Goal: Information Seeking & Learning: Find specific fact

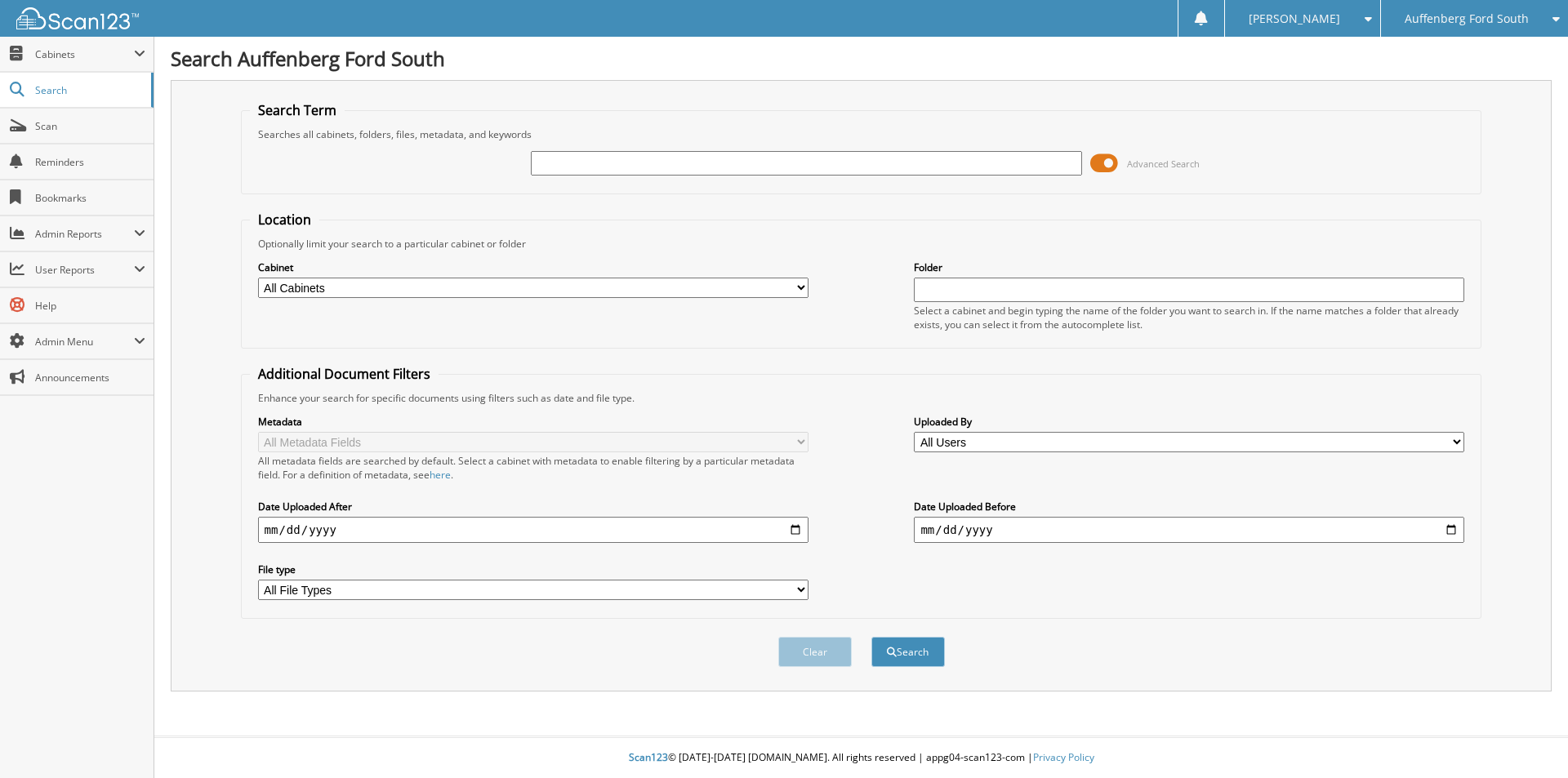
click at [1511, 18] on span "Auffenberg Ford South" at bounding box center [1466, 18] width 124 height 10
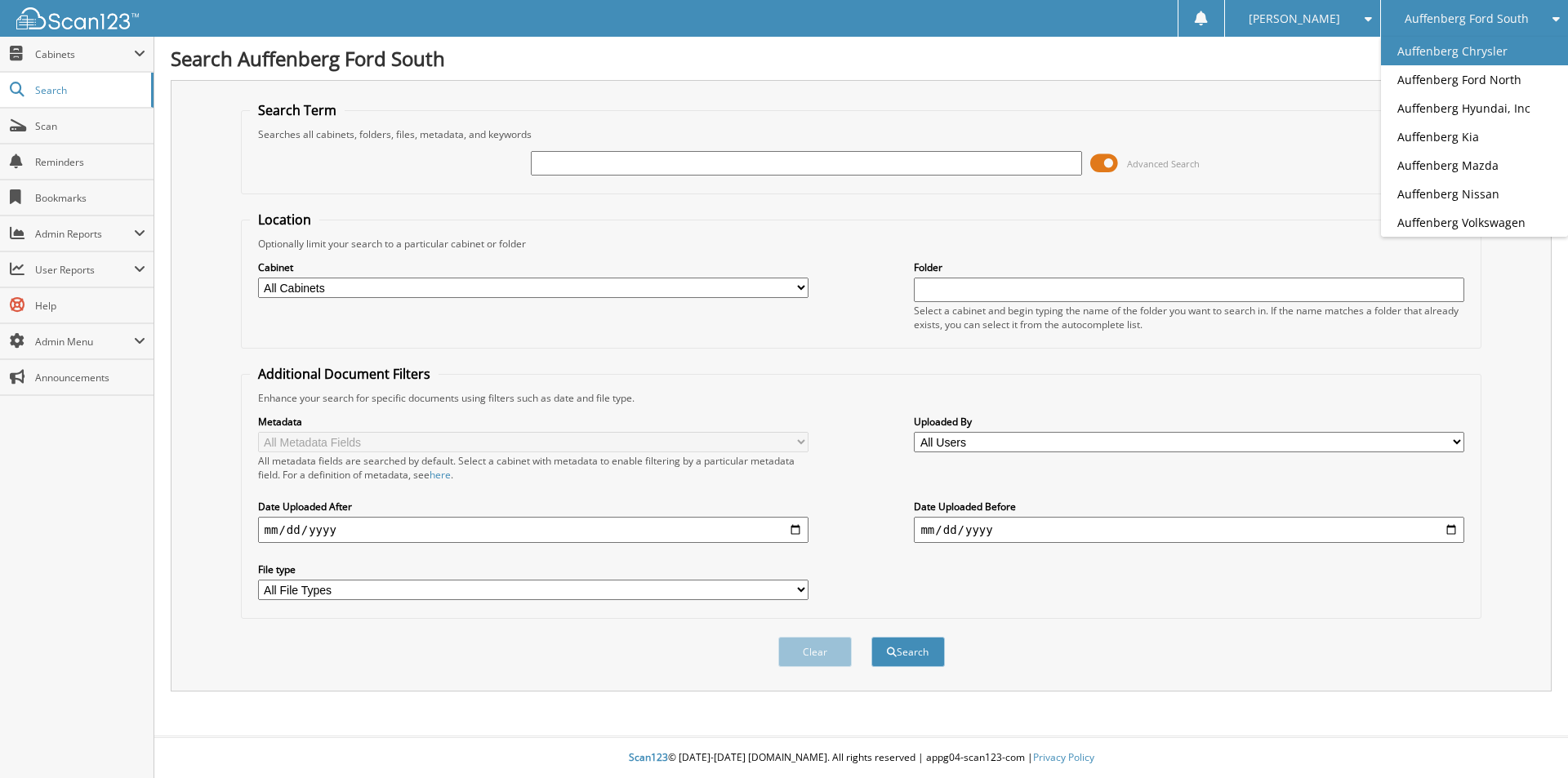
click at [1464, 43] on link "Auffenberg Chrysler" at bounding box center [1474, 51] width 187 height 29
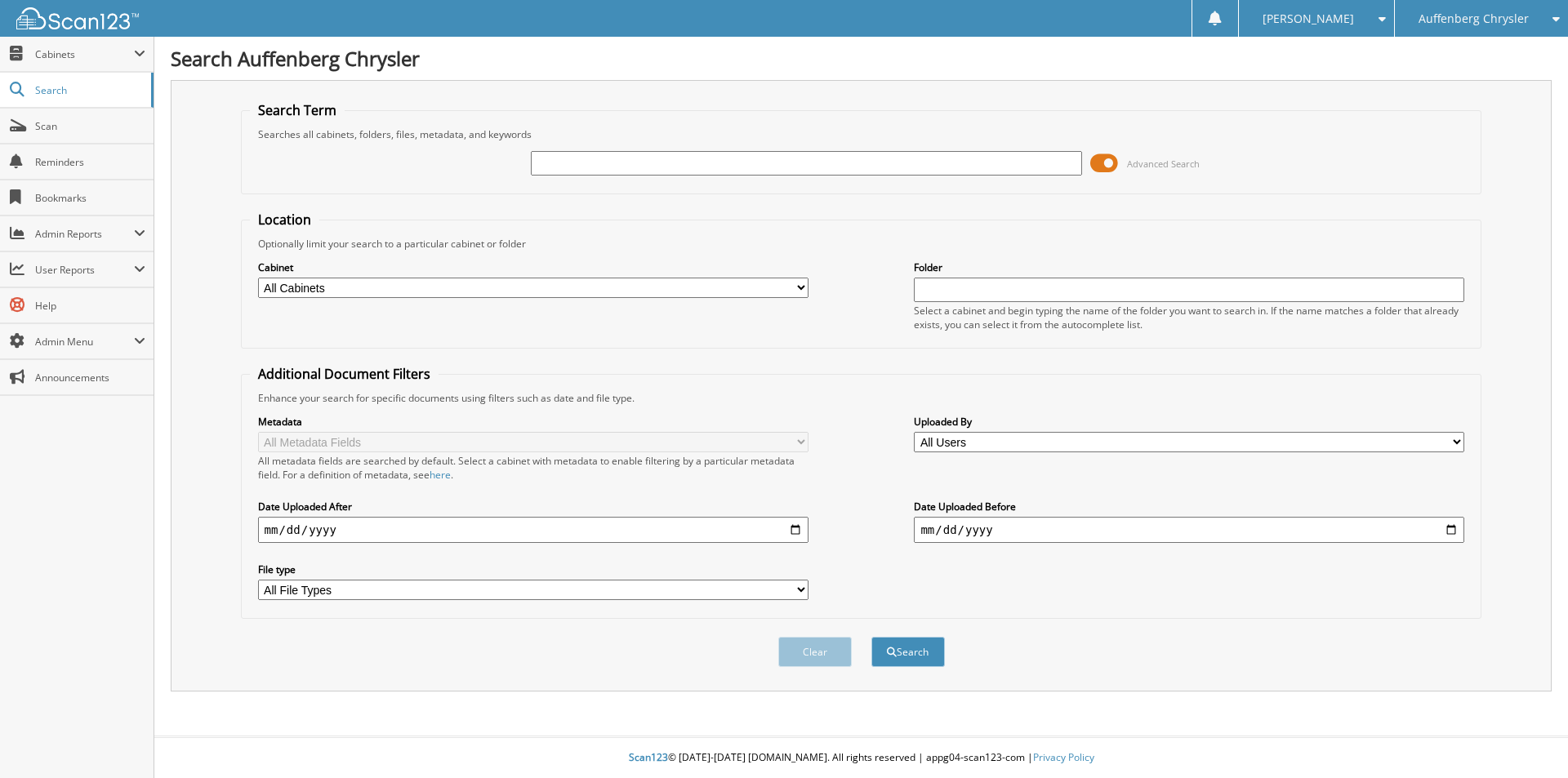
click at [722, 161] on input "text" at bounding box center [805, 163] width 550 height 25
type input "263139693"
click at [891, 656] on span "submit" at bounding box center [891, 652] width 10 height 10
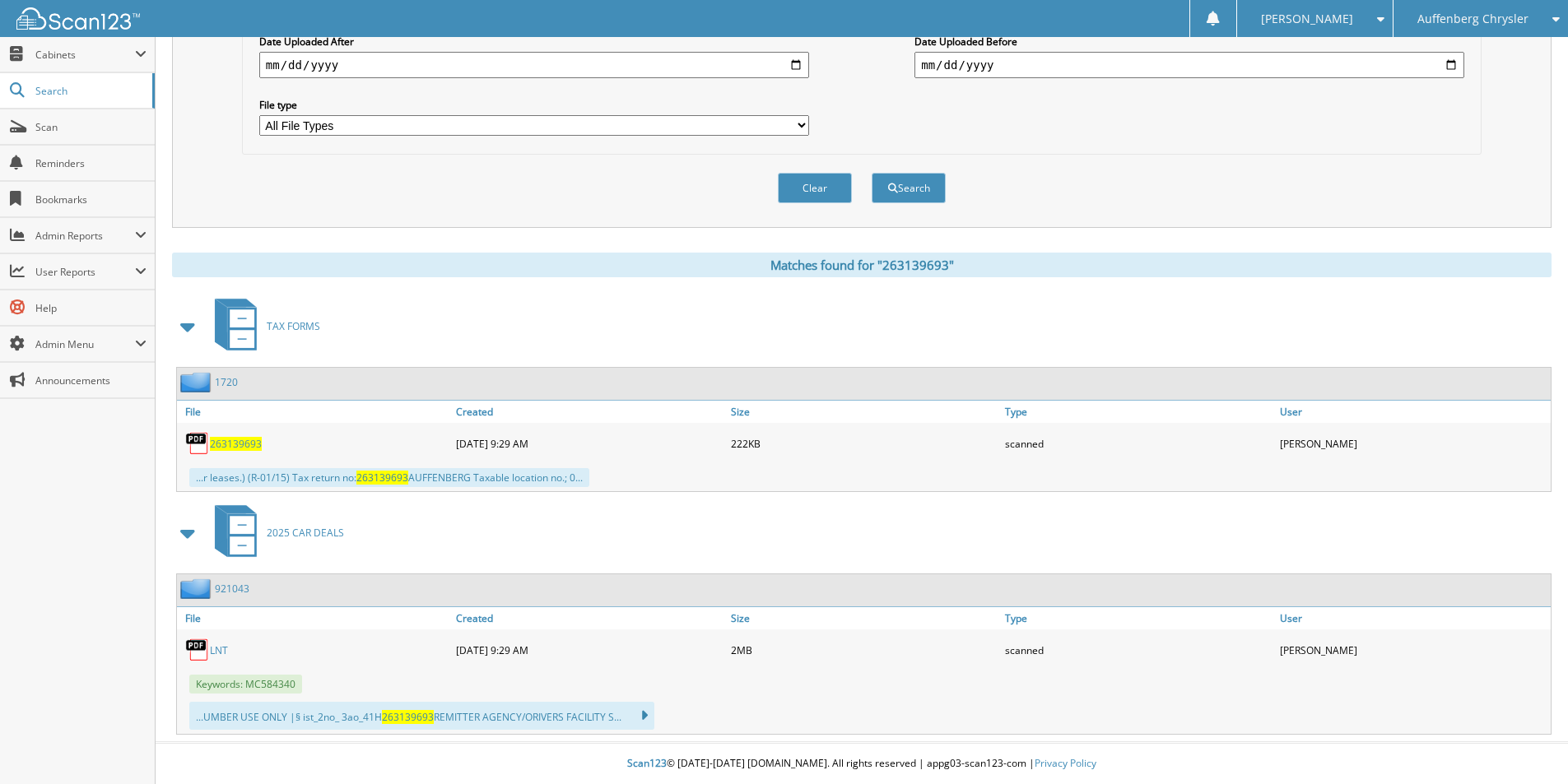
click at [234, 440] on span "263139693" at bounding box center [235, 444] width 52 height 14
click at [215, 650] on link "LNT" at bounding box center [218, 651] width 18 height 14
click at [1462, 18] on span "Auffenberg Chrysler" at bounding box center [1473, 19] width 111 height 10
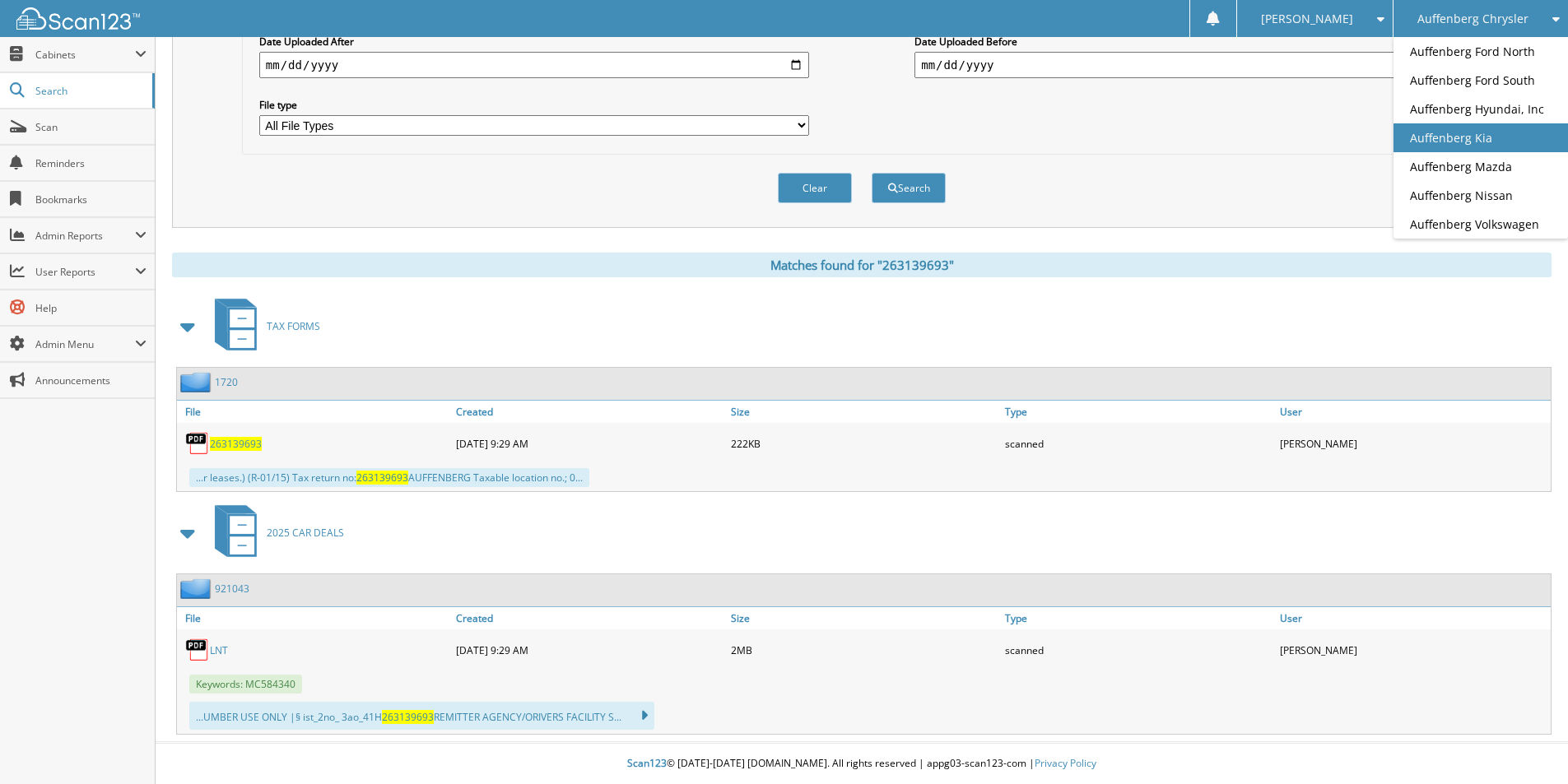
click at [1459, 141] on link "Auffenberg Kia" at bounding box center [1480, 138] width 174 height 29
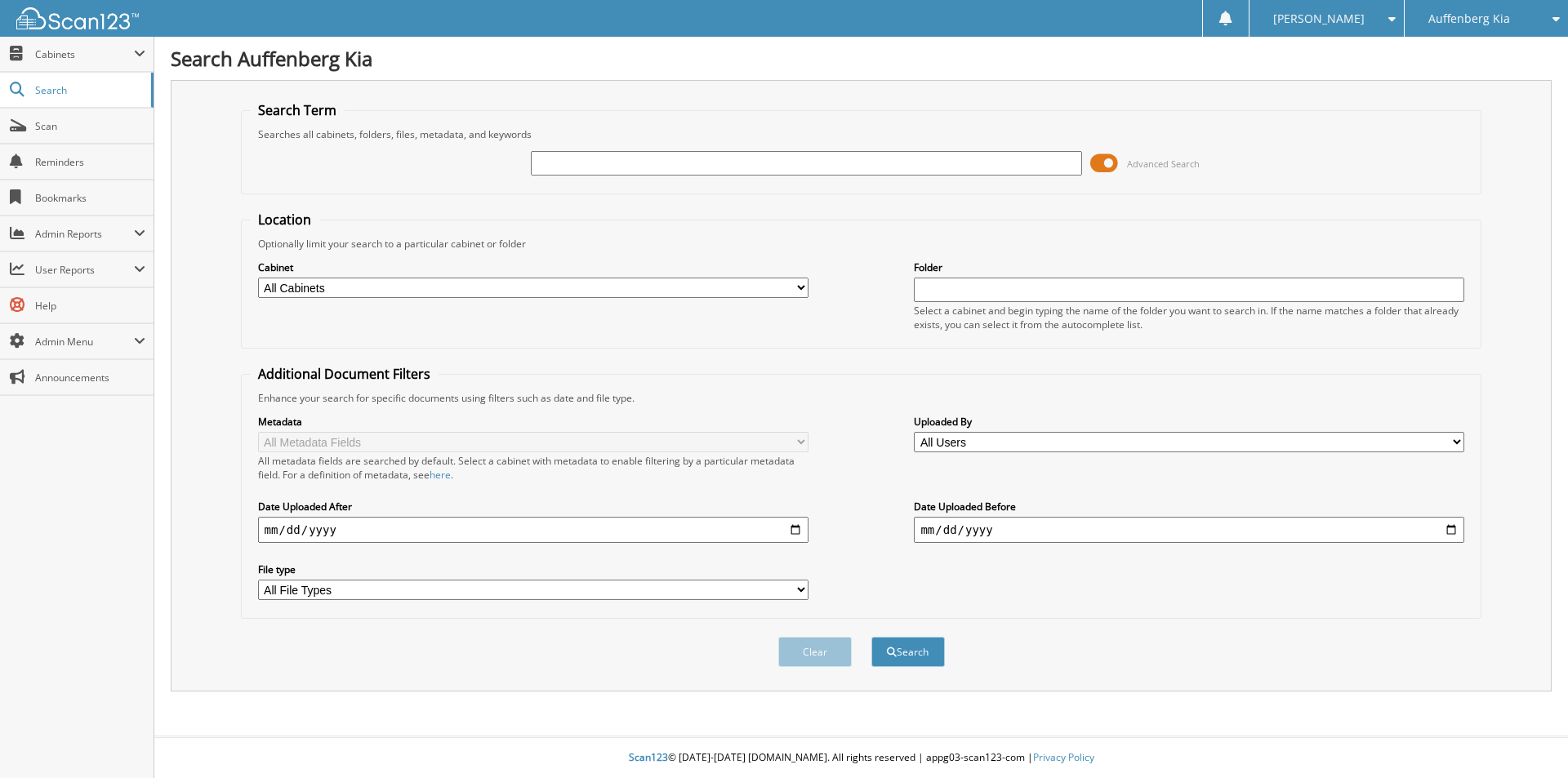
click at [655, 162] on input "text" at bounding box center [805, 163] width 550 height 25
type input "262917735"
click at [871, 637] on button "Search" at bounding box center [908, 652] width 74 height 30
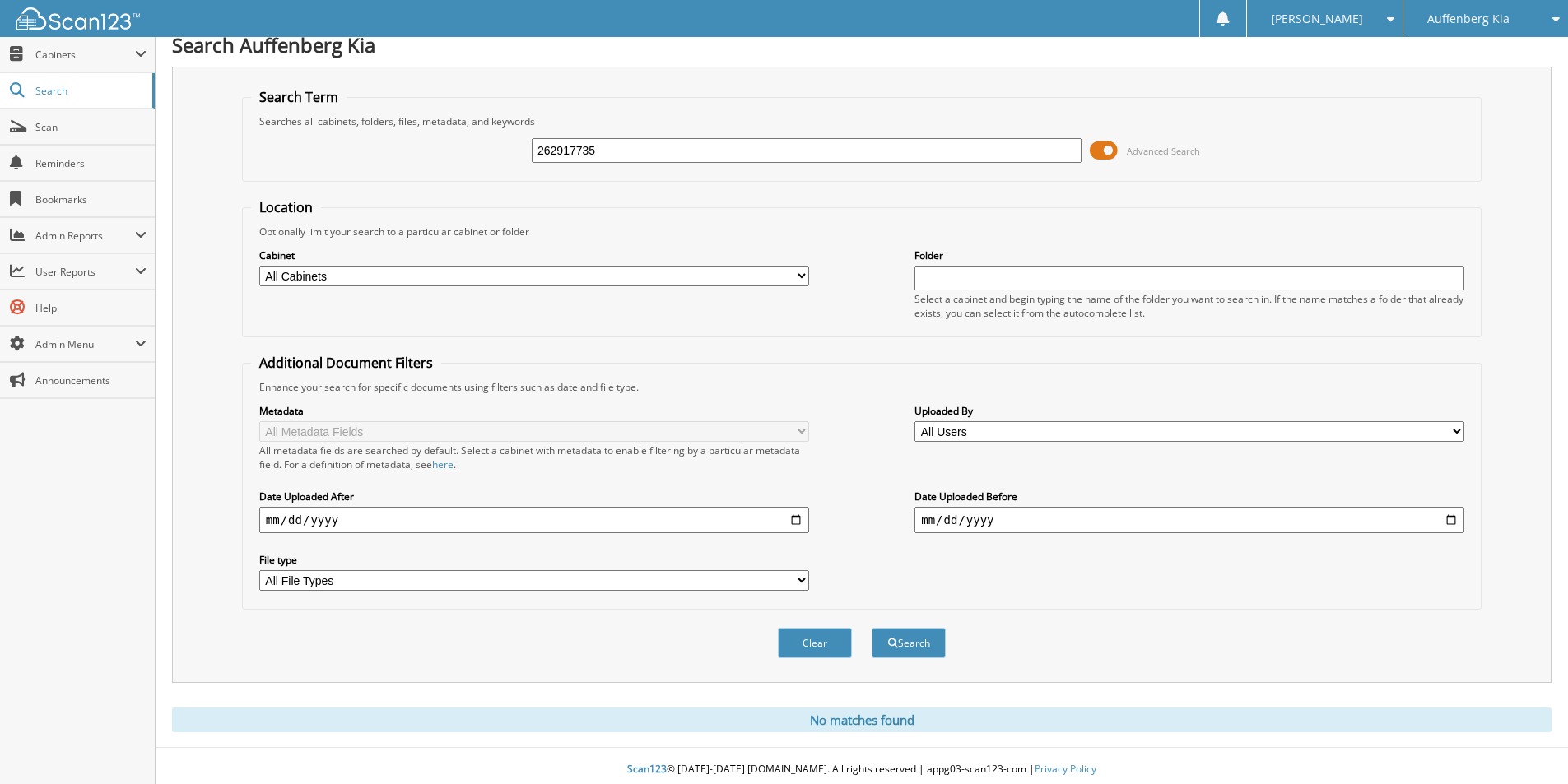
scroll to position [20, 0]
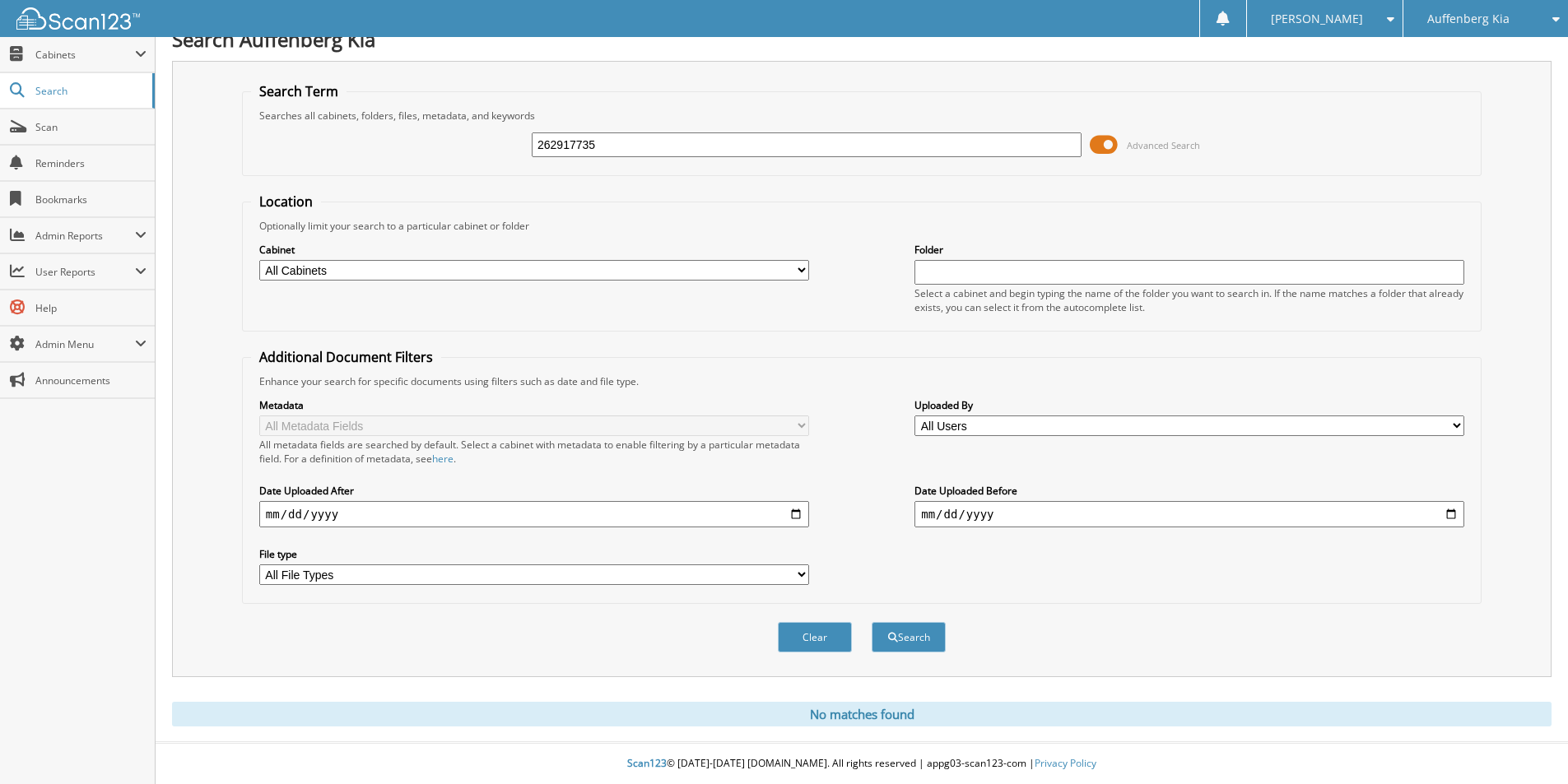
click at [1496, 18] on span "Auffenberg Kia" at bounding box center [1468, 19] width 82 height 10
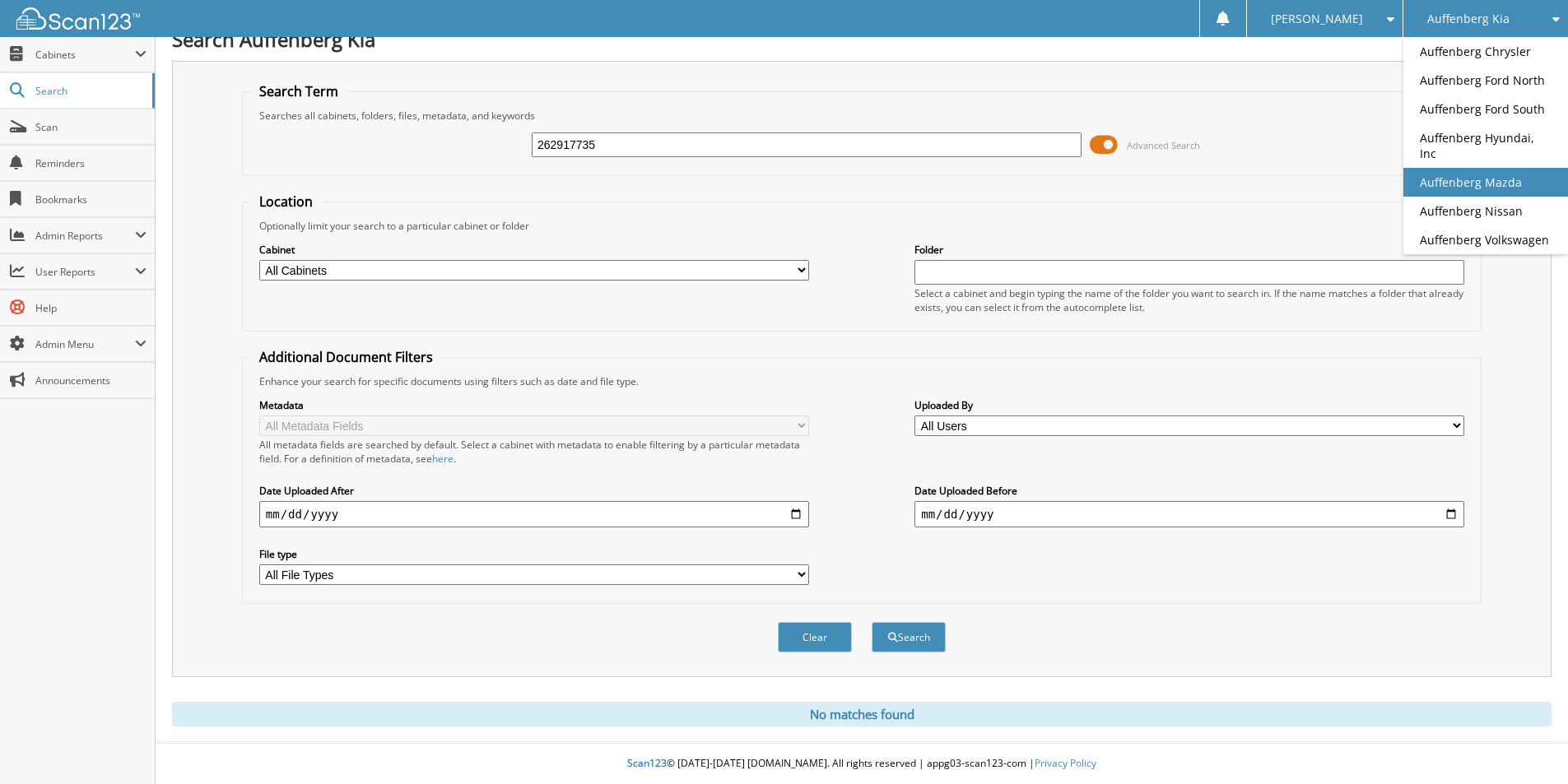
drag, startPoint x: 1512, startPoint y: 166, endPoint x: 1503, endPoint y: 157, distance: 12.7
click at [1511, 168] on link "Auffenberg Mazda" at bounding box center [1486, 182] width 164 height 29
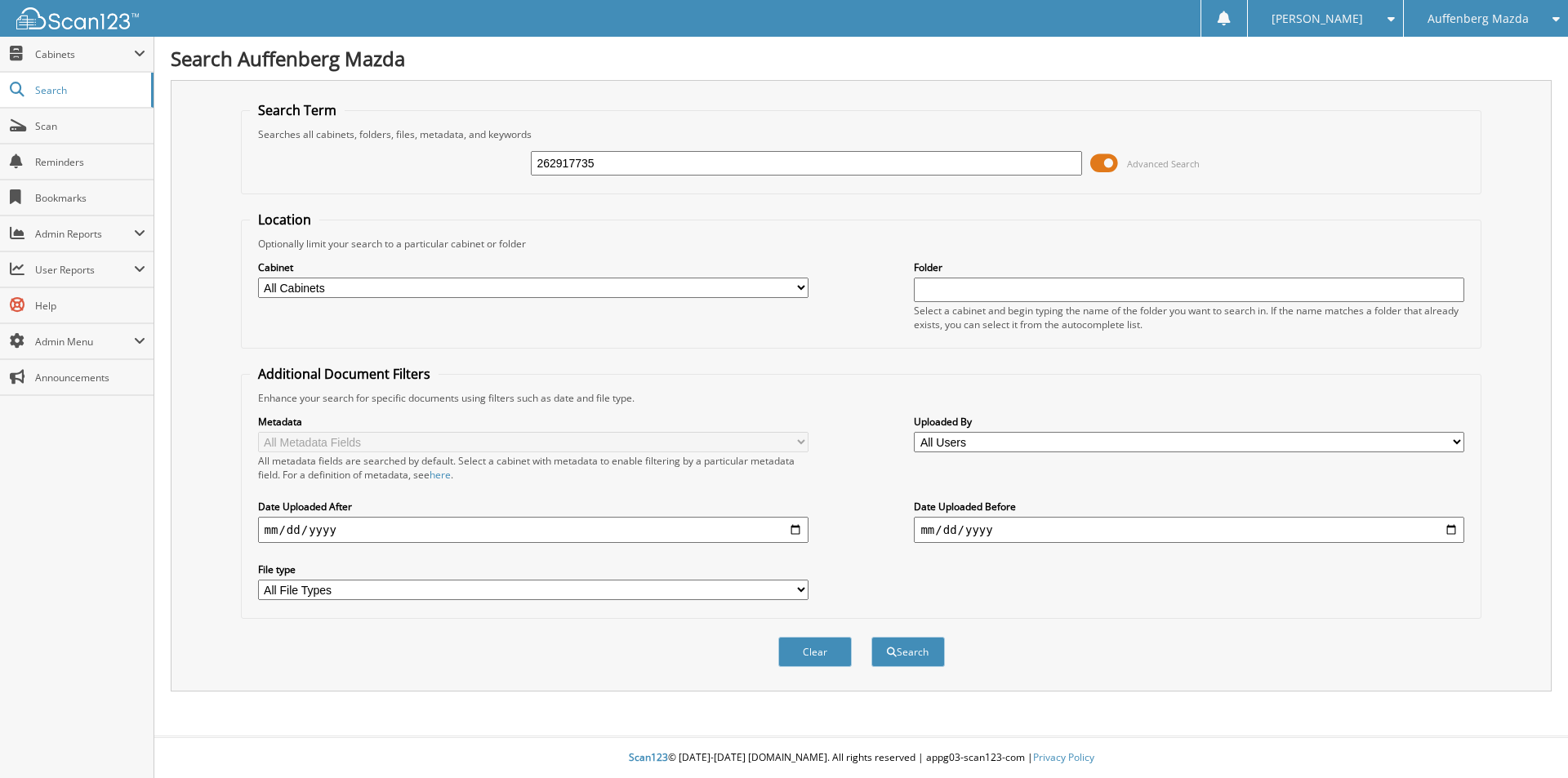
type input "262917735"
click at [871, 637] on button "Search" at bounding box center [908, 652] width 74 height 30
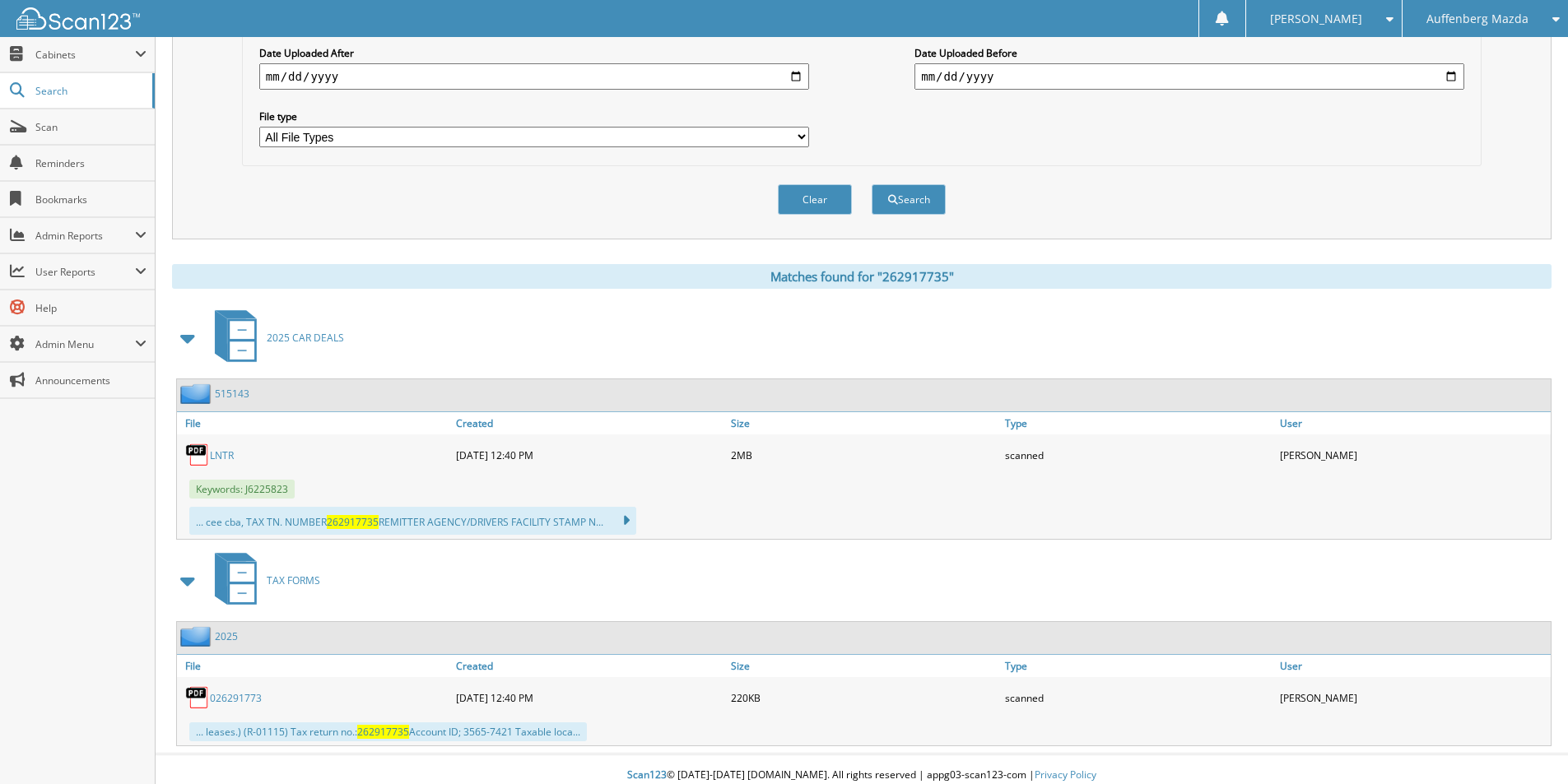
scroll to position [470, 0]
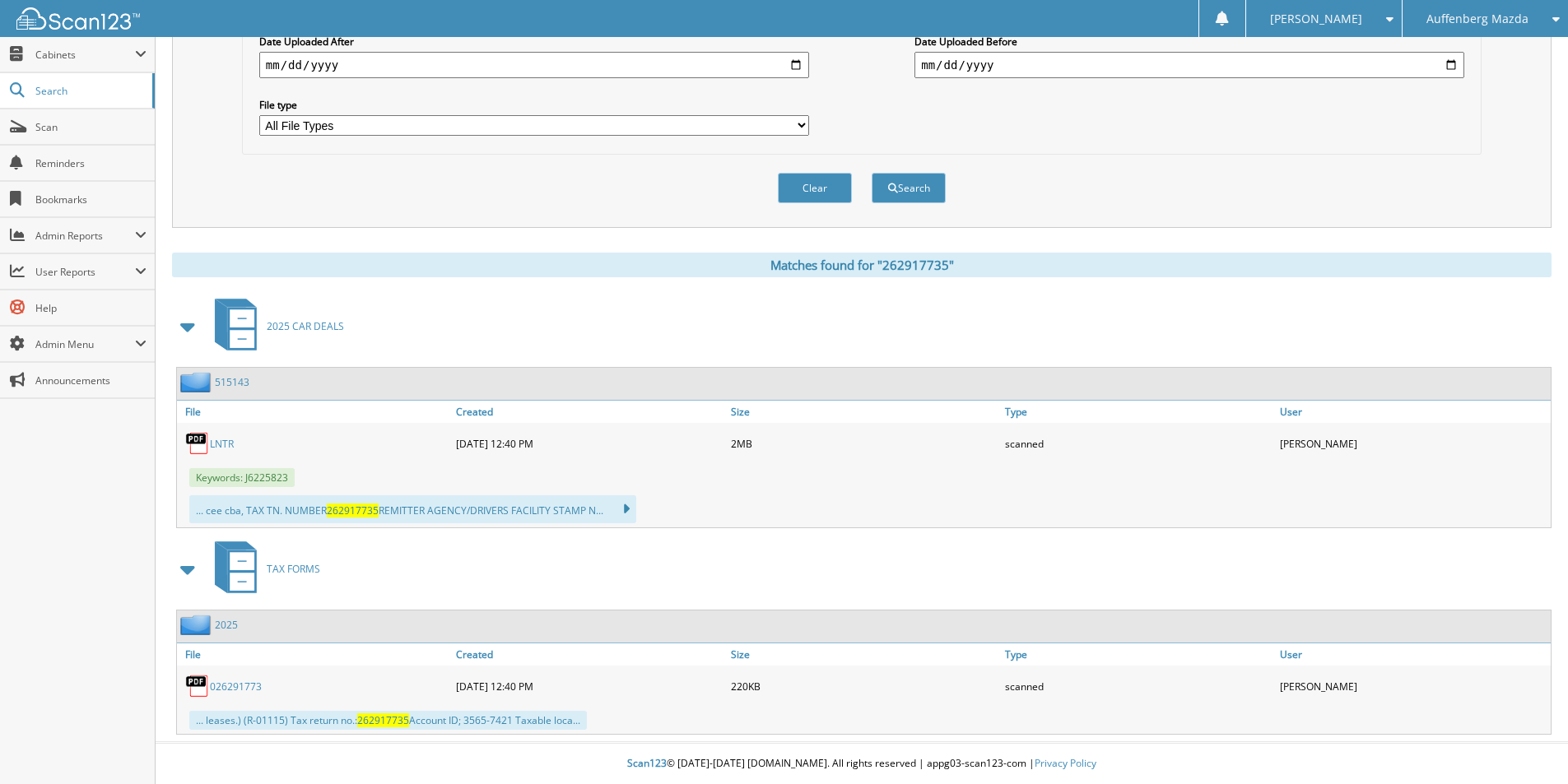
click at [243, 682] on link "026291773" at bounding box center [235, 687] width 52 height 14
click at [225, 381] on link "515143" at bounding box center [232, 382] width 34 height 14
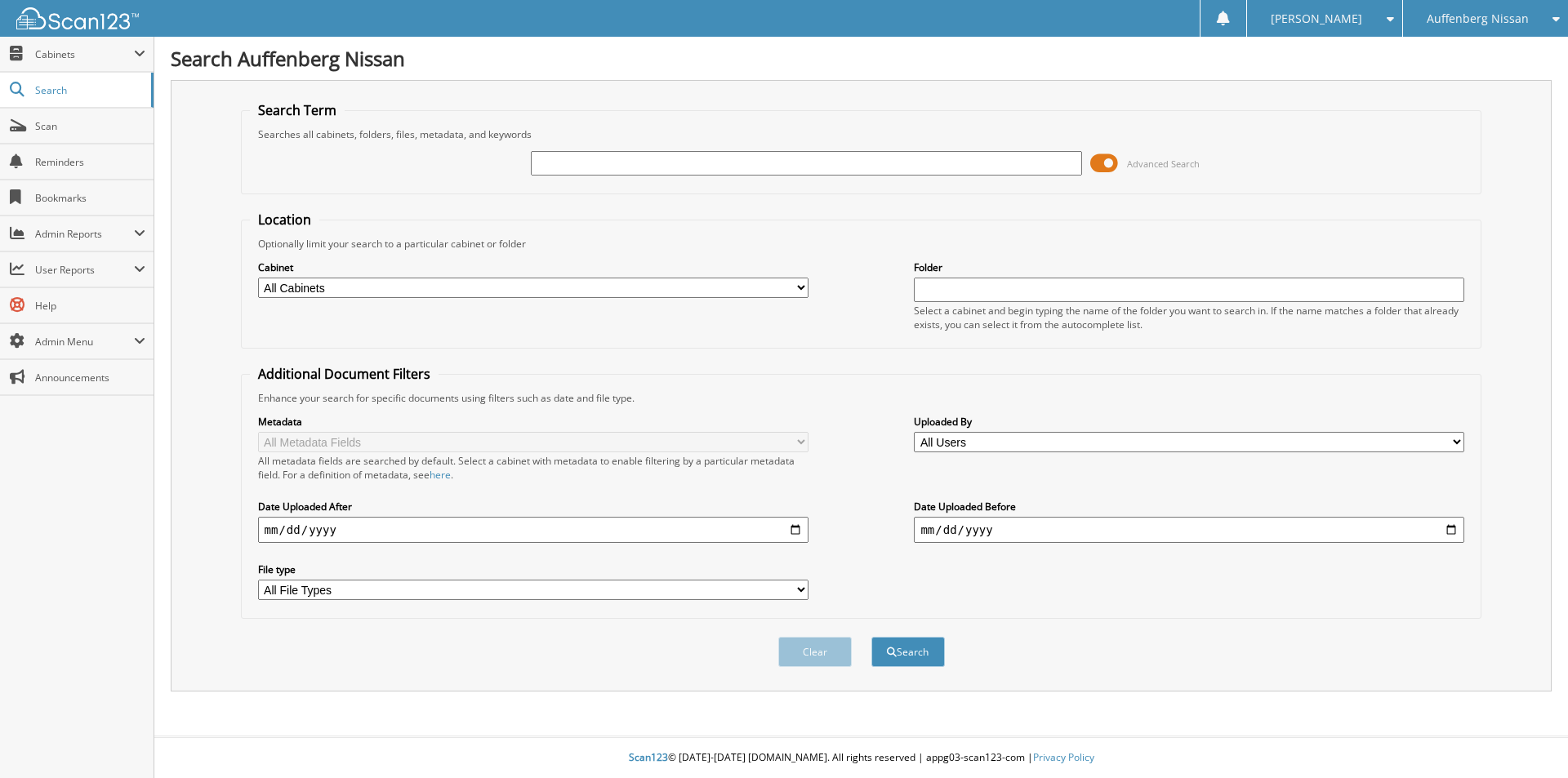
click at [733, 160] on input "text" at bounding box center [805, 163] width 550 height 25
type input "263612343"
click at [871, 637] on button "Search" at bounding box center [908, 652] width 74 height 30
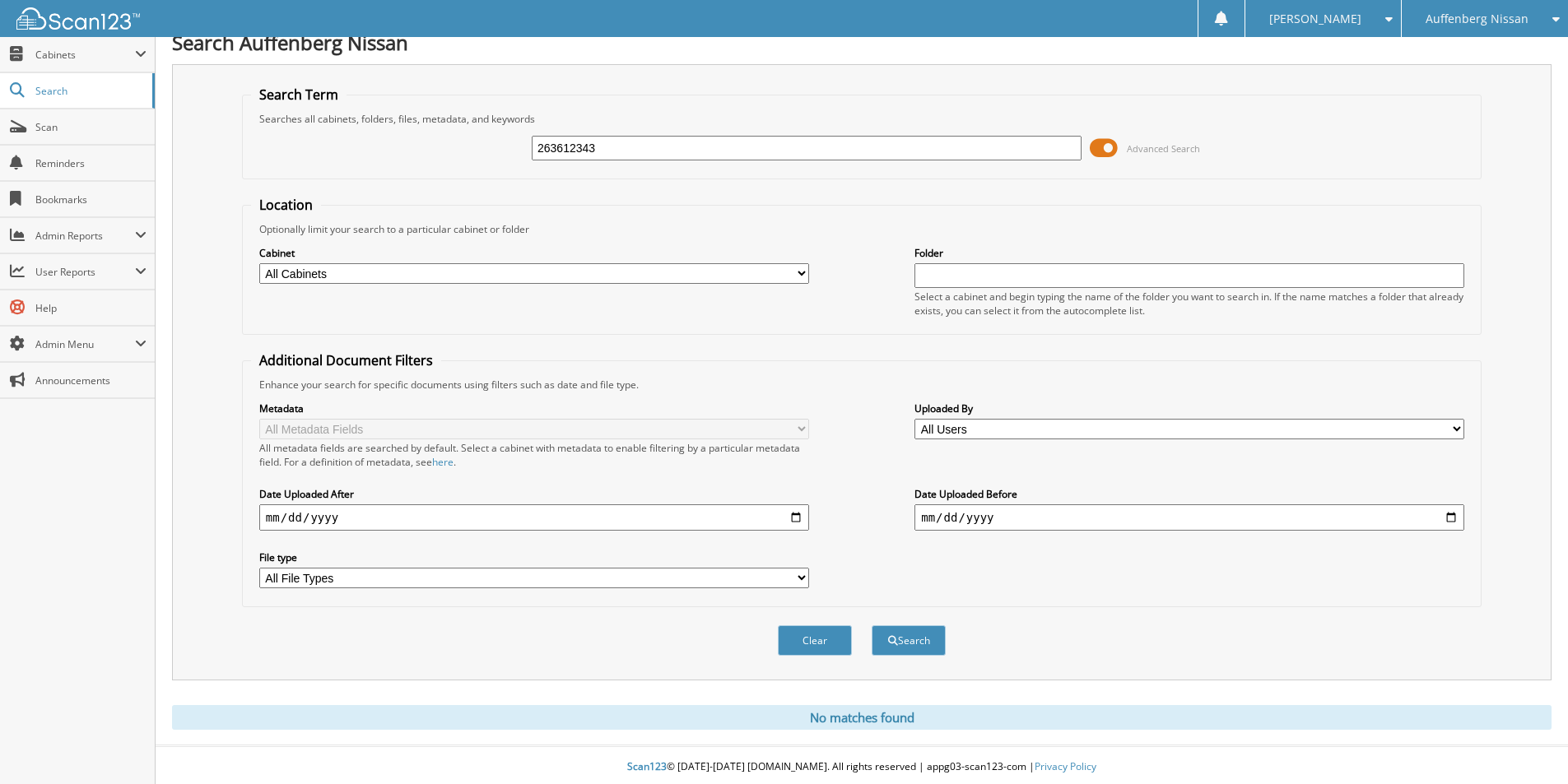
scroll to position [20, 0]
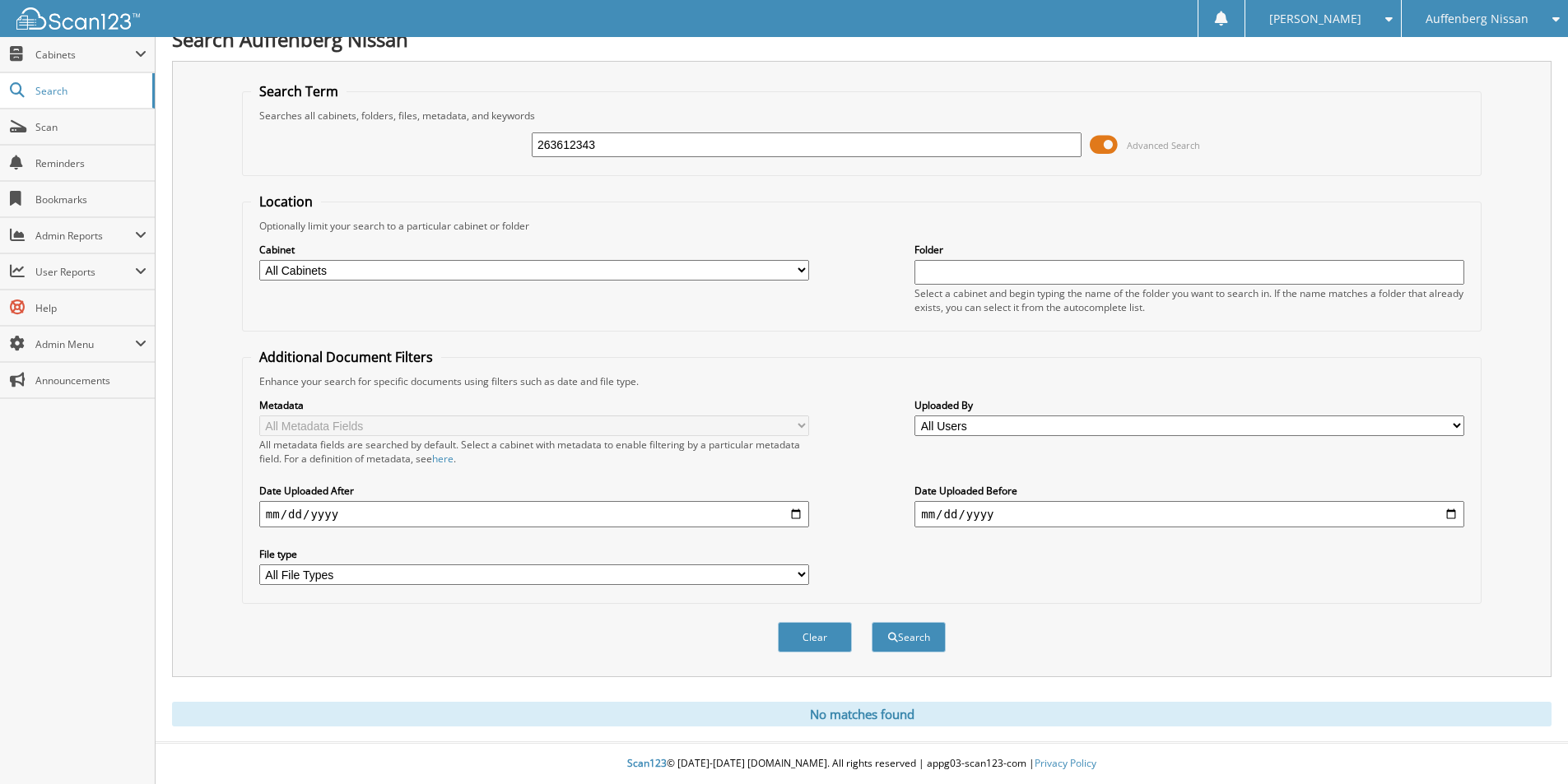
click at [1472, 19] on span "Auffenberg Nissan" at bounding box center [1477, 19] width 103 height 10
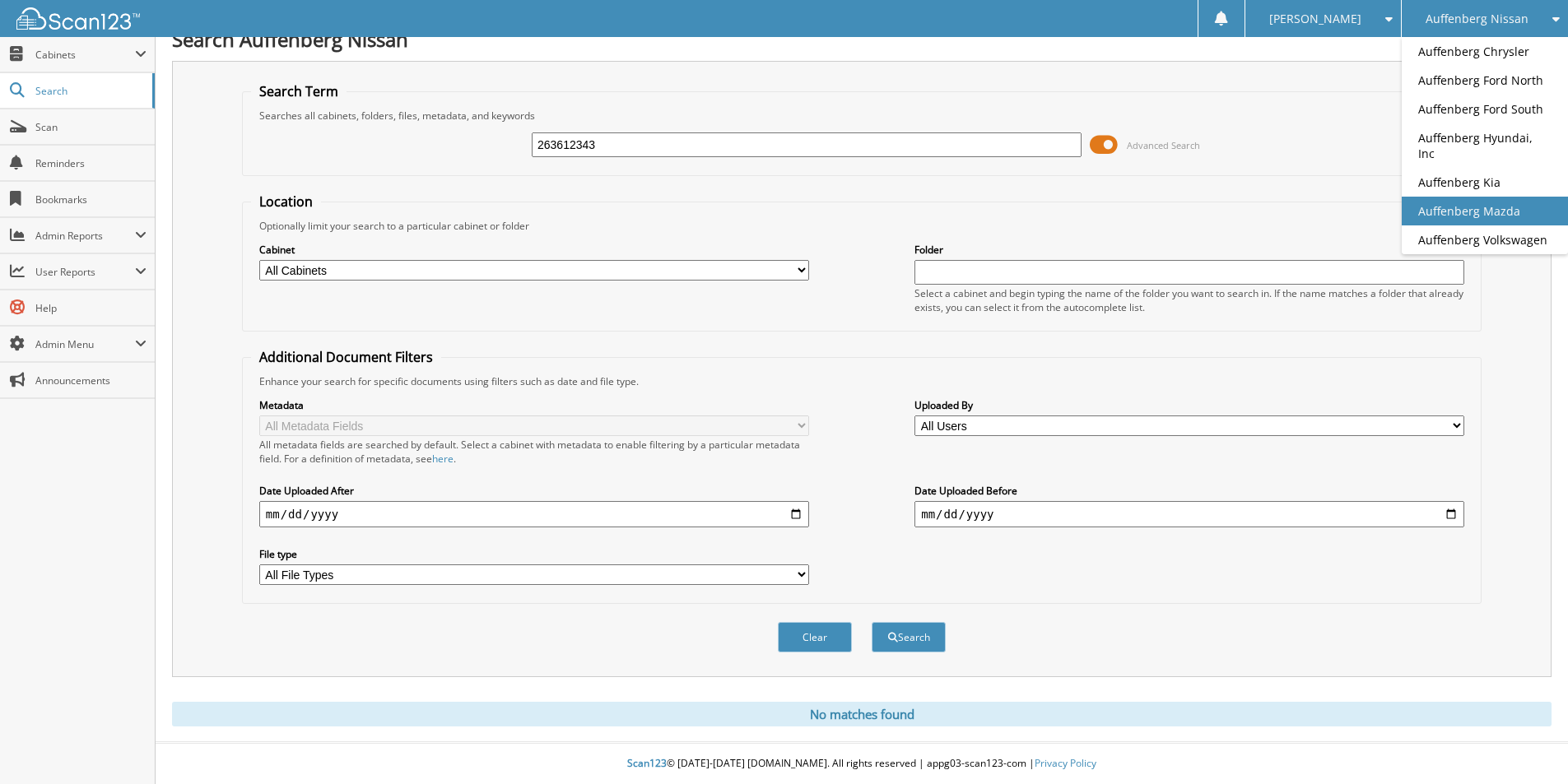
click at [1505, 198] on link "Auffenberg Mazda" at bounding box center [1485, 210] width 166 height 29
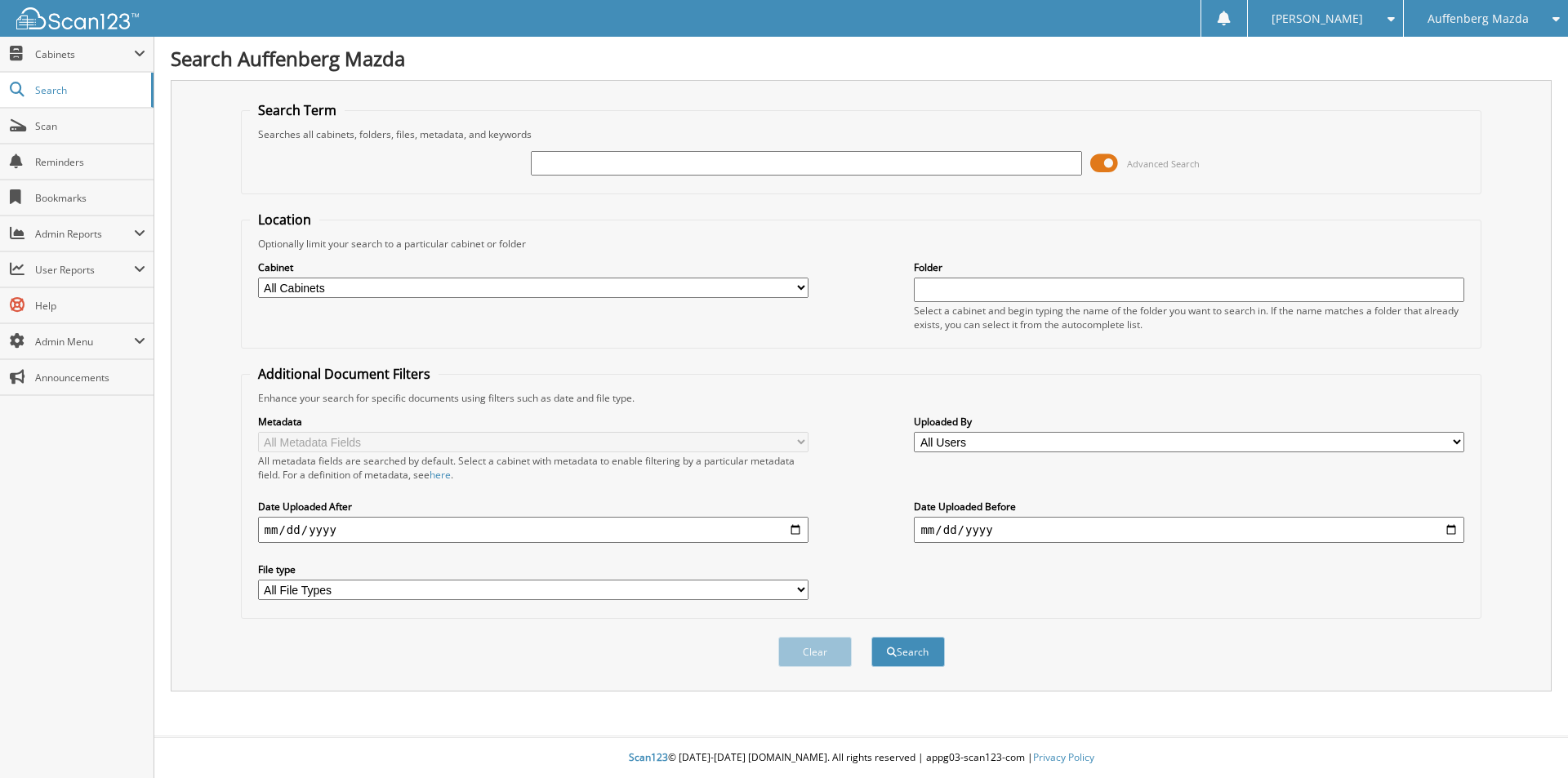
click at [595, 159] on input "text" at bounding box center [805, 163] width 550 height 25
type input "263612343"
click at [871, 637] on button "Search" at bounding box center [908, 652] width 74 height 30
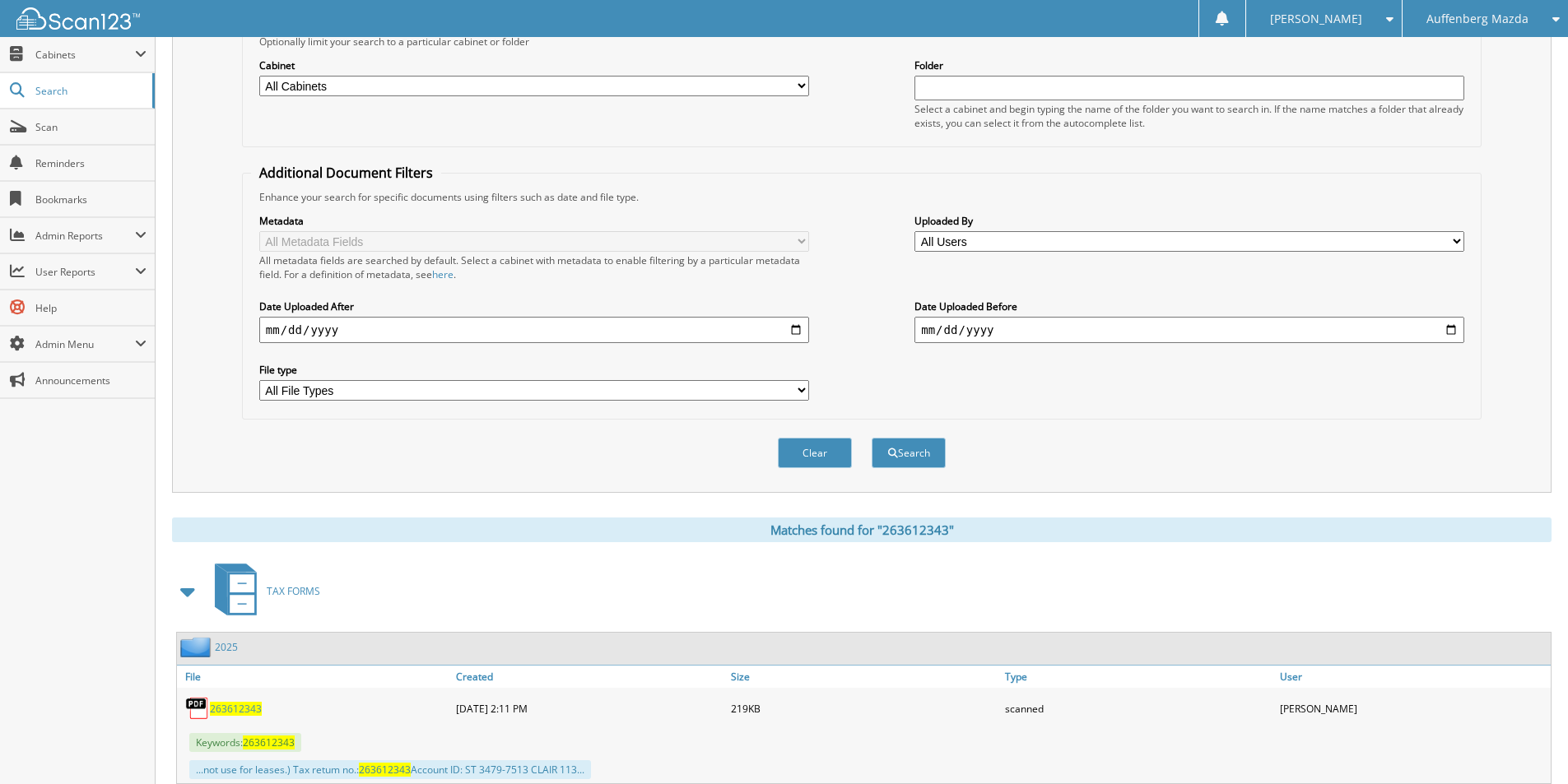
scroll to position [497, 0]
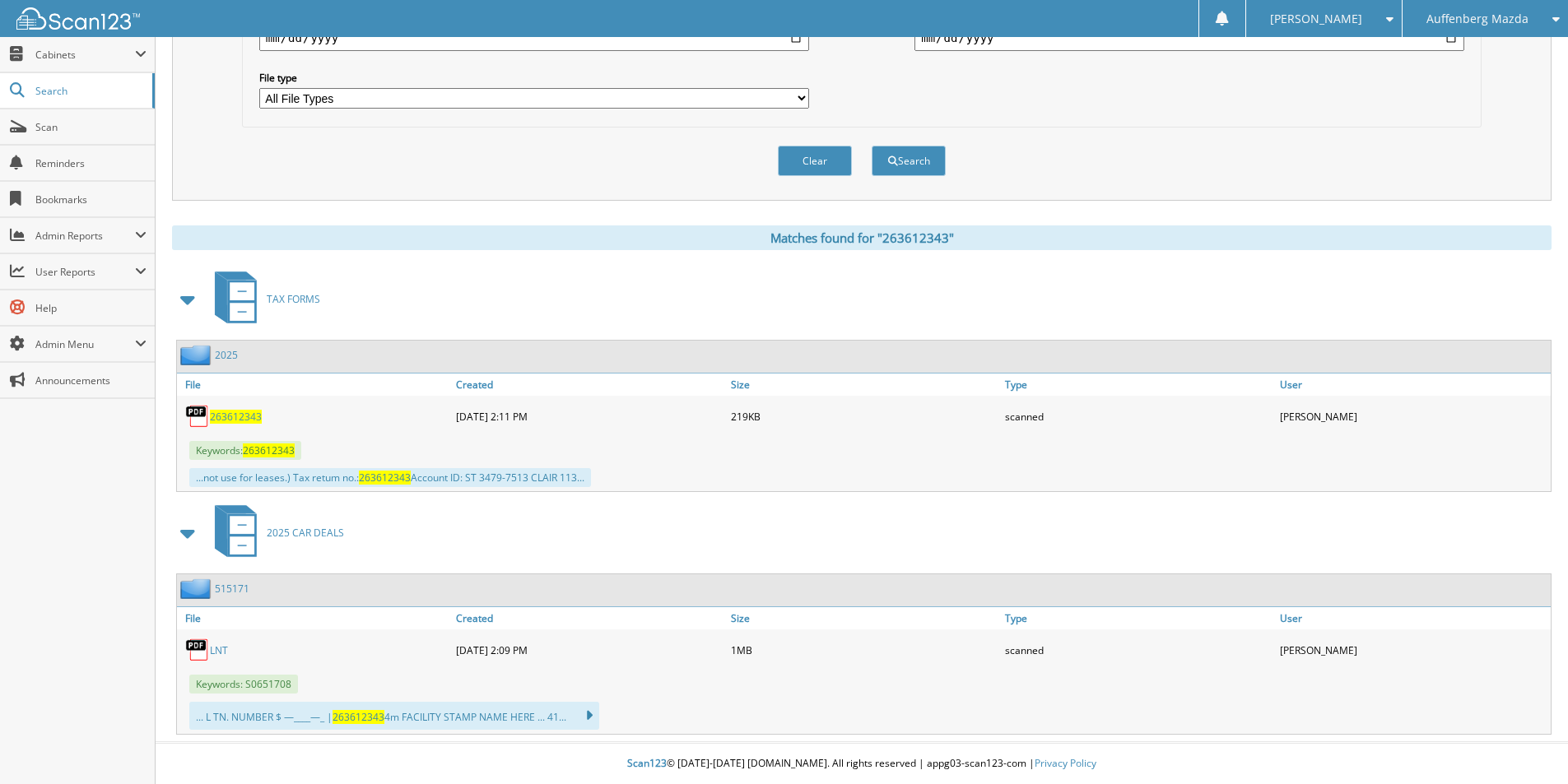
click at [248, 416] on span "263612343" at bounding box center [235, 417] width 52 height 14
click at [219, 649] on link "LNT" at bounding box center [218, 651] width 18 height 14
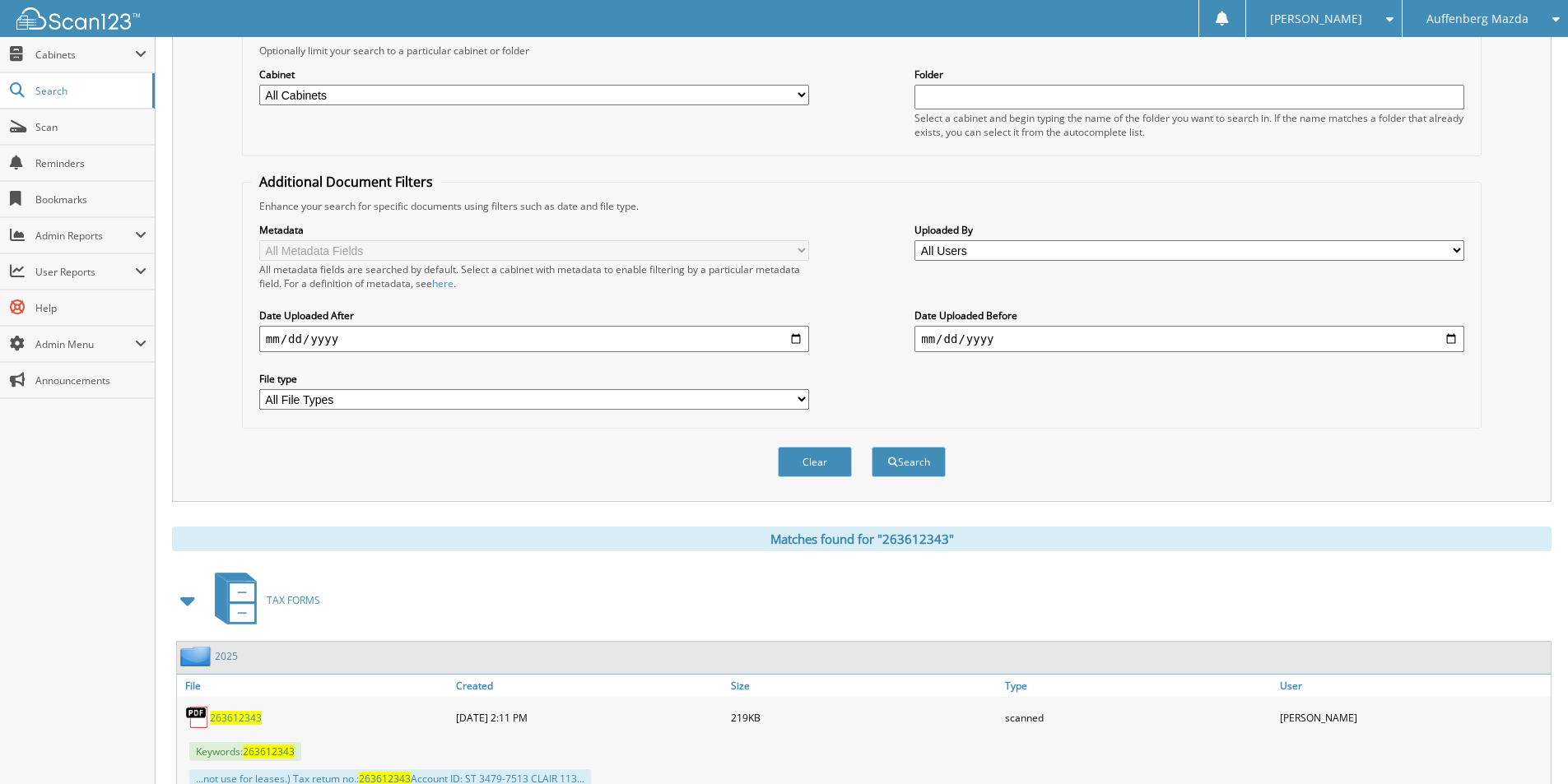
scroll to position [0, 0]
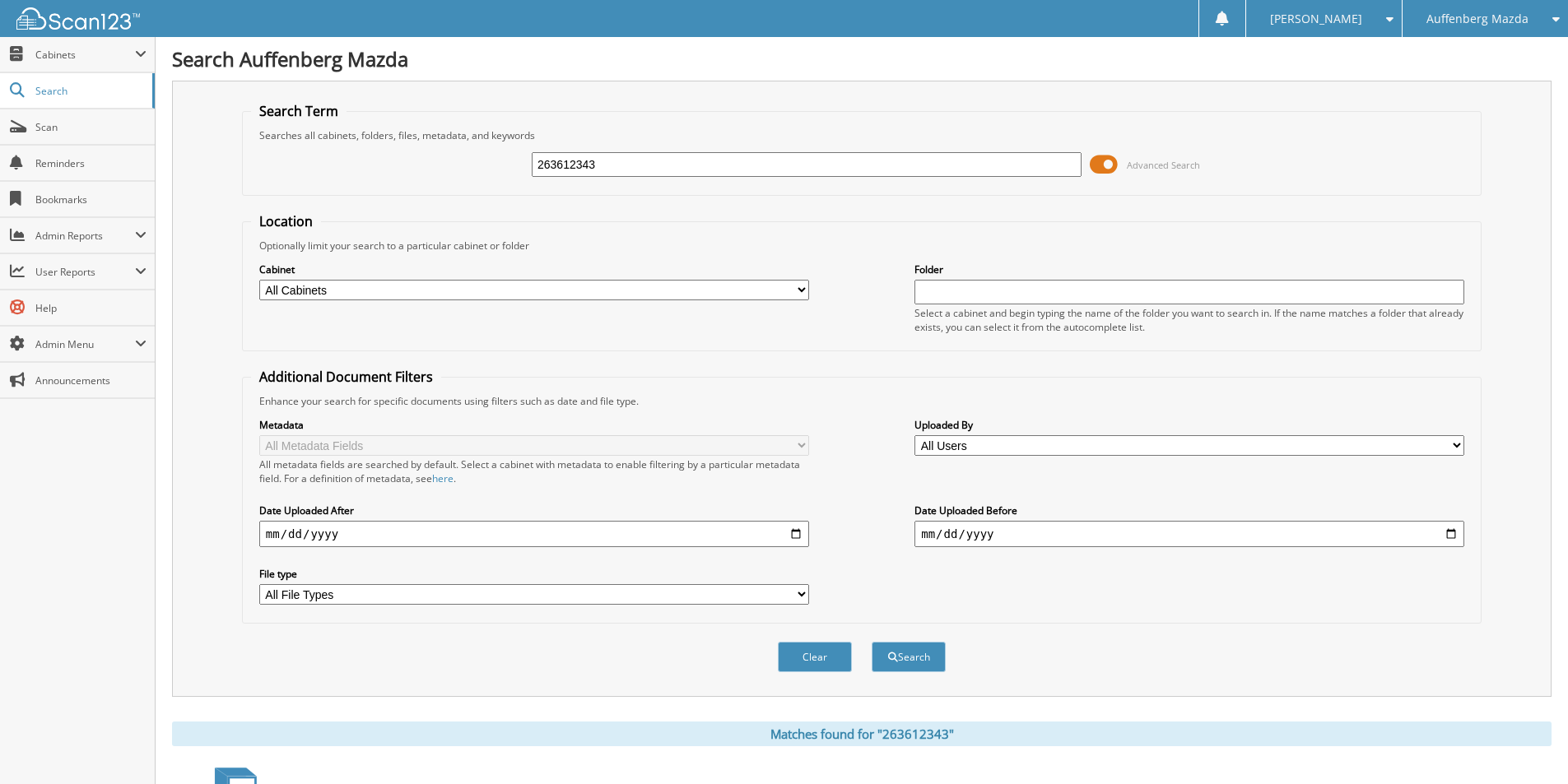
drag, startPoint x: 612, startPoint y: 165, endPoint x: 169, endPoint y: 221, distance: 446.5
click at [198, 209] on div "Search Term Searches all cabinets, folders, files, metadata, and keywords 26361…" at bounding box center [862, 388] width 1380 height 616
type input "263142812"
click at [872, 642] on button "Search" at bounding box center [909, 657] width 74 height 30
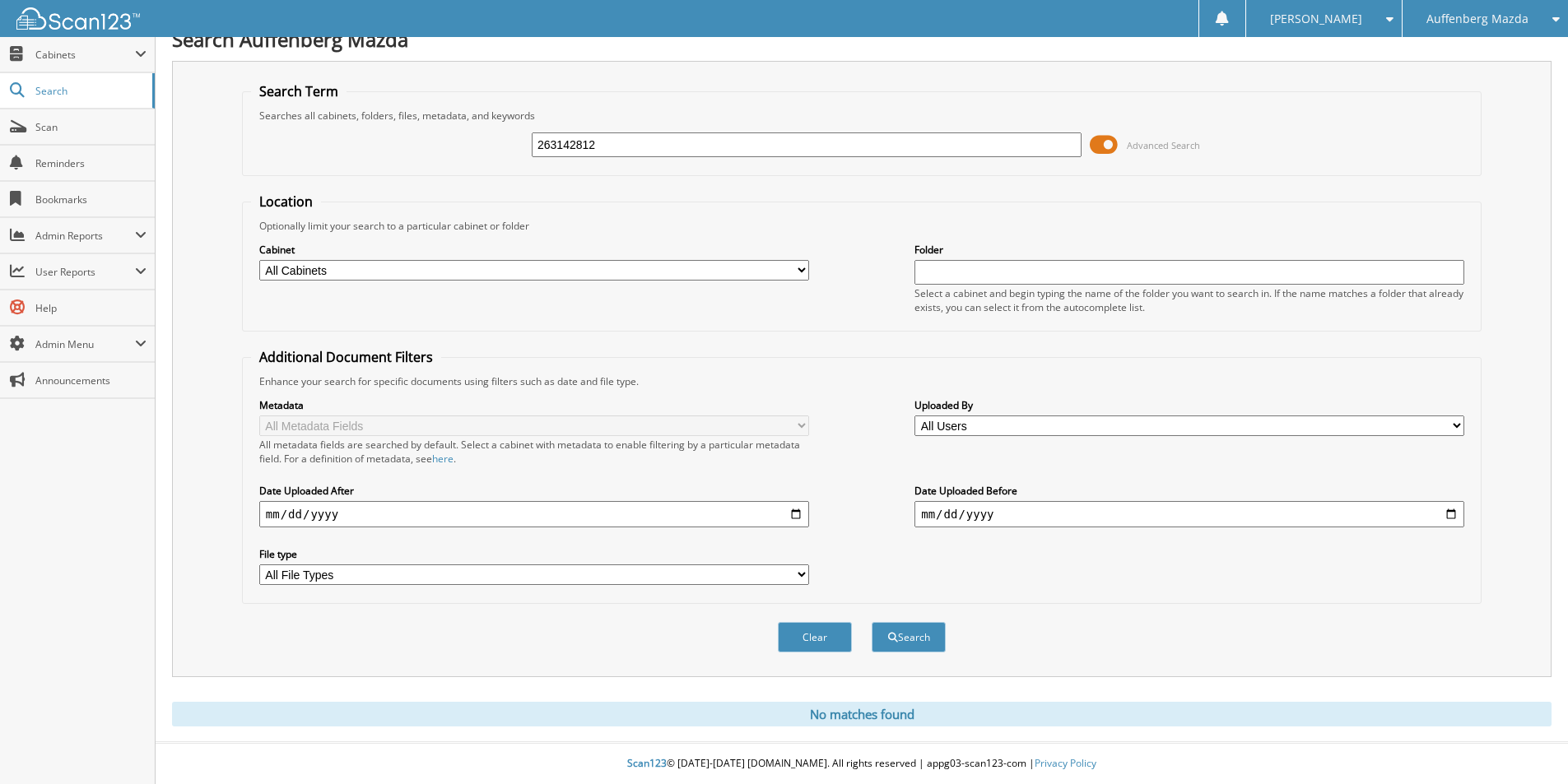
click at [1477, 18] on span "Auffenberg Mazda" at bounding box center [1477, 19] width 102 height 10
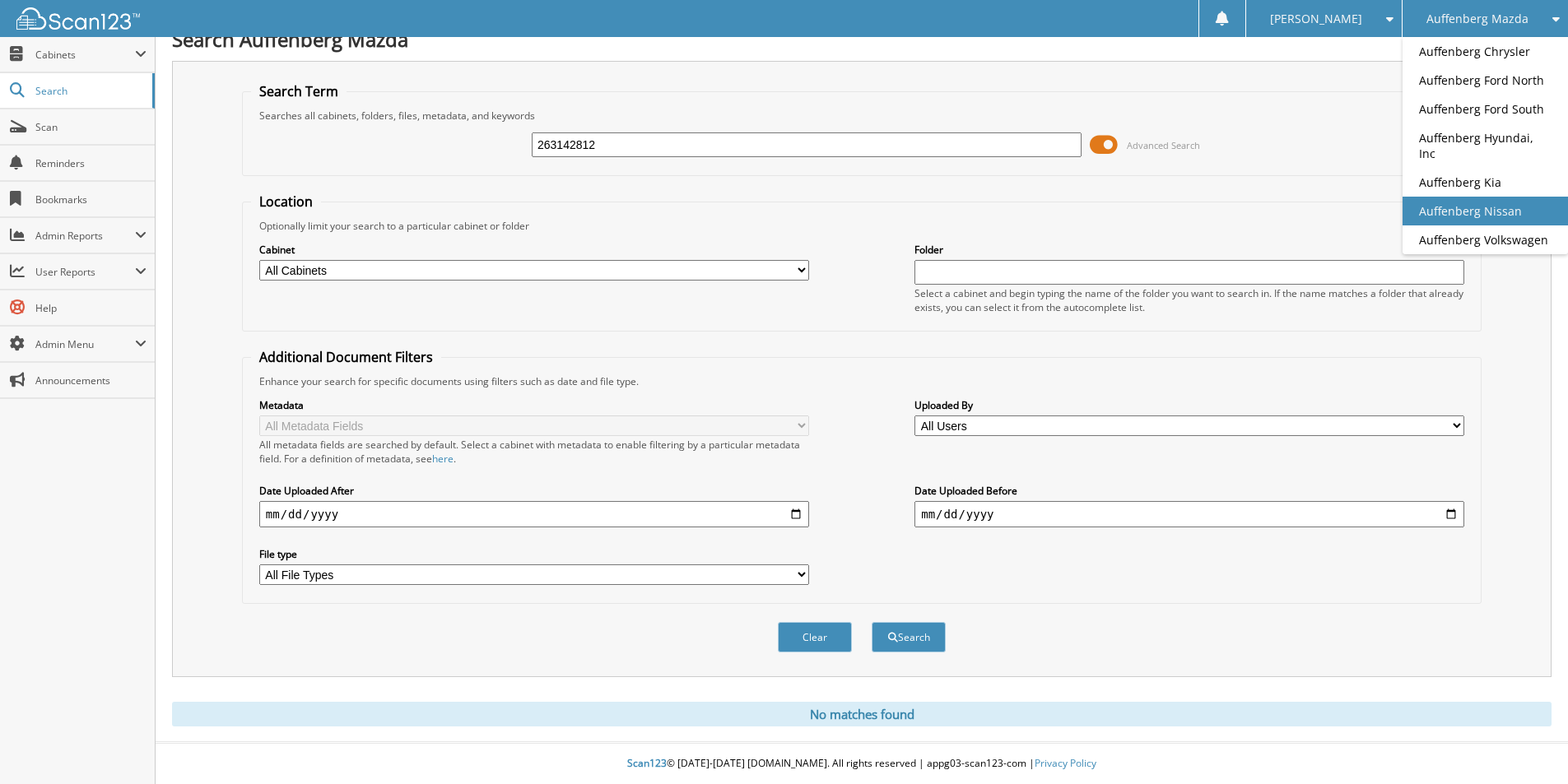
click at [1488, 198] on link "Auffenberg Nissan" at bounding box center [1485, 210] width 165 height 29
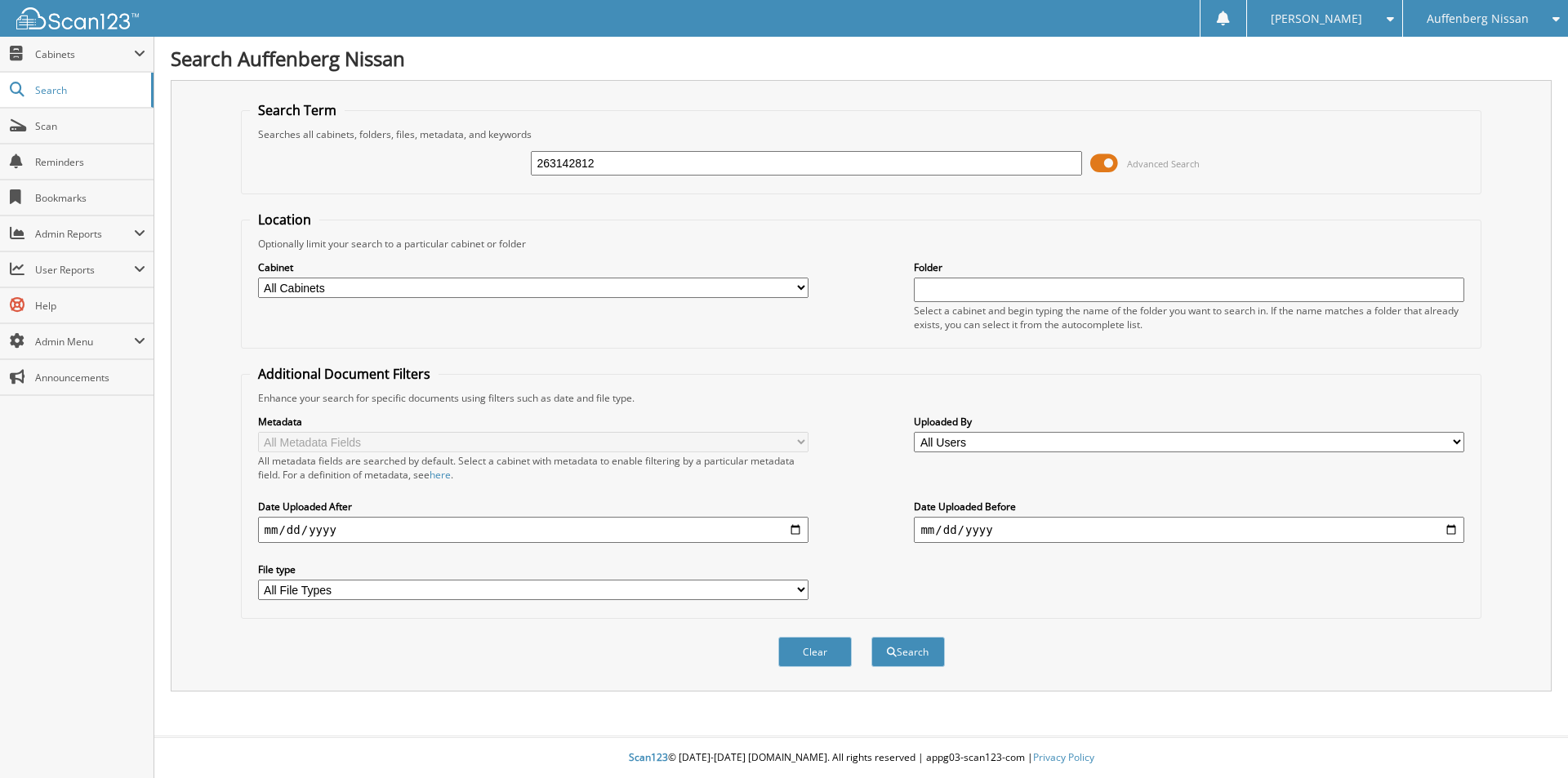
type input "263142812"
click at [871, 637] on button "Search" at bounding box center [908, 652] width 74 height 30
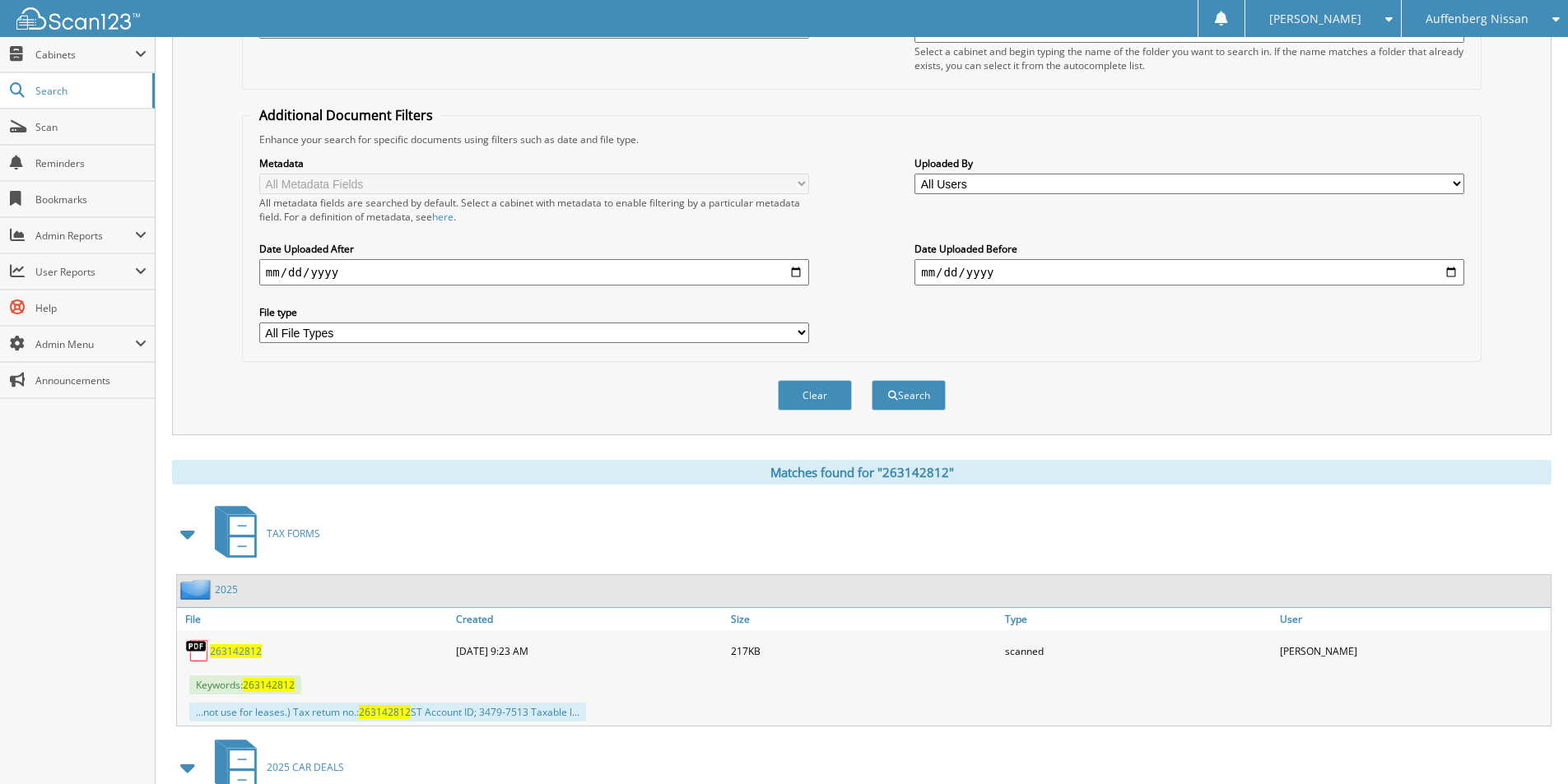
scroll to position [494, 0]
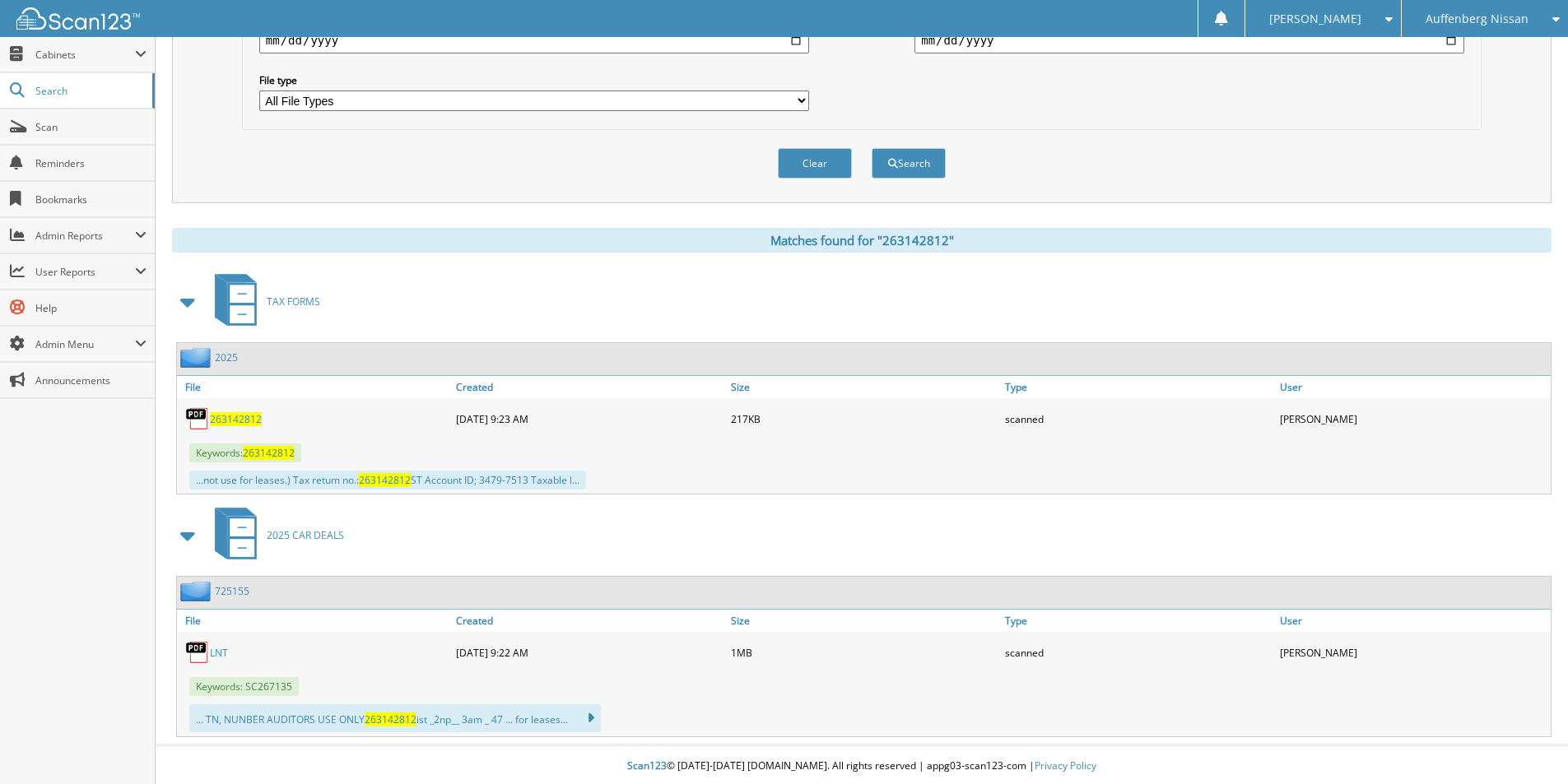
click at [233, 419] on span "263142812" at bounding box center [235, 419] width 52 height 14
click at [217, 652] on link "LNT" at bounding box center [218, 653] width 18 height 14
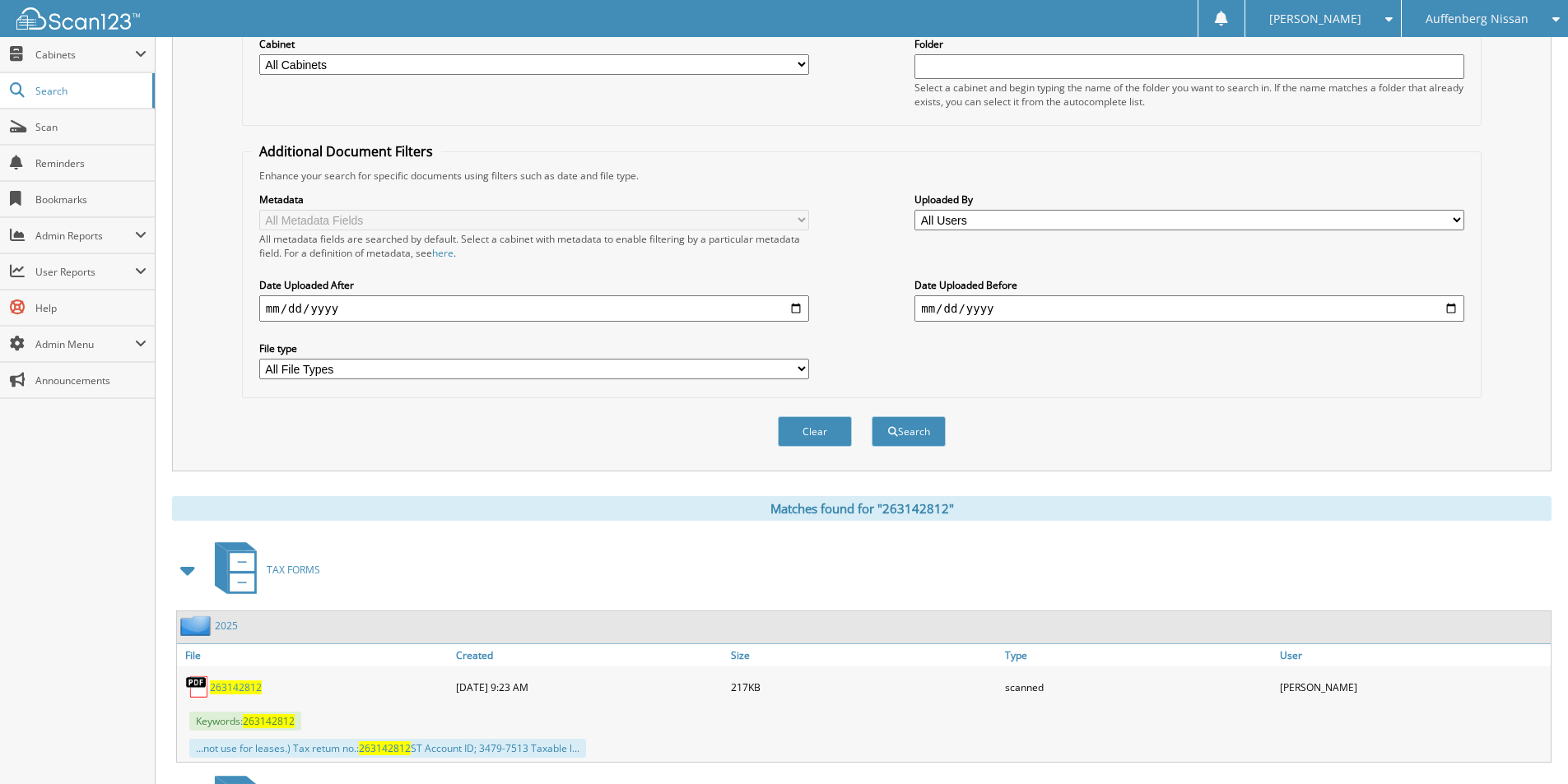
scroll to position [164, 0]
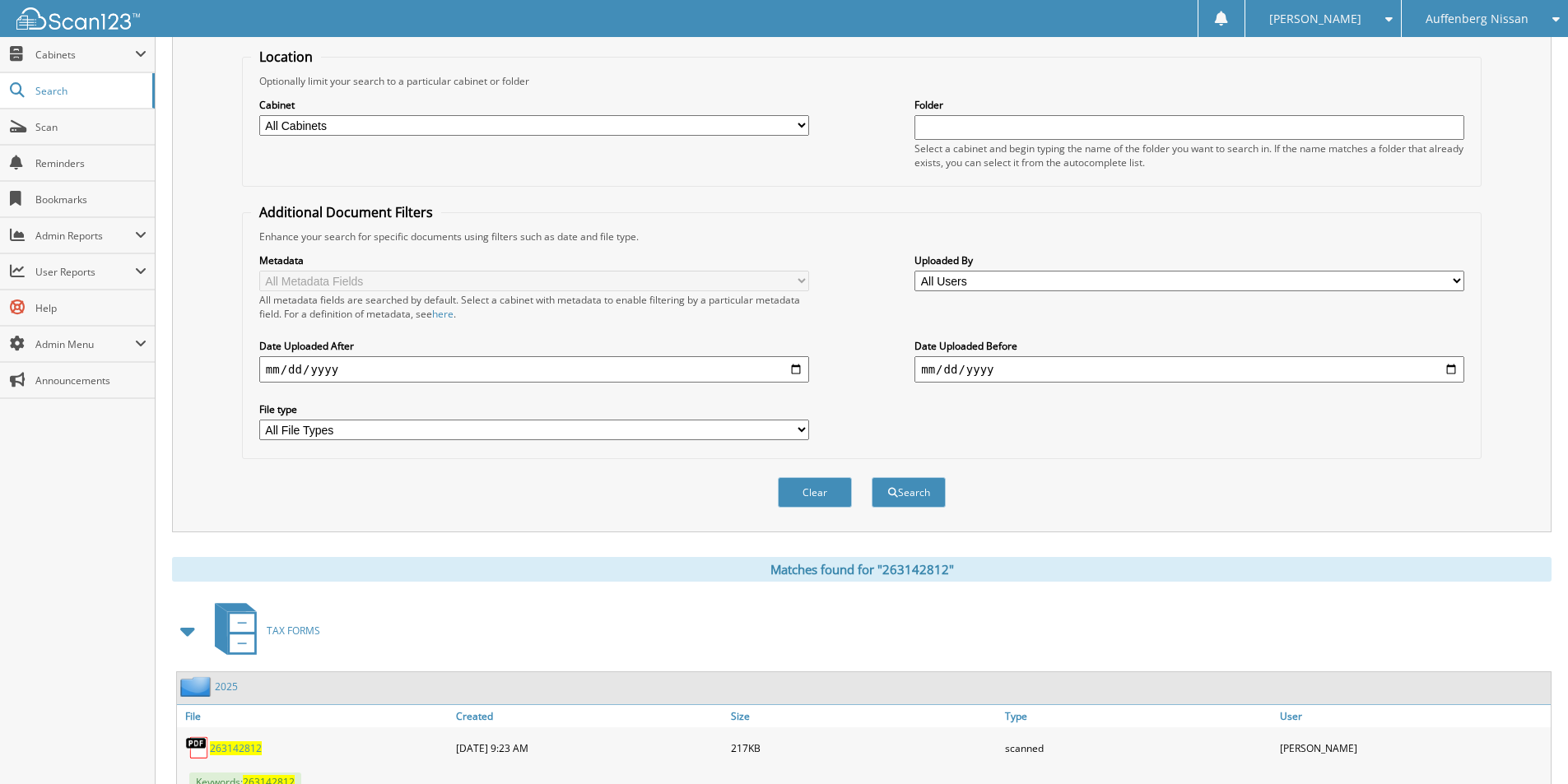
click at [1488, 10] on div "Auffenberg Nissan" at bounding box center [1485, 19] width 149 height 37
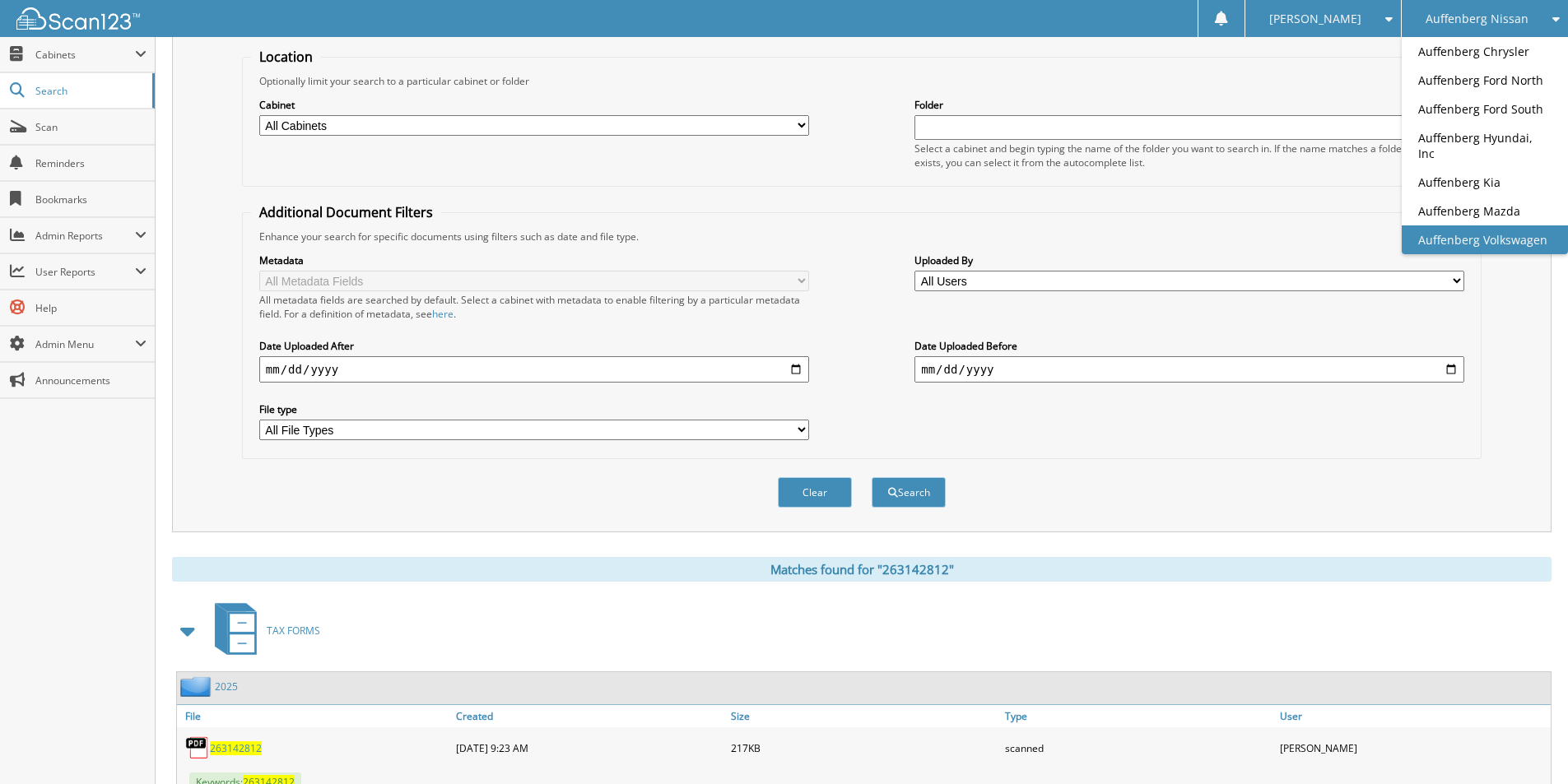
click at [1500, 229] on link "Auffenberg Volkswagen" at bounding box center [1485, 240] width 166 height 29
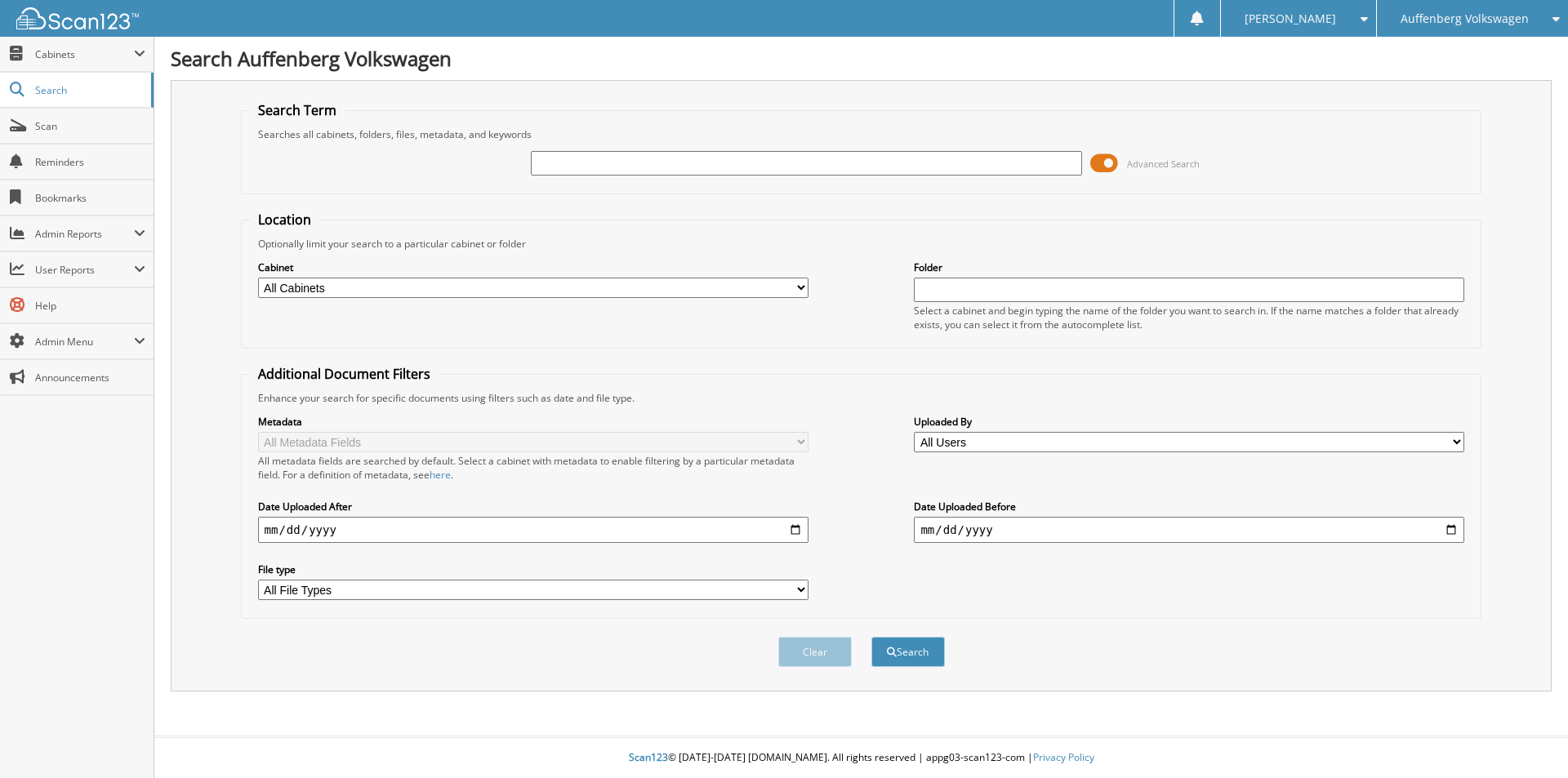
drag, startPoint x: 725, startPoint y: 167, endPoint x: 724, endPoint y: 175, distance: 8.1
click at [722, 169] on input "text" at bounding box center [805, 163] width 550 height 25
type input "263013096"
click at [871, 637] on button "Search" at bounding box center [908, 652] width 74 height 30
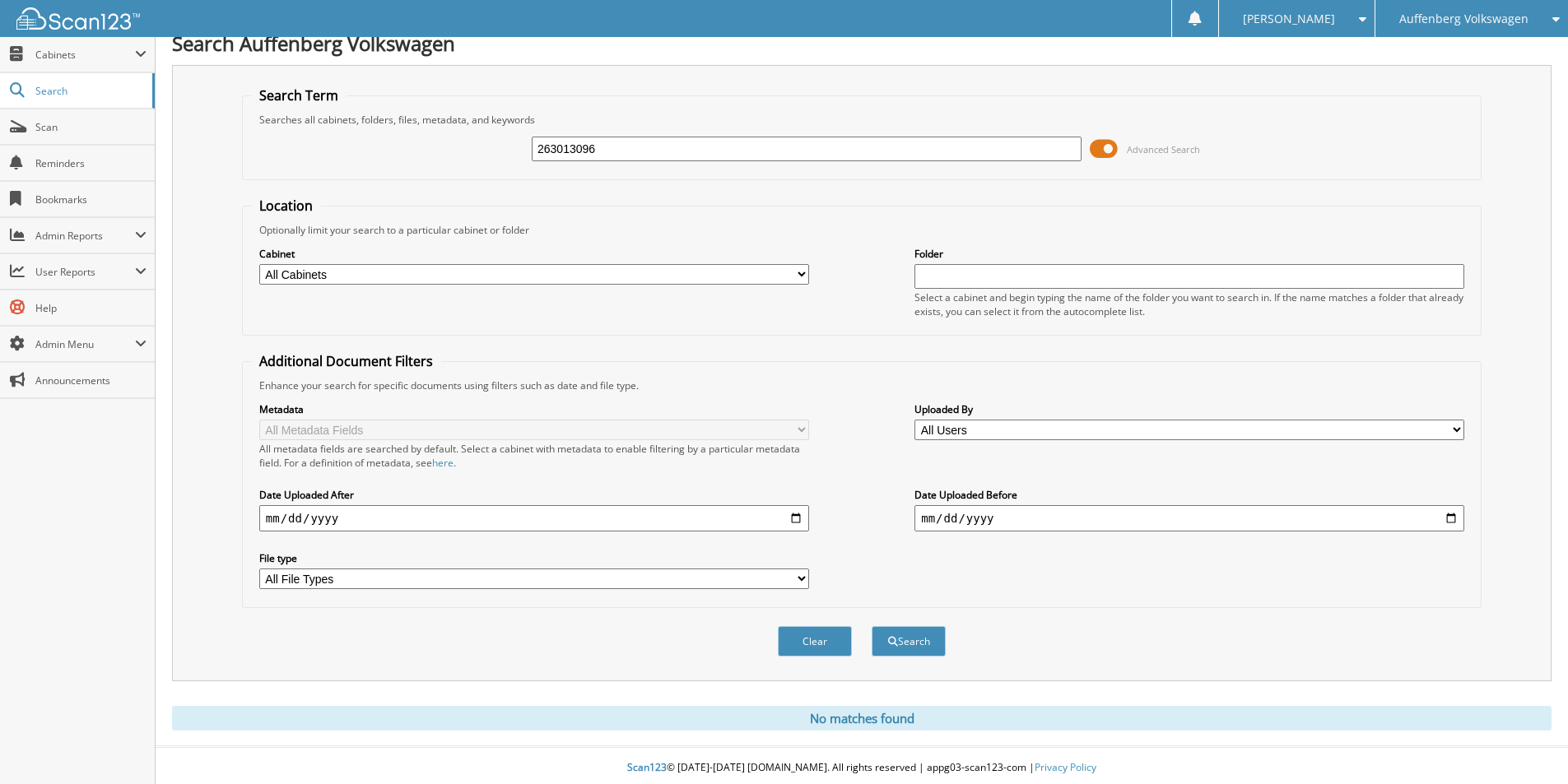
scroll to position [20, 0]
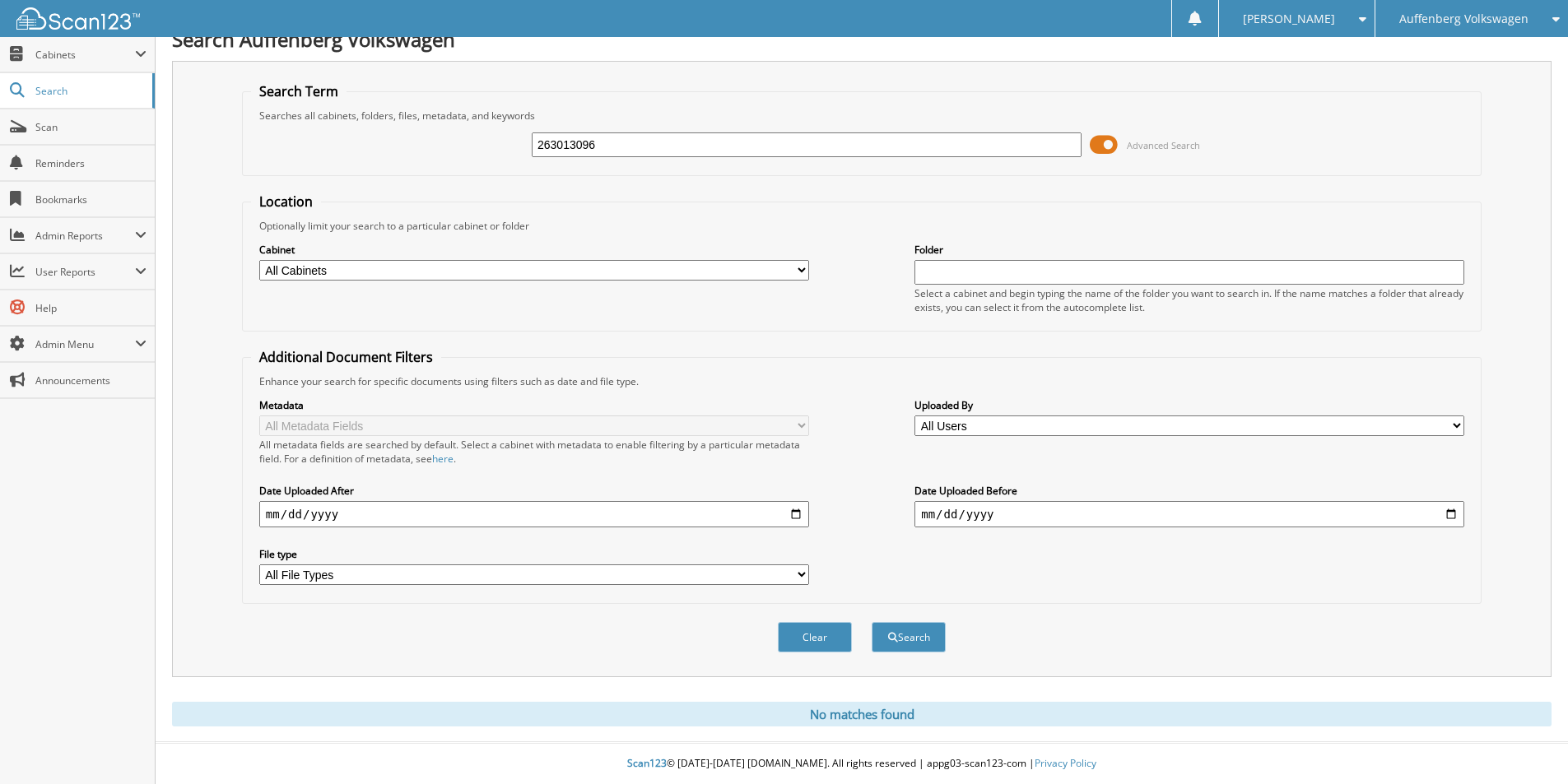
click at [1518, 18] on span "Auffenberg Volkswagen" at bounding box center [1464, 19] width 129 height 10
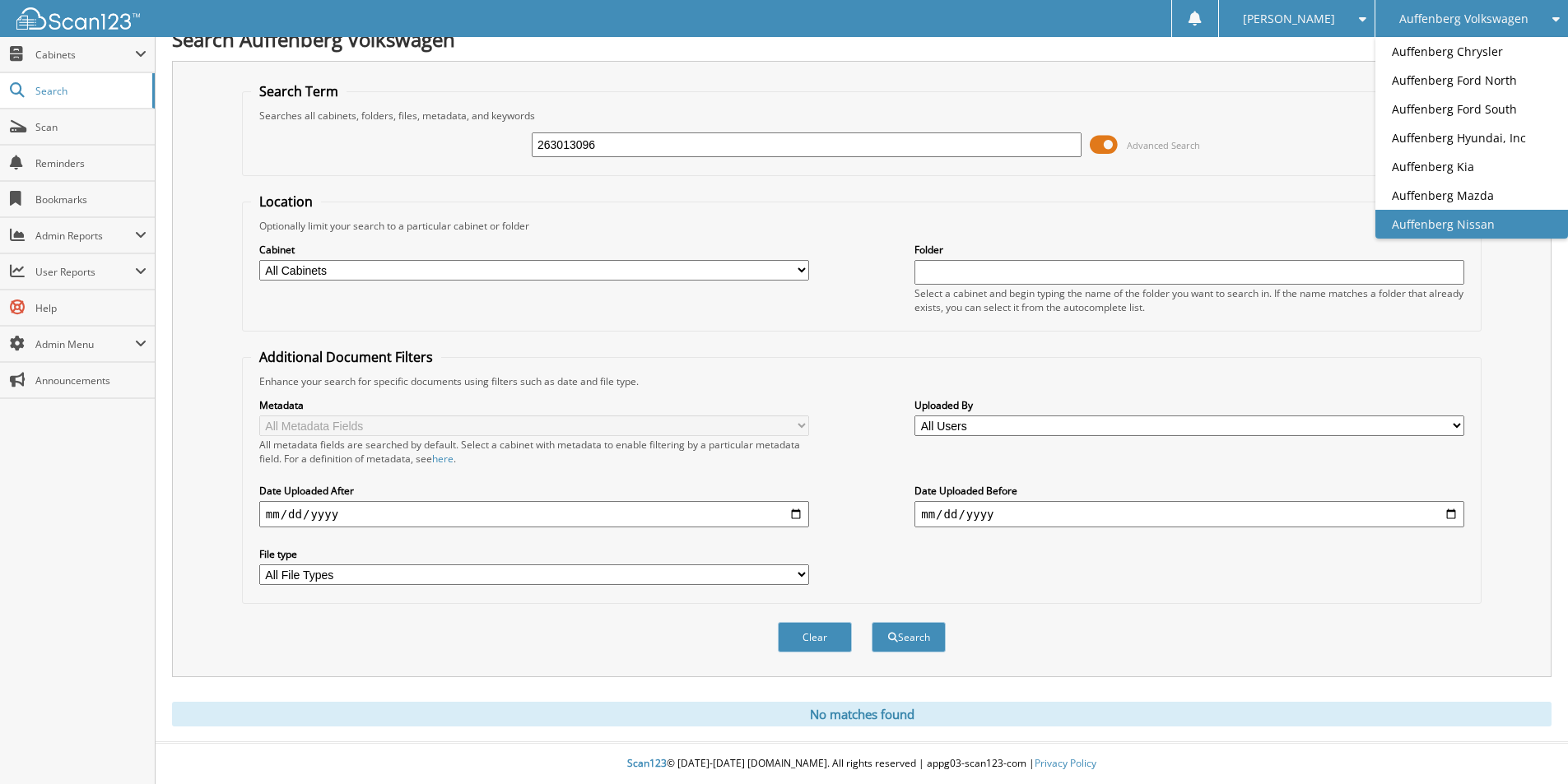
click at [1464, 223] on link "Auffenberg Nissan" at bounding box center [1472, 224] width 193 height 29
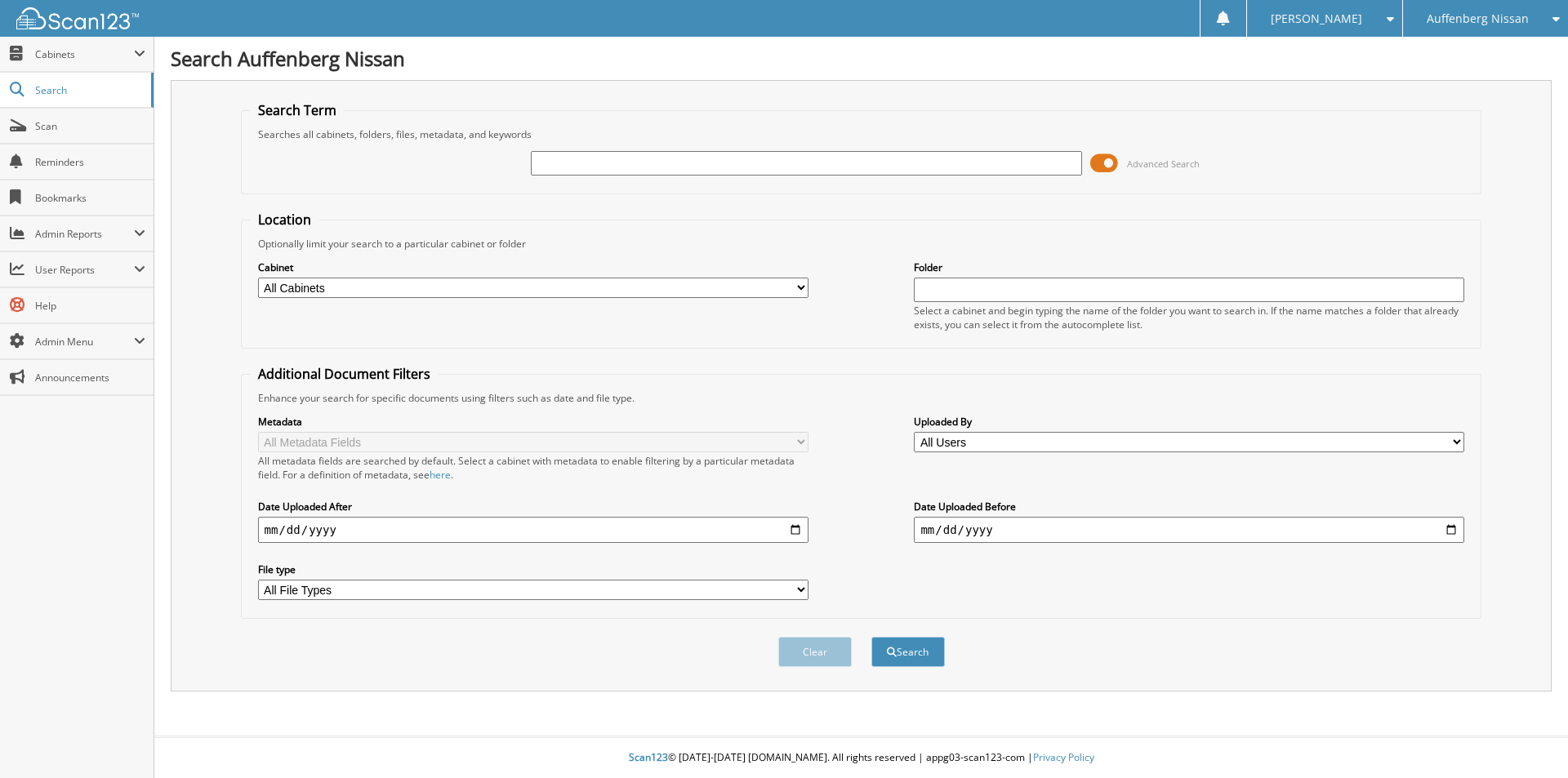
click at [630, 160] on input "text" at bounding box center [805, 163] width 550 height 25
type input "263013096"
click at [871, 637] on button "Search" at bounding box center [908, 652] width 74 height 30
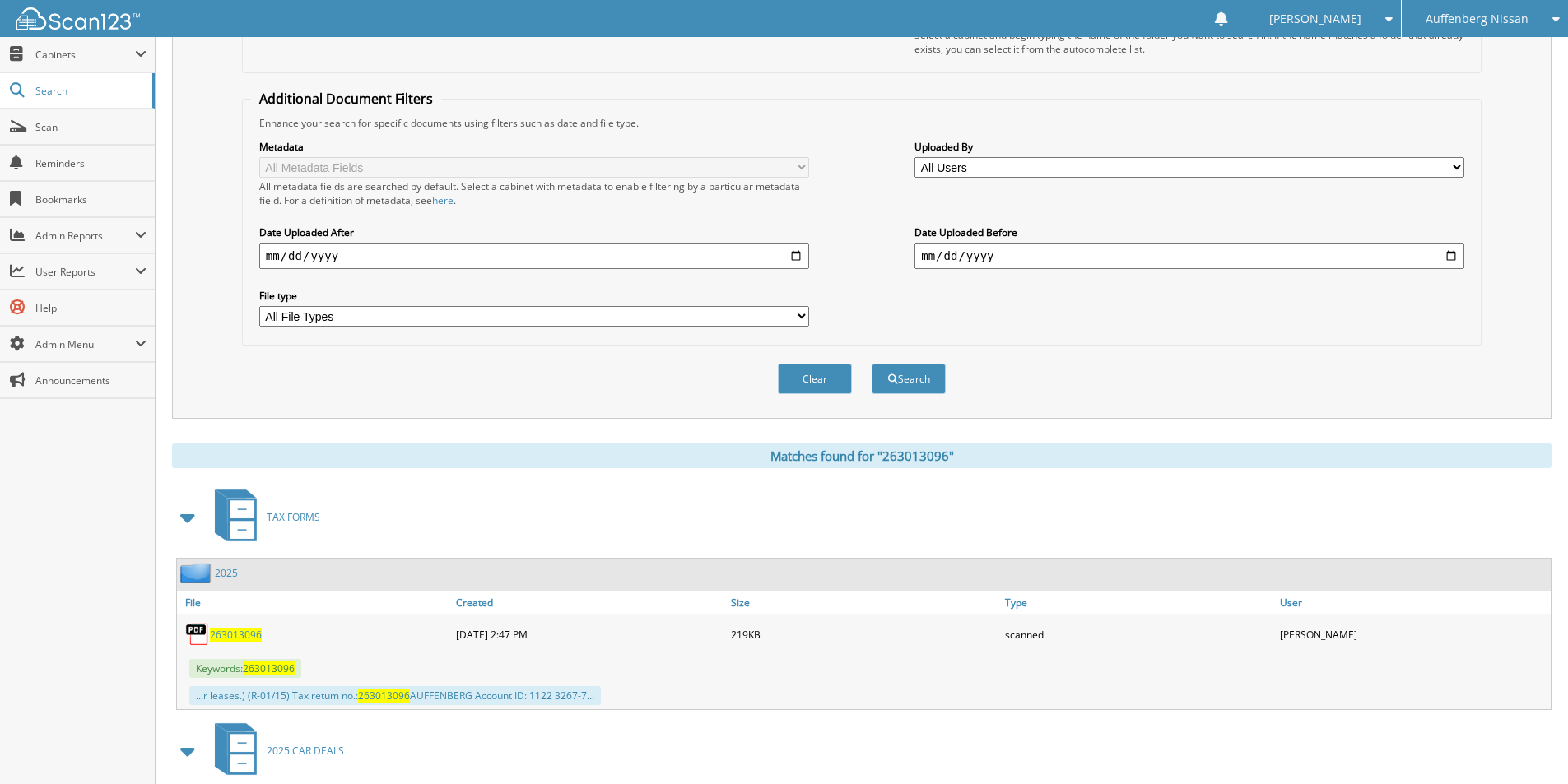
scroll to position [494, 0]
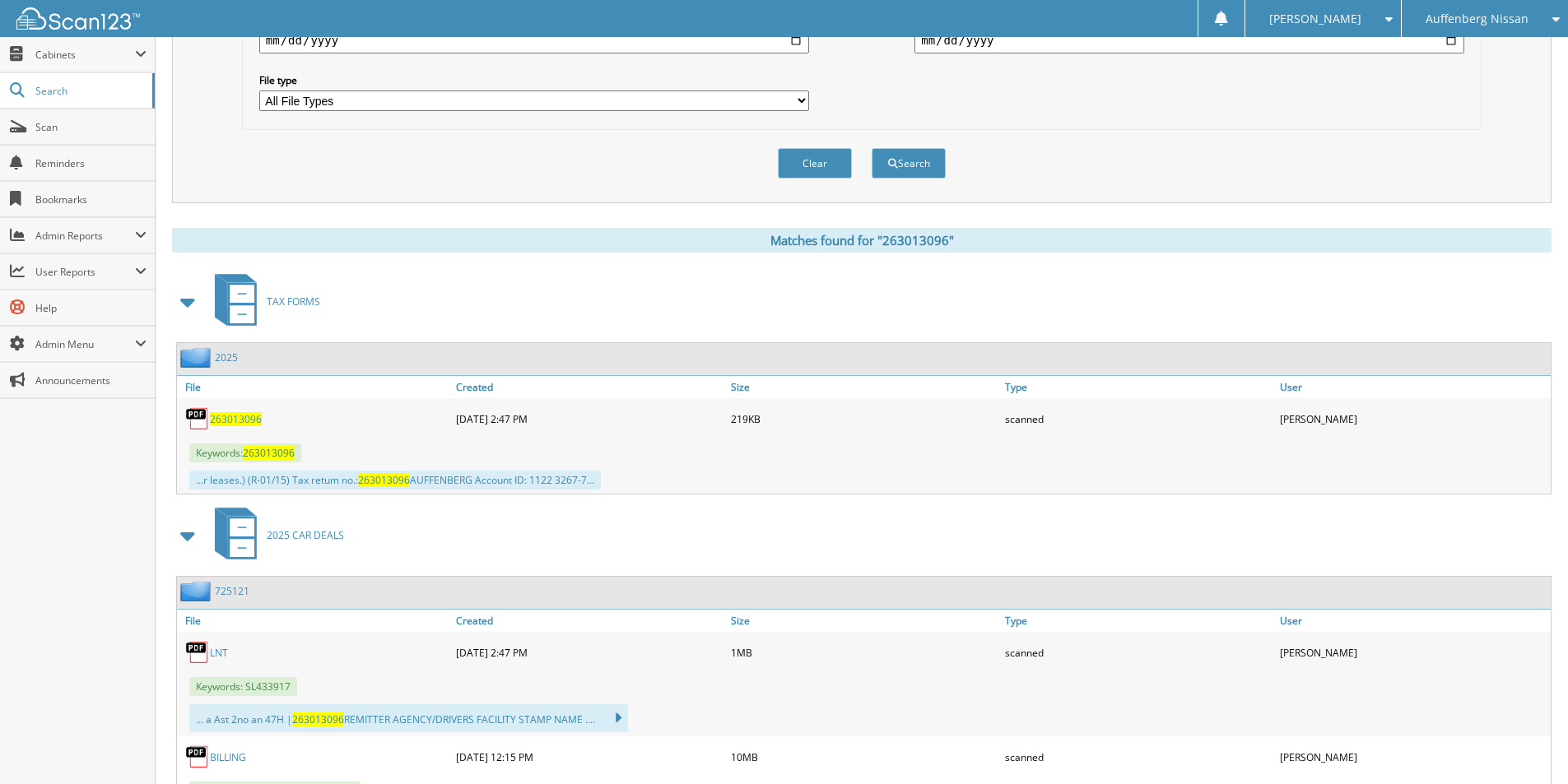
click at [242, 422] on span "263013096" at bounding box center [235, 419] width 52 height 14
click at [215, 653] on link "LNT" at bounding box center [218, 653] width 18 height 14
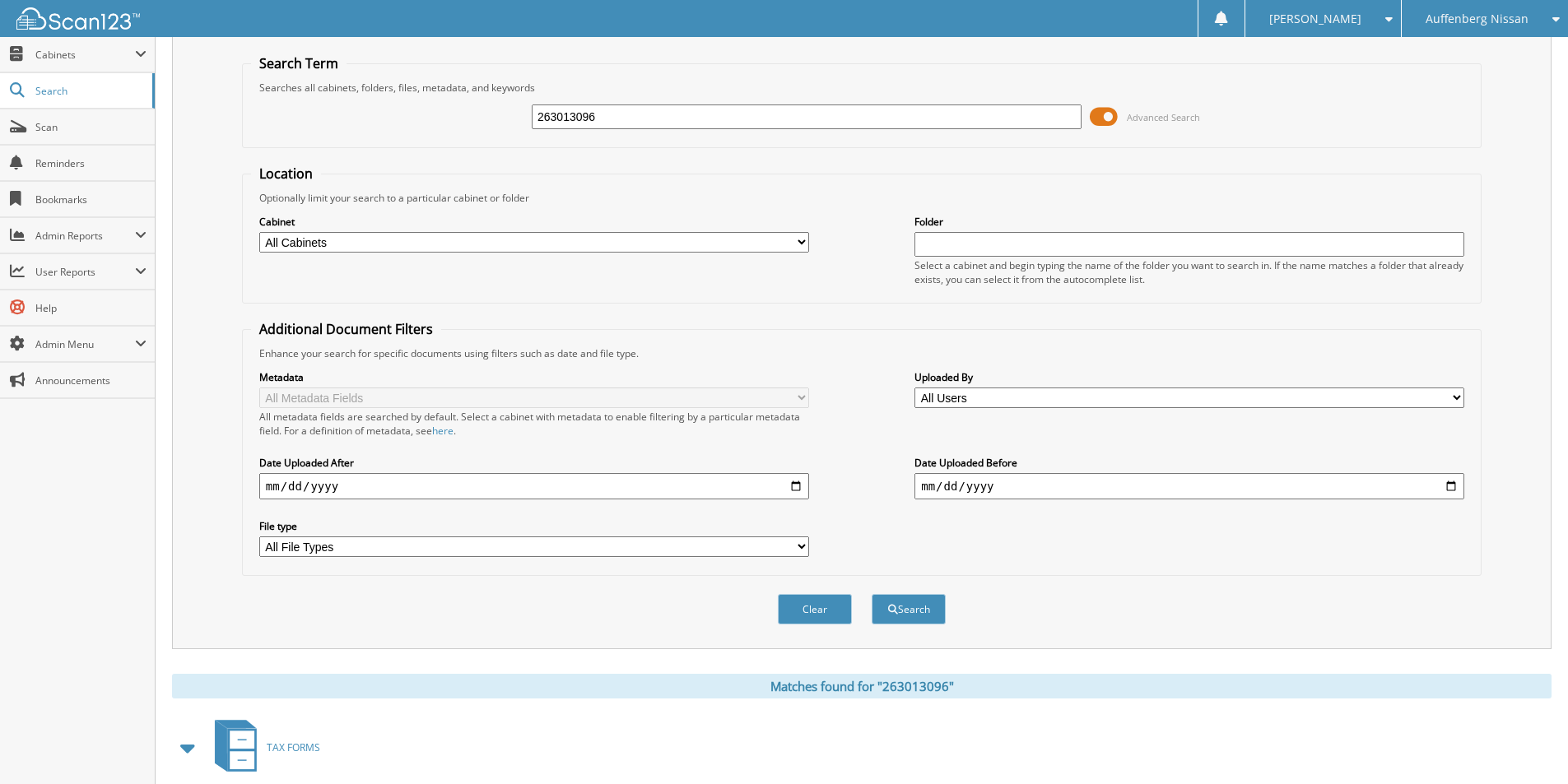
scroll to position [0, 0]
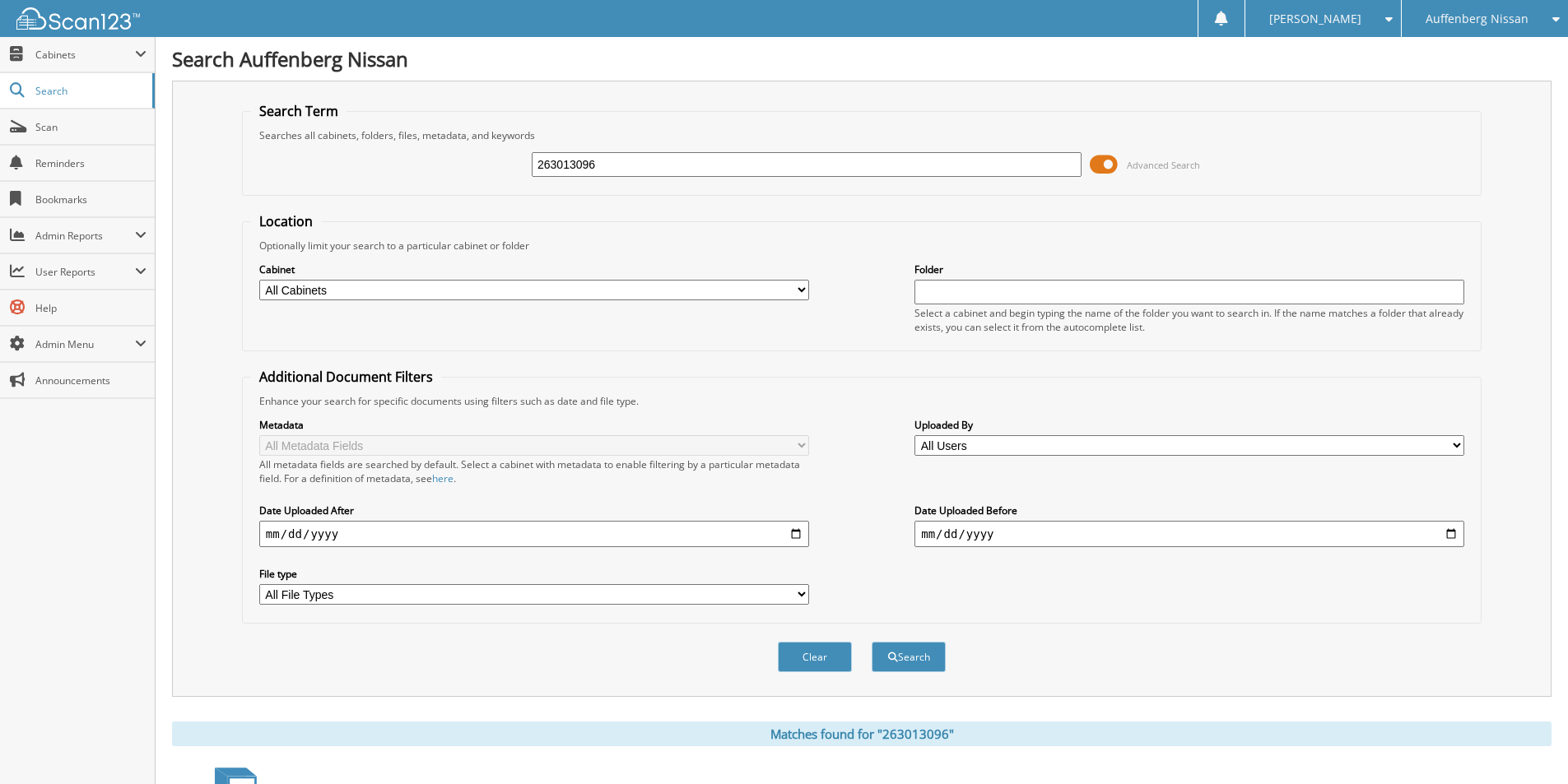
drag, startPoint x: 631, startPoint y: 161, endPoint x: -78, endPoint y: 227, distance: 712.1
click at [0, 227] on html "Cindy H. Settings Logout Auffenberg Nissan Auffenberg Chrysler Auffenberg Ford …" at bounding box center [784, 791] width 1568 height 1582
type input "263179319"
click at [872, 642] on button "Search" at bounding box center [909, 657] width 74 height 30
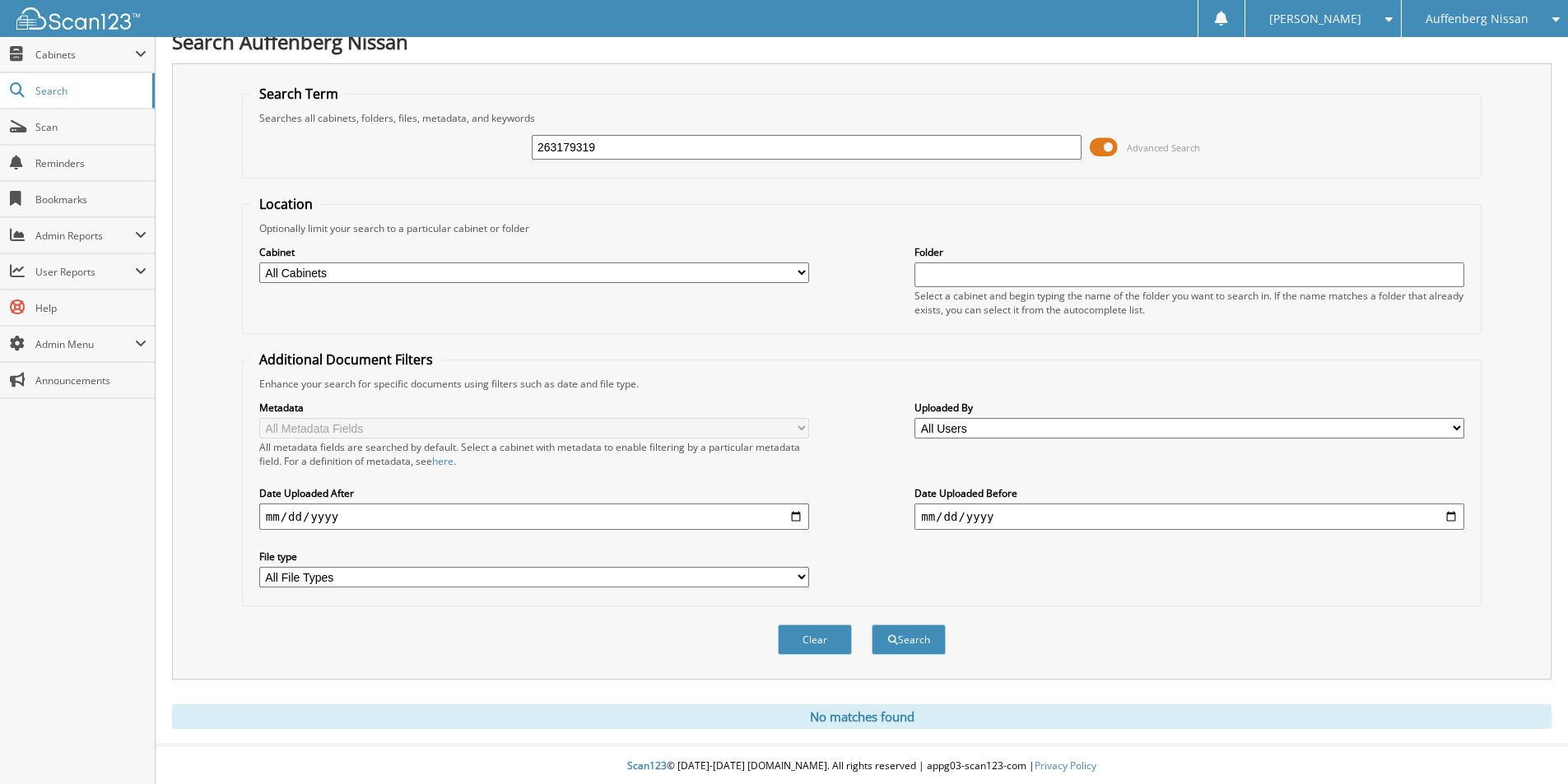
scroll to position [20, 0]
click at [1490, 10] on div "Auffenberg Nissan" at bounding box center [1485, 19] width 149 height 37
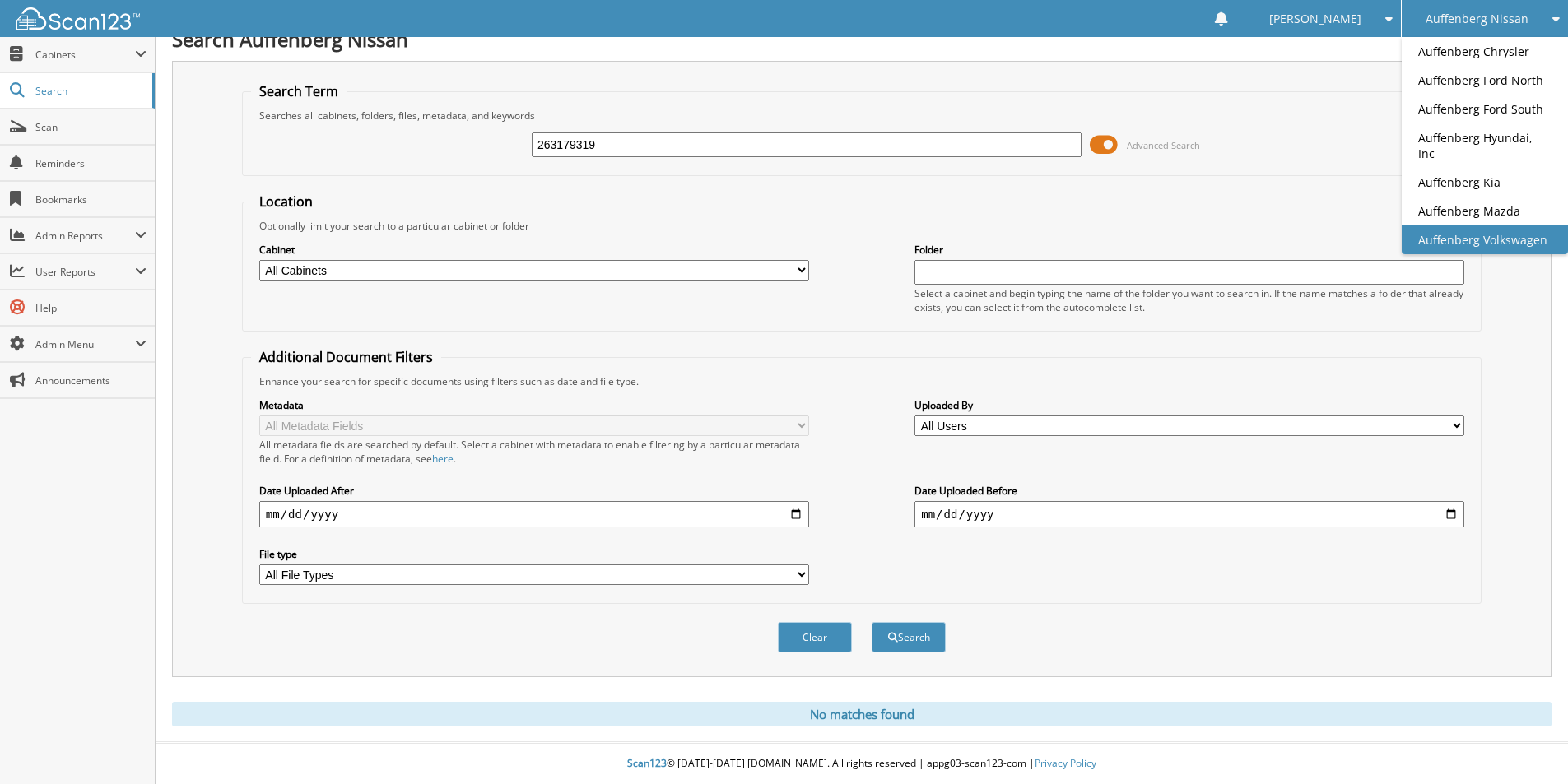
drag, startPoint x: 1506, startPoint y: 226, endPoint x: 1491, endPoint y: 214, distance: 19.2
click at [1506, 226] on link "Auffenberg Volkswagen" at bounding box center [1485, 240] width 166 height 29
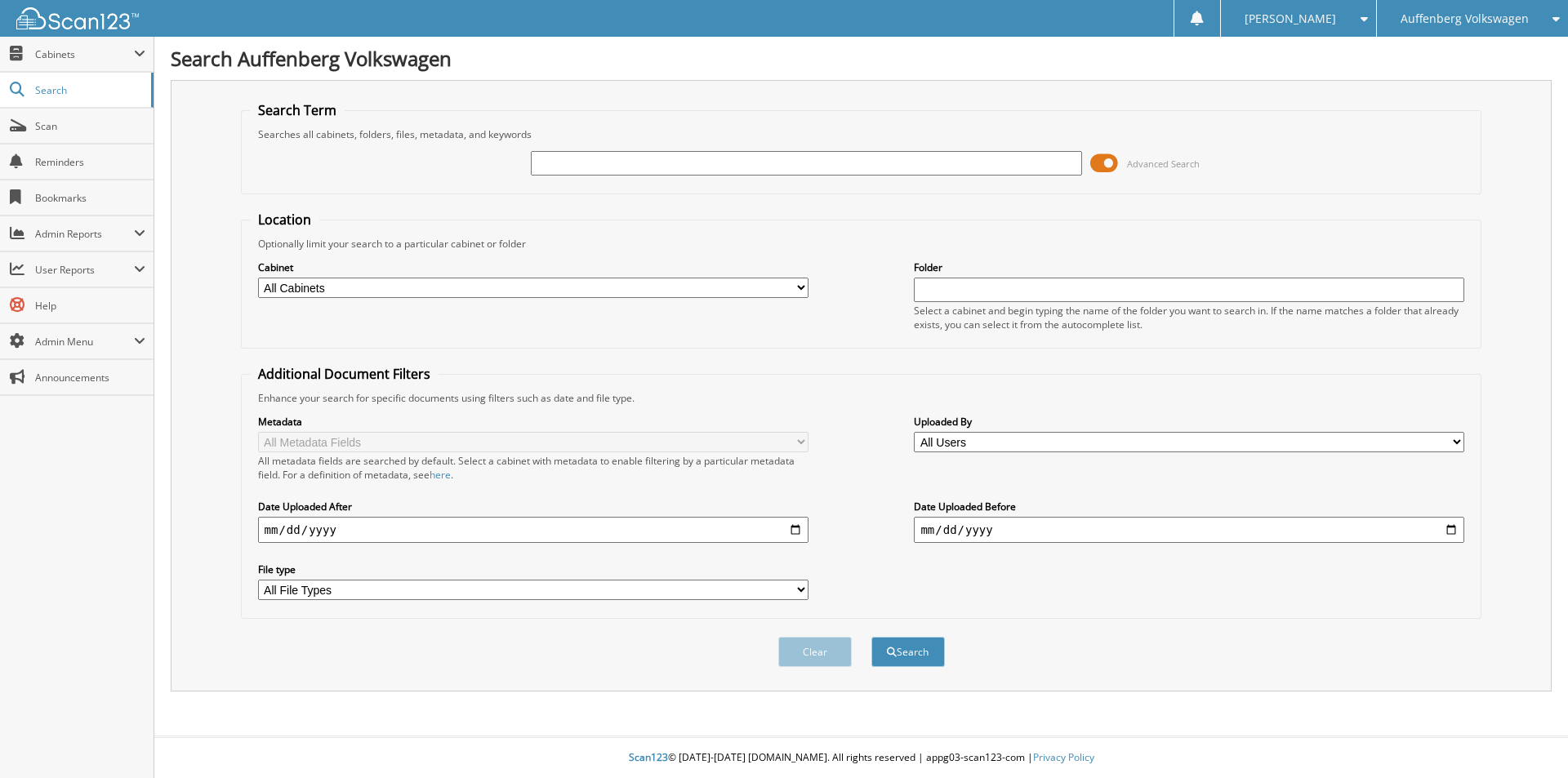
click at [676, 153] on input "text" at bounding box center [805, 163] width 550 height 25
type input "263179319"
click at [871, 637] on button "Search" at bounding box center [908, 652] width 74 height 30
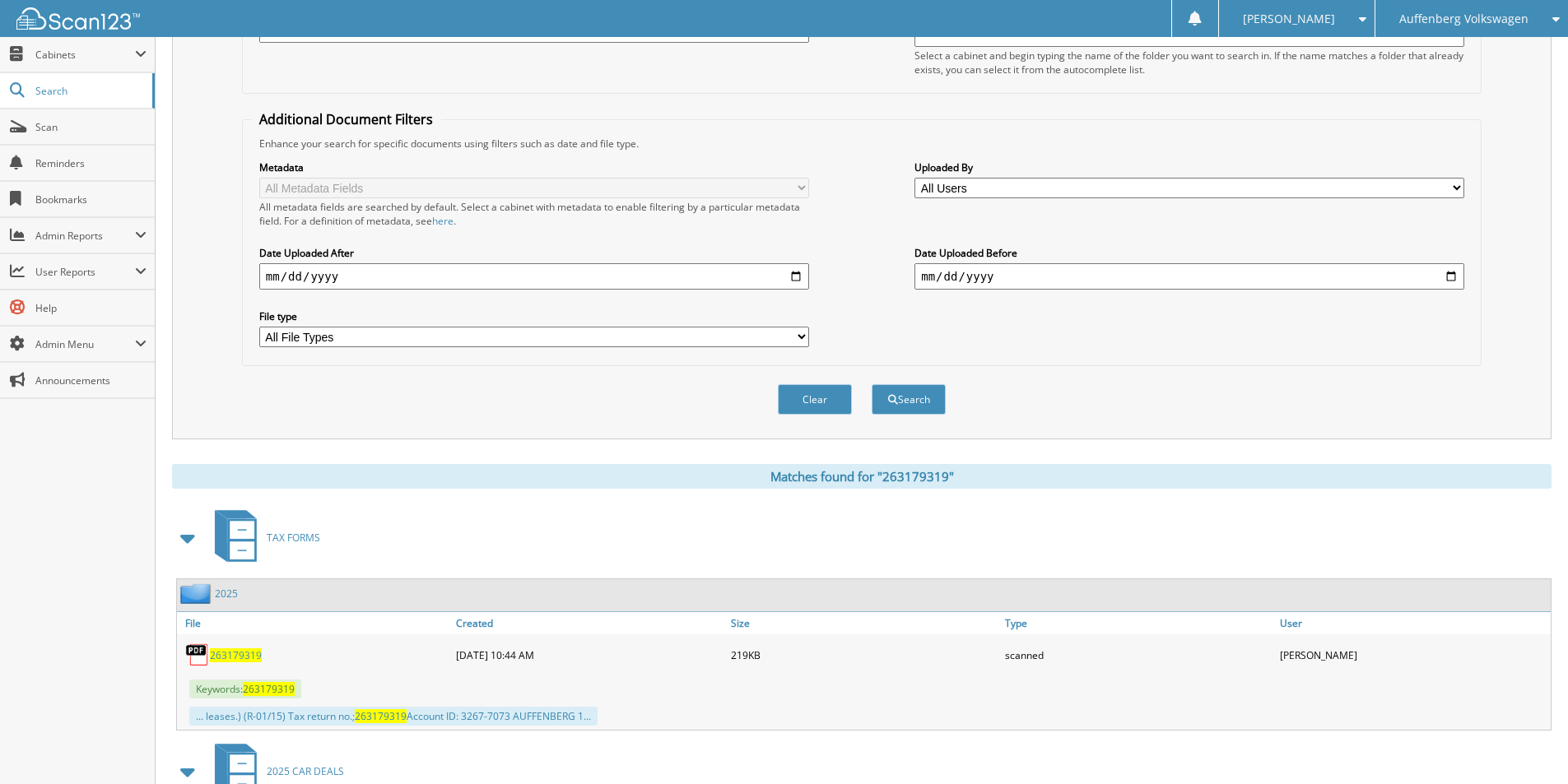
scroll to position [576, 0]
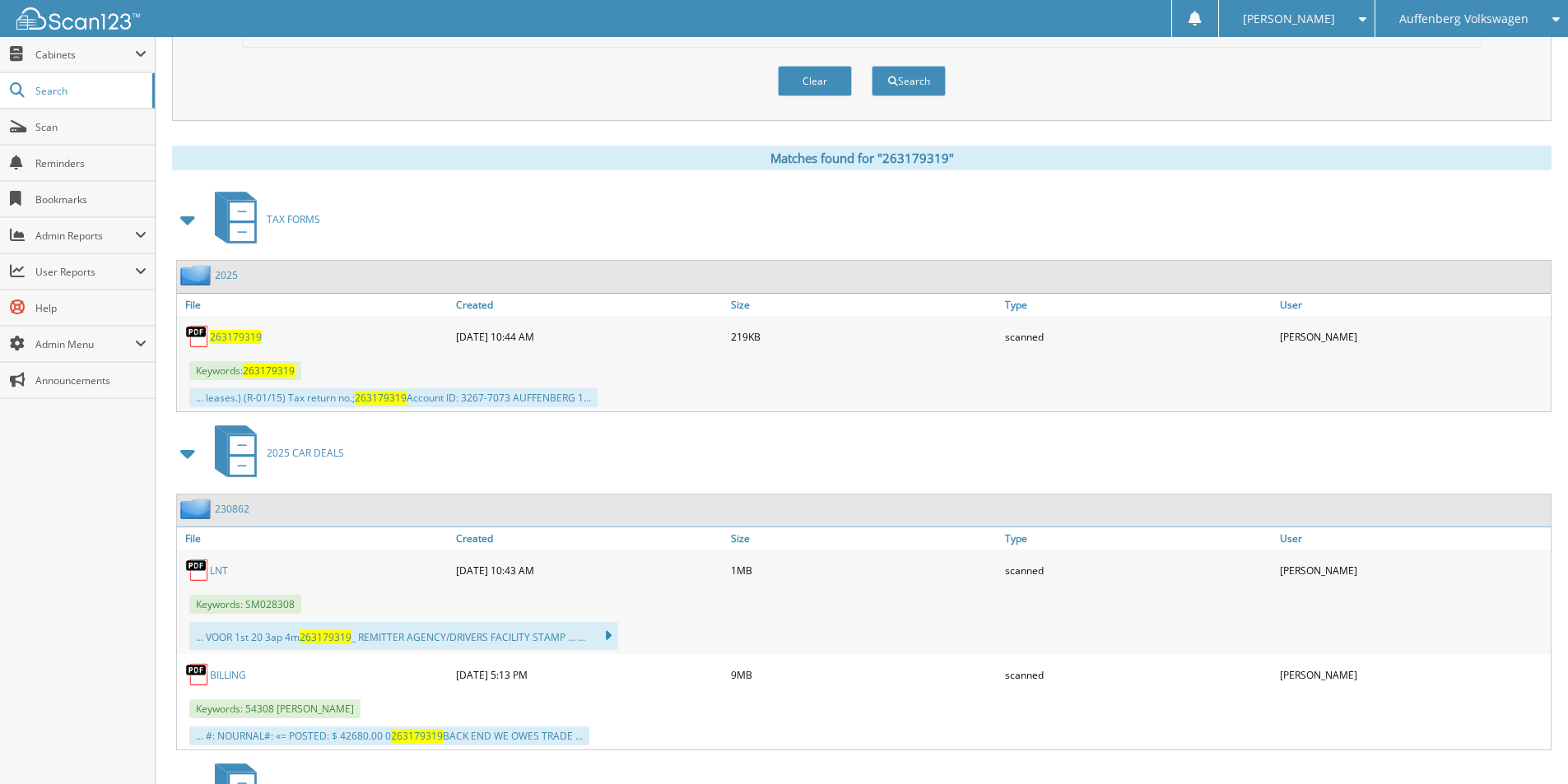
click at [244, 337] on span "263179319" at bounding box center [235, 337] width 52 height 14
click at [221, 575] on link "LNT" at bounding box center [218, 571] width 18 height 14
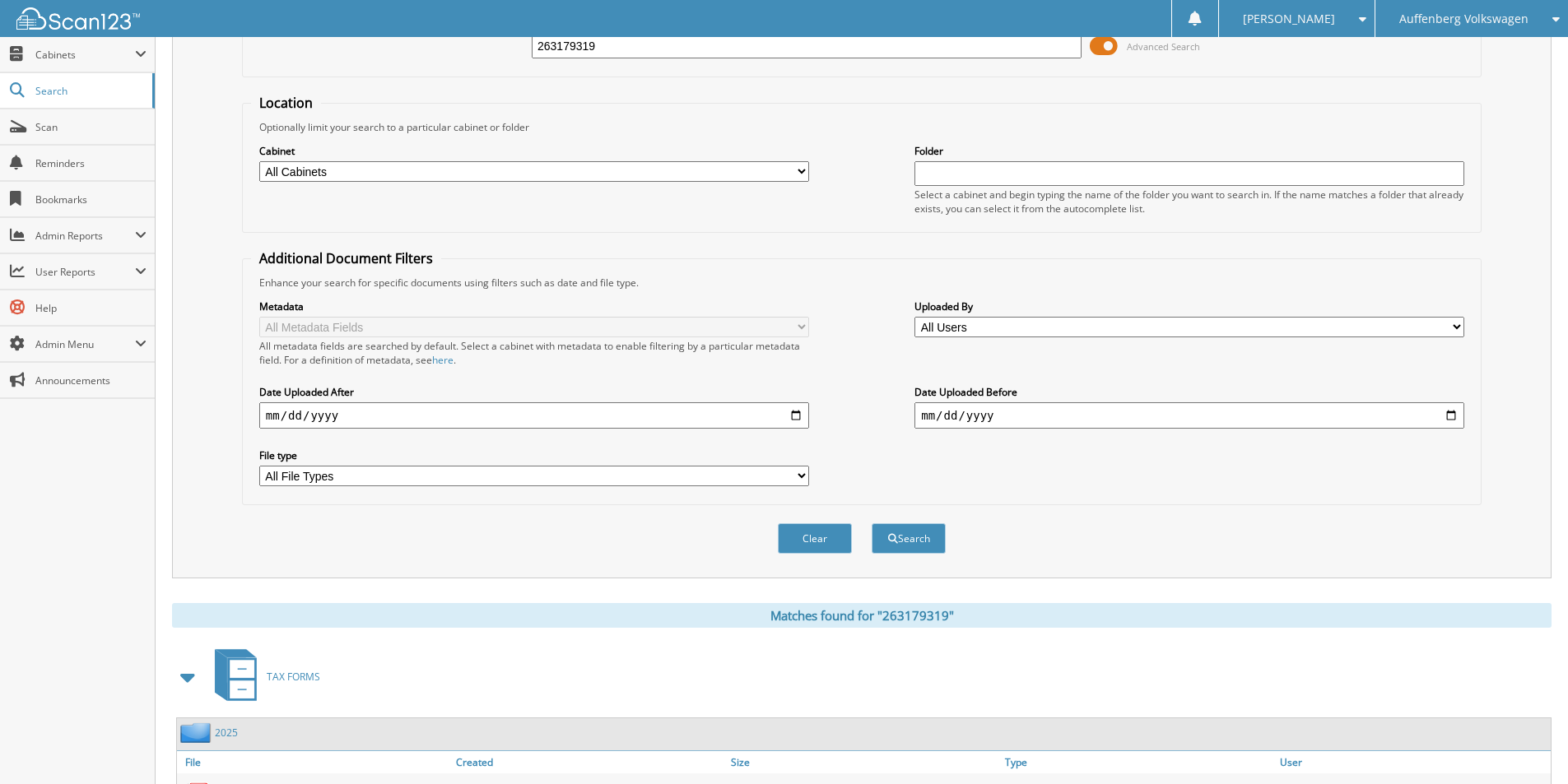
scroll to position [0, 0]
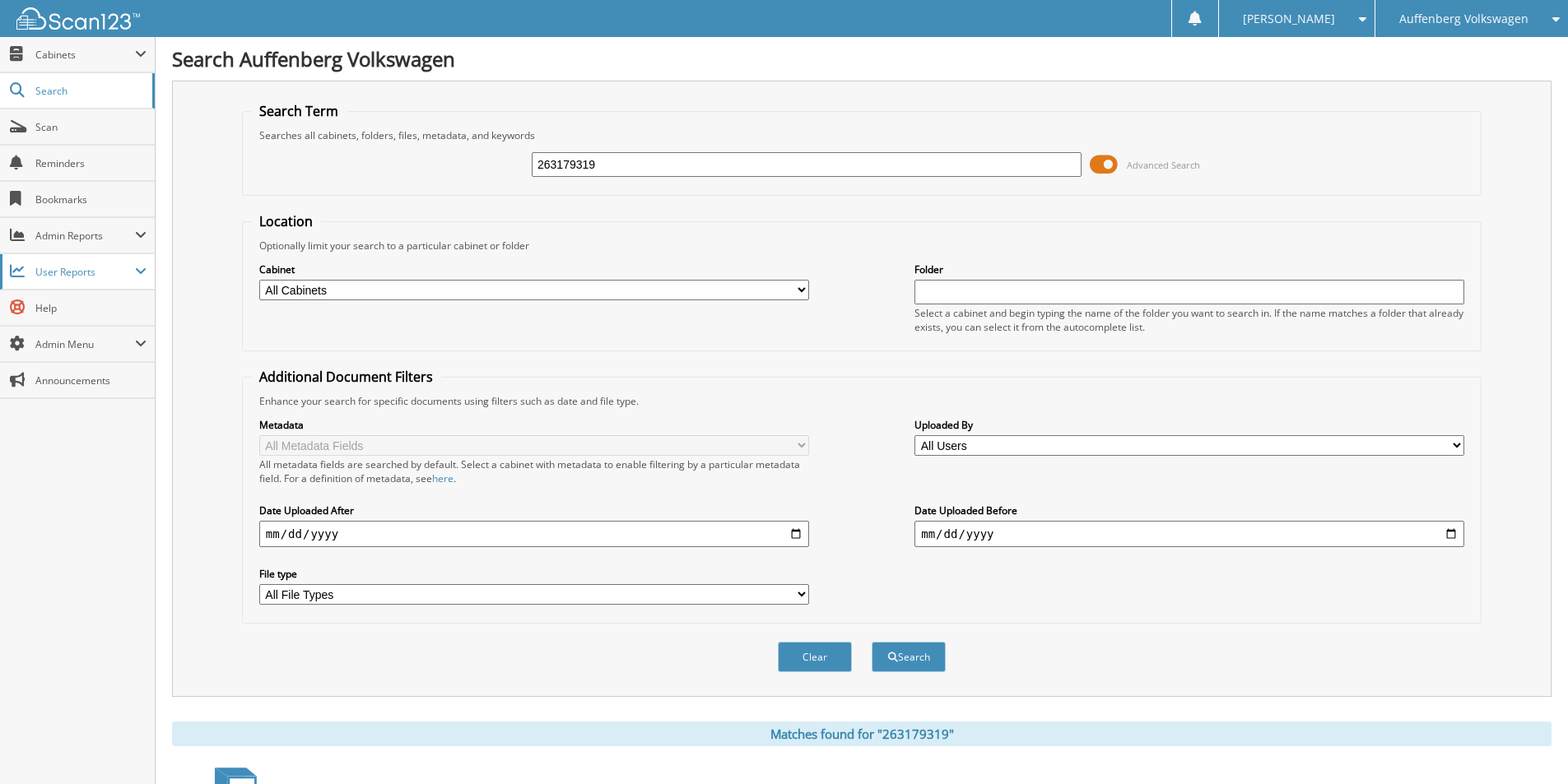
drag, startPoint x: 604, startPoint y: 169, endPoint x: 66, endPoint y: 277, distance: 548.7
click at [154, 241] on body "[PERSON_NAME] Settings Logout Auffenberg Volkswagen Auffenberg Chrysler [GEOGRA…" at bounding box center [784, 791] width 1568 height 1582
type input "263373235"
click at [872, 642] on button "Search" at bounding box center [909, 657] width 74 height 30
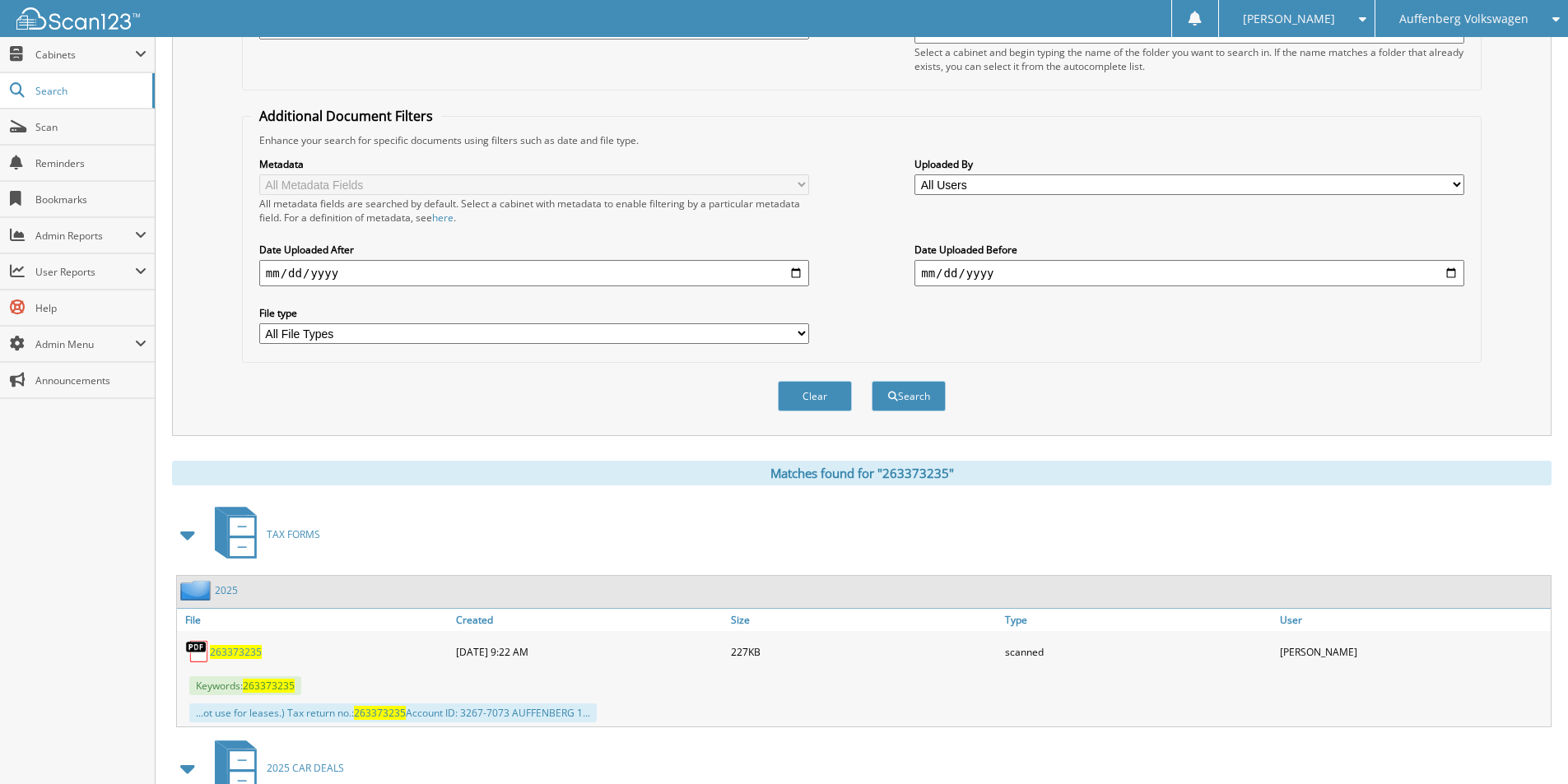
scroll to position [576, 0]
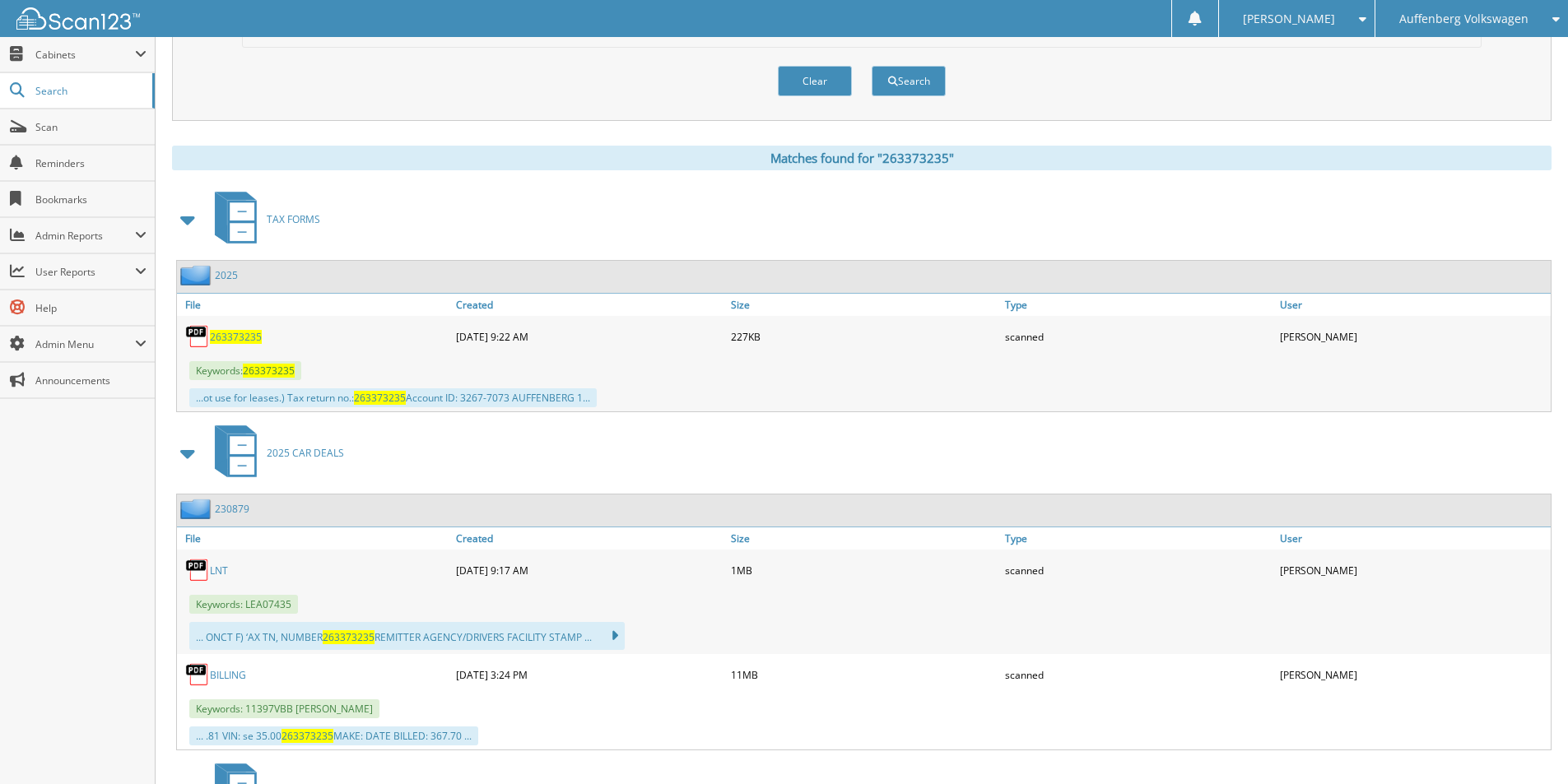
click at [249, 339] on span "263373235" at bounding box center [235, 337] width 52 height 14
click at [218, 570] on link "LNT" at bounding box center [218, 571] width 18 height 14
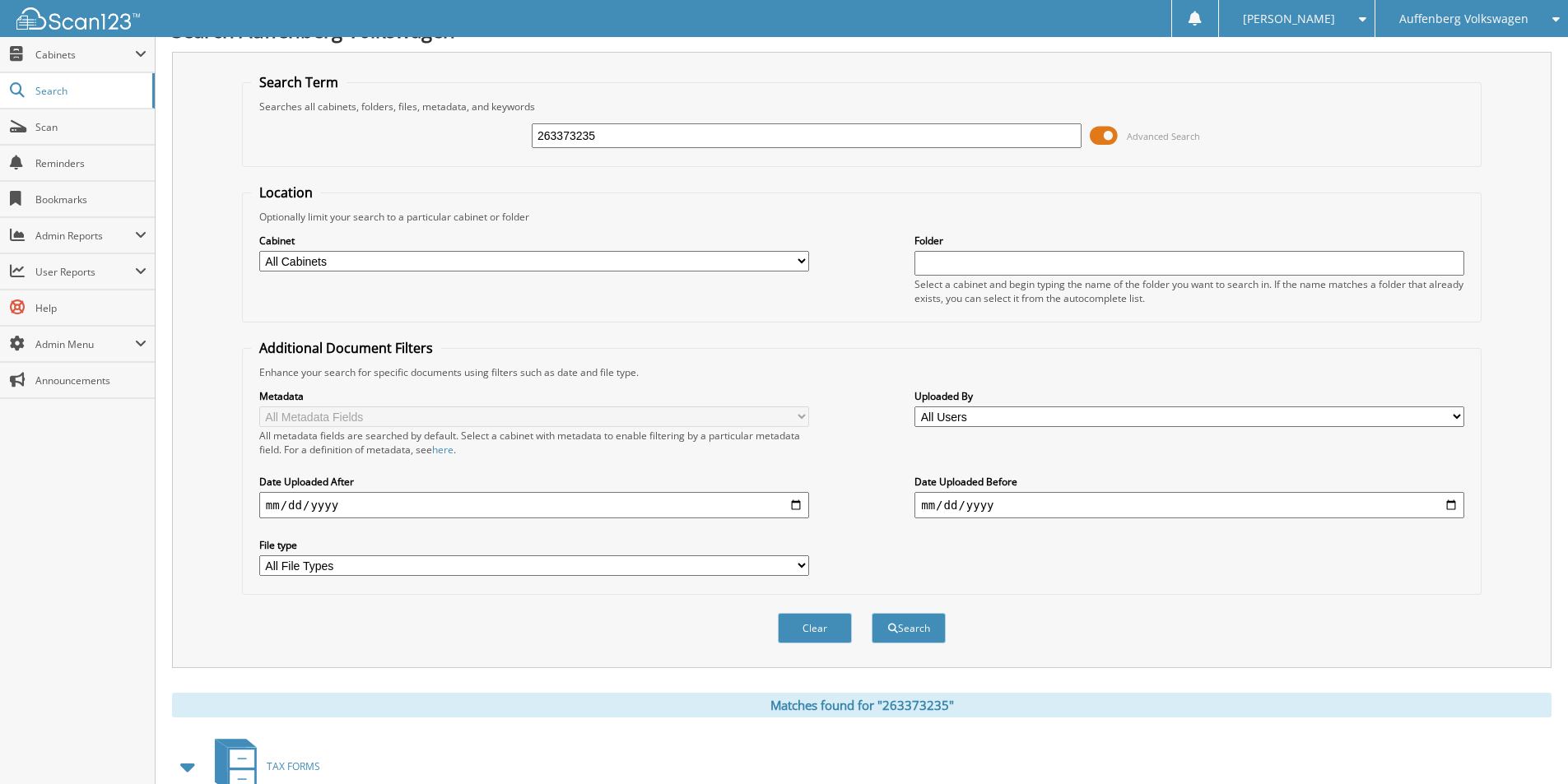
scroll to position [0, 0]
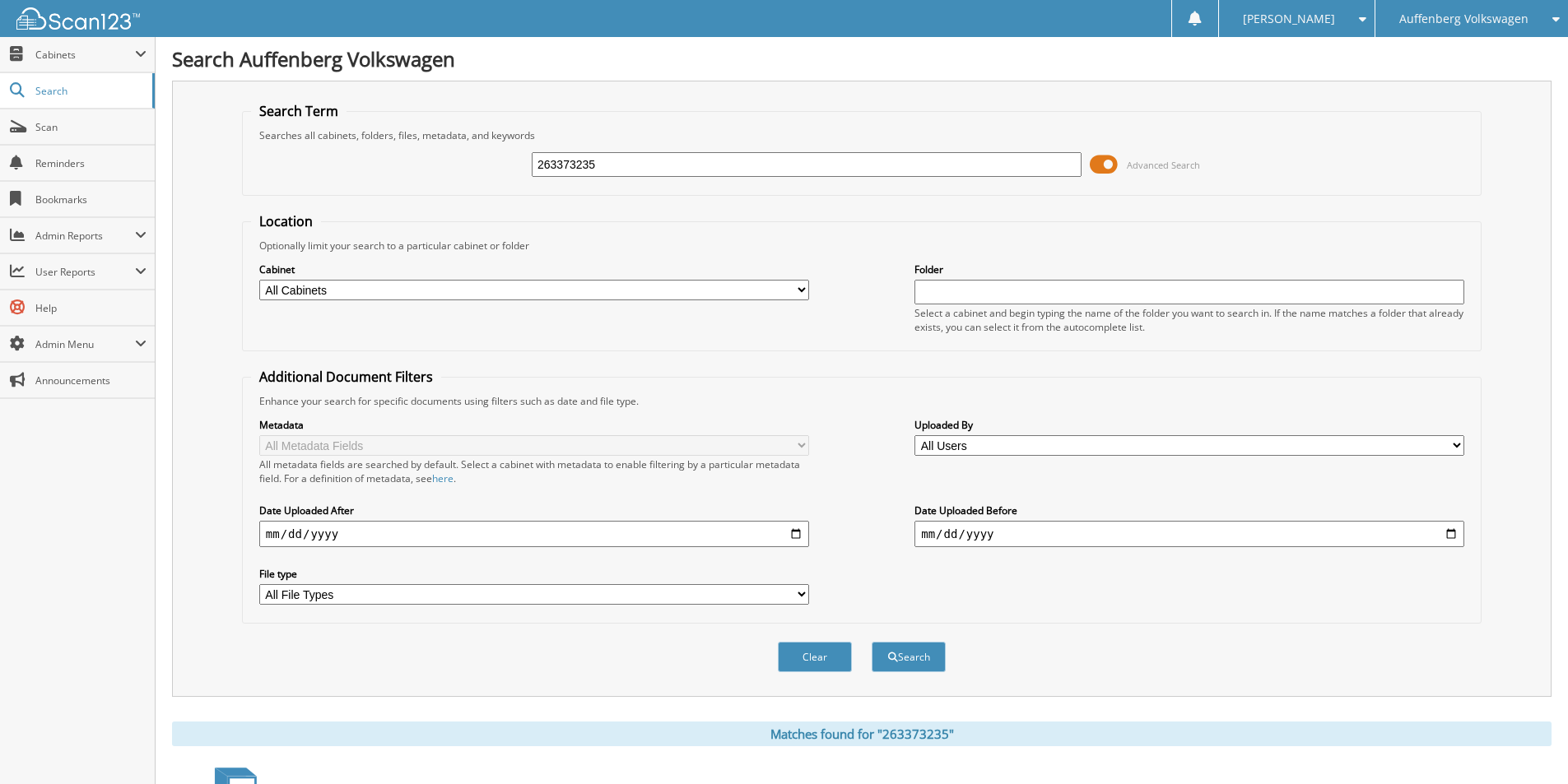
drag, startPoint x: 598, startPoint y: 165, endPoint x: 205, endPoint y: 186, distance: 393.6
click at [237, 185] on div "Search Term Searches all cabinets, folders, files, metadata, and keywords 26337…" at bounding box center [862, 388] width 1380 height 616
type input "263725319"
click at [872, 642] on button "Search" at bounding box center [909, 657] width 74 height 30
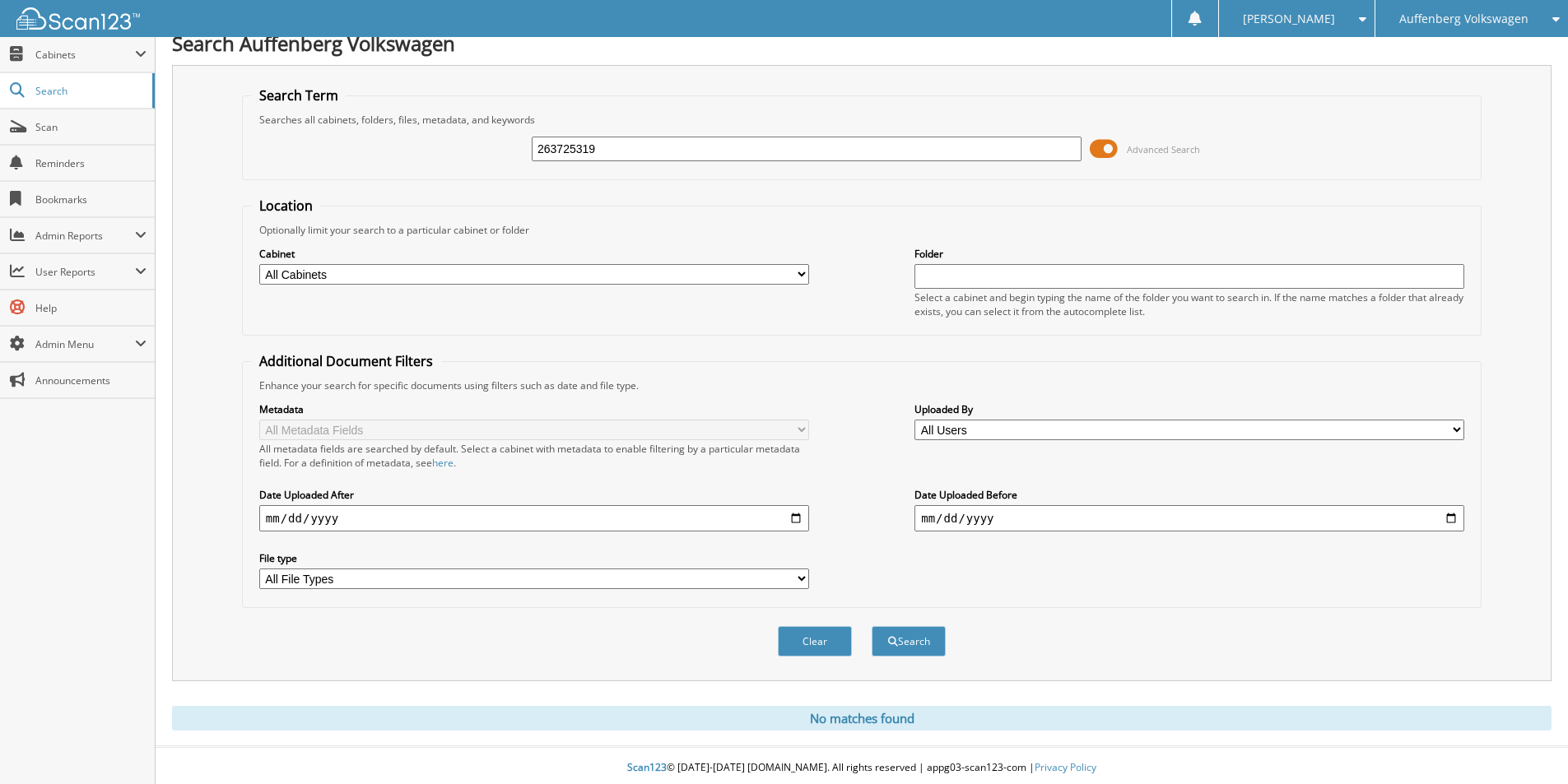
scroll to position [20, 0]
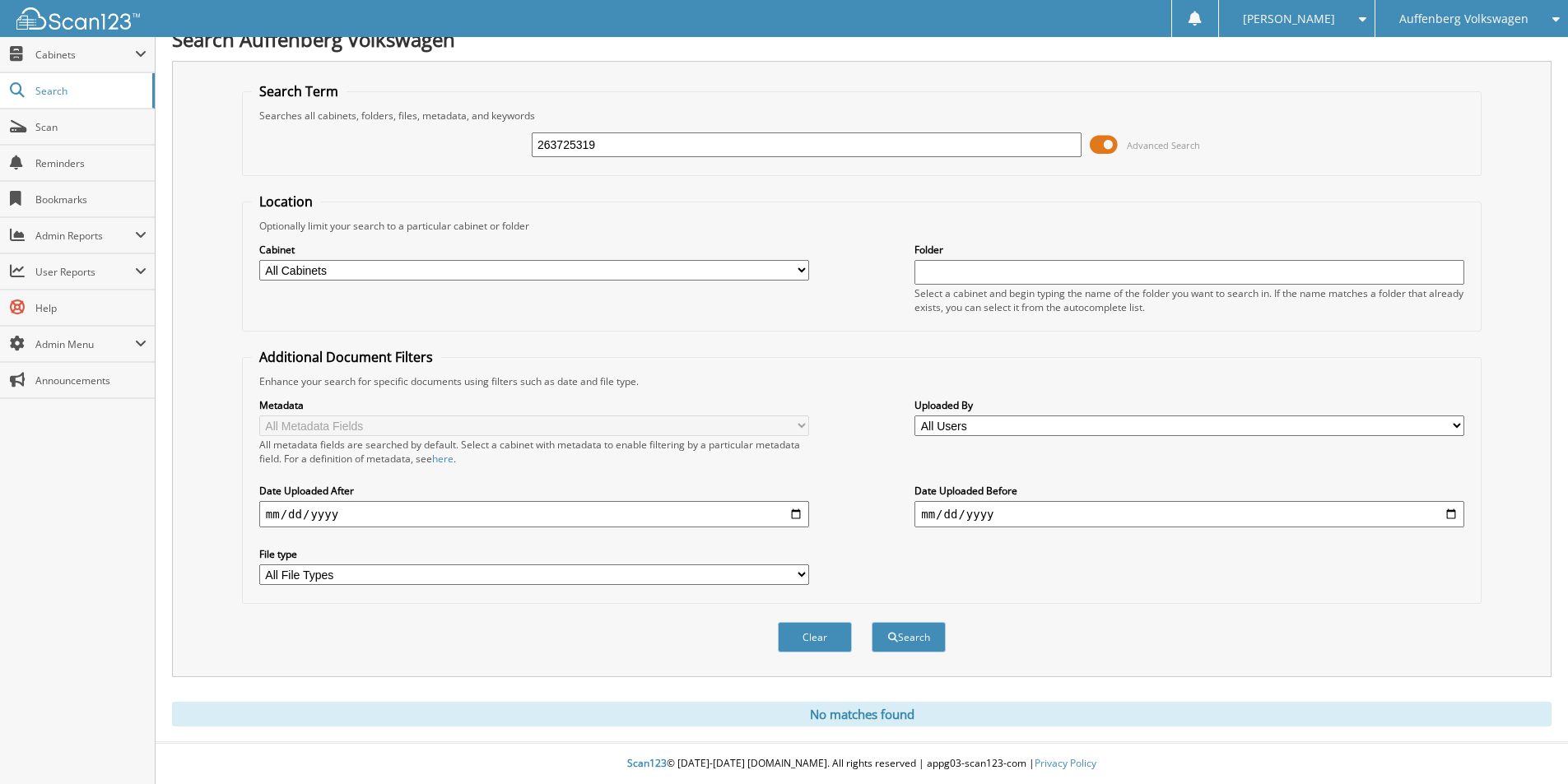
click at [1472, 18] on span "Auffenberg Volkswagen" at bounding box center [1464, 19] width 129 height 10
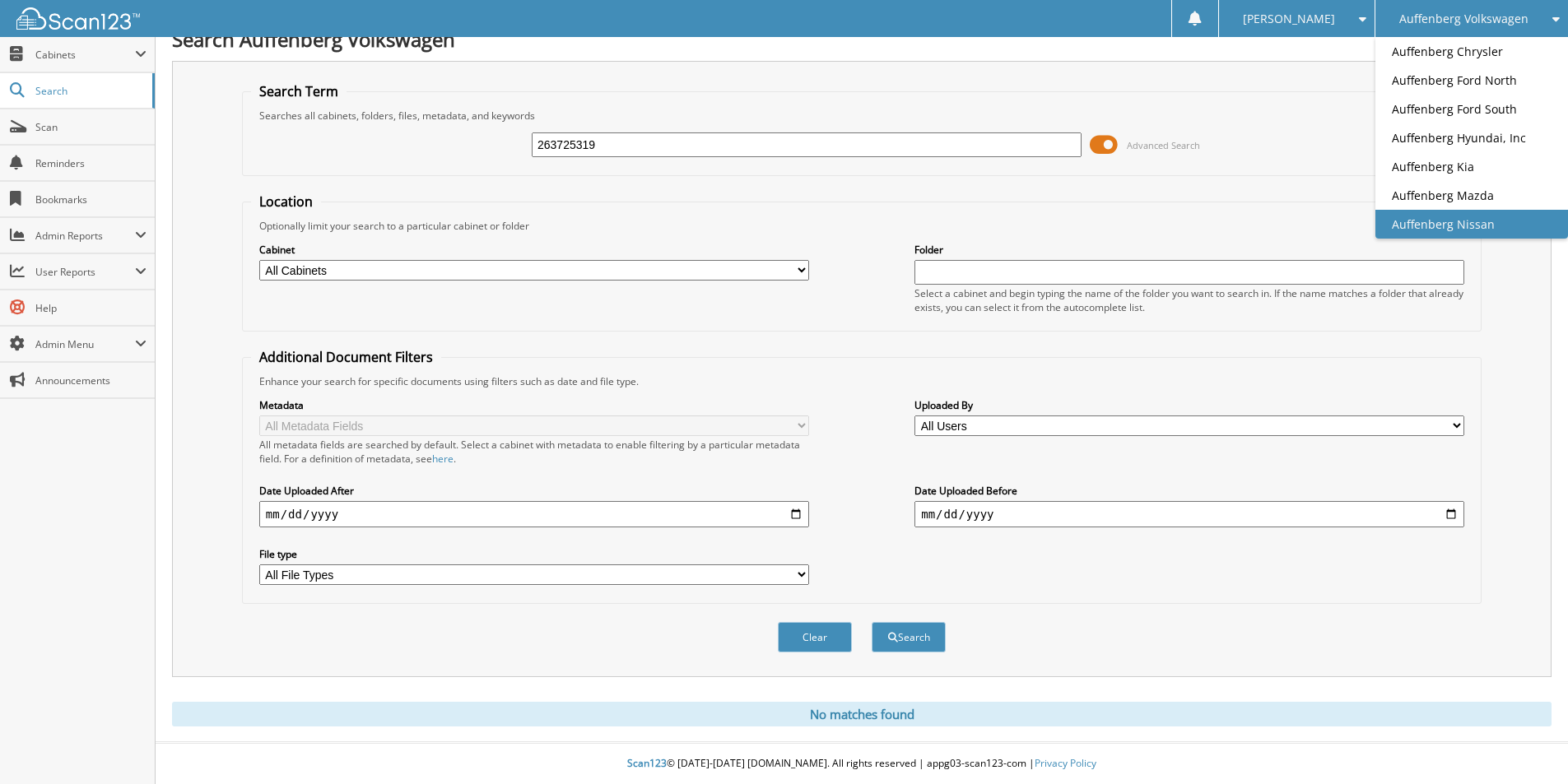
click at [1462, 222] on link "Auffenberg Nissan" at bounding box center [1472, 224] width 193 height 29
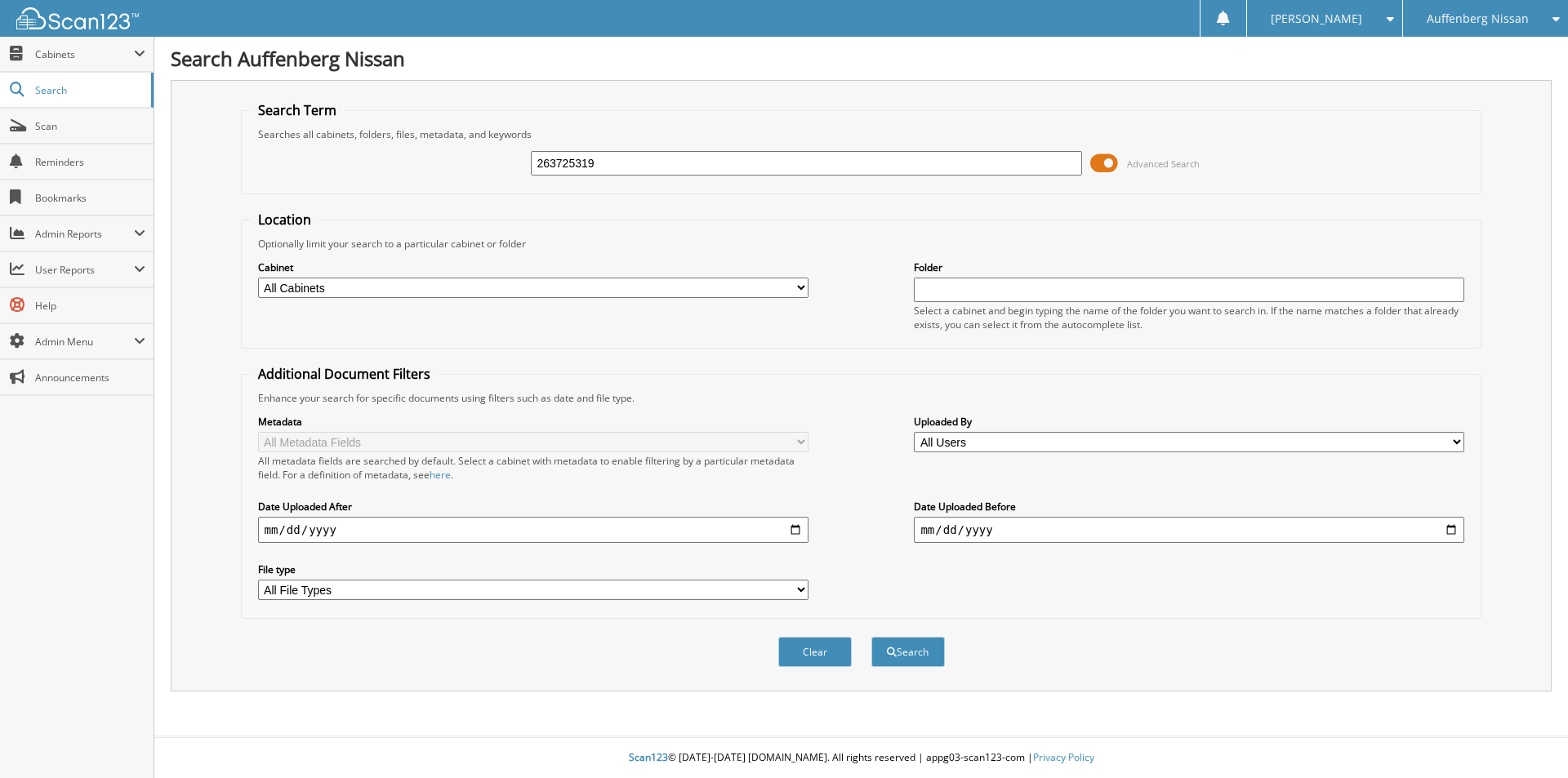
type input "263725319"
click at [871, 637] on button "Search" at bounding box center [908, 652] width 74 height 30
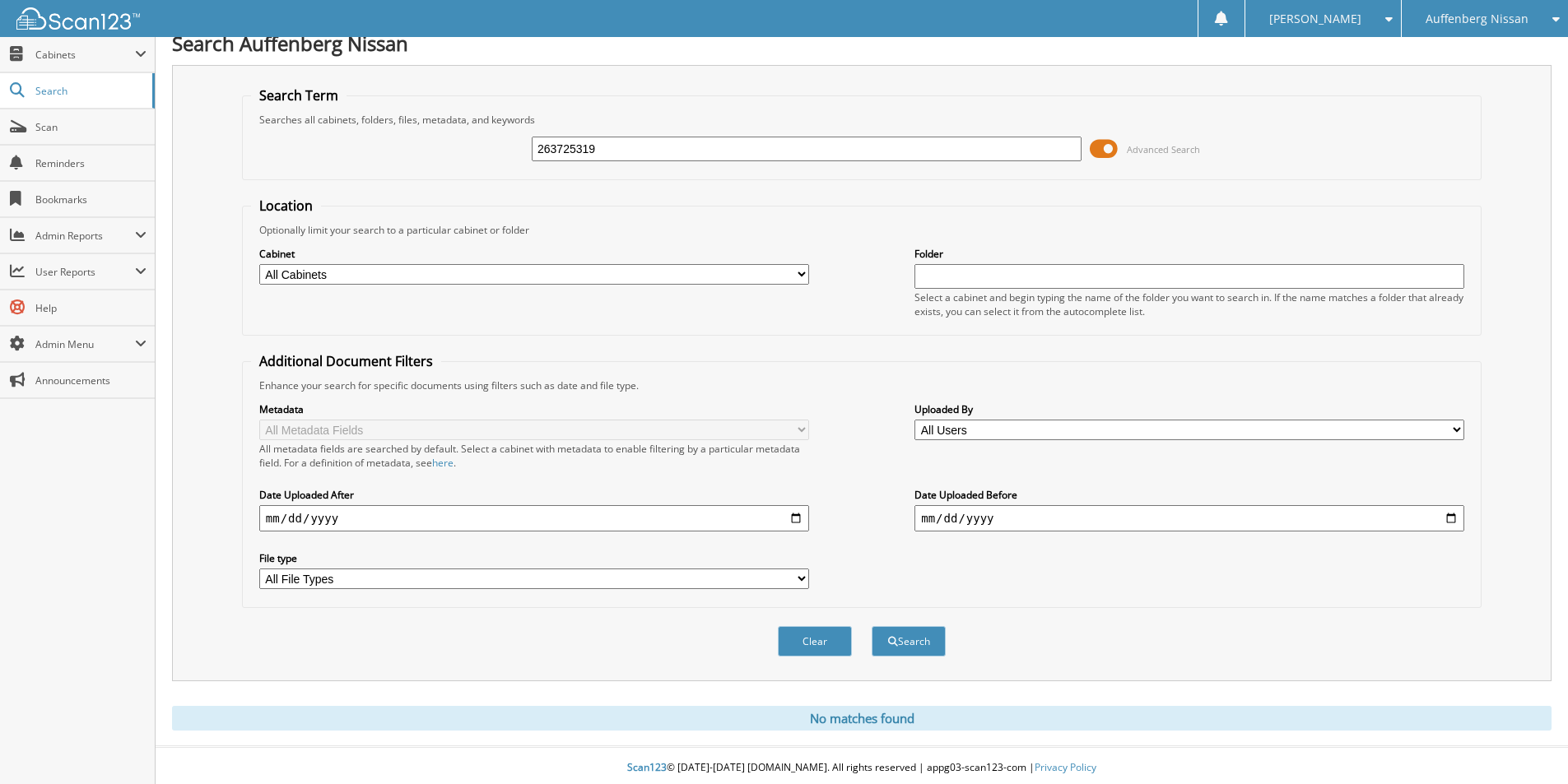
scroll to position [20, 0]
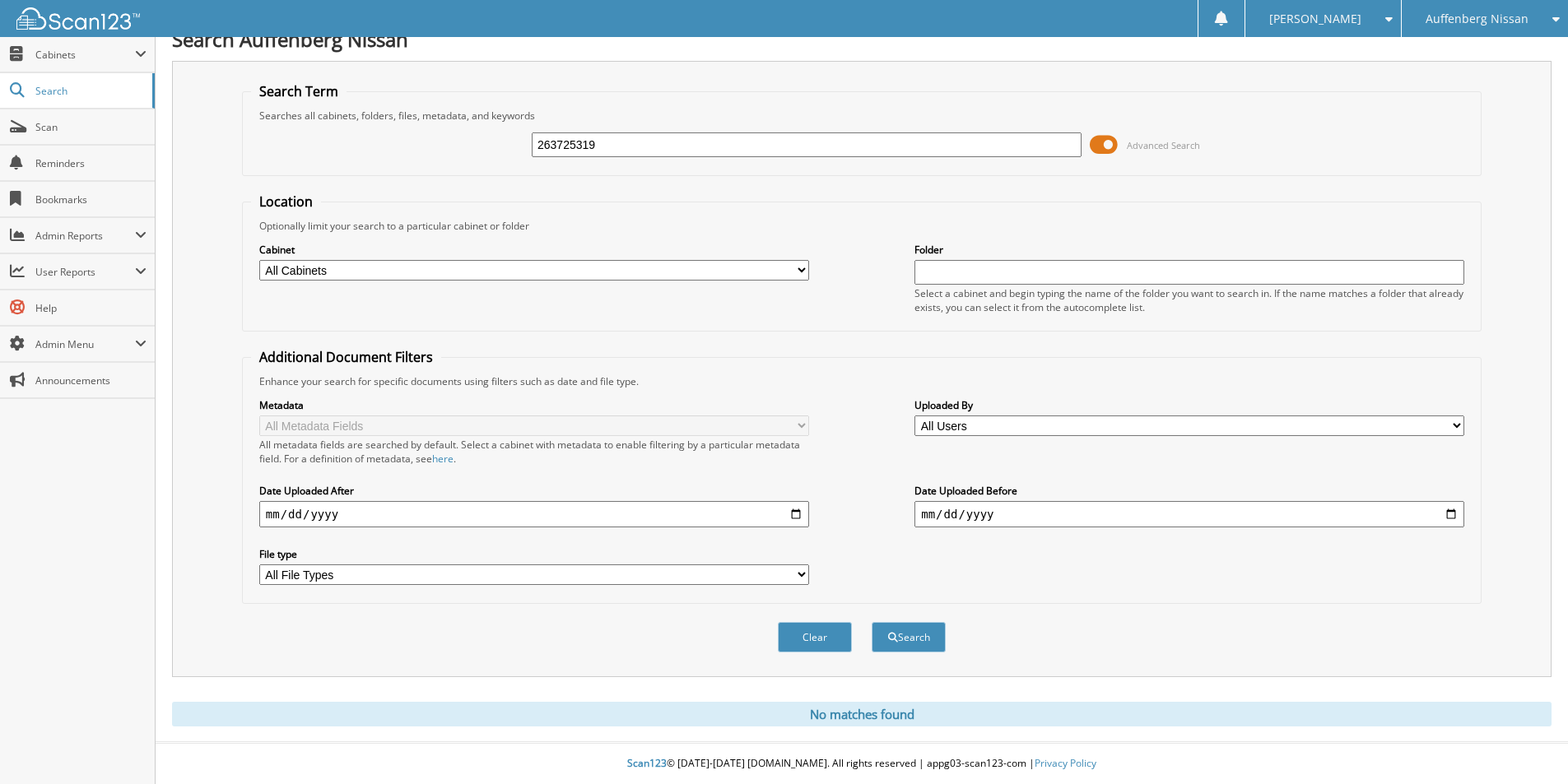
click at [1503, 18] on span "Auffenberg Nissan" at bounding box center [1477, 19] width 103 height 10
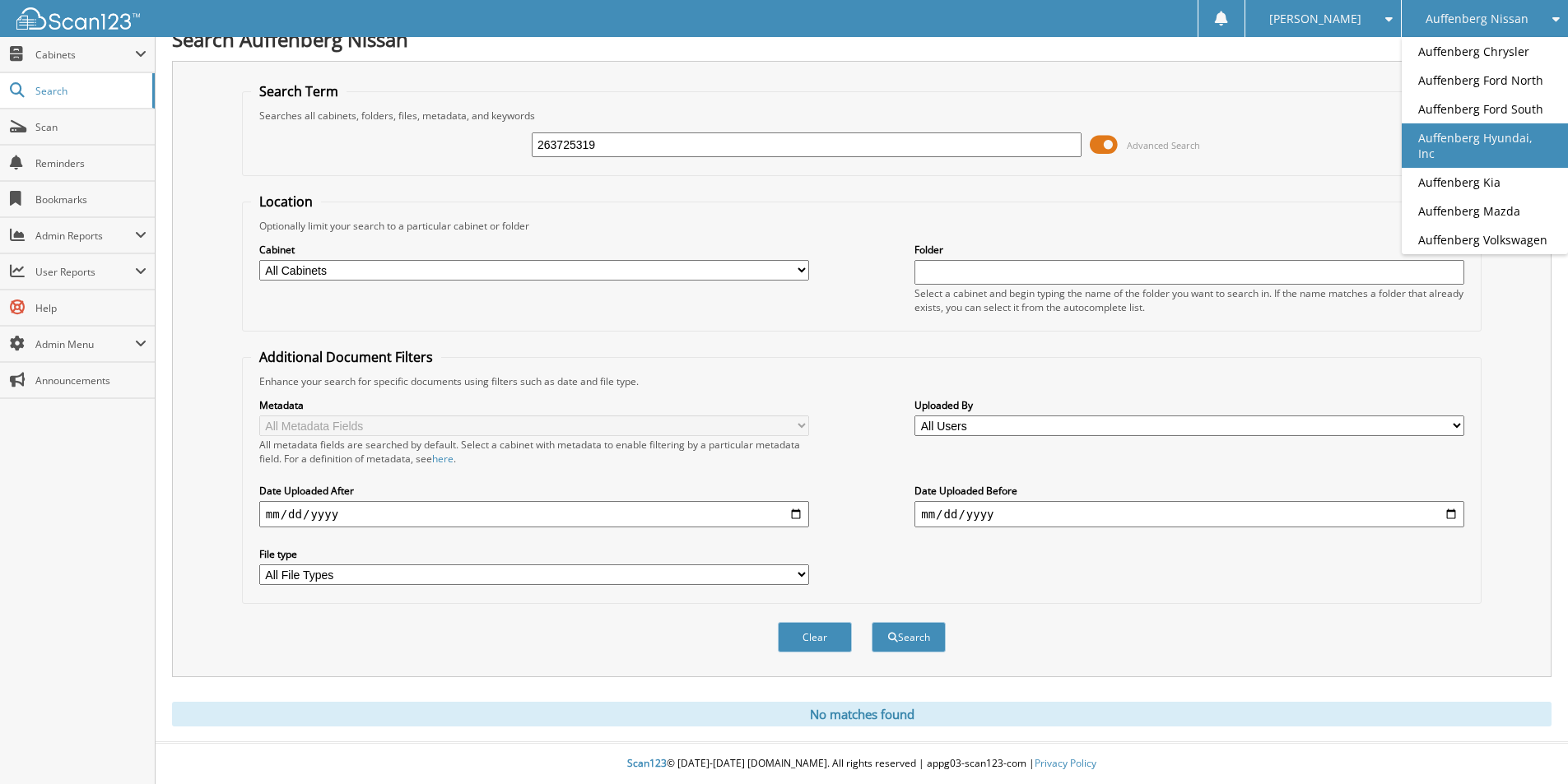
click at [1505, 134] on link "Auffenberg Hyundai, Inc" at bounding box center [1485, 146] width 166 height 44
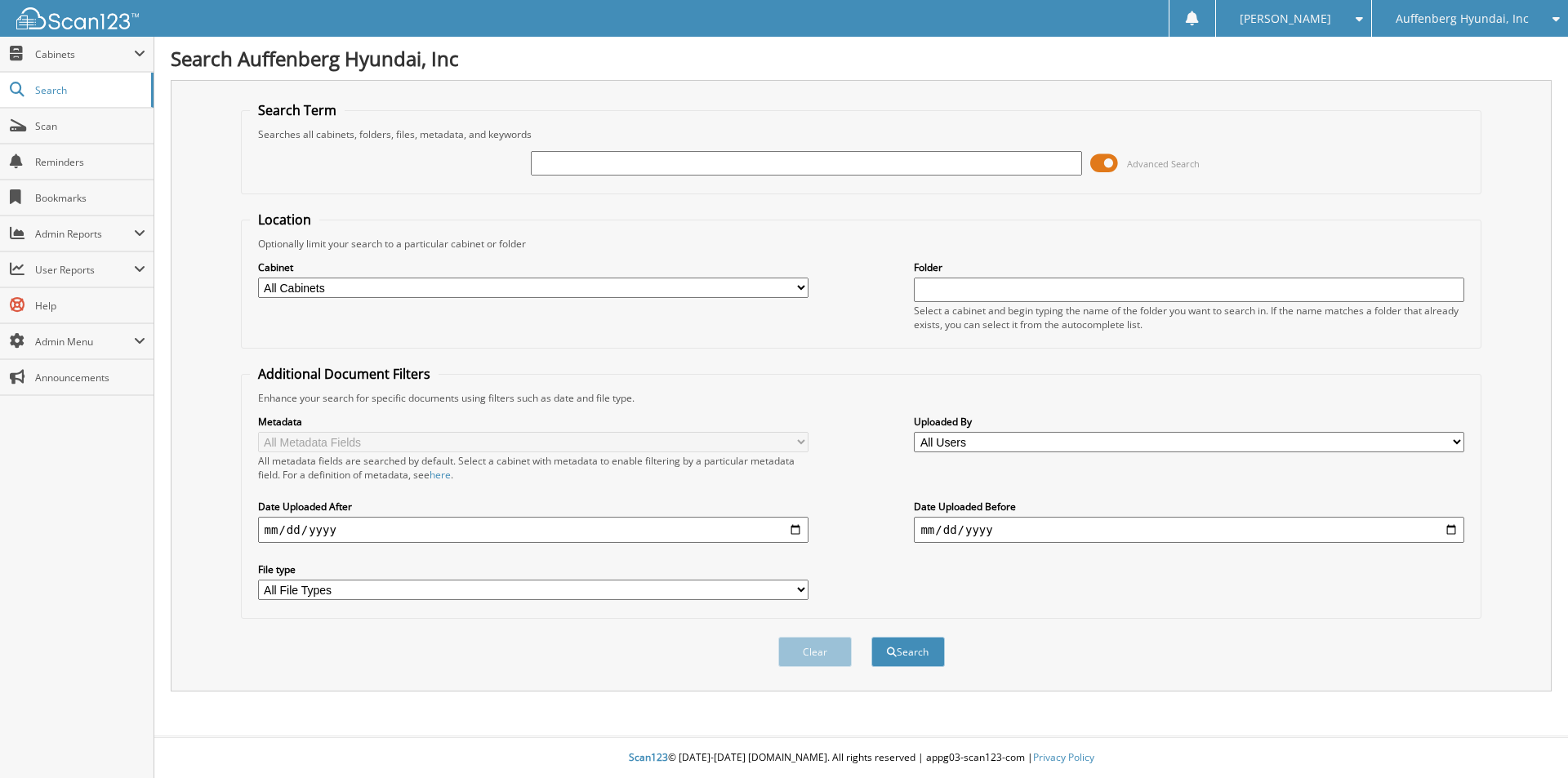
click at [639, 159] on input "text" at bounding box center [805, 163] width 550 height 25
type input "263725319"
click at [871, 637] on button "Search" at bounding box center [908, 652] width 74 height 30
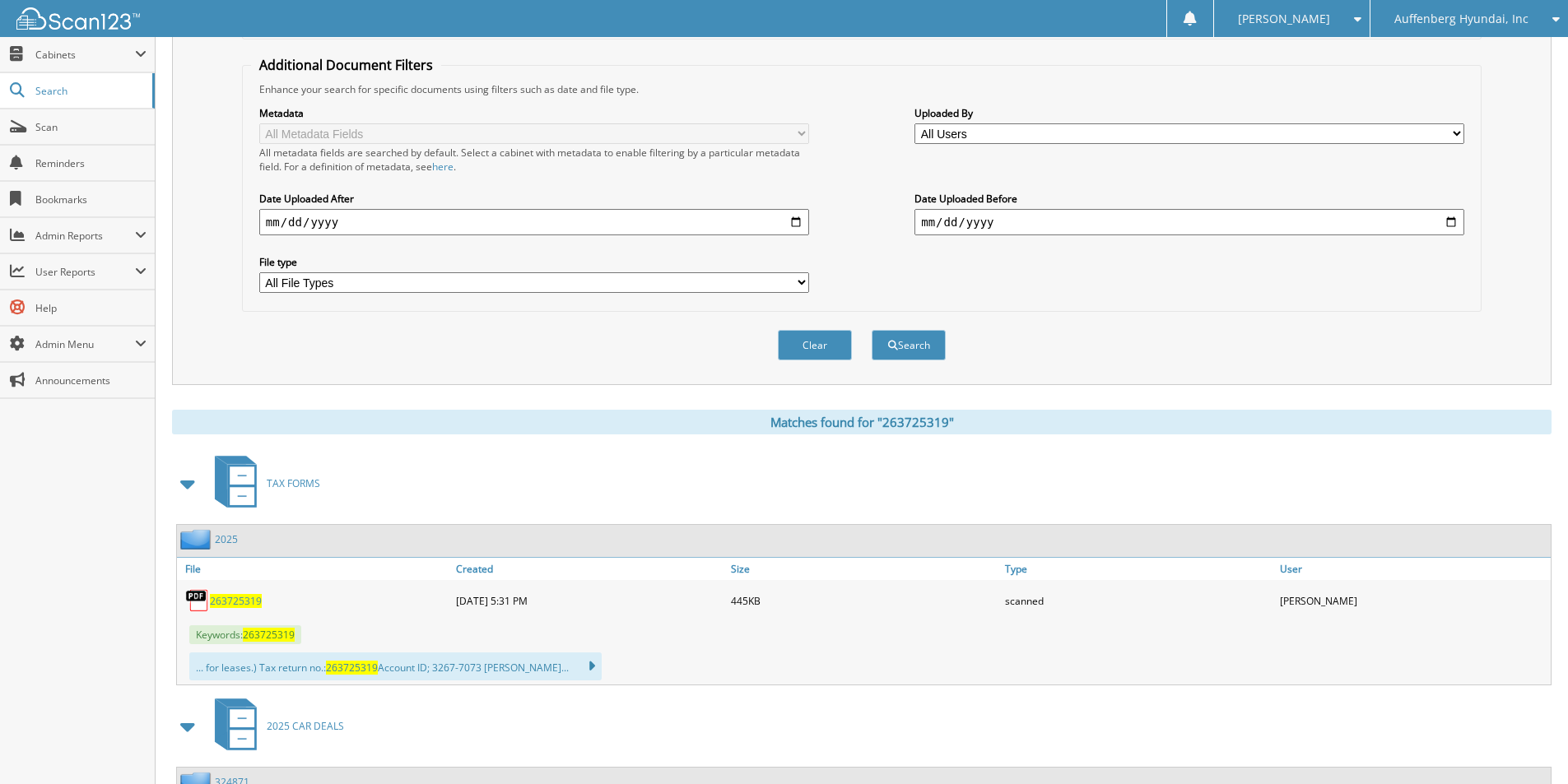
scroll to position [506, 0]
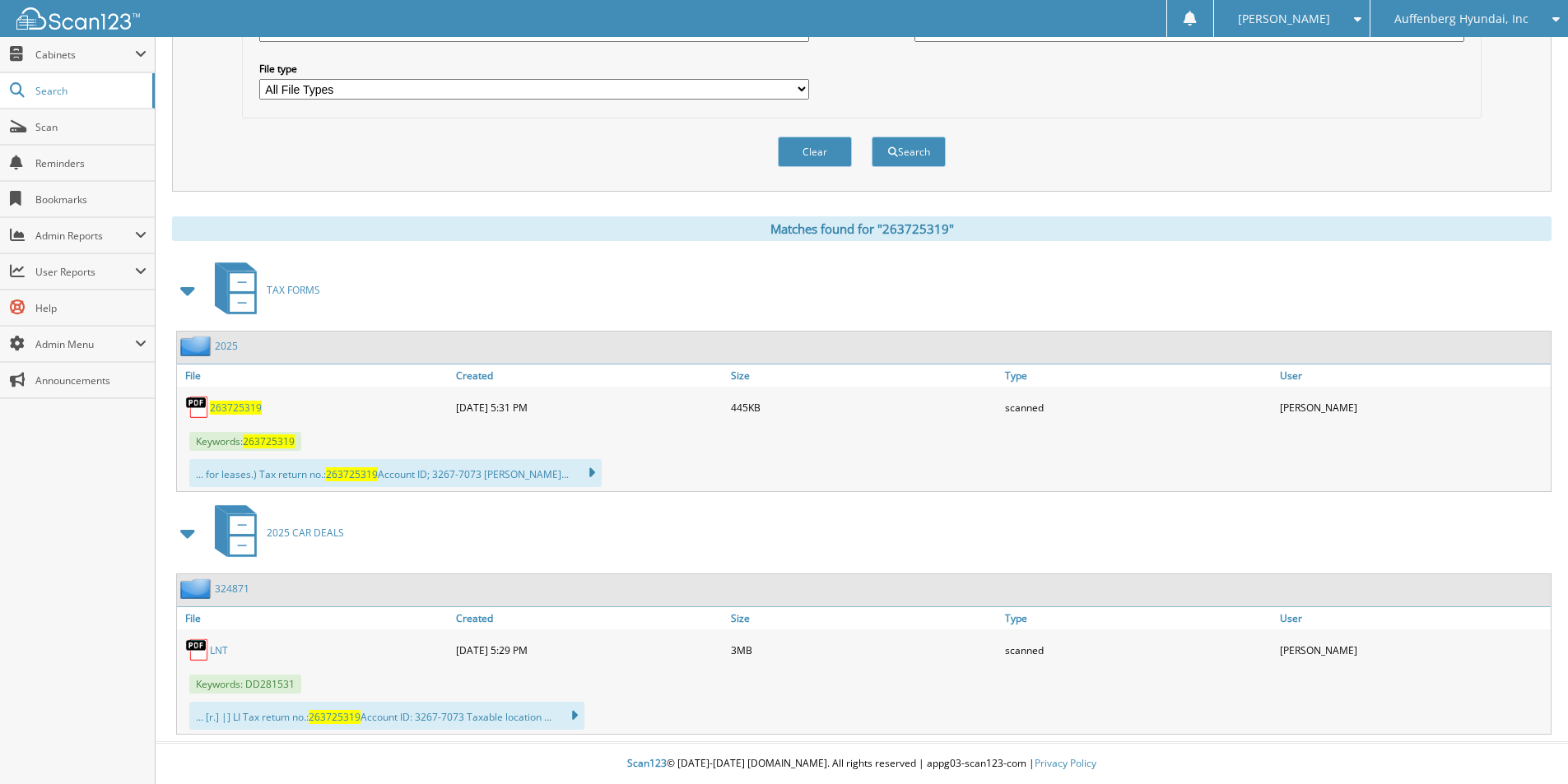
click at [241, 406] on span "263725319" at bounding box center [235, 407] width 52 height 14
click at [216, 649] on link "LNT" at bounding box center [218, 651] width 18 height 14
click at [1477, 19] on span "Auffenberg Hyundai, Inc" at bounding box center [1462, 19] width 134 height 10
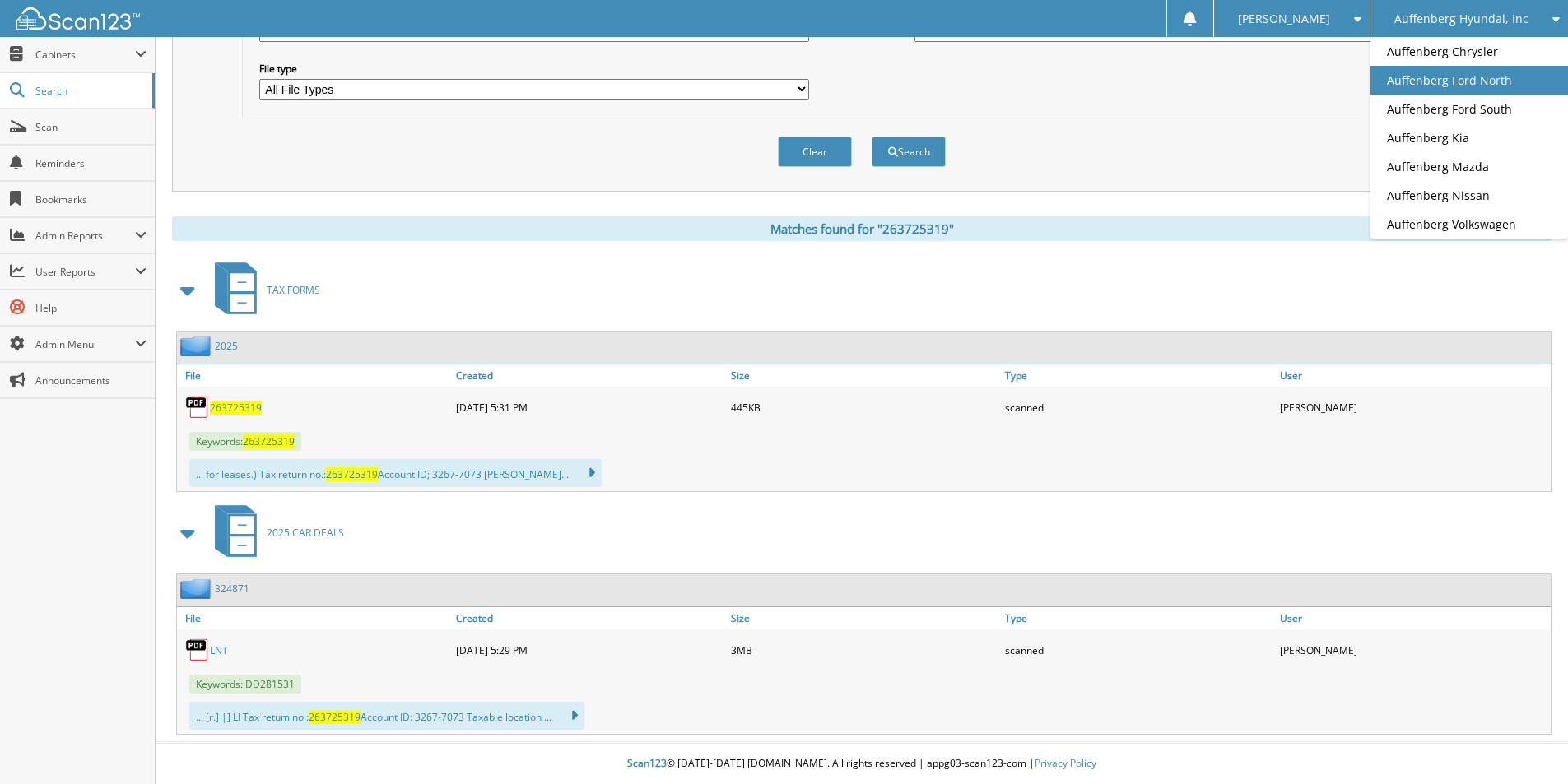
click at [1480, 83] on link "Auffenberg Ford North" at bounding box center [1469, 80] width 197 height 29
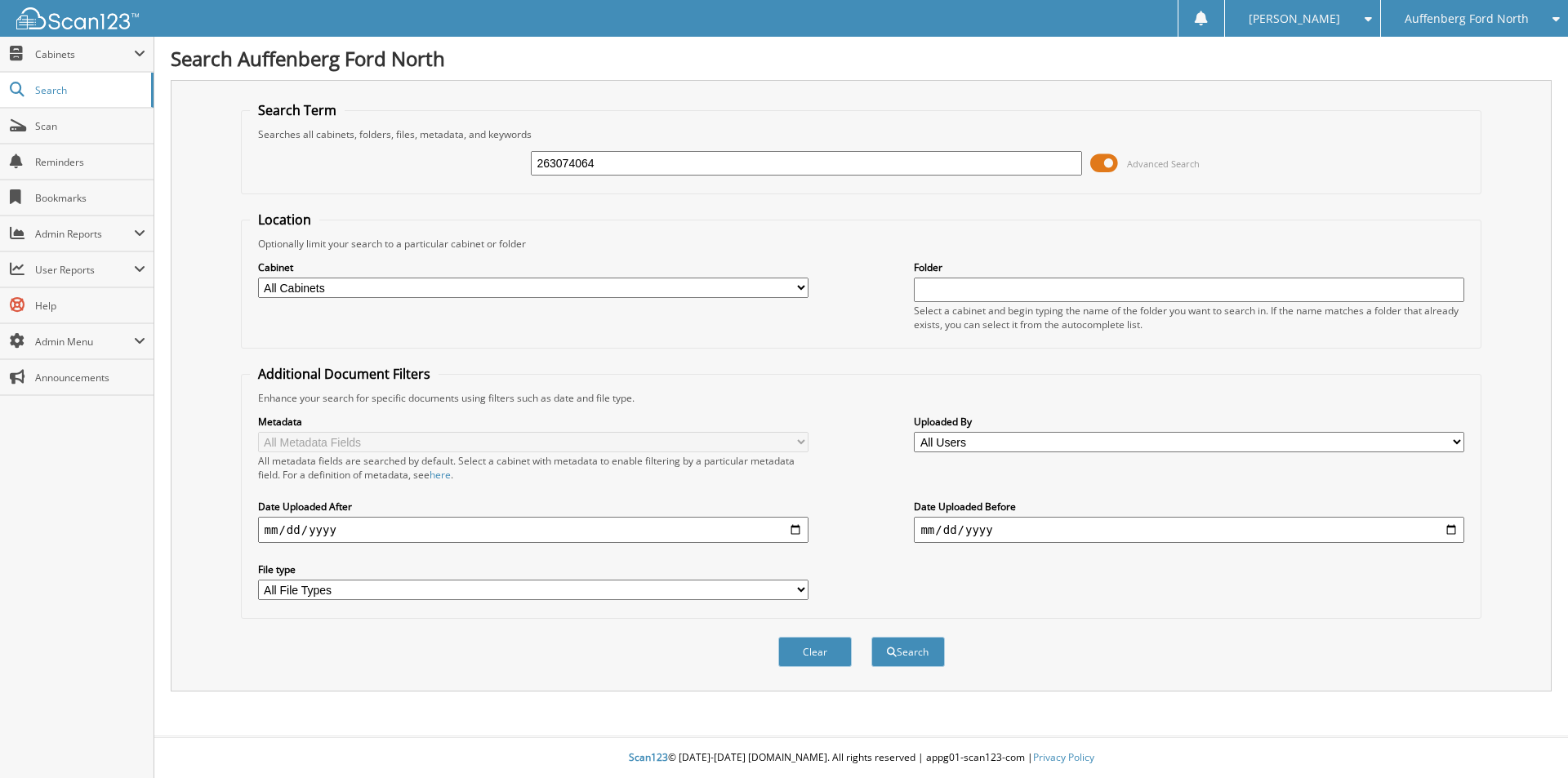
type input "263074064"
click at [871, 637] on button "Search" at bounding box center [908, 652] width 74 height 30
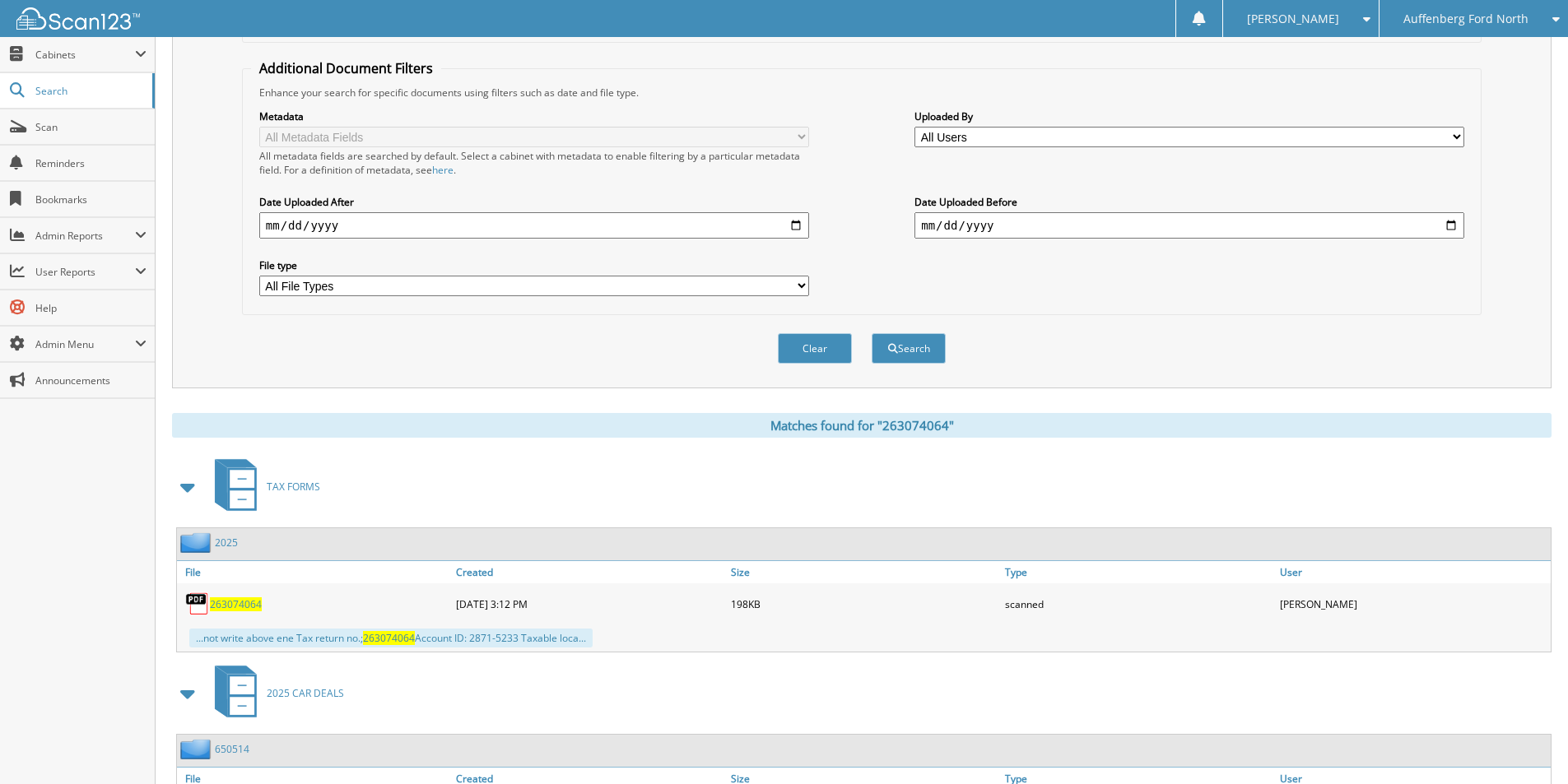
scroll to position [470, 0]
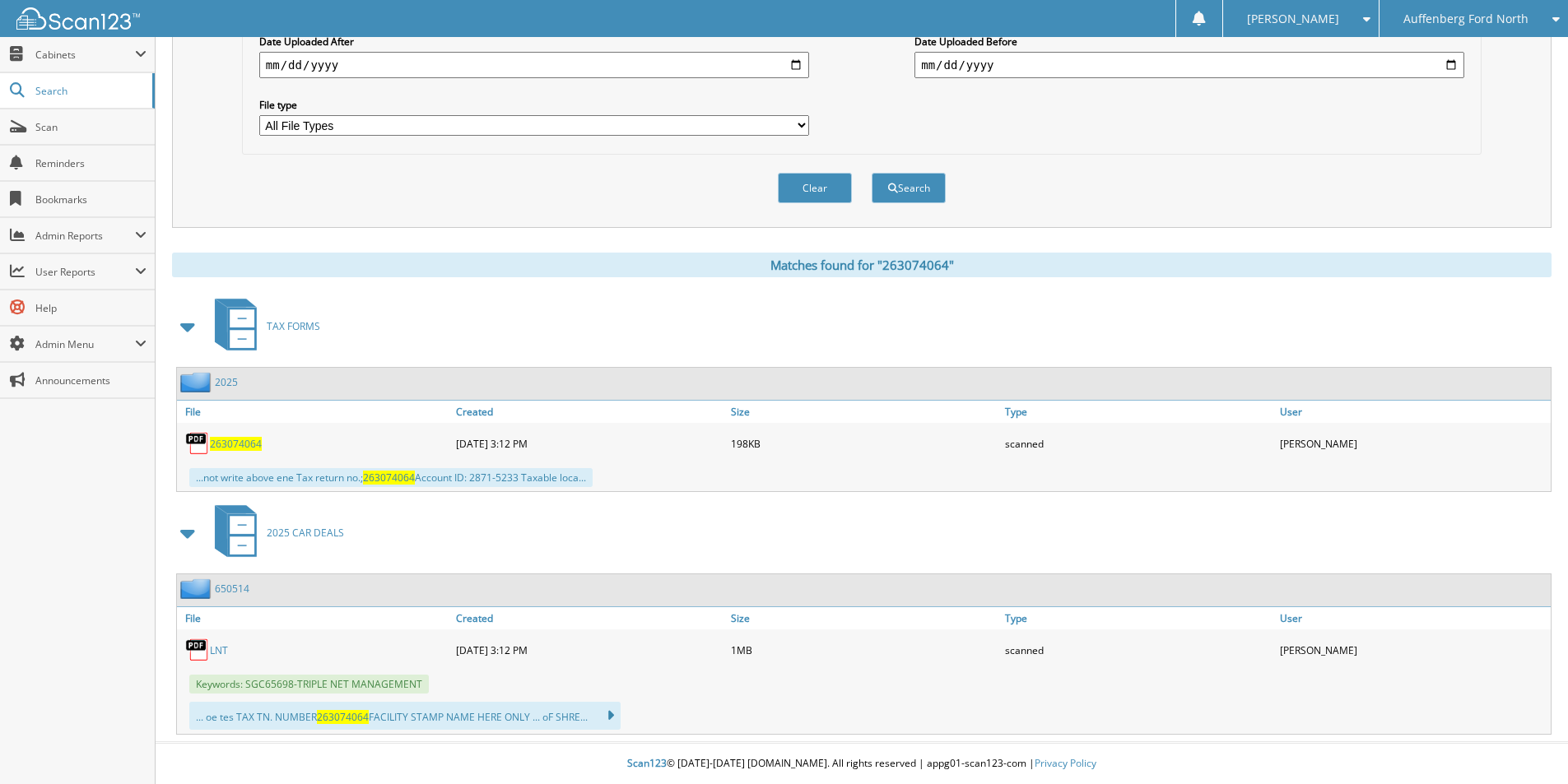
click at [243, 438] on span "263074064" at bounding box center [235, 444] width 52 height 14
drag, startPoint x: 218, startPoint y: 646, endPoint x: 209, endPoint y: 642, distance: 9.8
click at [218, 646] on link "LNT" at bounding box center [218, 651] width 18 height 14
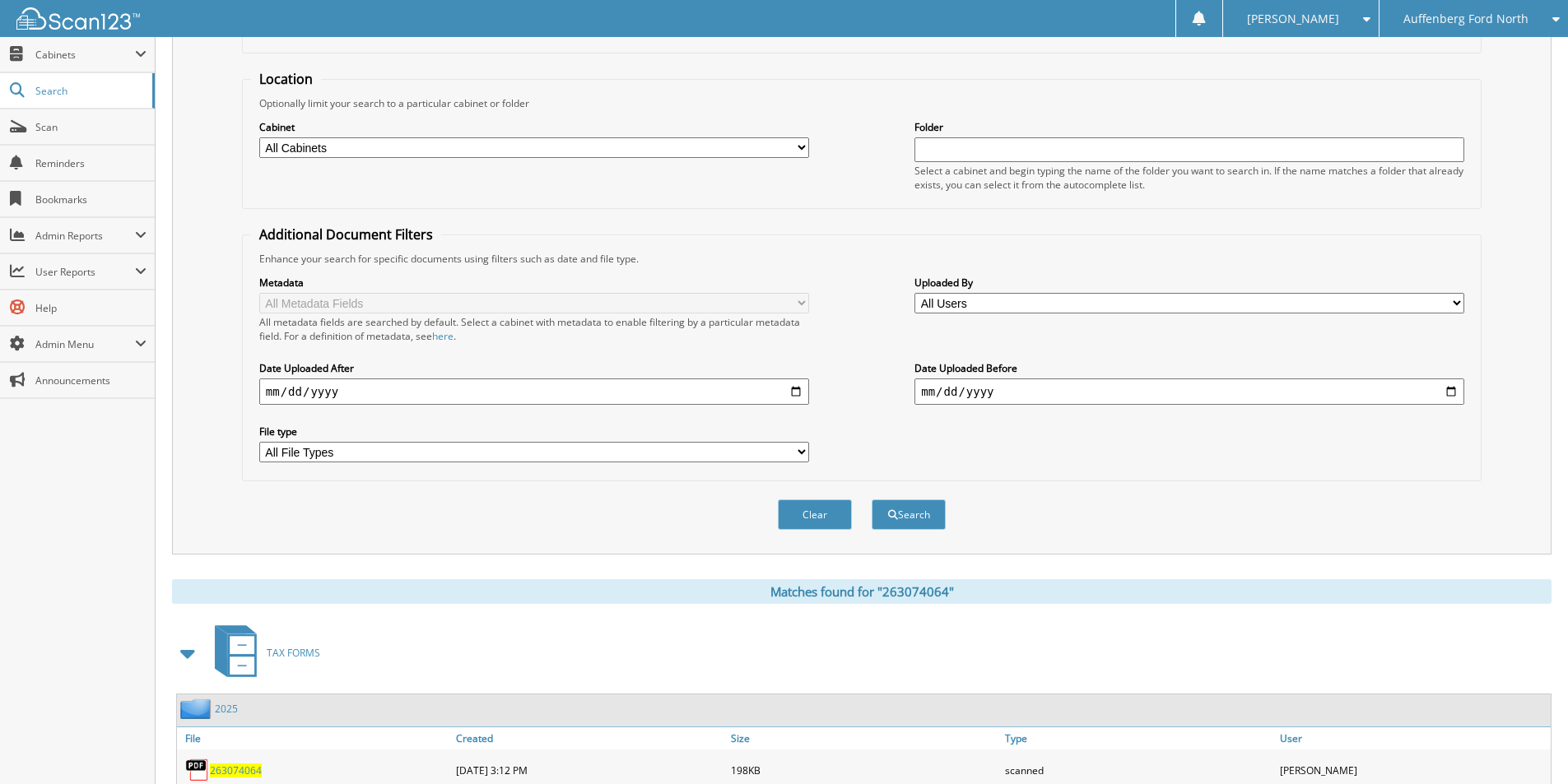
scroll to position [0, 0]
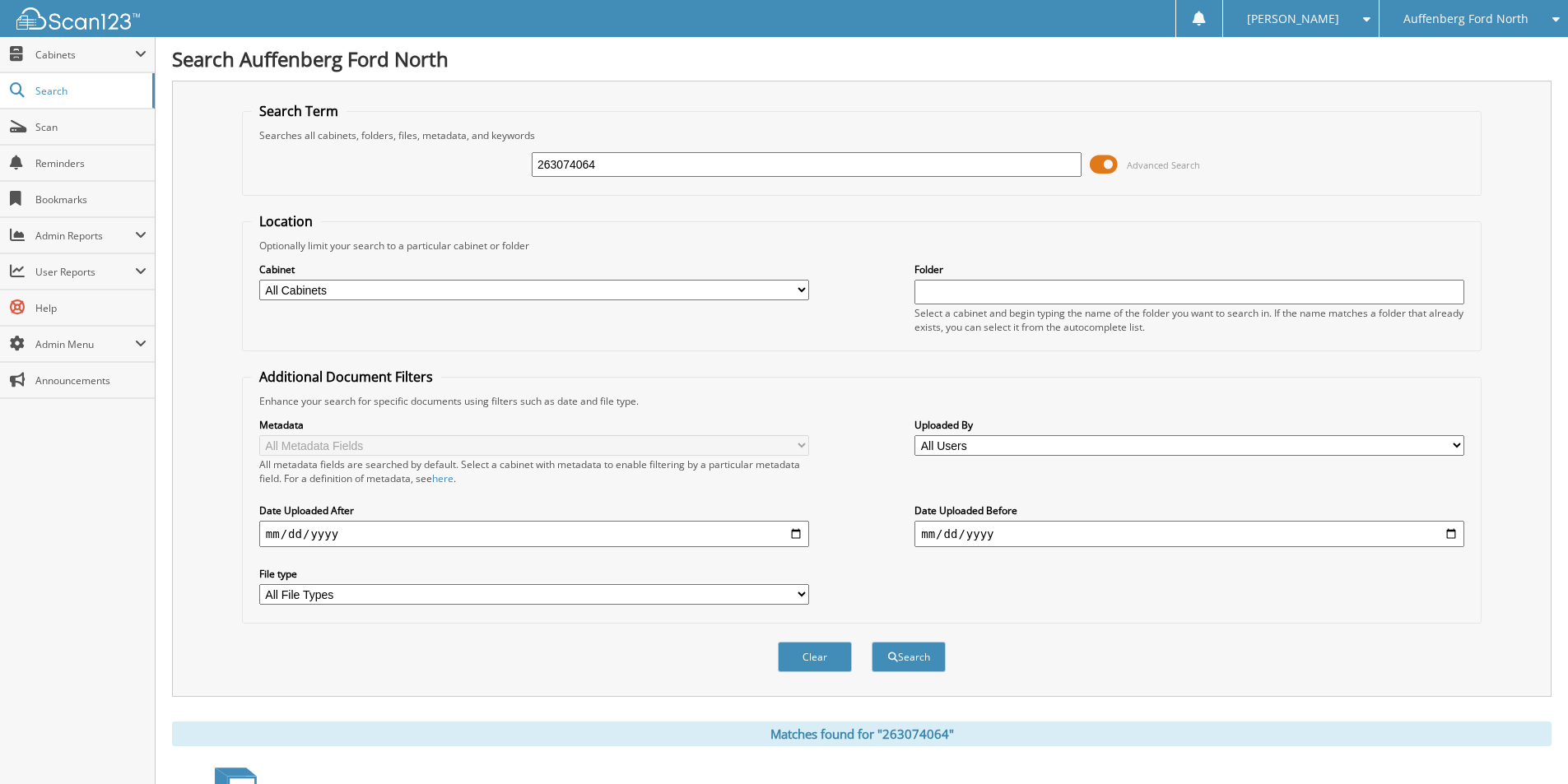
click at [613, 166] on input "263074064" at bounding box center [807, 164] width 550 height 25
type input "263148967"
click at [872, 642] on button "Search" at bounding box center [909, 657] width 74 height 30
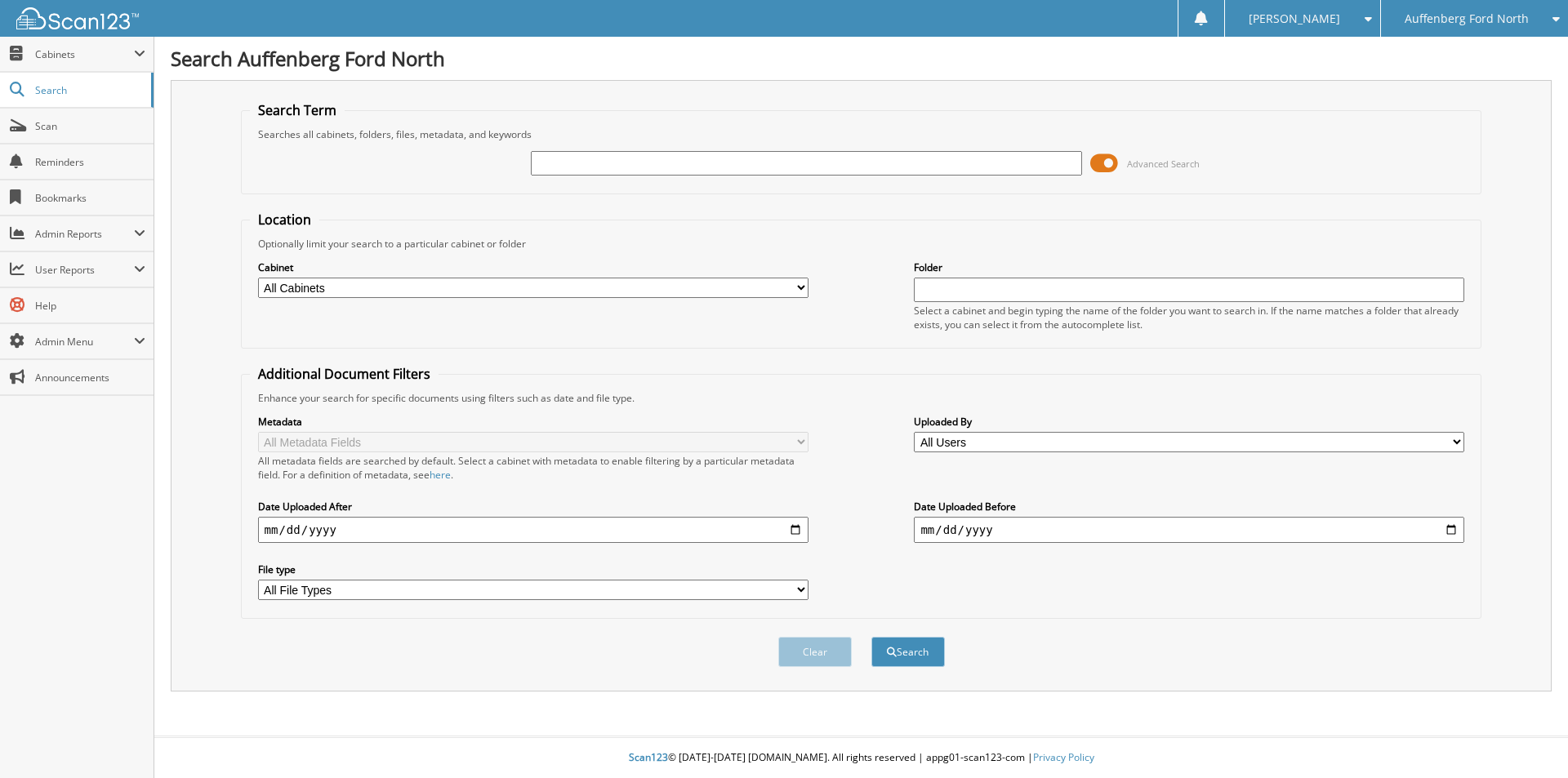
click at [691, 165] on input "text" at bounding box center [805, 163] width 550 height 25
type input "263148967"
click at [871, 637] on button "Search" at bounding box center [908, 652] width 74 height 30
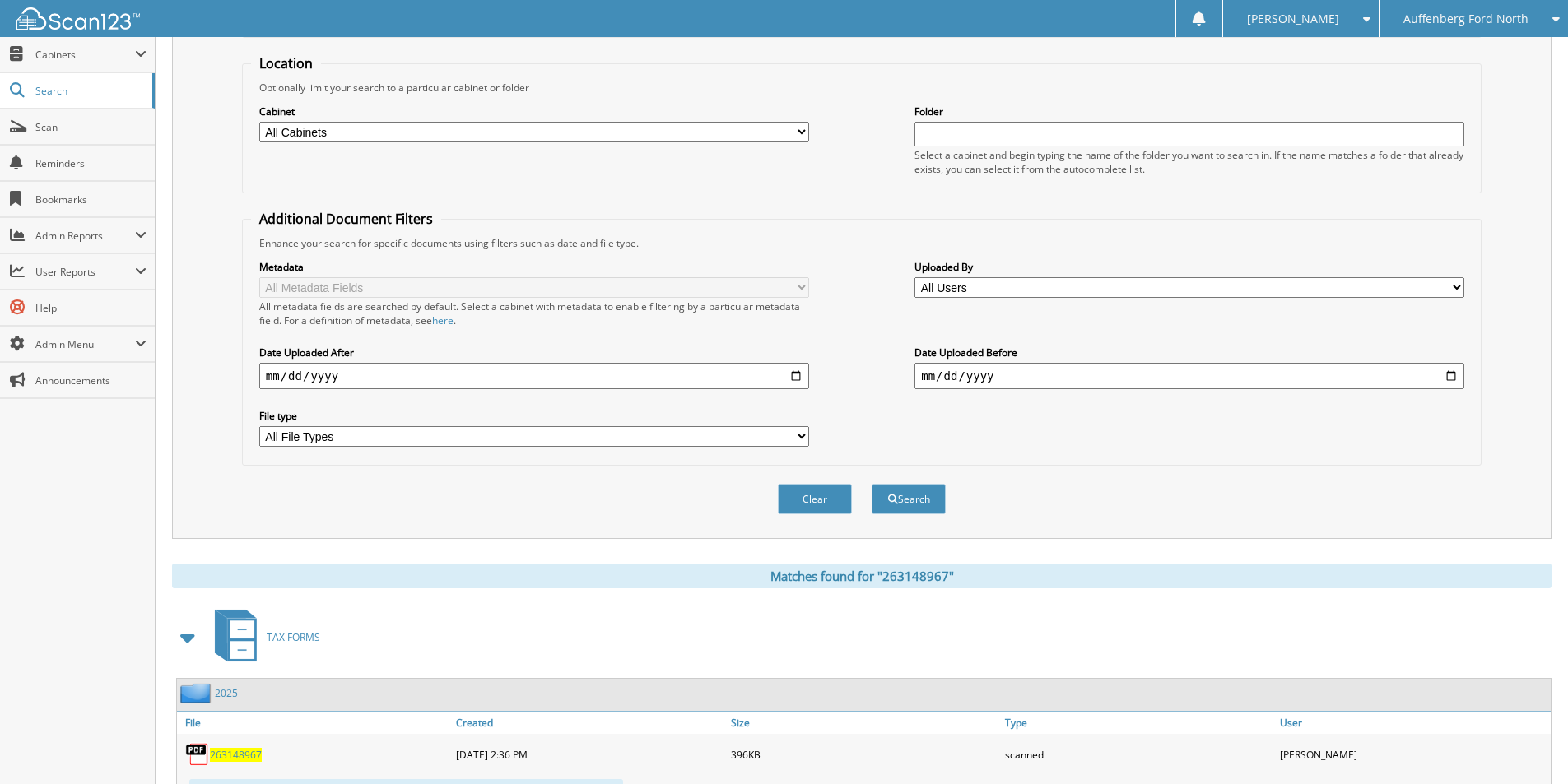
scroll to position [411, 0]
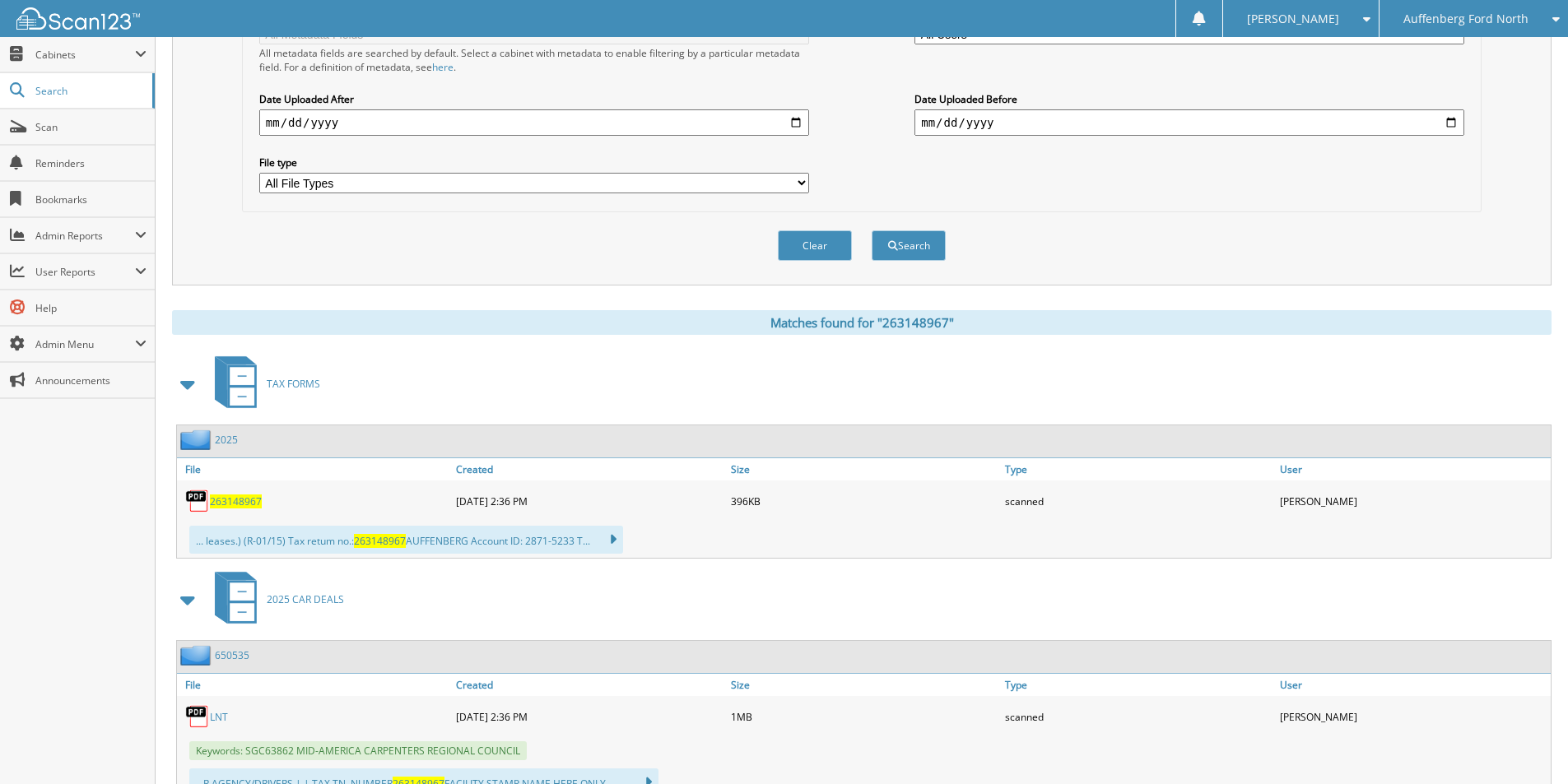
click at [248, 504] on span "263148967" at bounding box center [235, 501] width 52 height 14
click at [218, 715] on link "LNT" at bounding box center [218, 717] width 18 height 14
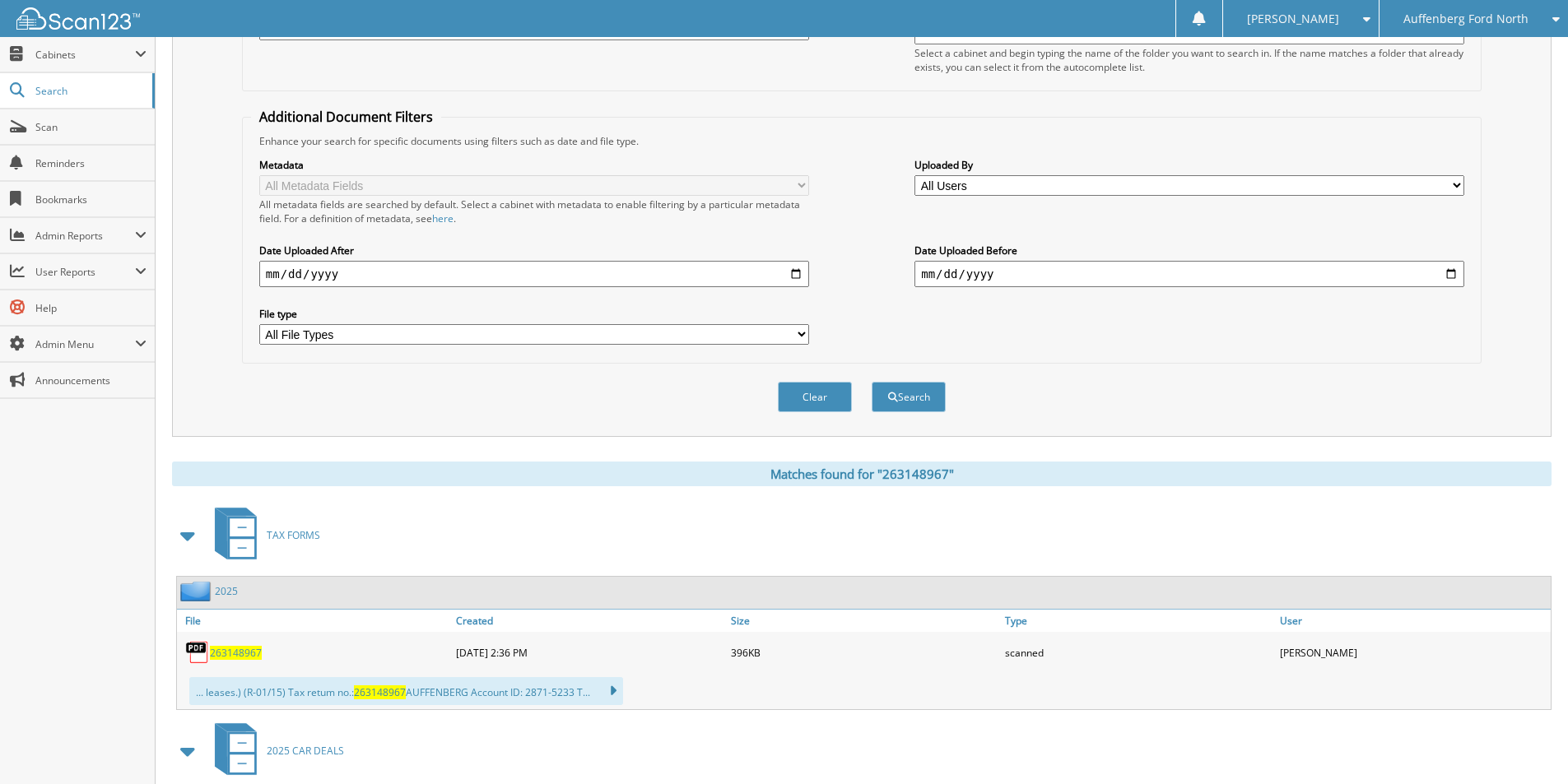
scroll to position [0, 0]
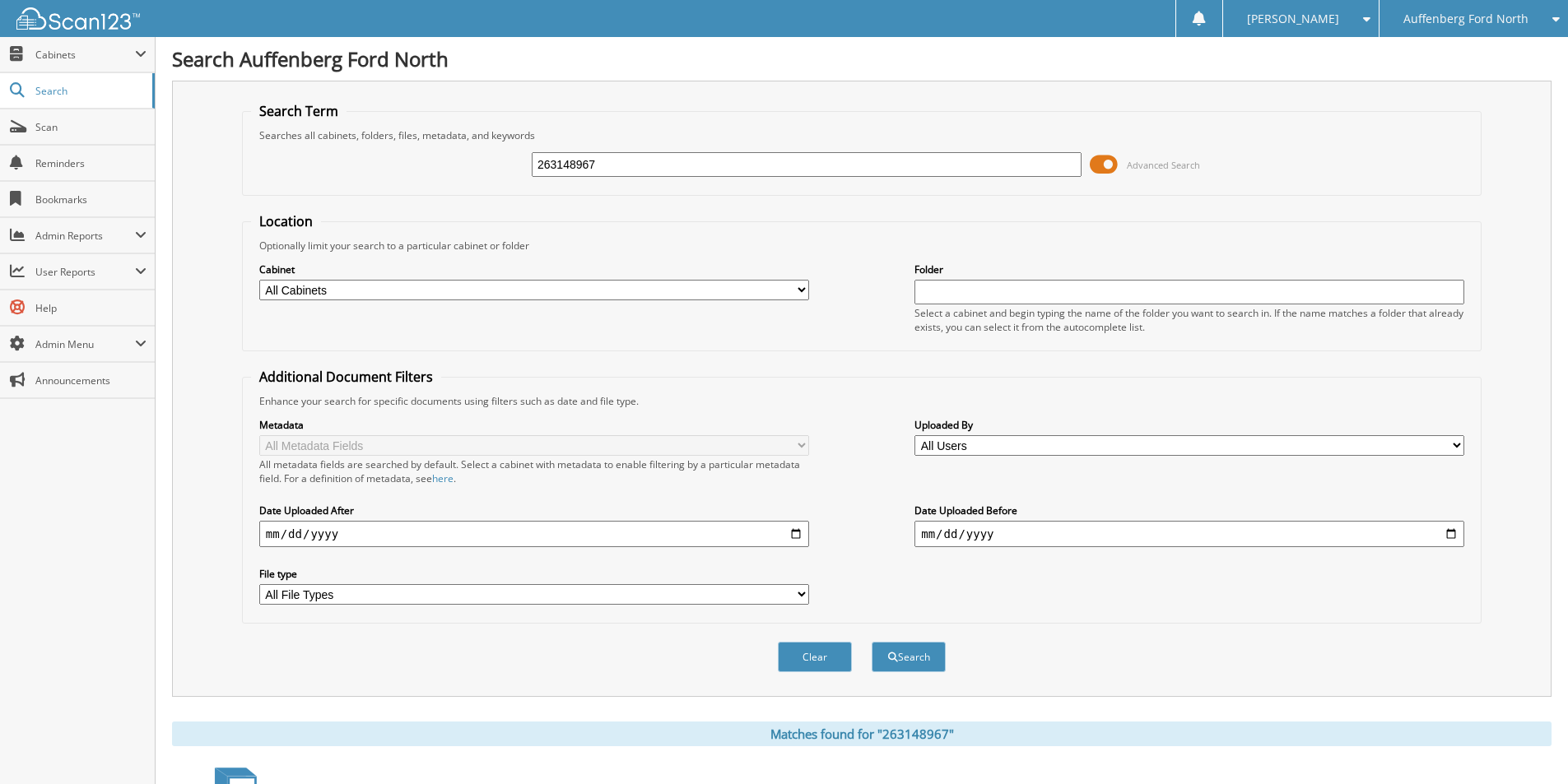
drag, startPoint x: 618, startPoint y: 156, endPoint x: 157, endPoint y: 275, distance: 476.1
click at [161, 268] on div "Search Auffenberg Ford North Search Term Searches all cabinets, folders, files,…" at bounding box center [861, 782] width 1412 height 1564
type input "263146565"
click at [872, 642] on button "Search" at bounding box center [909, 657] width 74 height 30
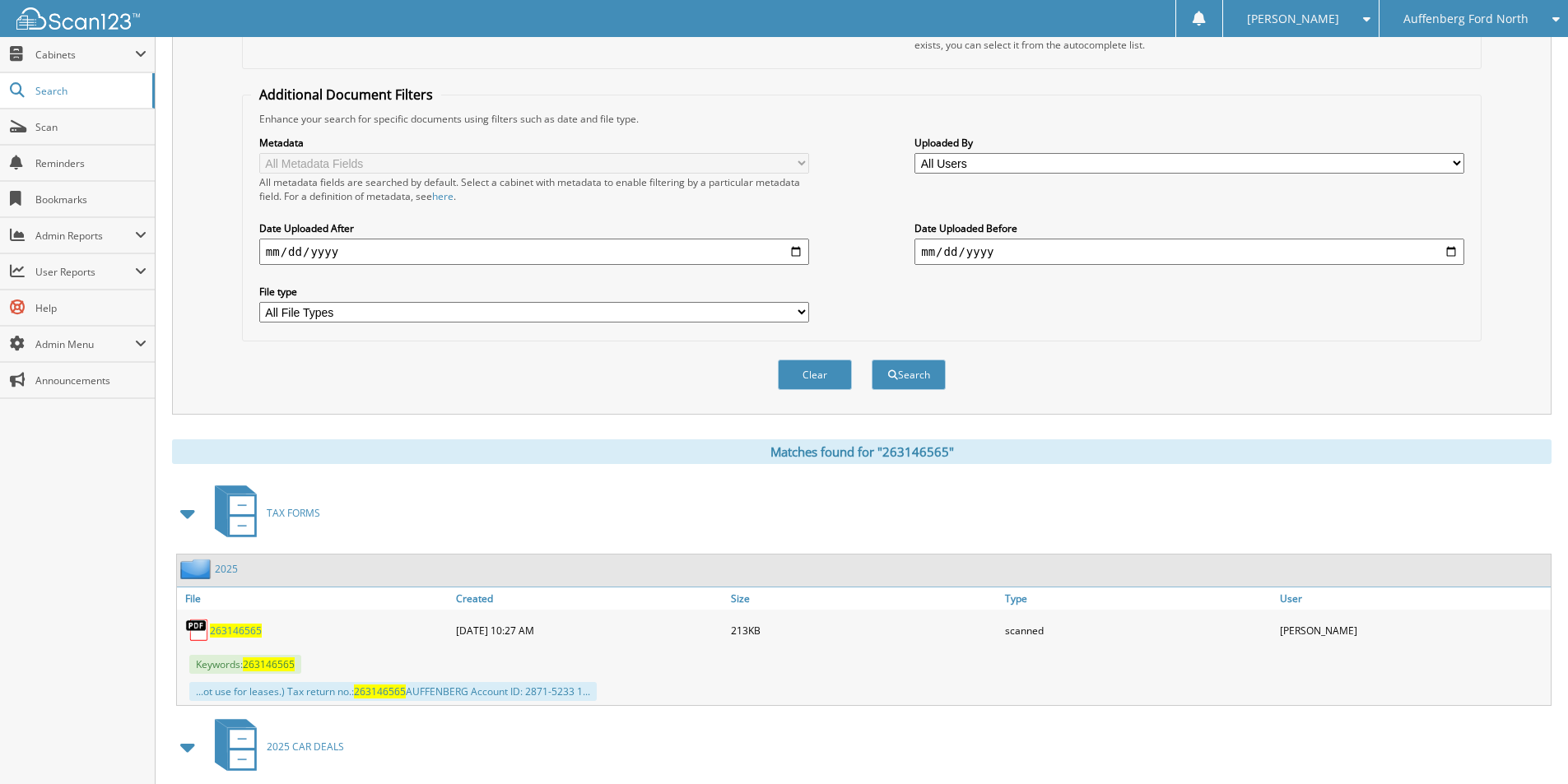
scroll to position [494, 0]
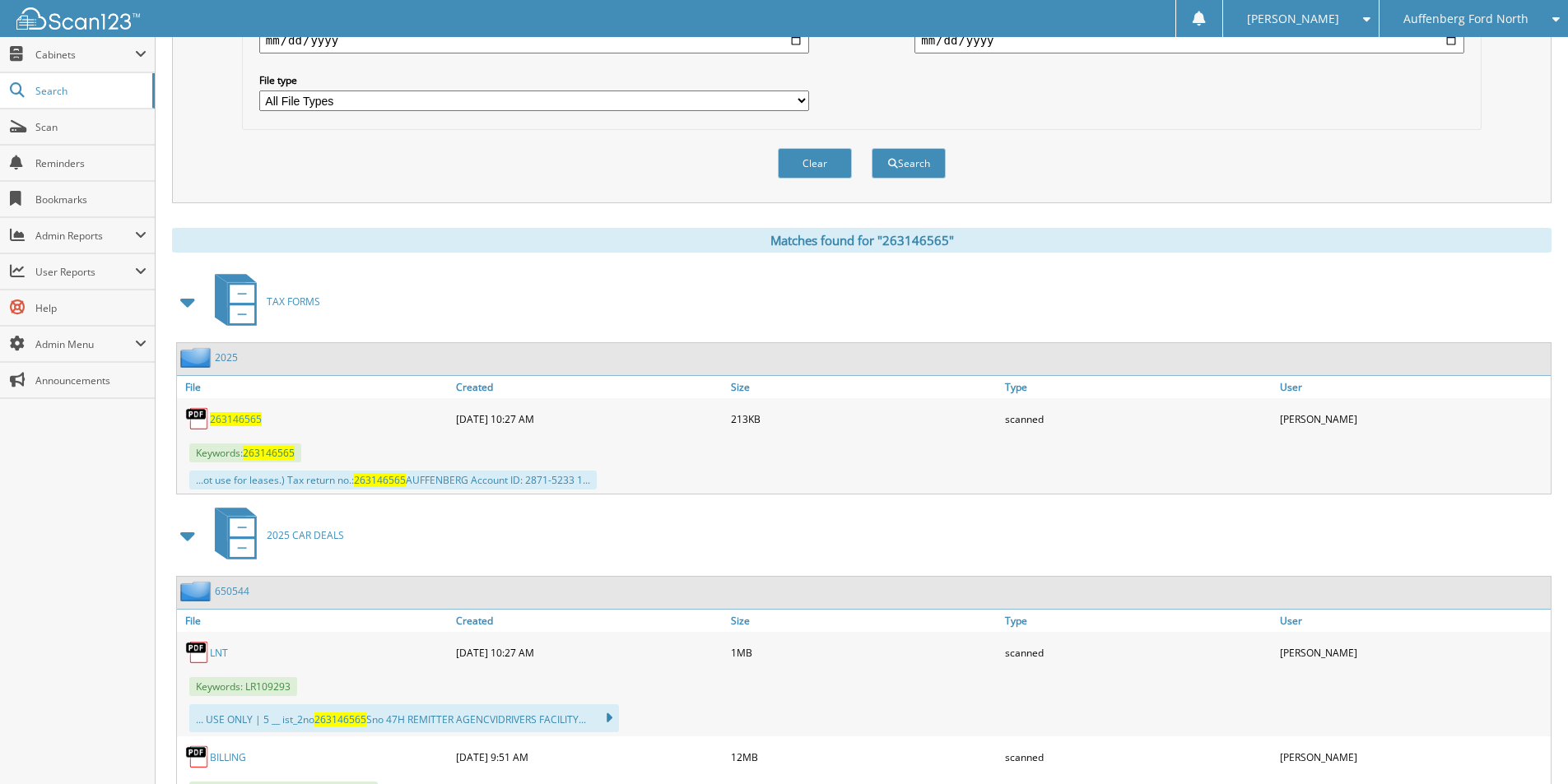
click at [233, 420] on span "263146565" at bounding box center [235, 419] width 52 height 14
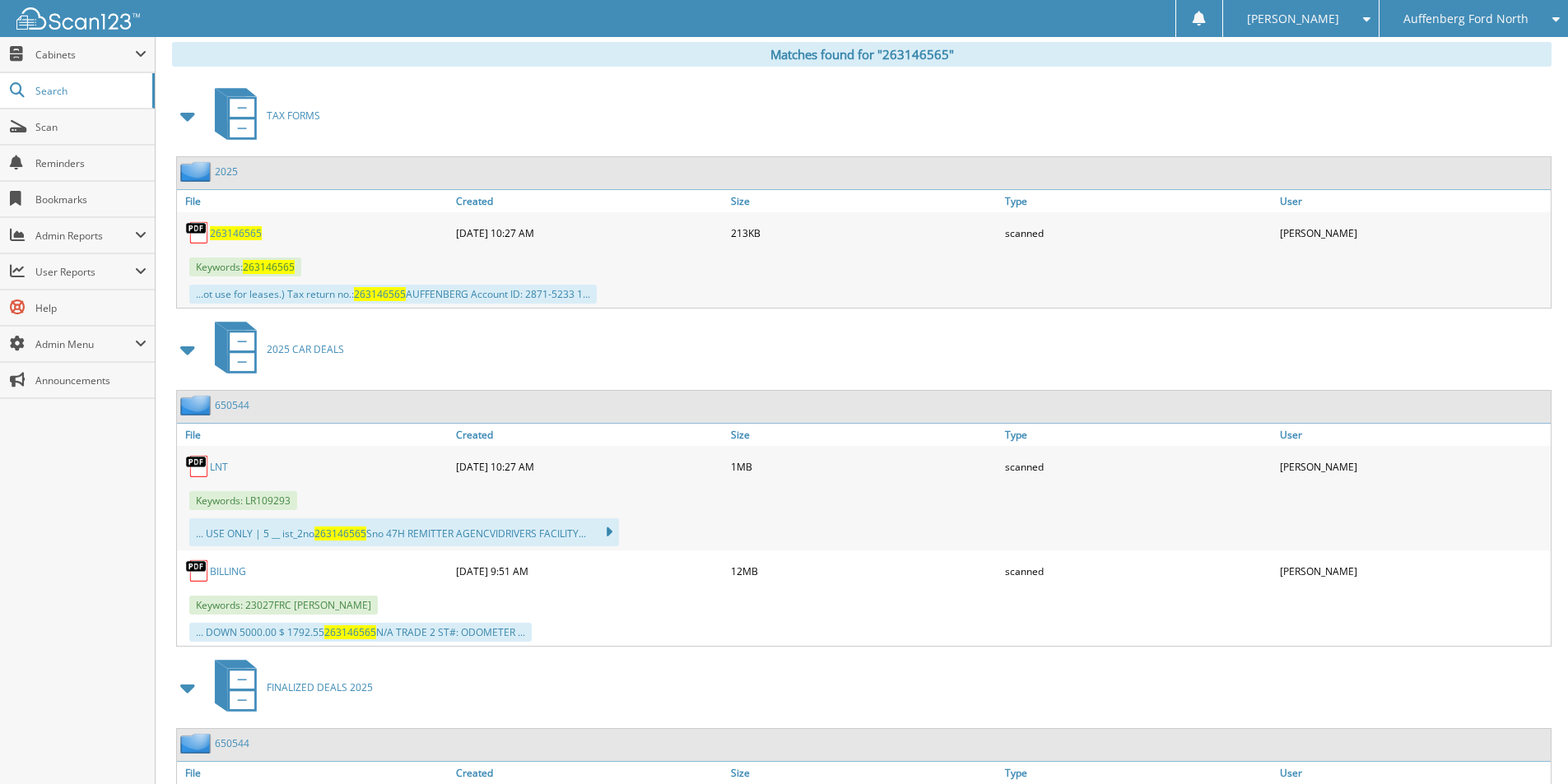
scroll to position [799, 0]
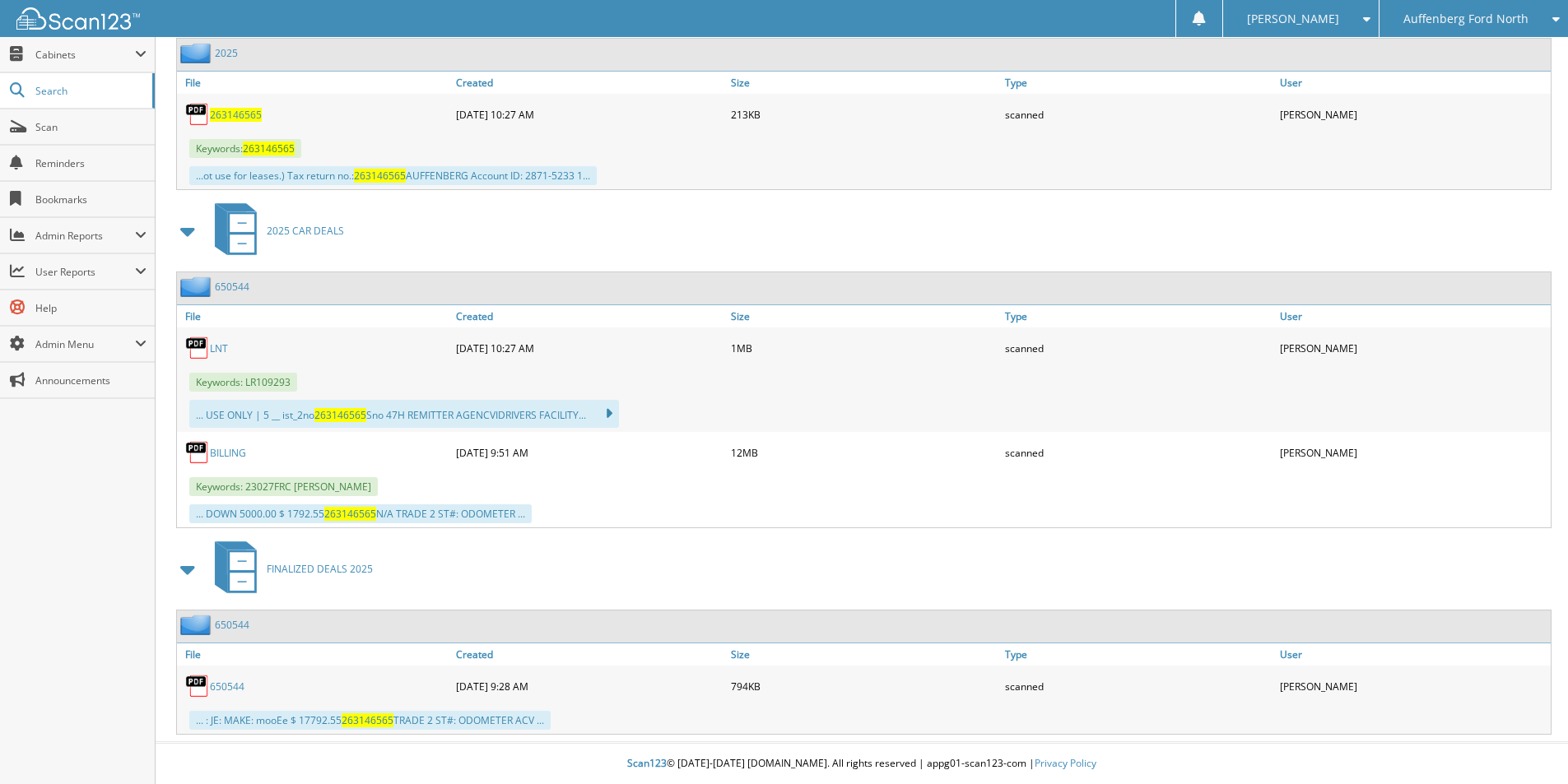
click at [220, 346] on link "LNT" at bounding box center [218, 348] width 18 height 14
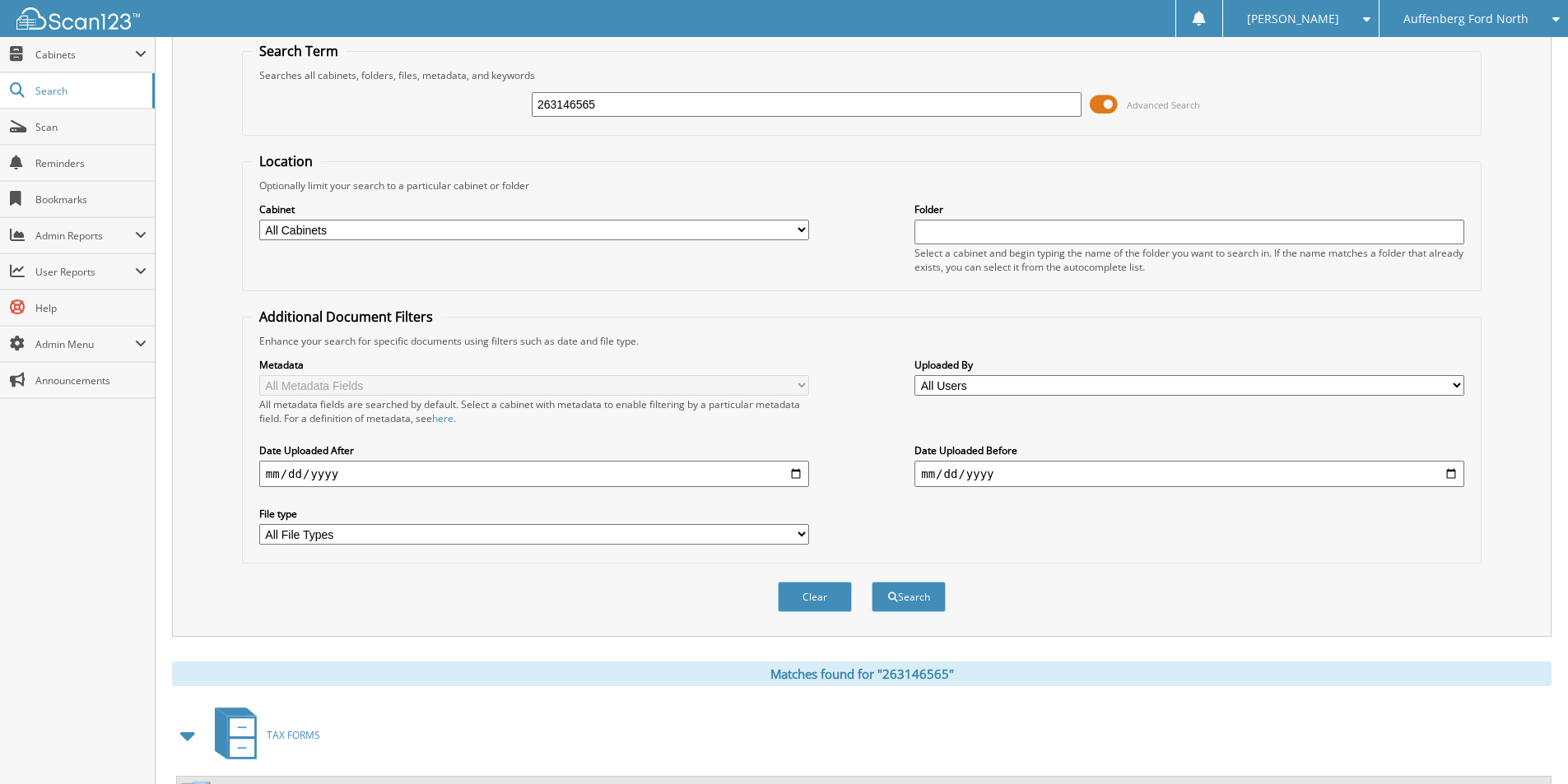
scroll to position [0, 0]
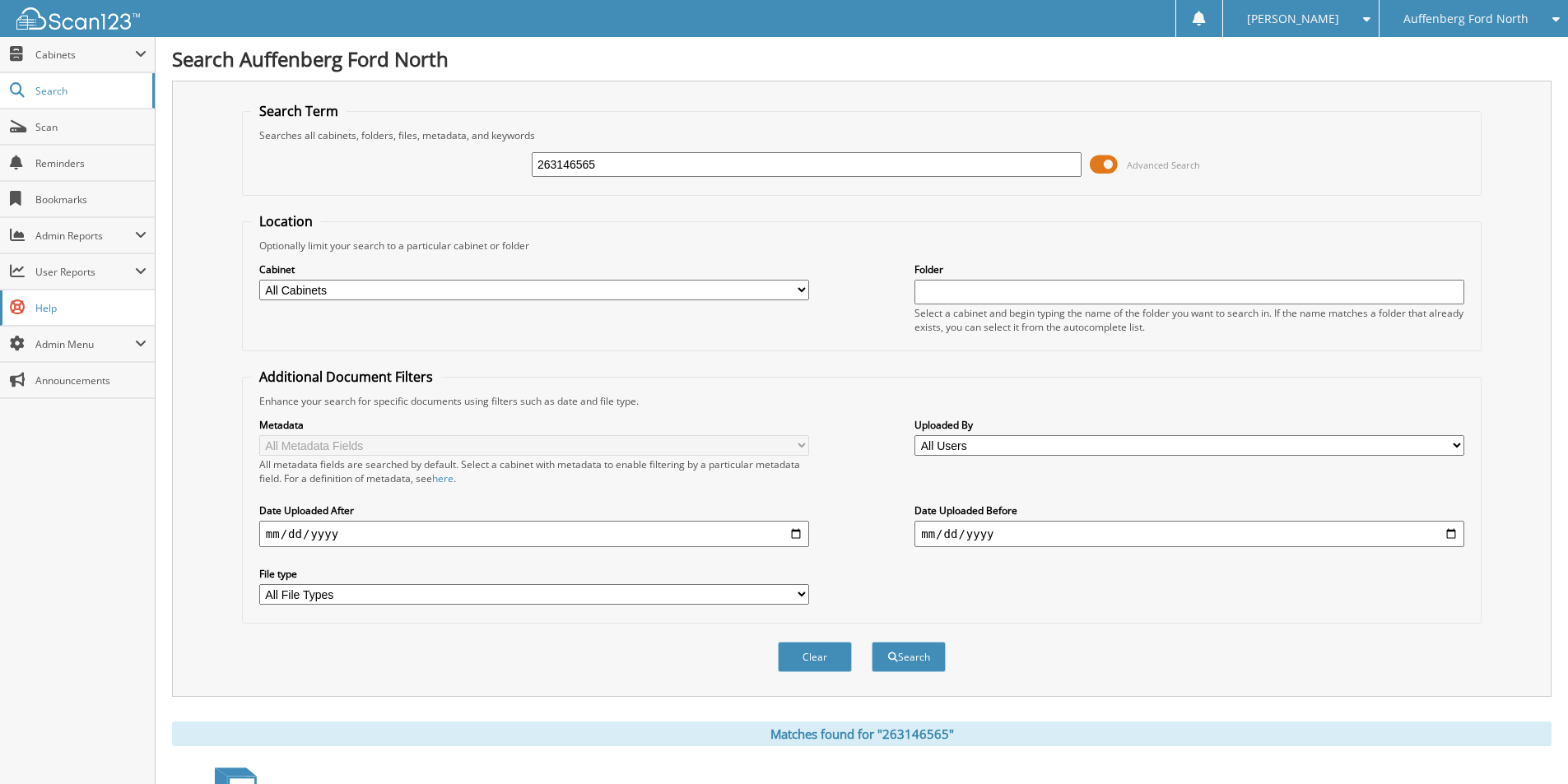
drag, startPoint x: 530, startPoint y: 171, endPoint x: 79, endPoint y: 319, distance: 474.7
click at [127, 251] on body "Cindy H. Settings Logout Auffenberg Ford North Auffenberg Chrysler Auffenberg F…" at bounding box center [784, 791] width 1568 height 1582
type input "263161580"
click at [872, 642] on button "Search" at bounding box center [909, 657] width 74 height 30
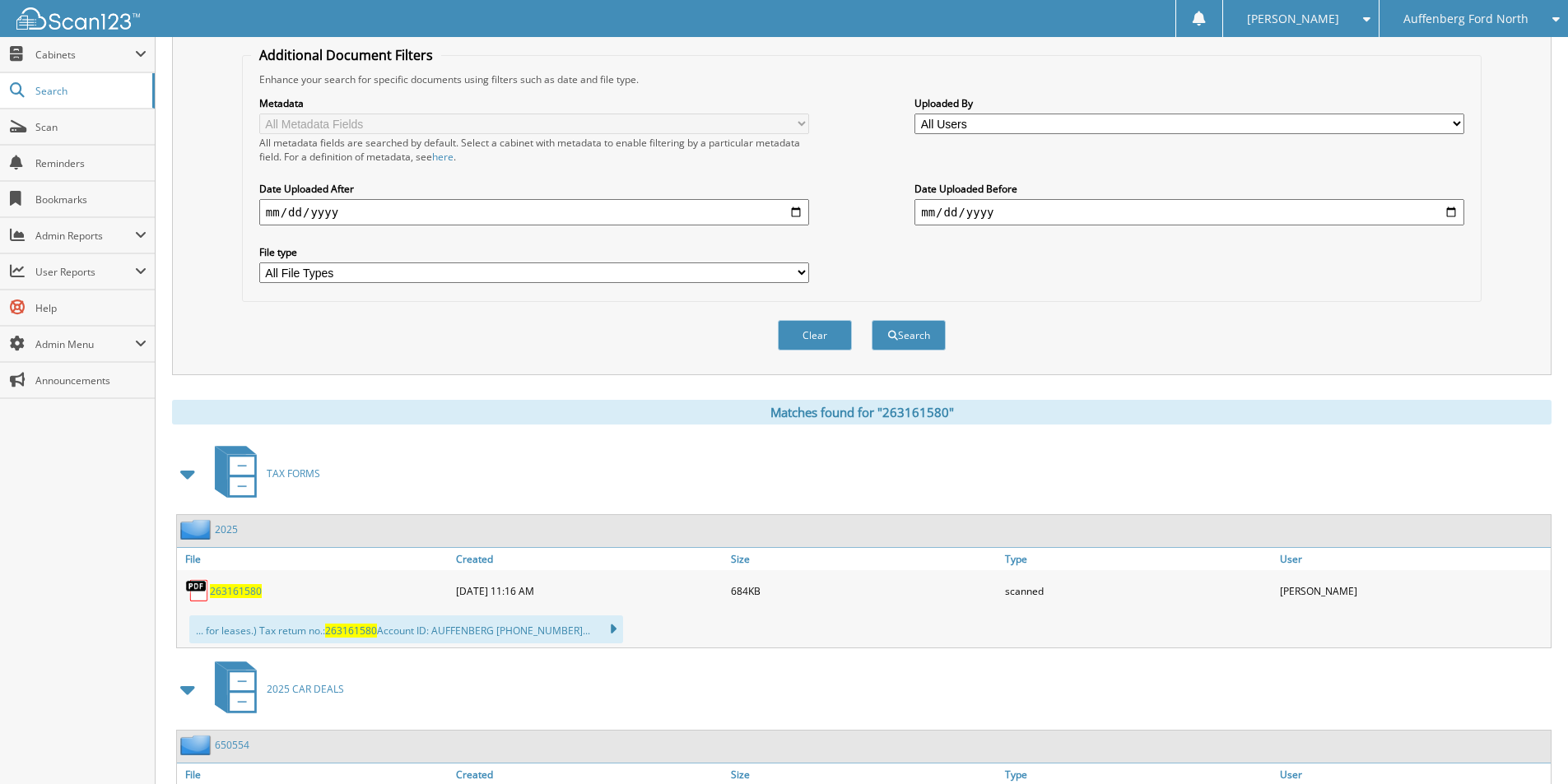
scroll to position [494, 0]
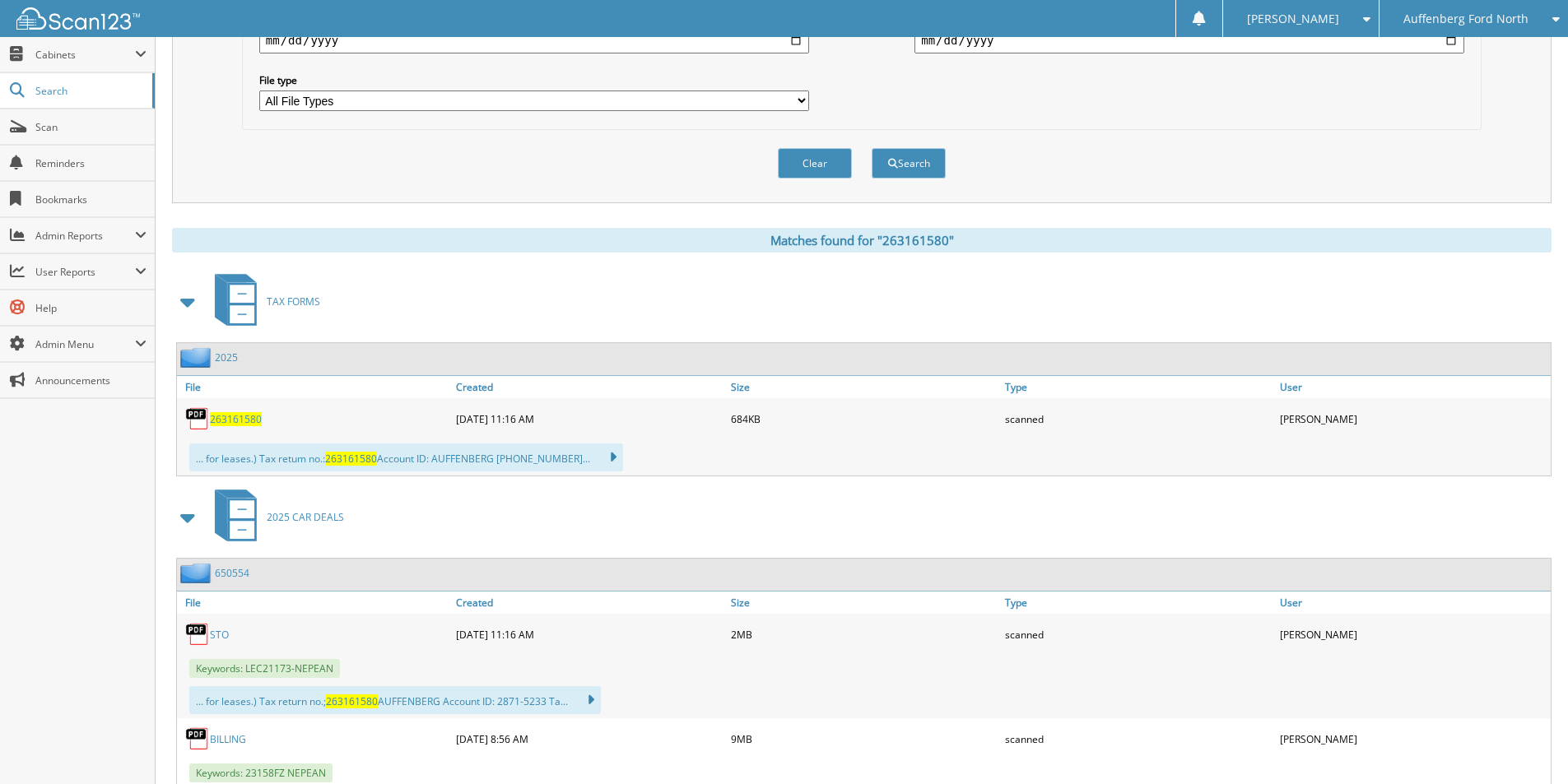
click at [243, 417] on span "263161580" at bounding box center [235, 419] width 52 height 14
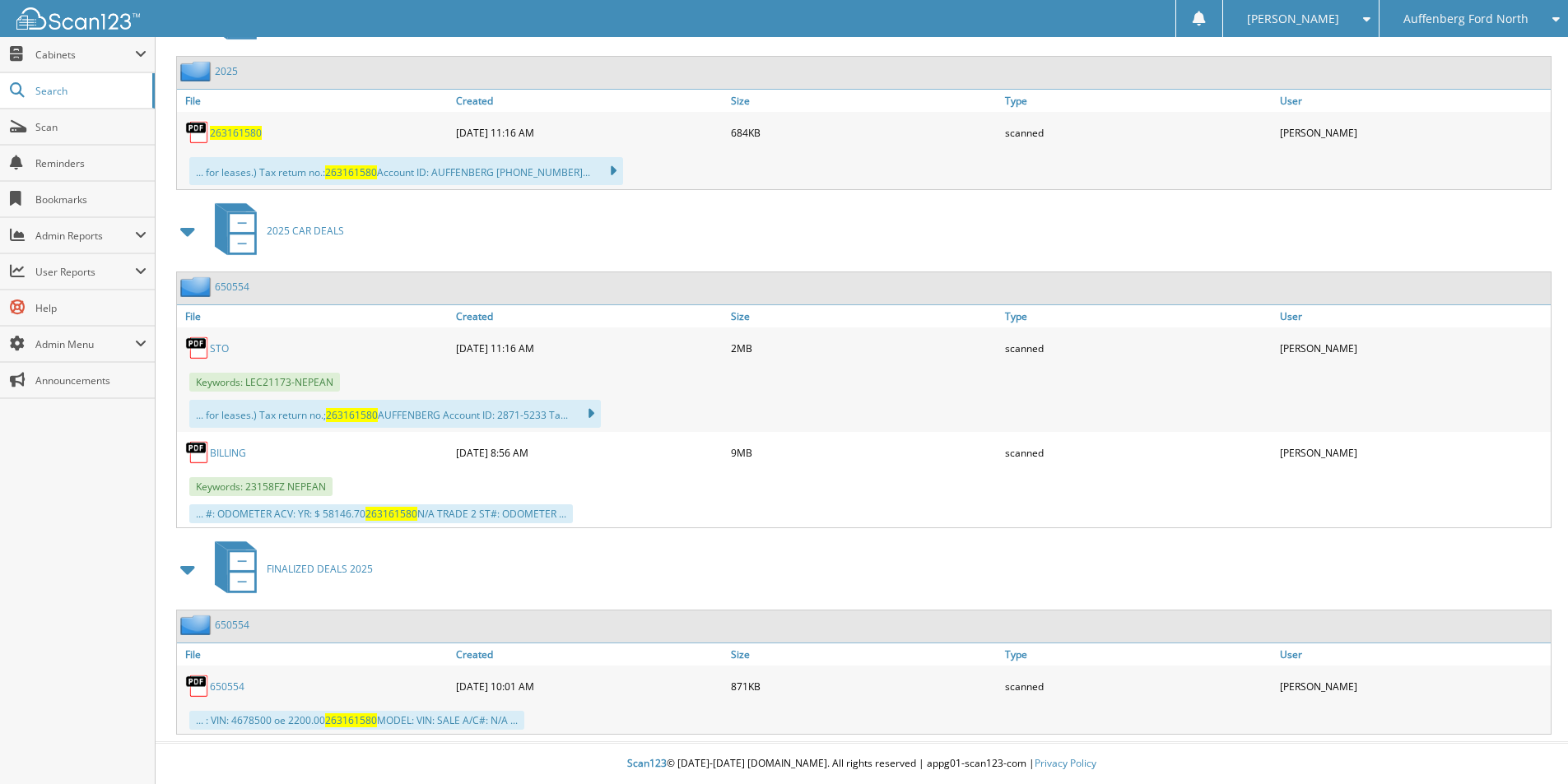
scroll to position [698, 0]
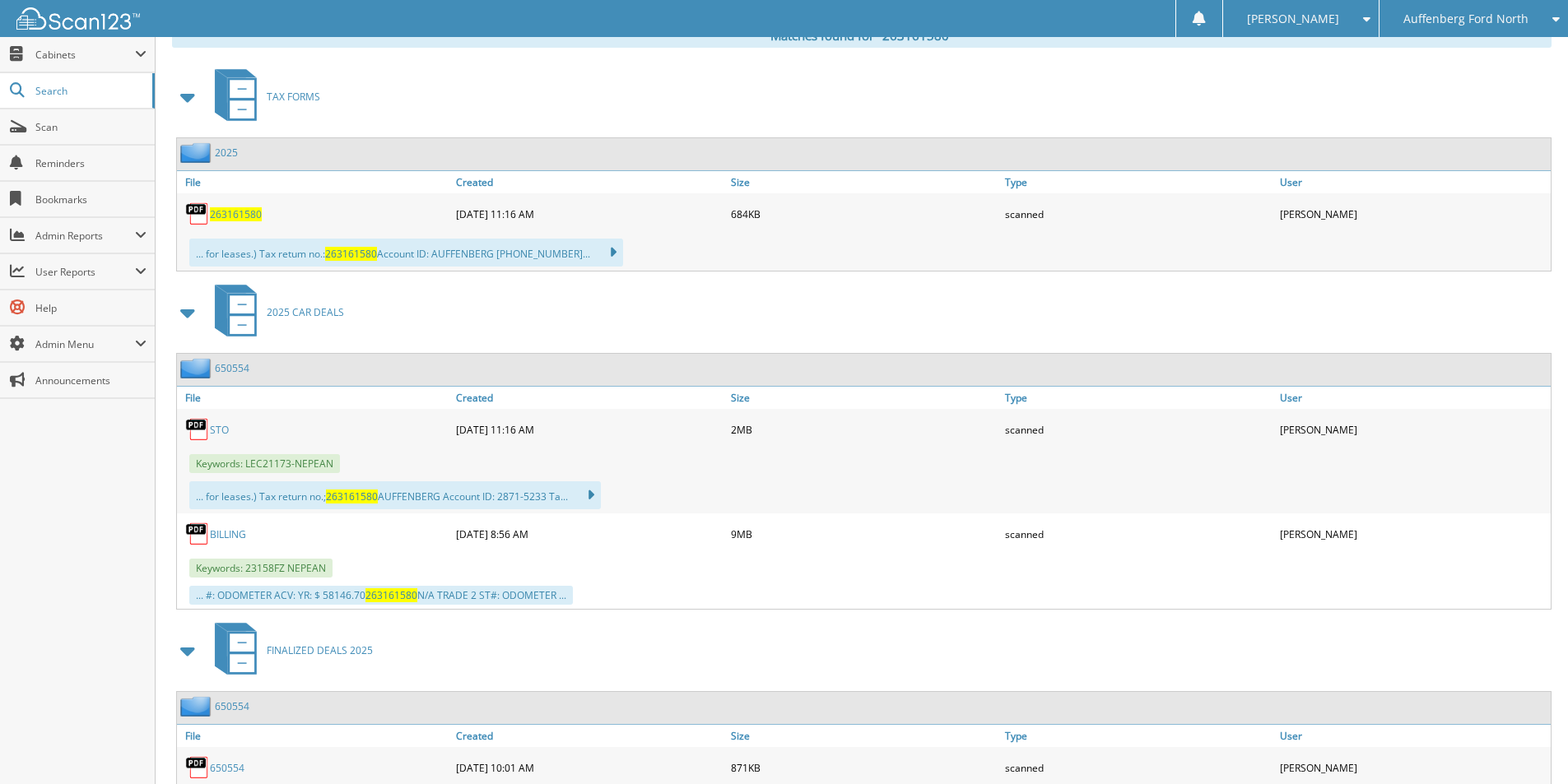
click at [221, 430] on link "STO" at bounding box center [218, 430] width 19 height 14
click at [1458, 10] on div "Auffenberg Ford North" at bounding box center [1473, 19] width 172 height 37
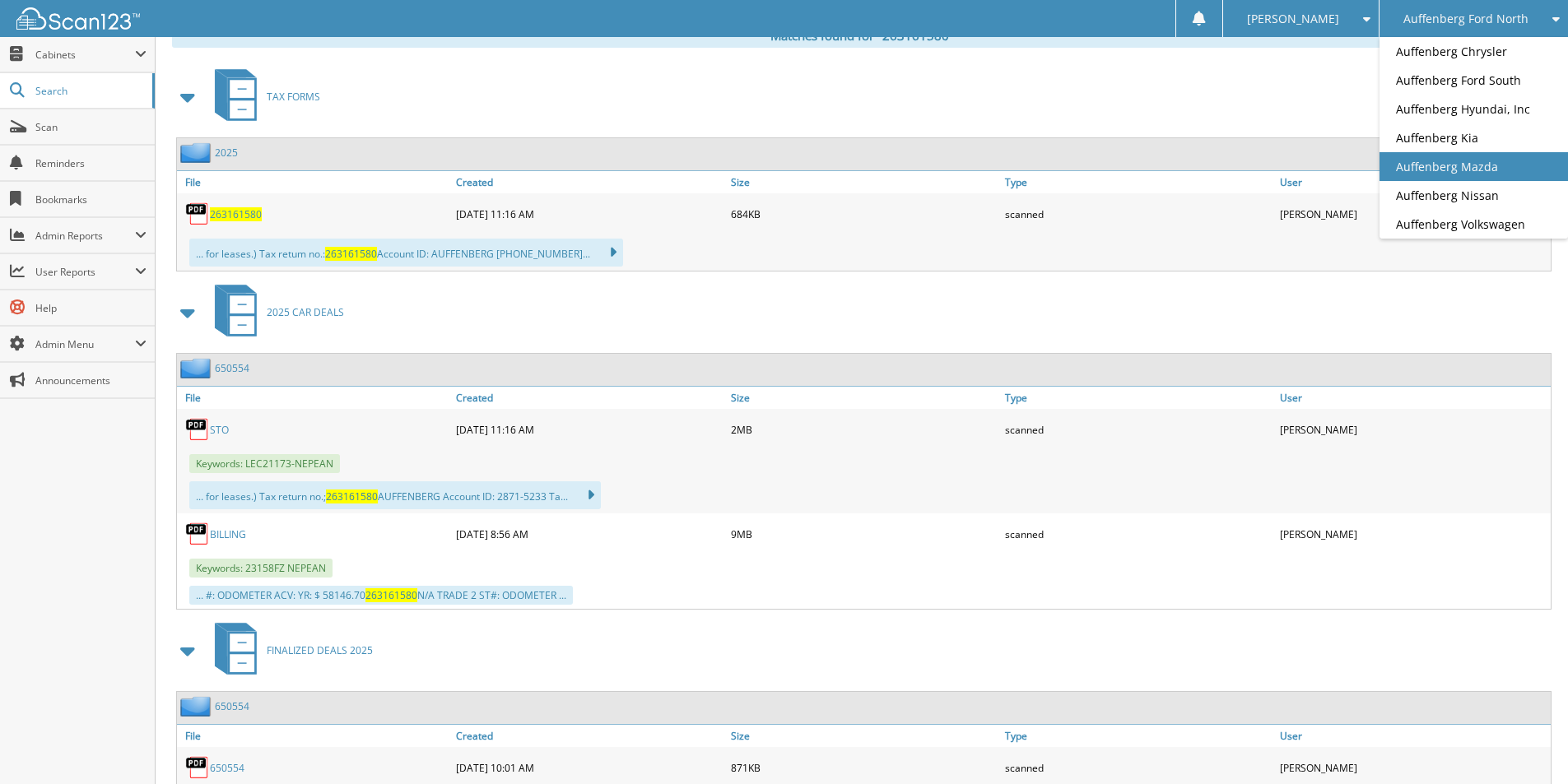
click at [1485, 173] on link "Auffenberg Mazda" at bounding box center [1473, 166] width 188 height 29
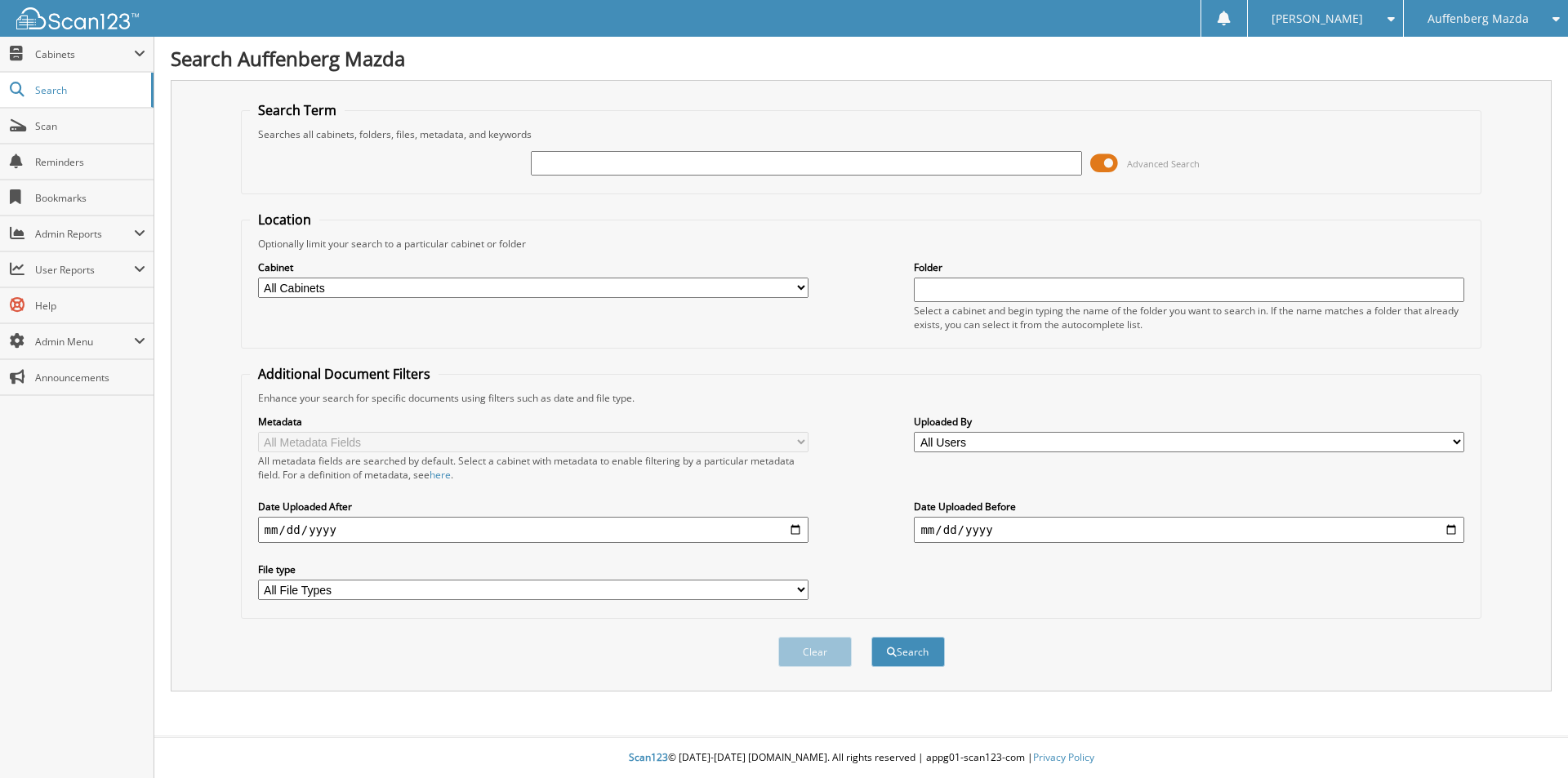
click at [557, 161] on input "text" at bounding box center [805, 163] width 550 height 25
type input "263606378"
click at [871, 637] on button "Search" at bounding box center [908, 652] width 74 height 30
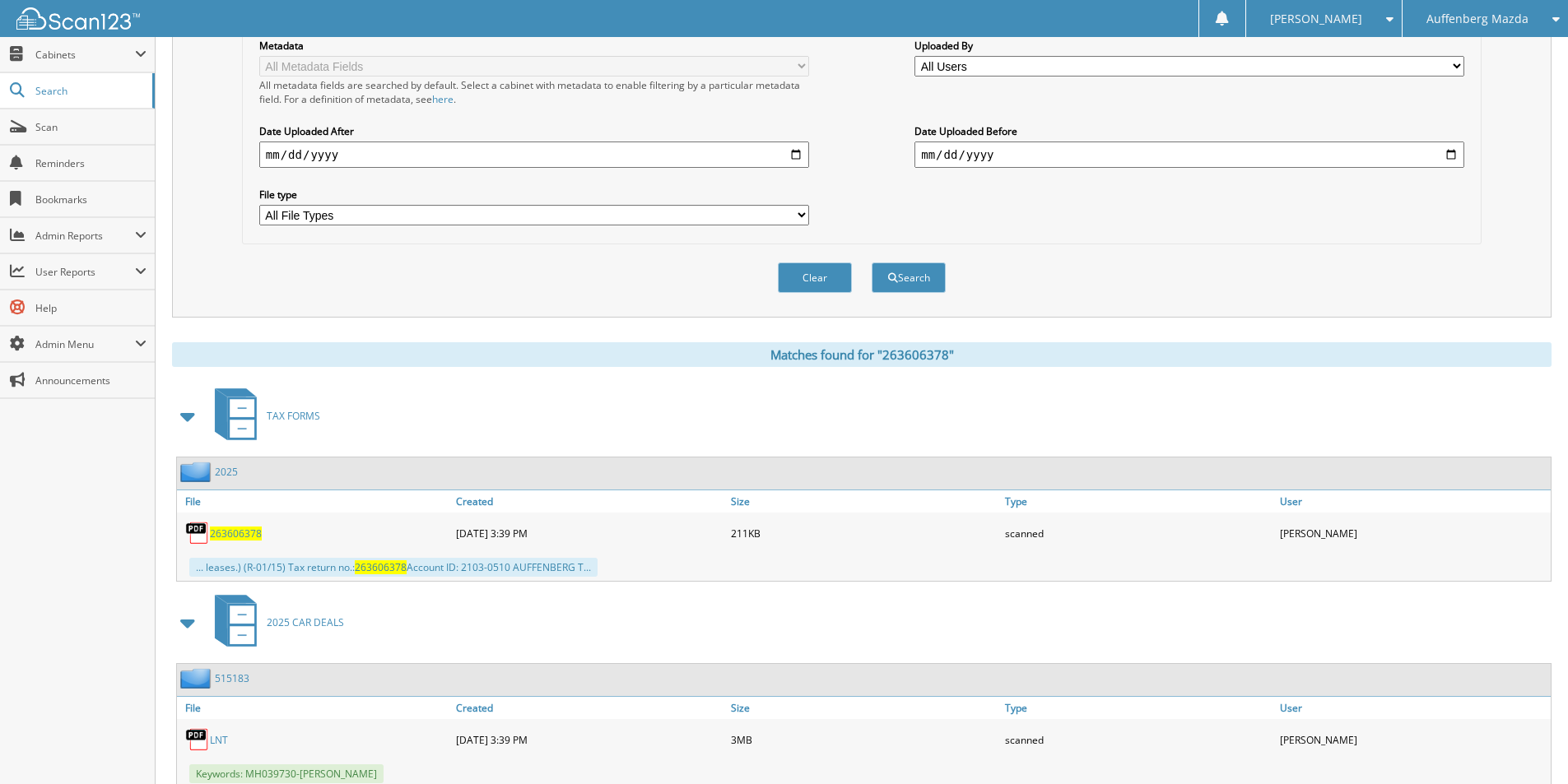
scroll to position [461, 0]
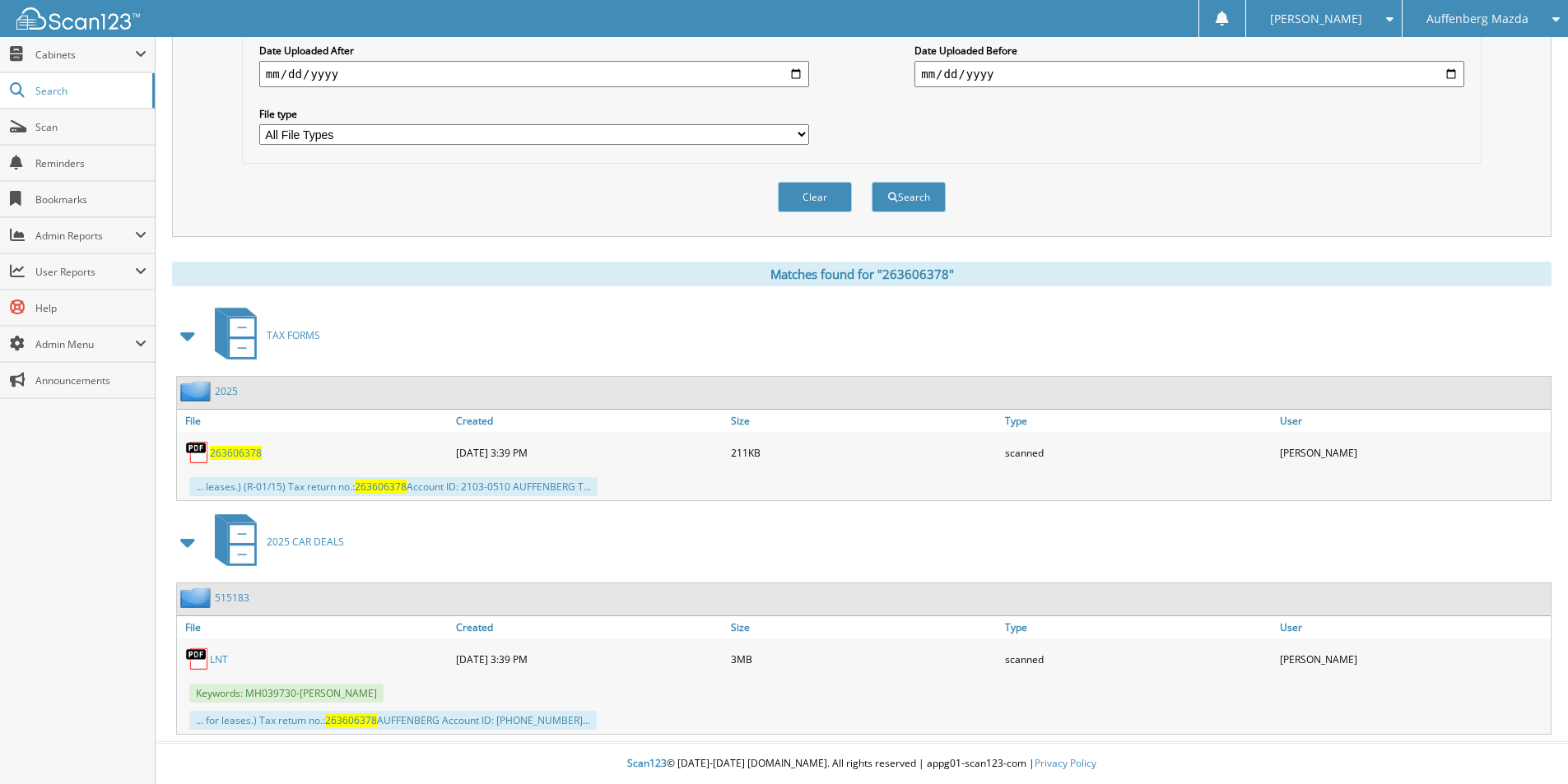
click at [234, 450] on span "263606378" at bounding box center [235, 453] width 52 height 14
click at [219, 660] on link "LNT" at bounding box center [218, 659] width 18 height 14
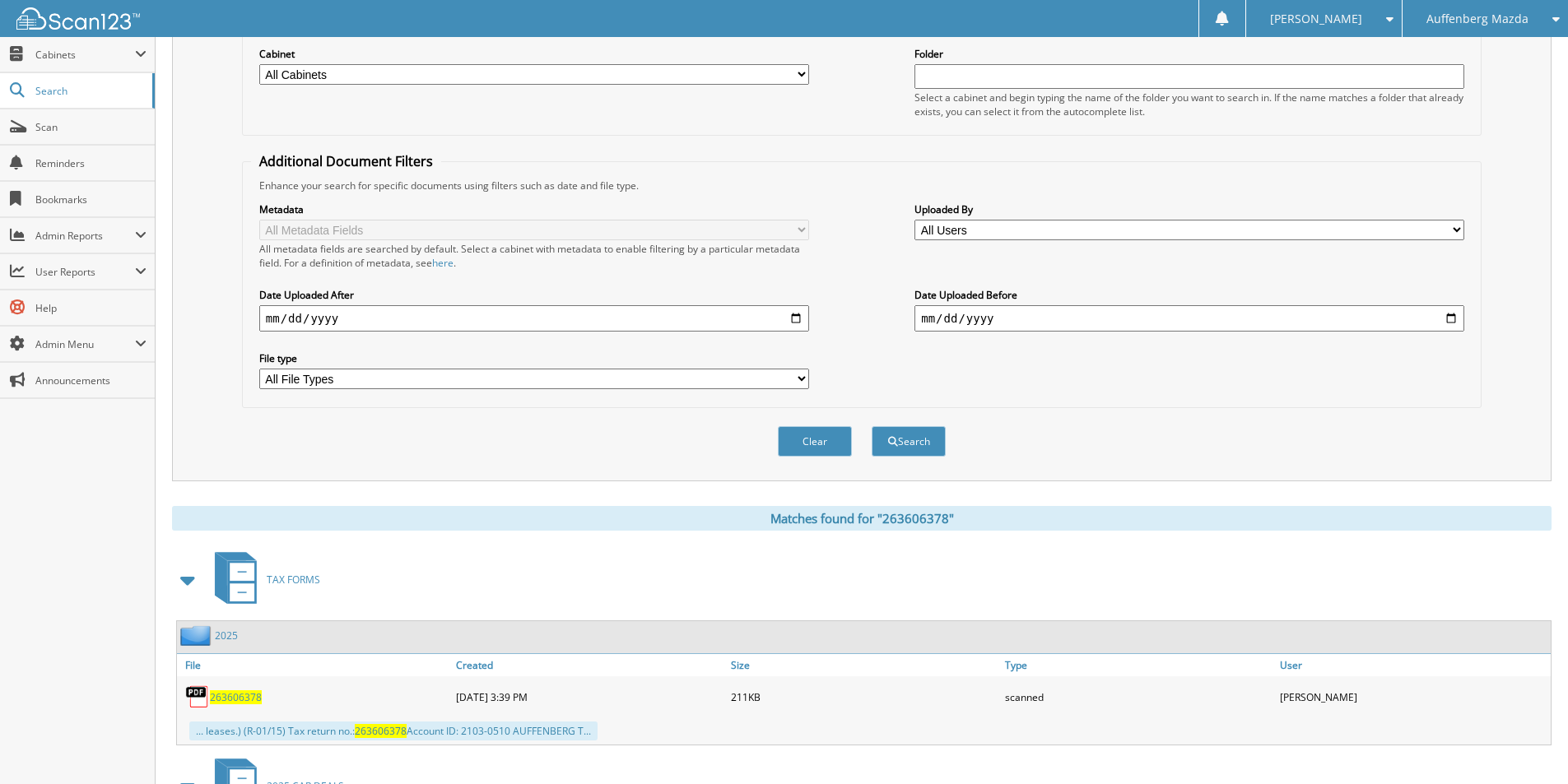
scroll to position [0, 0]
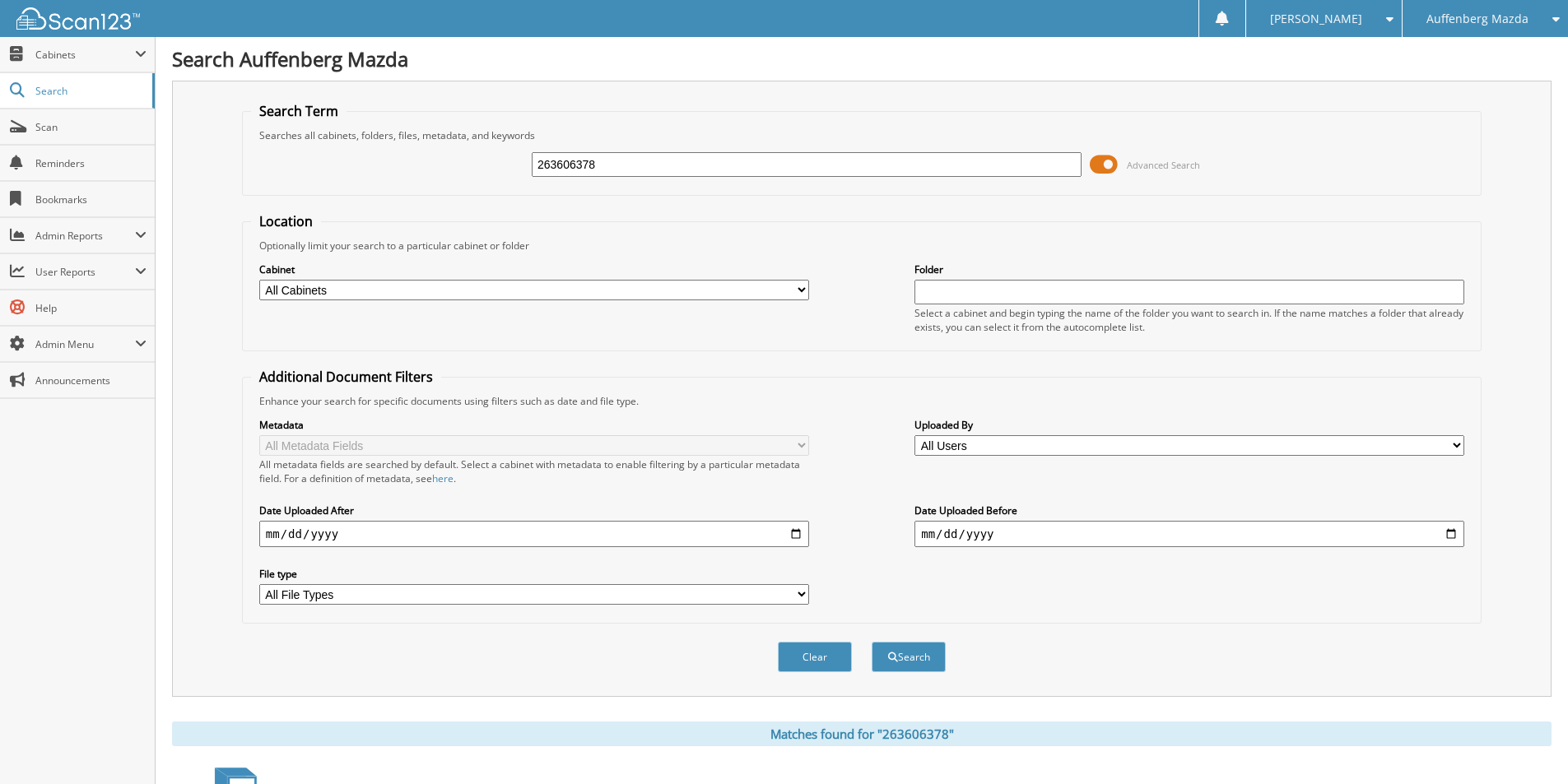
click at [634, 159] on input "263606378" at bounding box center [807, 164] width 550 height 25
type input "263145658"
click at [872, 642] on button "Search" at bounding box center [909, 657] width 74 height 30
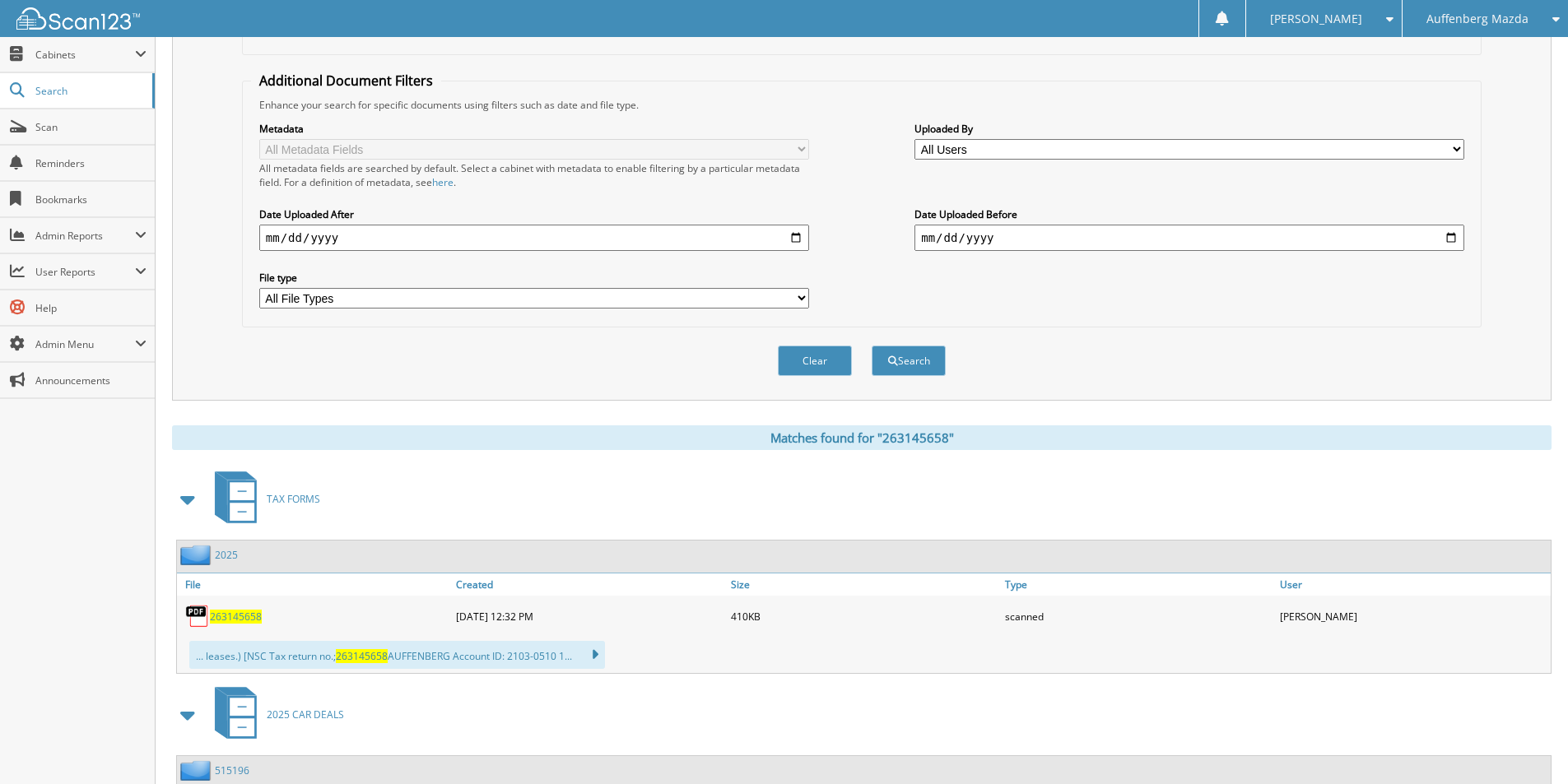
scroll to position [411, 0]
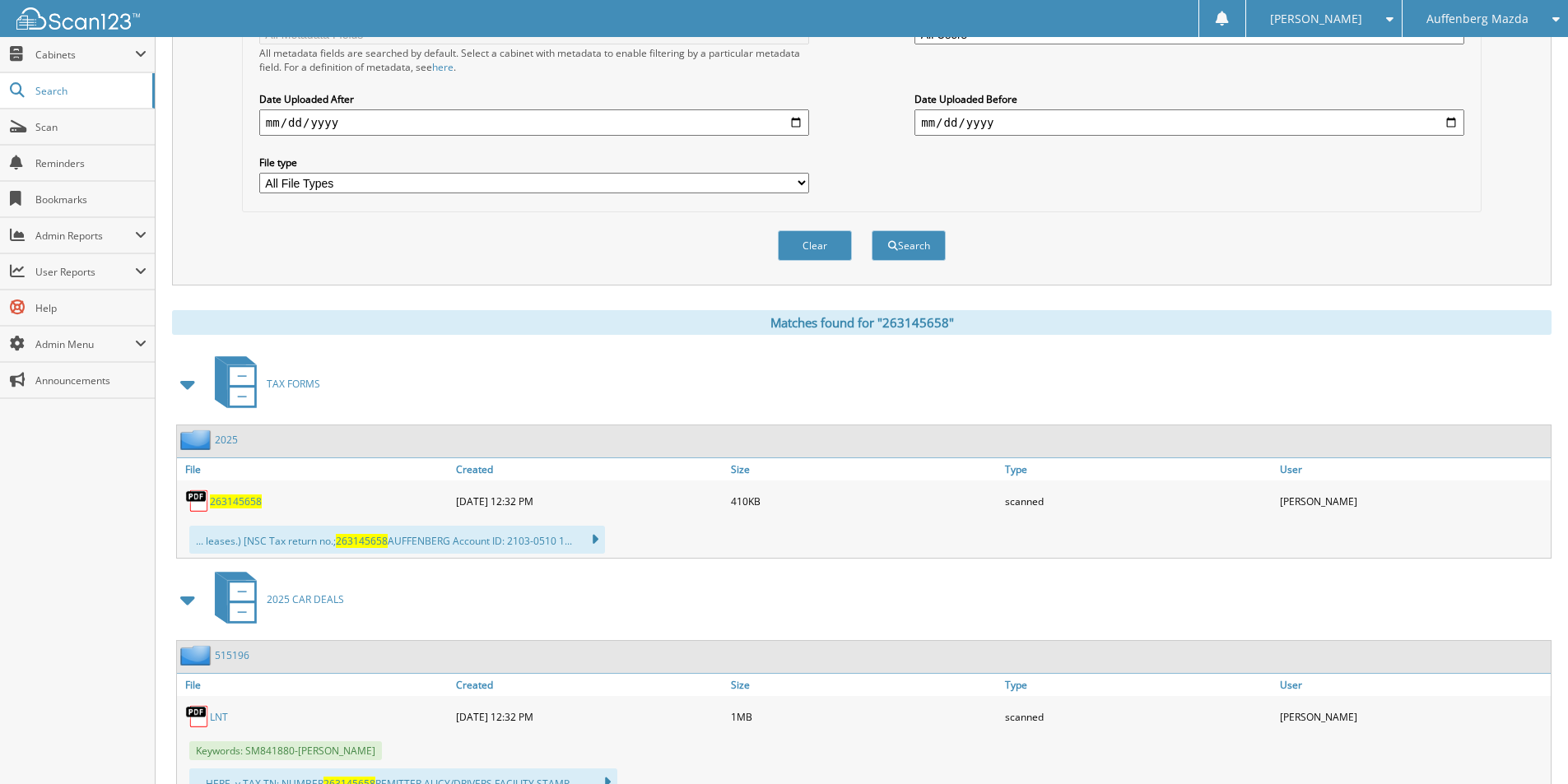
click at [229, 499] on span "263145658" at bounding box center [235, 501] width 52 height 14
click at [215, 712] on link "LNT" at bounding box center [218, 717] width 18 height 14
drag, startPoint x: 1473, startPoint y: 16, endPoint x: 1477, endPoint y: 34, distance: 18.4
click at [1473, 16] on span "Auffenberg Mazda" at bounding box center [1477, 19] width 102 height 10
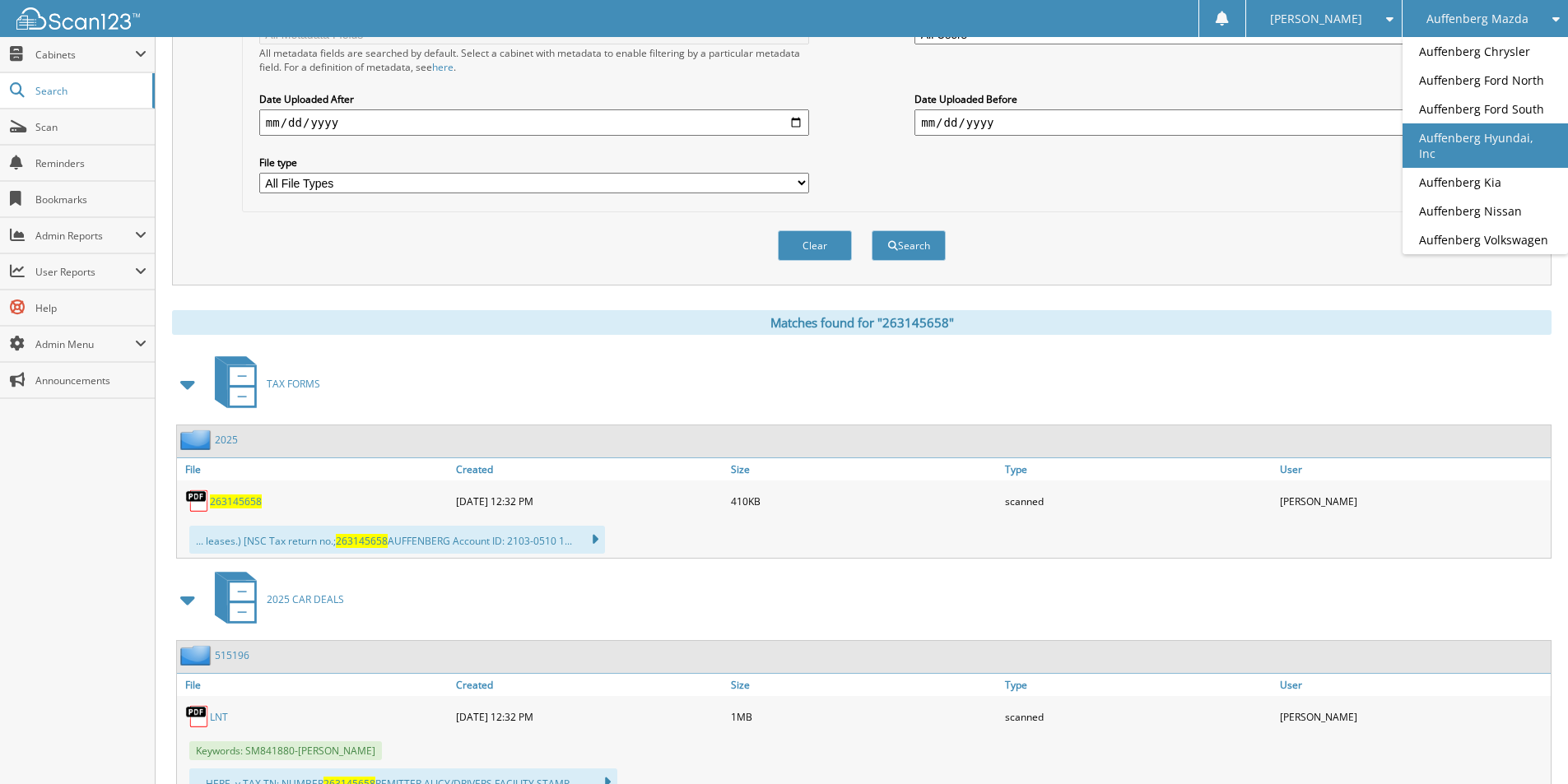
click at [1479, 131] on link "Auffenberg Hyundai, Inc" at bounding box center [1485, 146] width 165 height 44
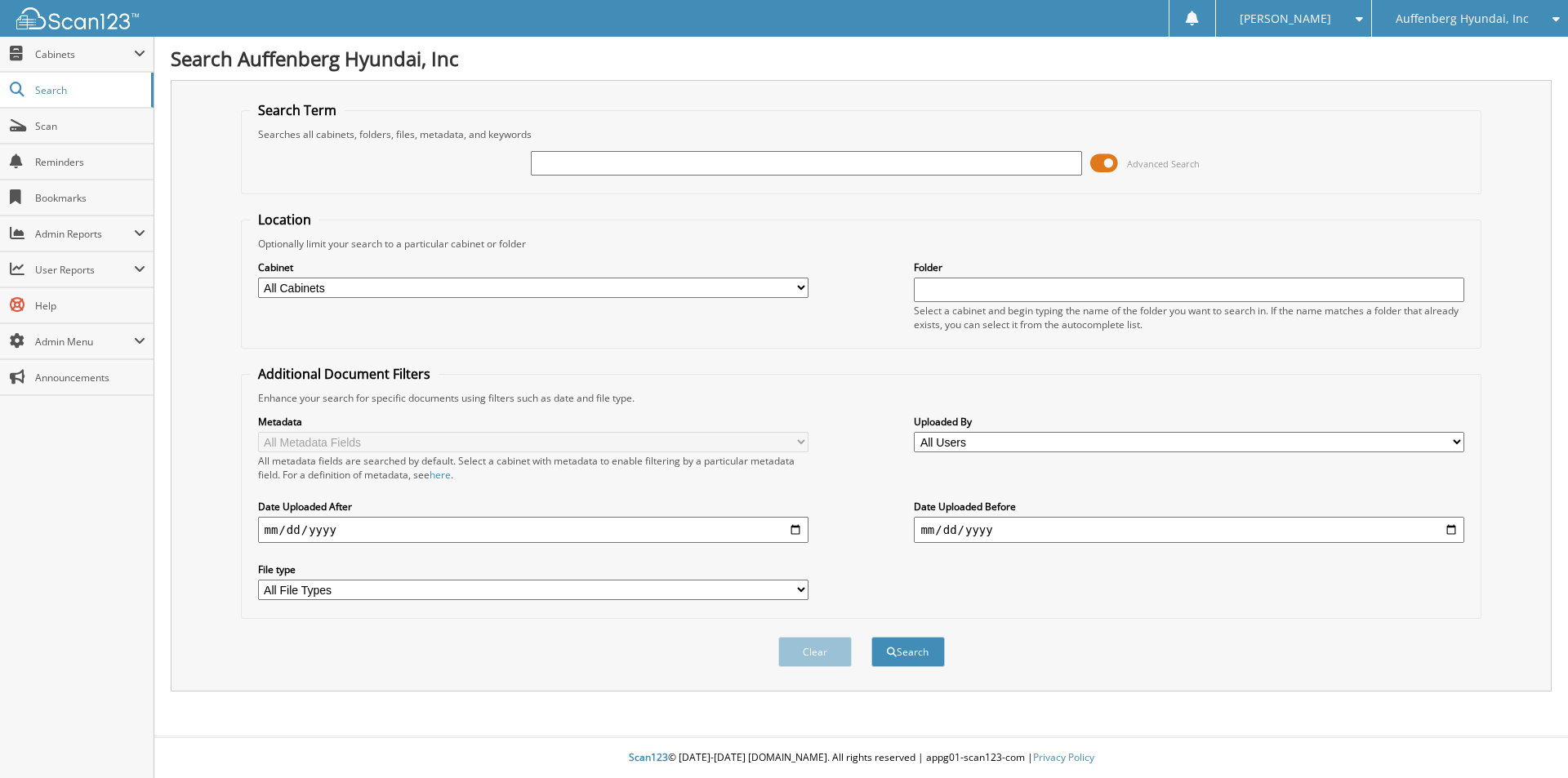
click at [748, 171] on input "text" at bounding box center [805, 163] width 550 height 25
type input "263155061"
click at [871, 637] on button "Search" at bounding box center [908, 652] width 74 height 30
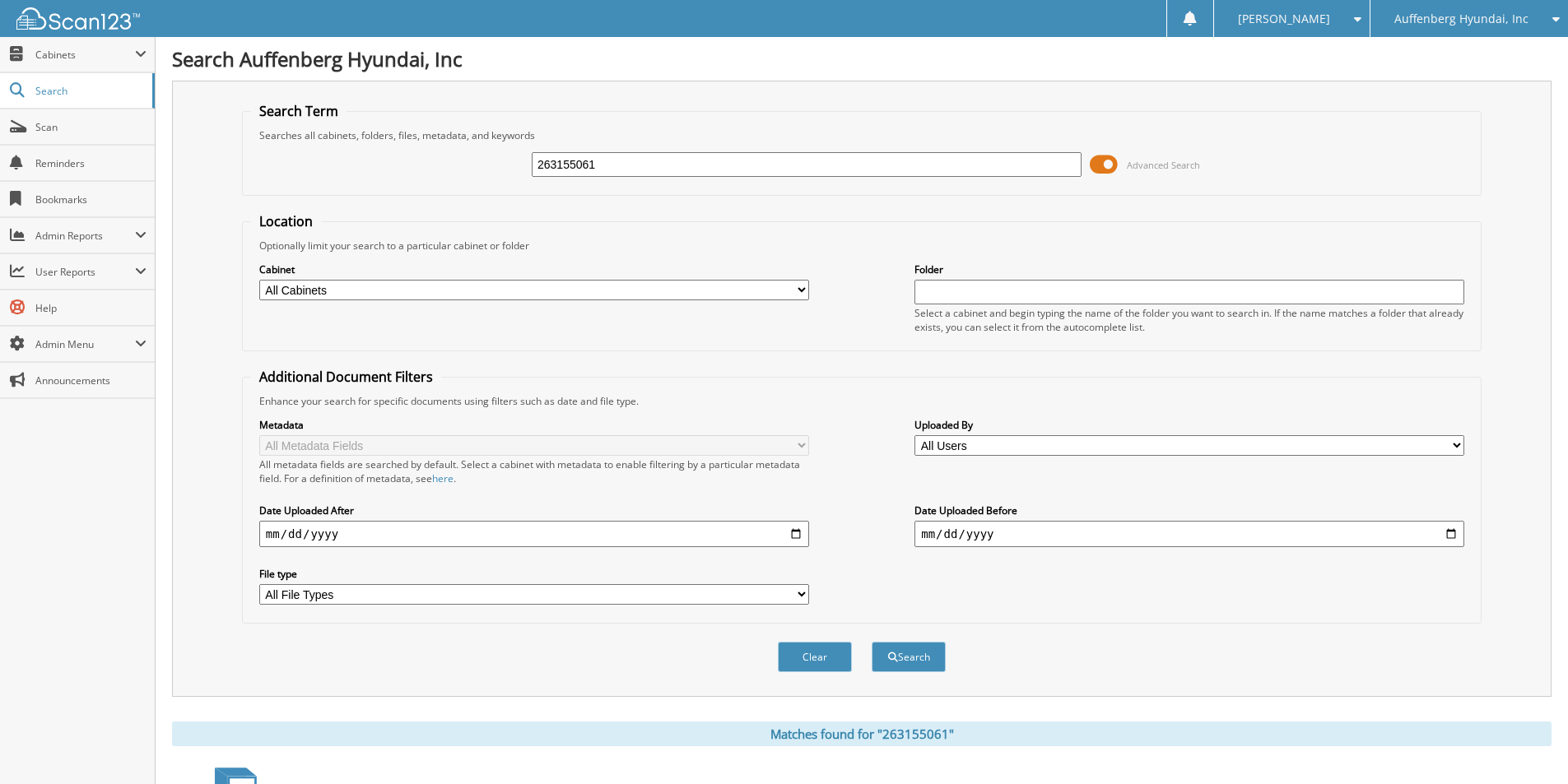
scroll to position [411, 0]
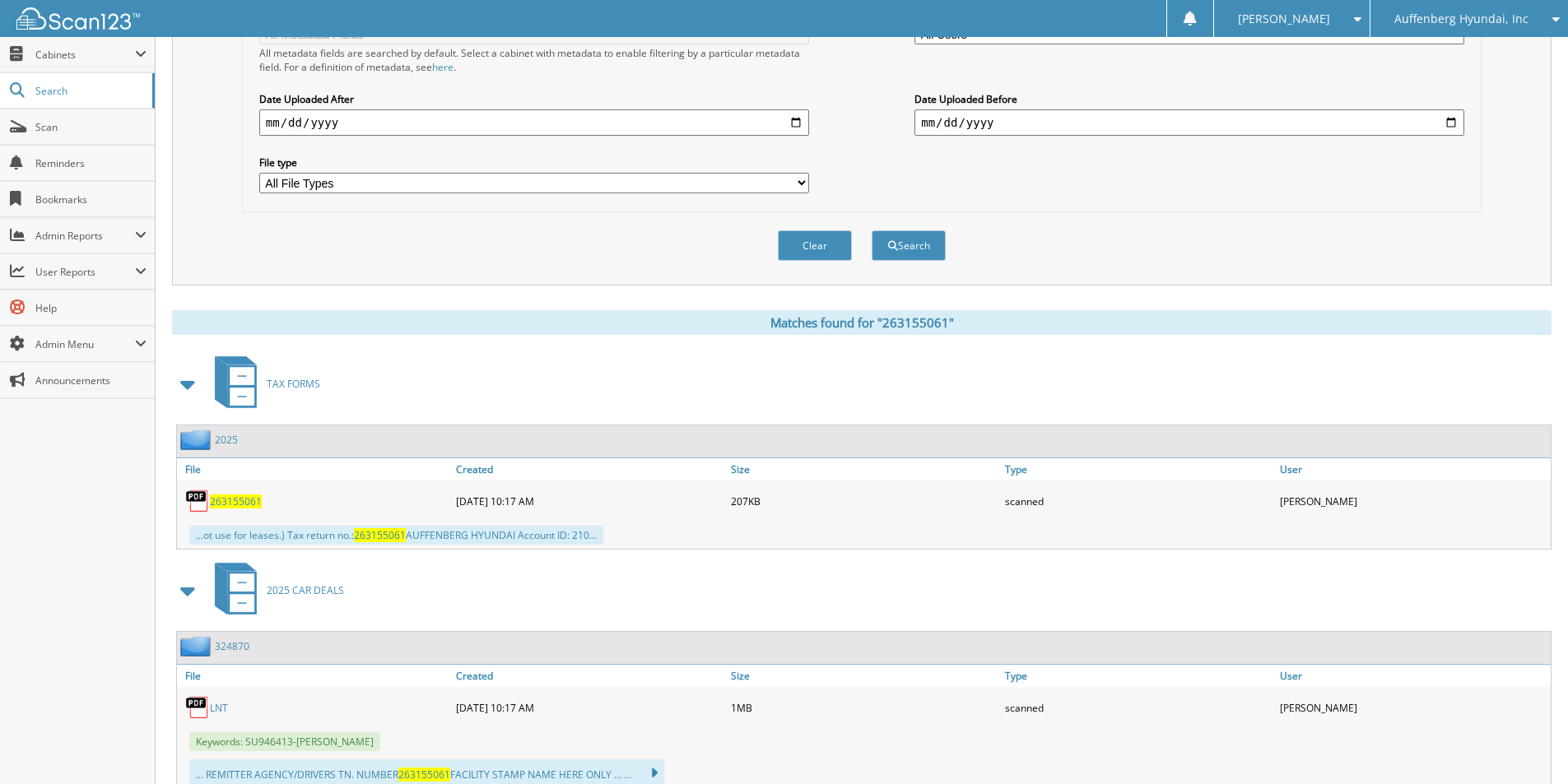
click at [254, 503] on span "263155061" at bounding box center [235, 501] width 52 height 14
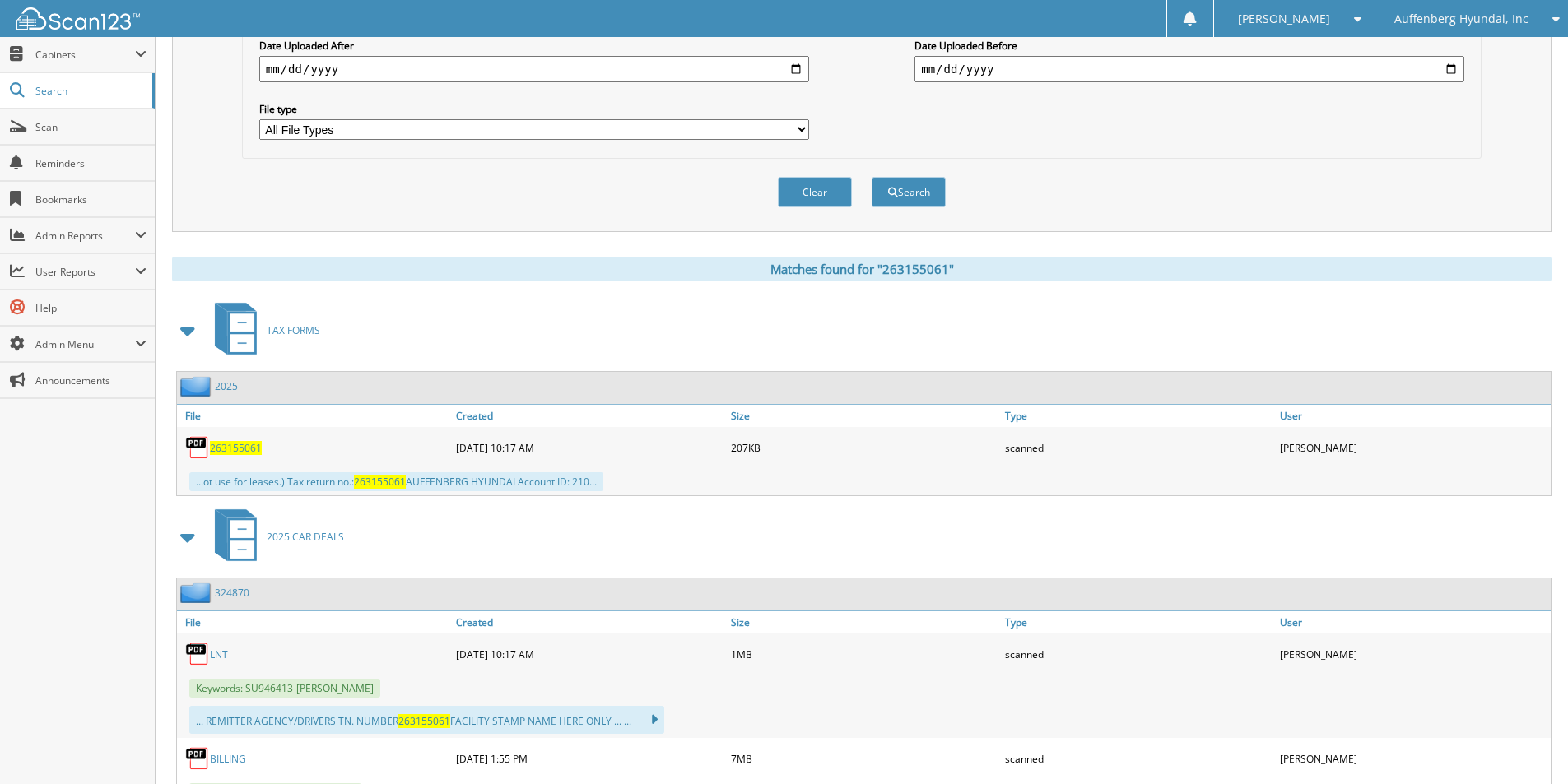
scroll to position [494, 0]
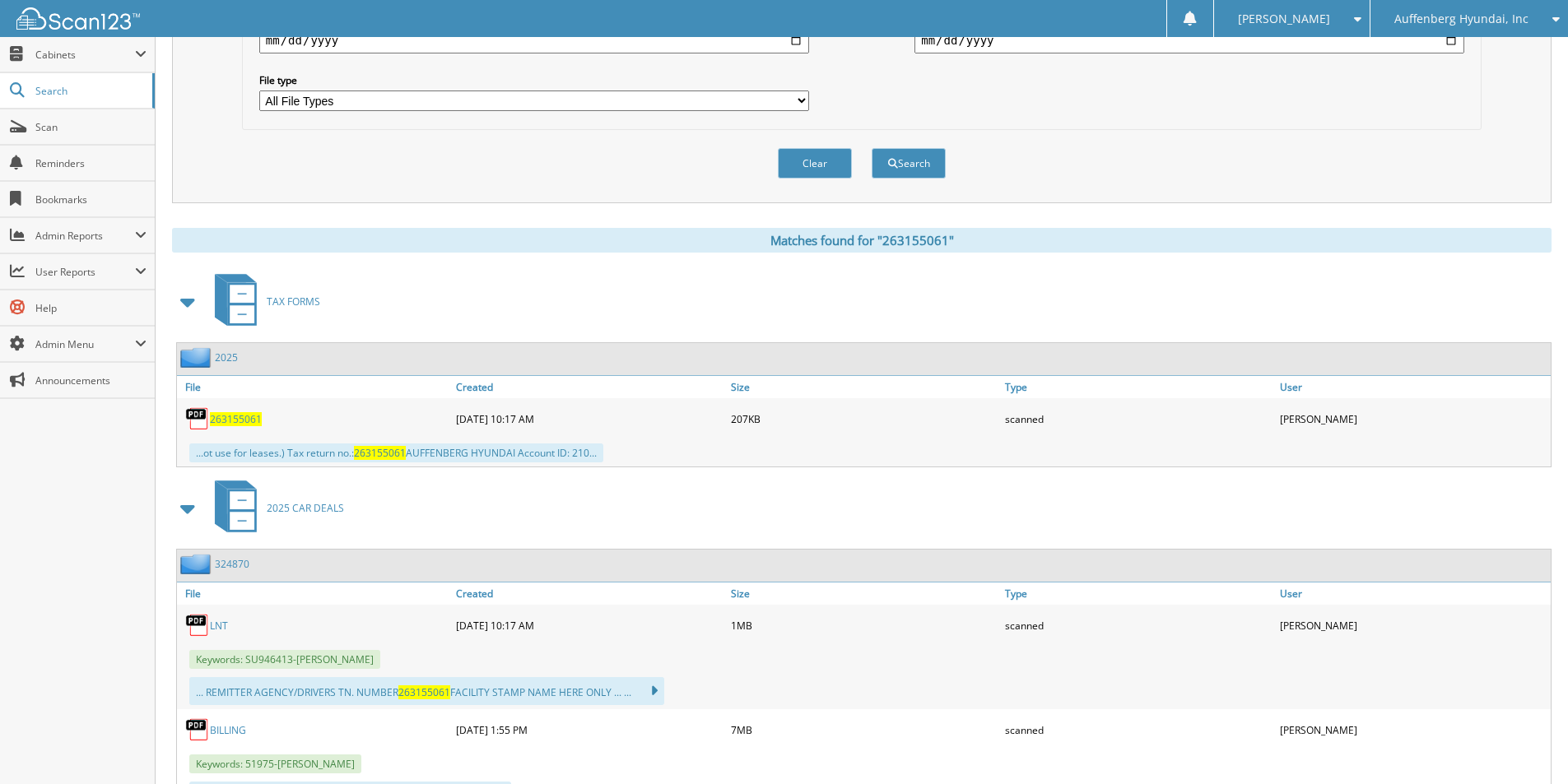
click at [221, 628] on link "LNT" at bounding box center [218, 626] width 18 height 14
click at [1473, 19] on span "Auffenberg Hyundai, Inc" at bounding box center [1462, 19] width 134 height 10
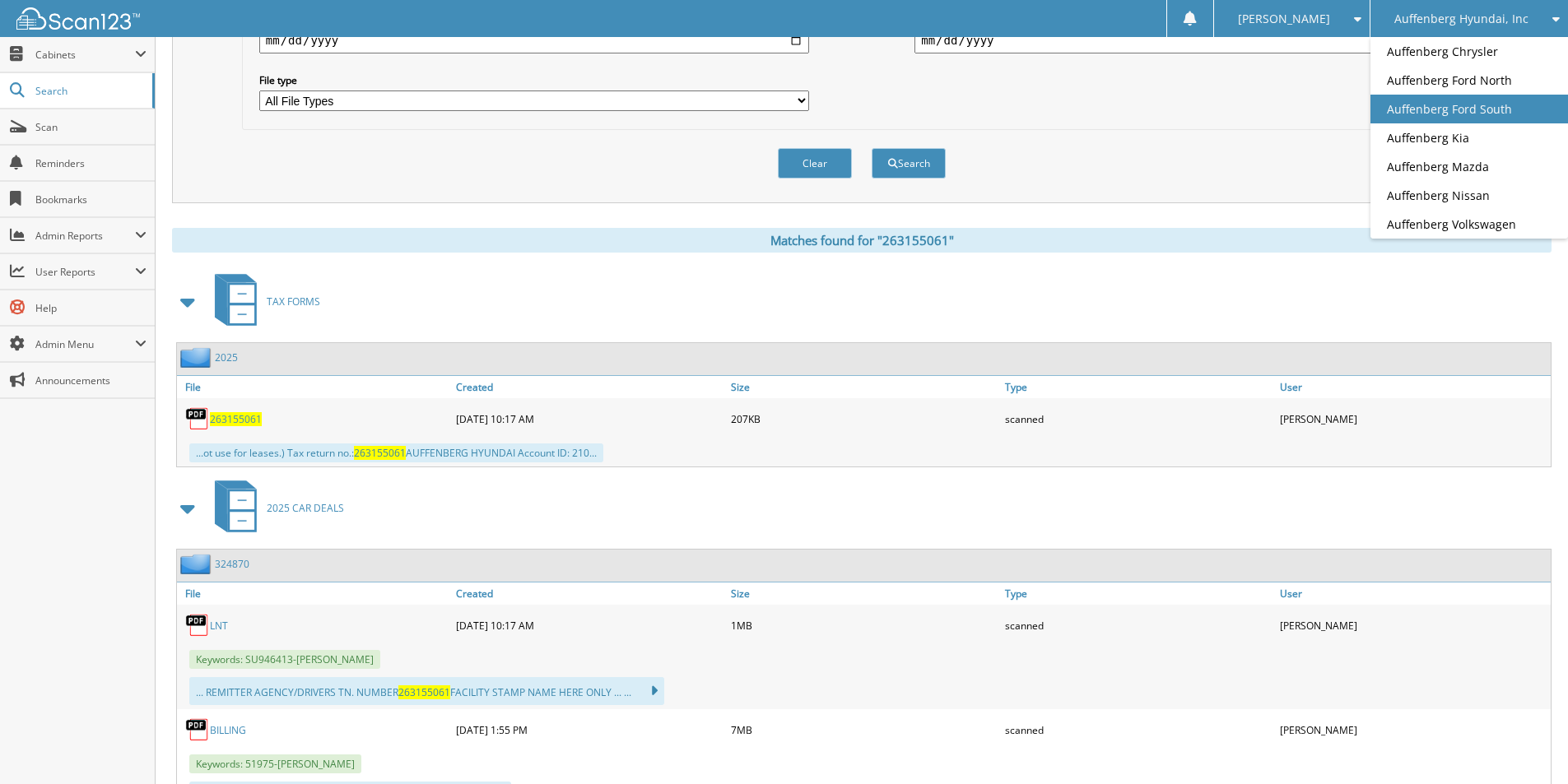
click at [1491, 103] on link "Auffenberg Ford South" at bounding box center [1469, 109] width 197 height 29
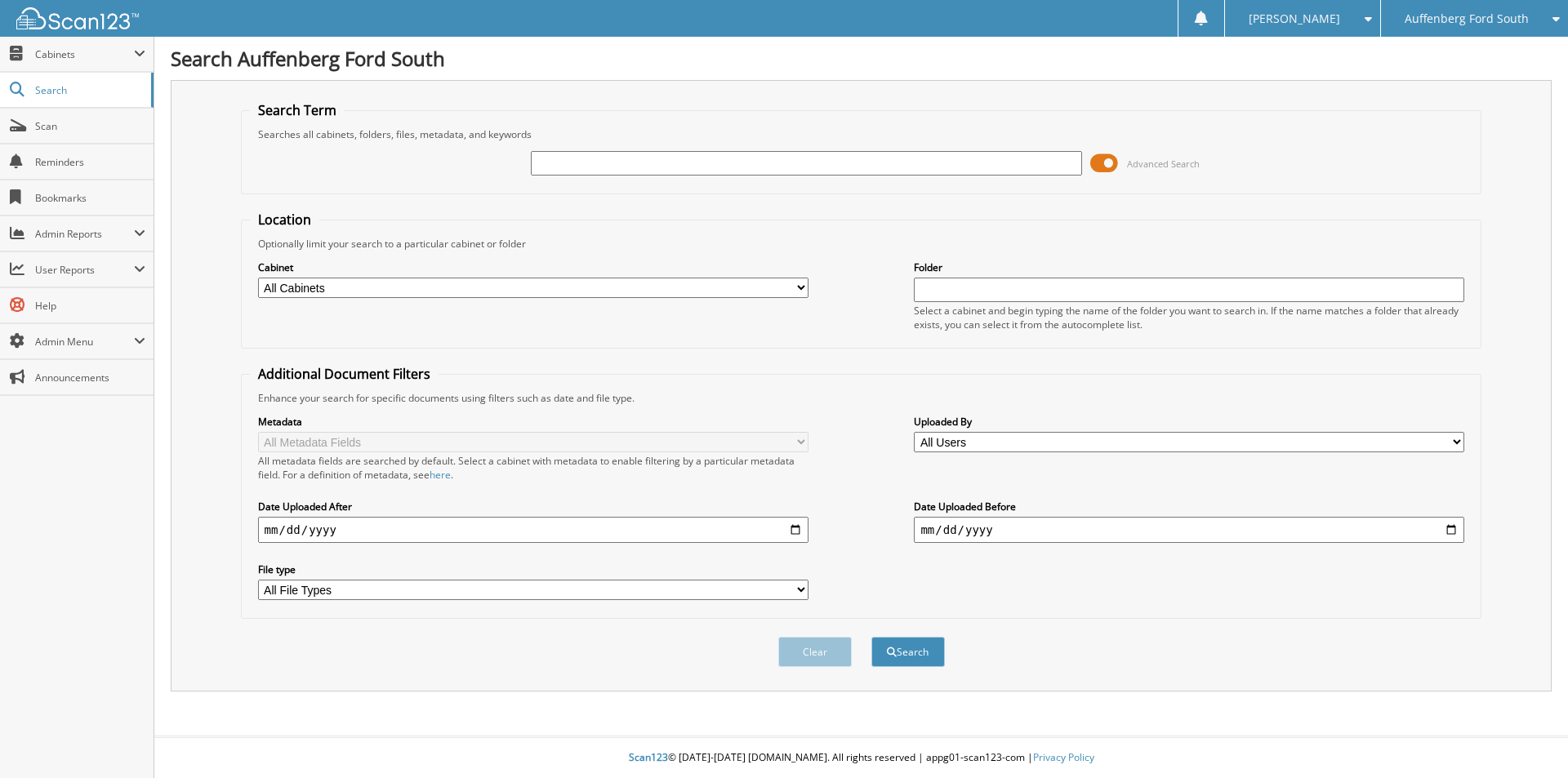
click at [622, 157] on input "text" at bounding box center [805, 163] width 550 height 25
type input "263063984"
click at [871, 637] on button "Search" at bounding box center [908, 652] width 74 height 30
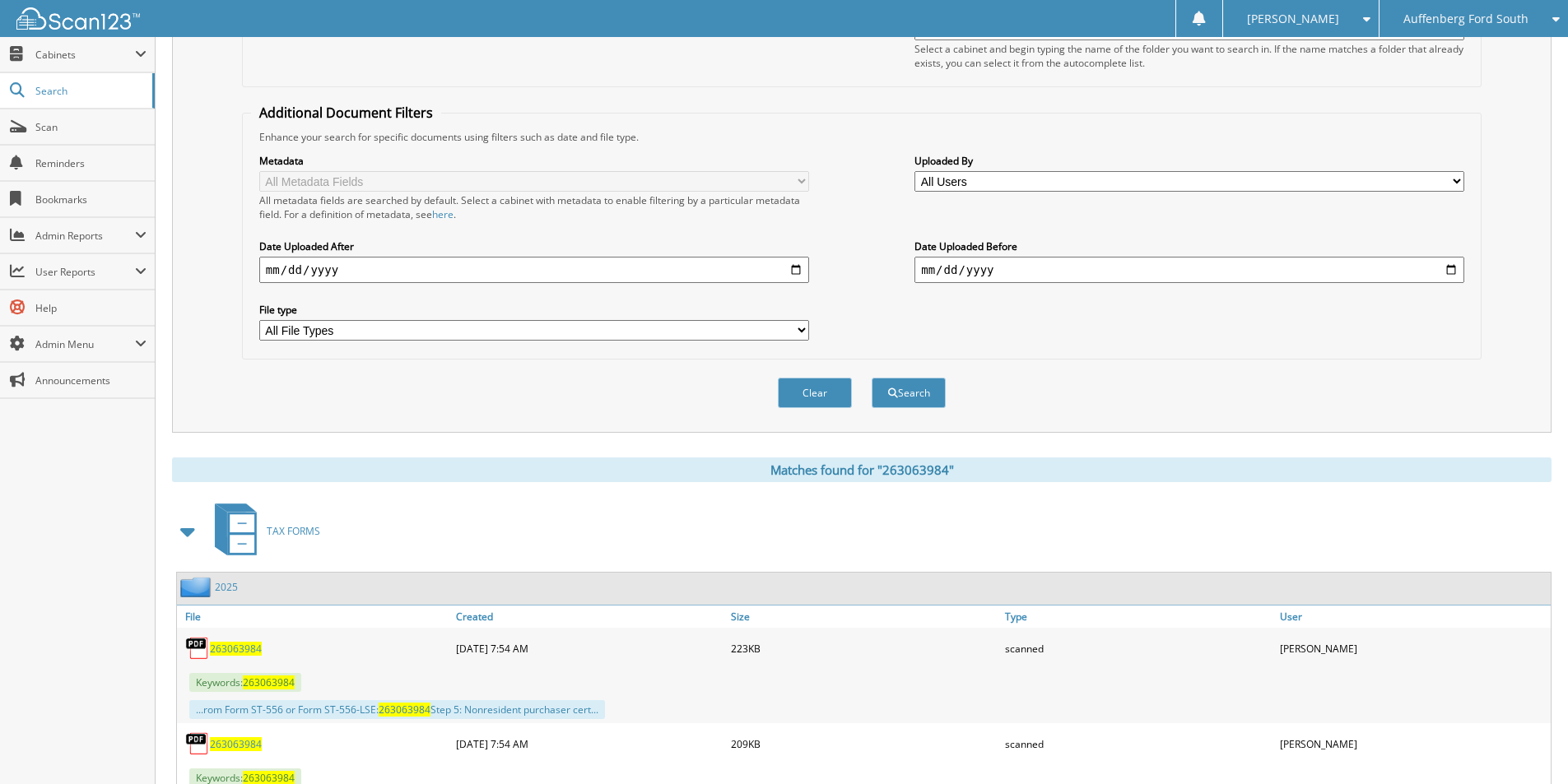
scroll to position [494, 0]
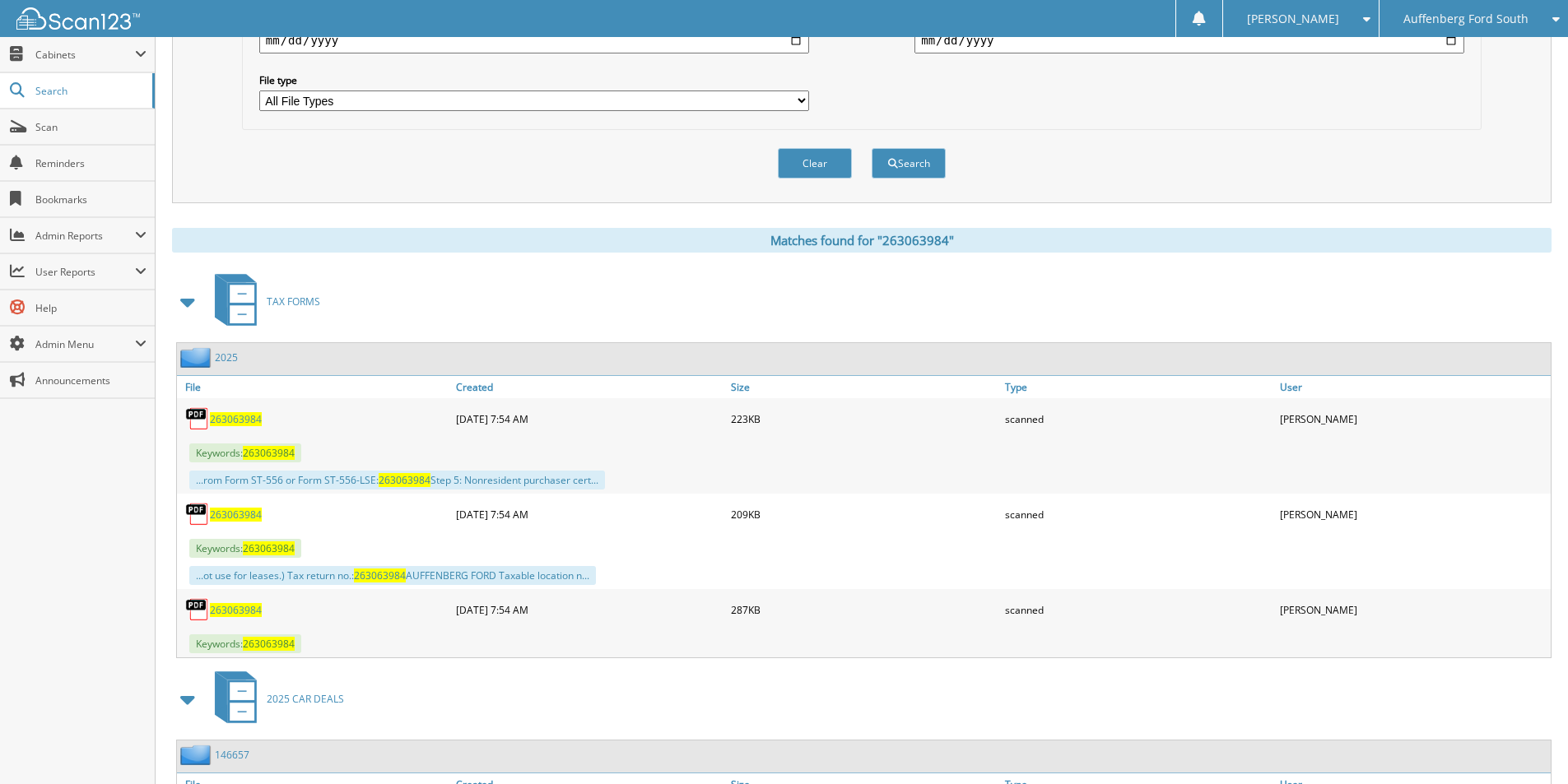
click at [240, 420] on span "263063984" at bounding box center [235, 419] width 52 height 14
click at [226, 606] on span "263063984" at bounding box center [235, 610] width 52 height 14
click at [245, 512] on span "263063984" at bounding box center [235, 514] width 52 height 14
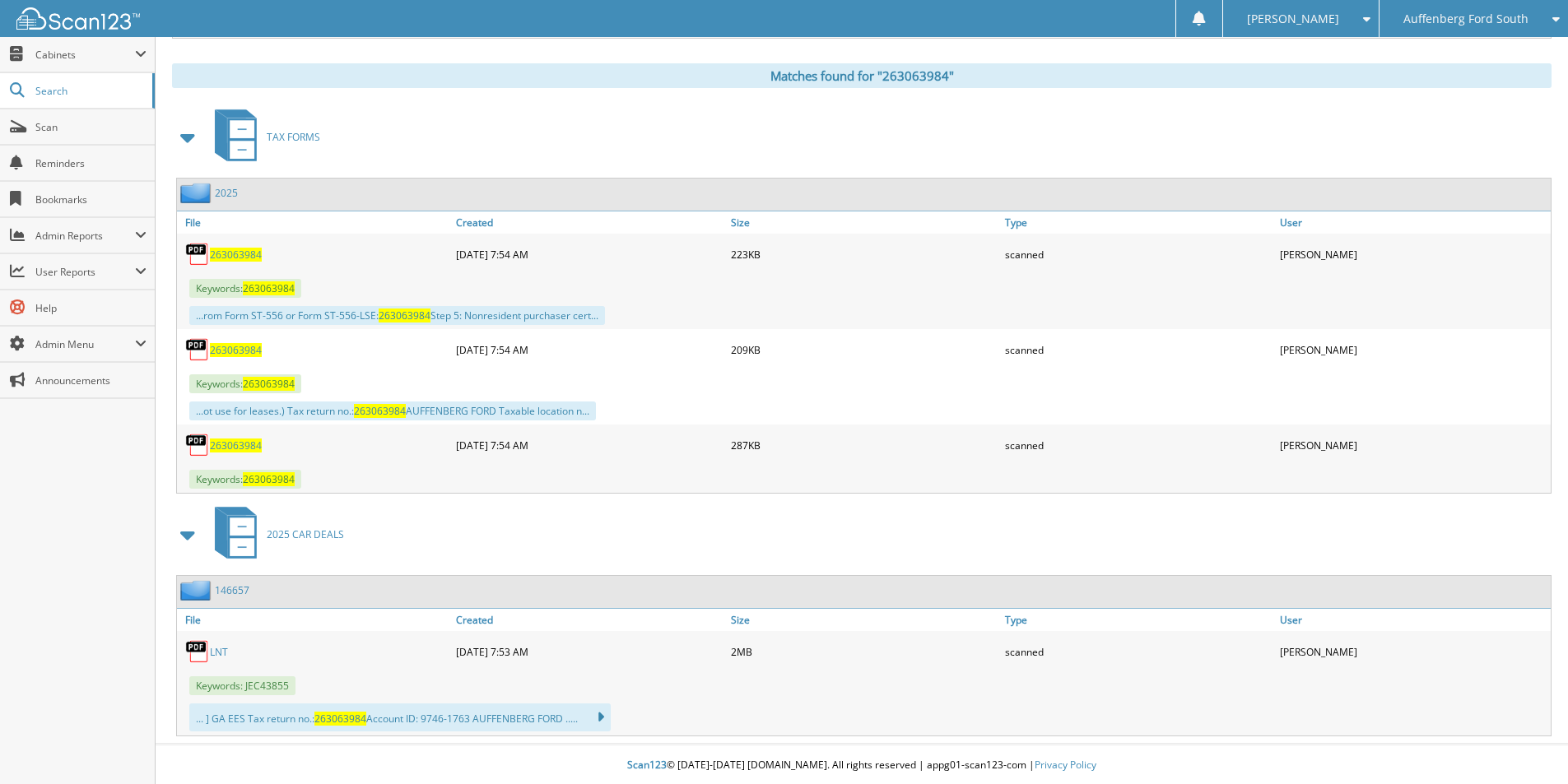
scroll to position [660, 0]
click at [216, 649] on link "LNT" at bounding box center [218, 651] width 18 height 14
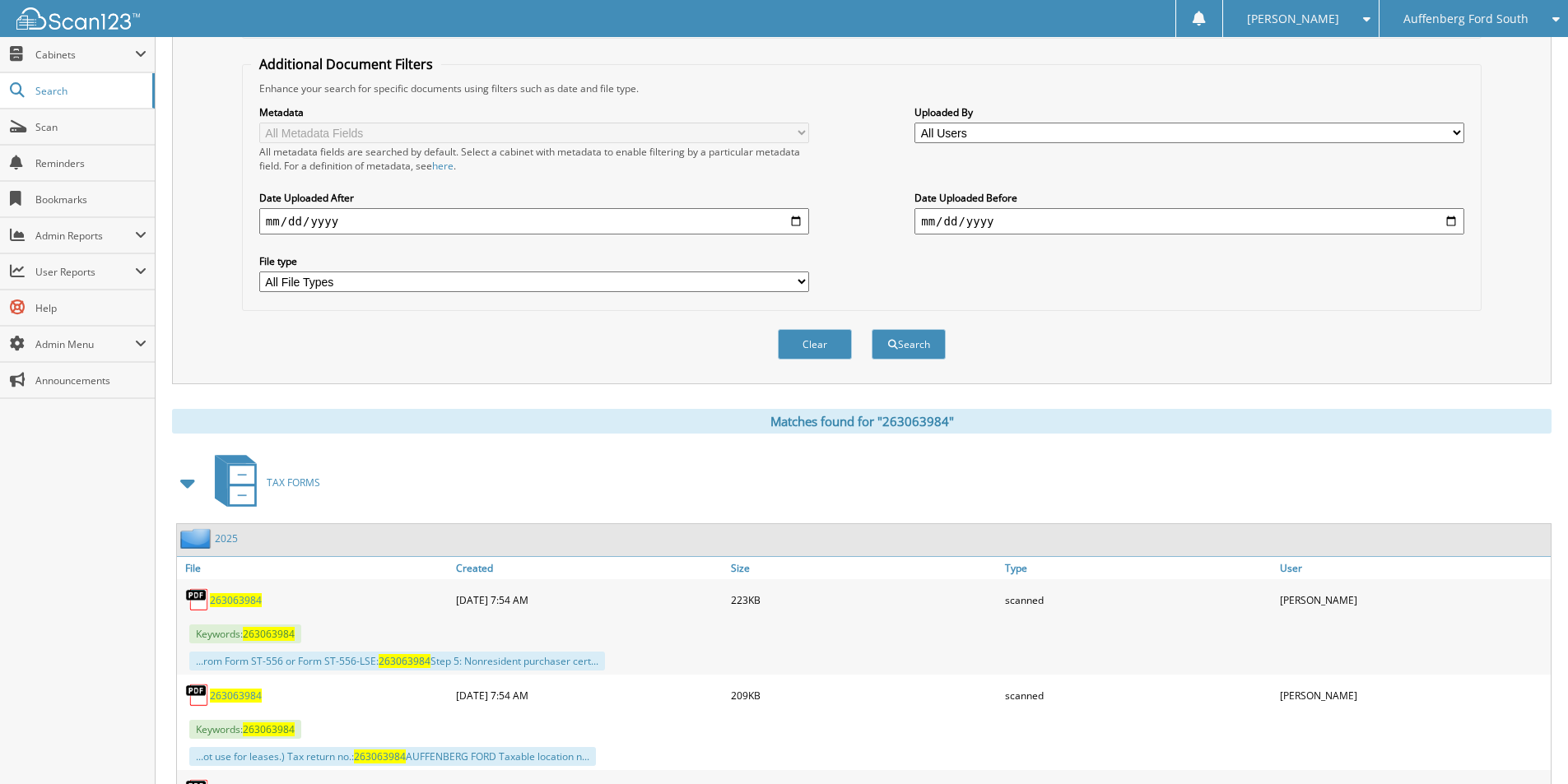
scroll to position [85, 0]
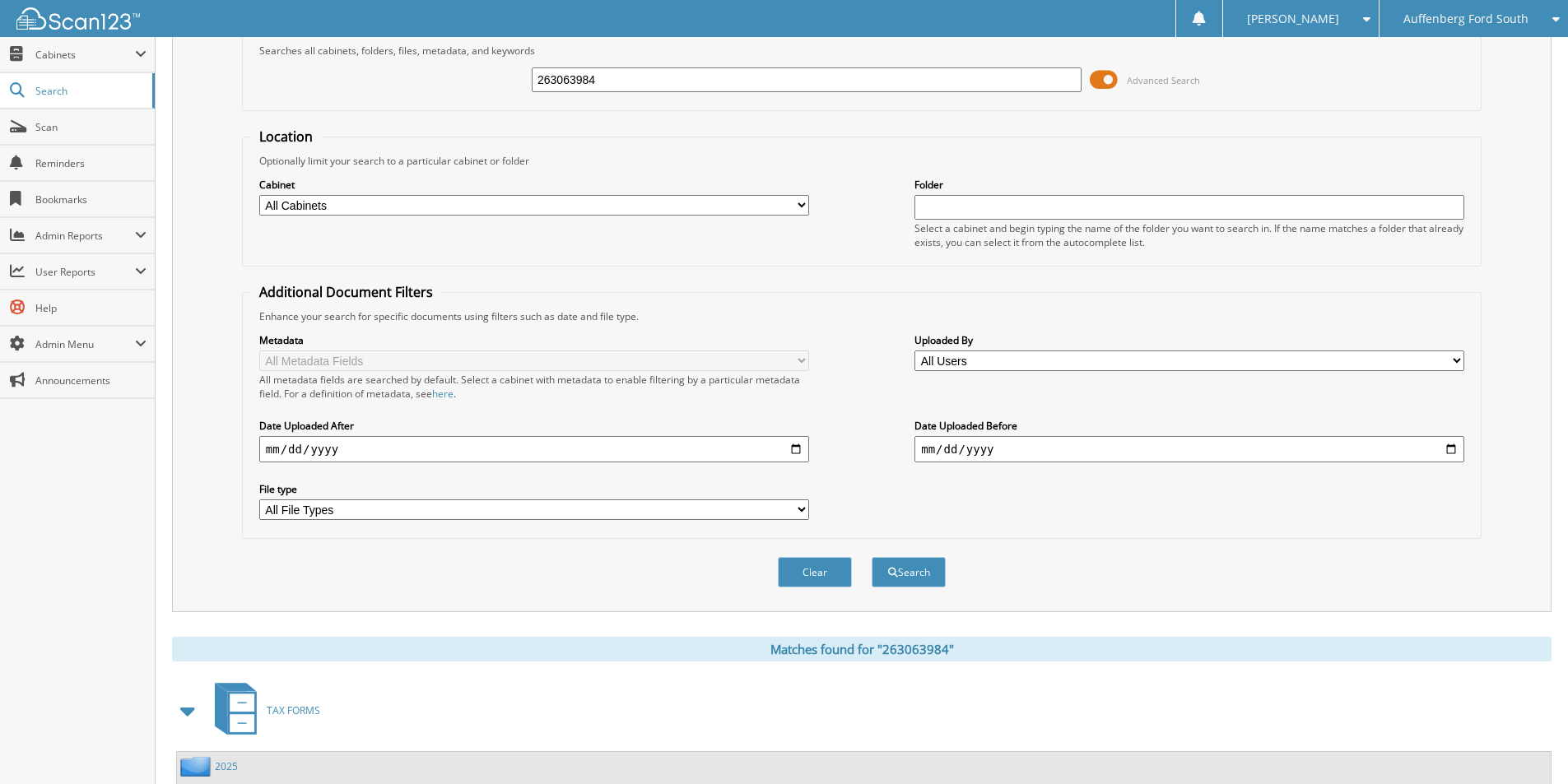
click at [618, 78] on input "263063984" at bounding box center [807, 80] width 550 height 25
type input "263058141"
click at [872, 557] on button "Search" at bounding box center [909, 572] width 74 height 30
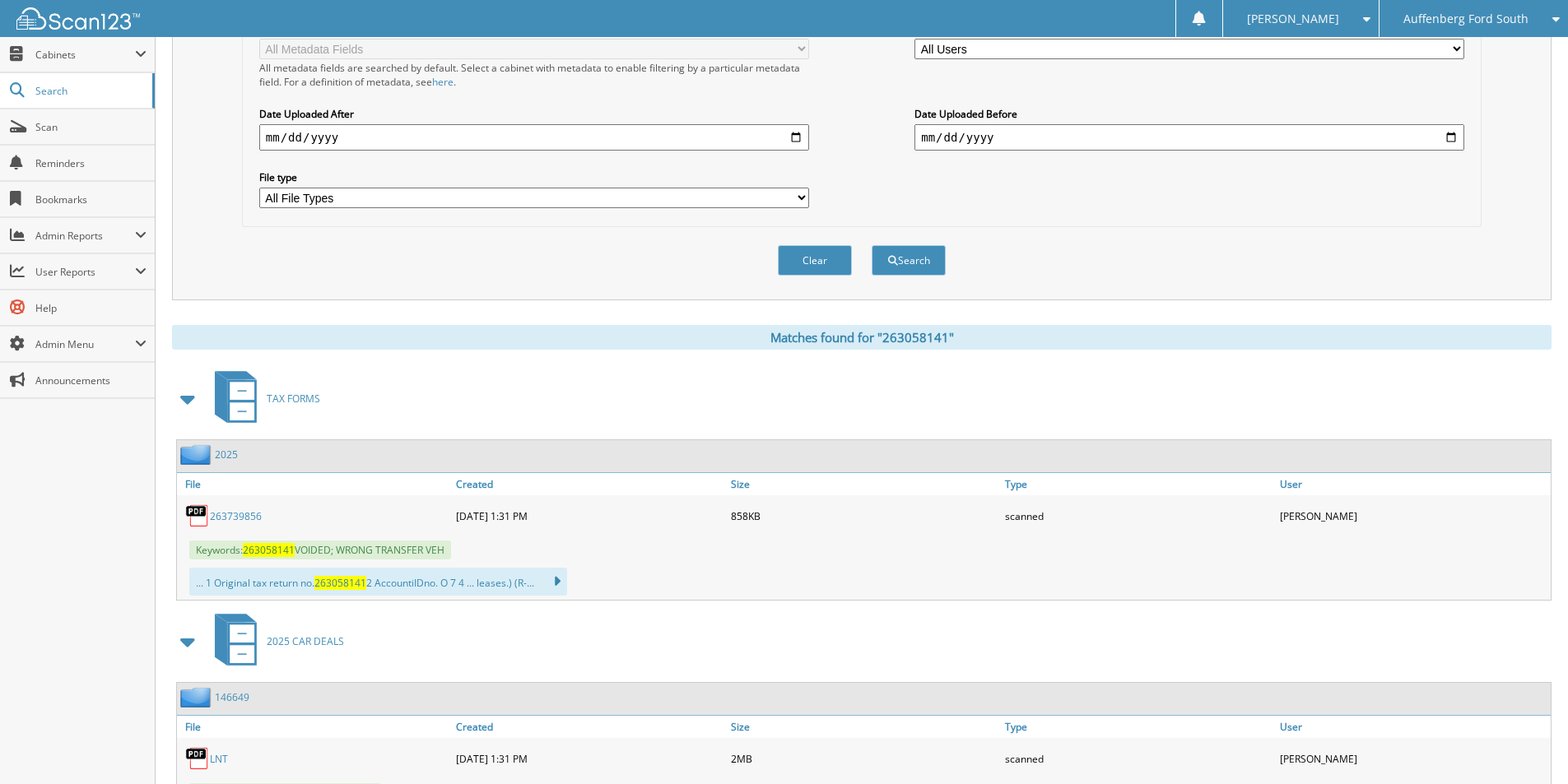
scroll to position [506, 0]
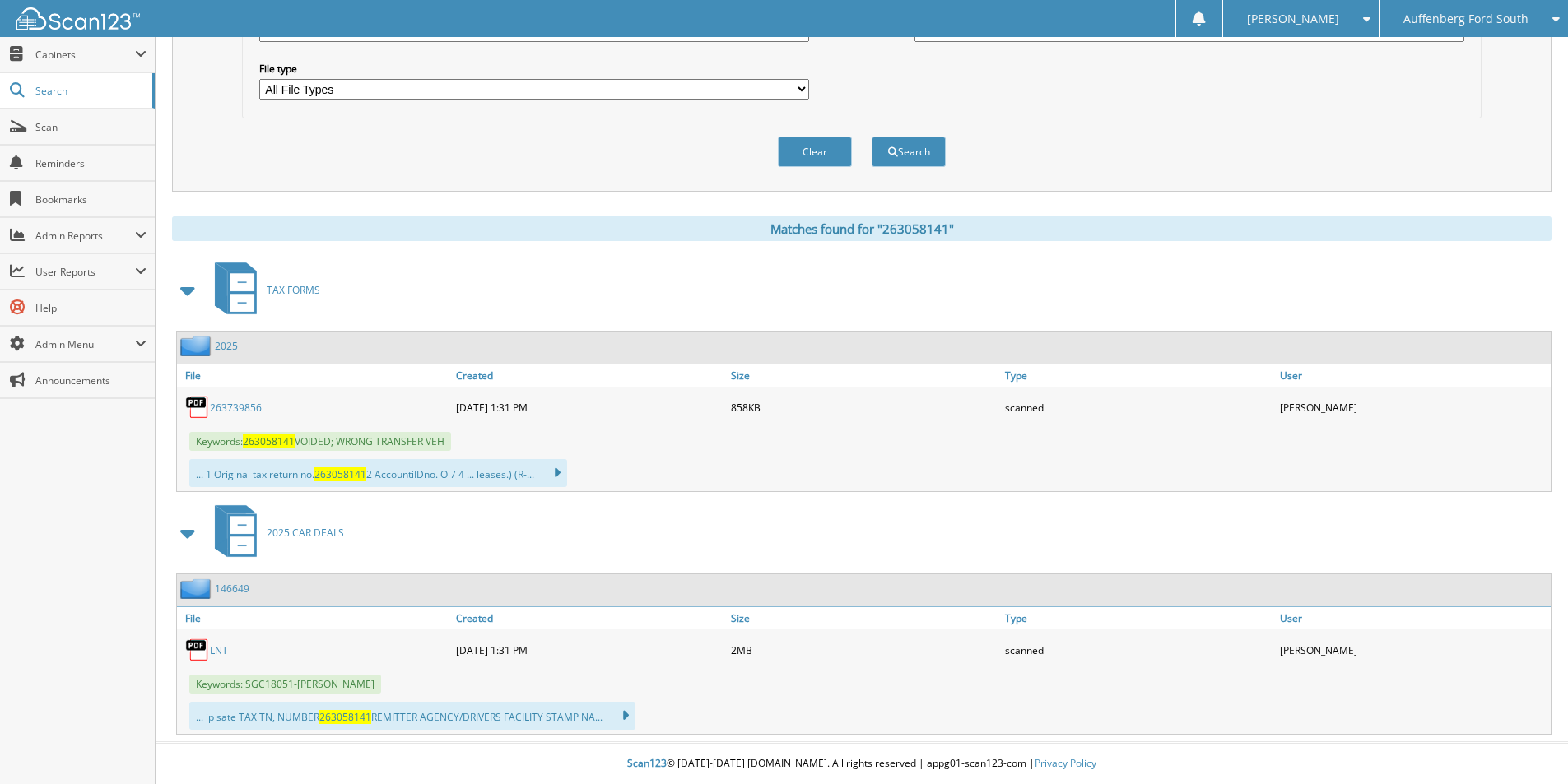
click at [227, 404] on link "263739856" at bounding box center [235, 407] width 52 height 14
click at [225, 650] on link "LNT" at bounding box center [218, 651] width 18 height 14
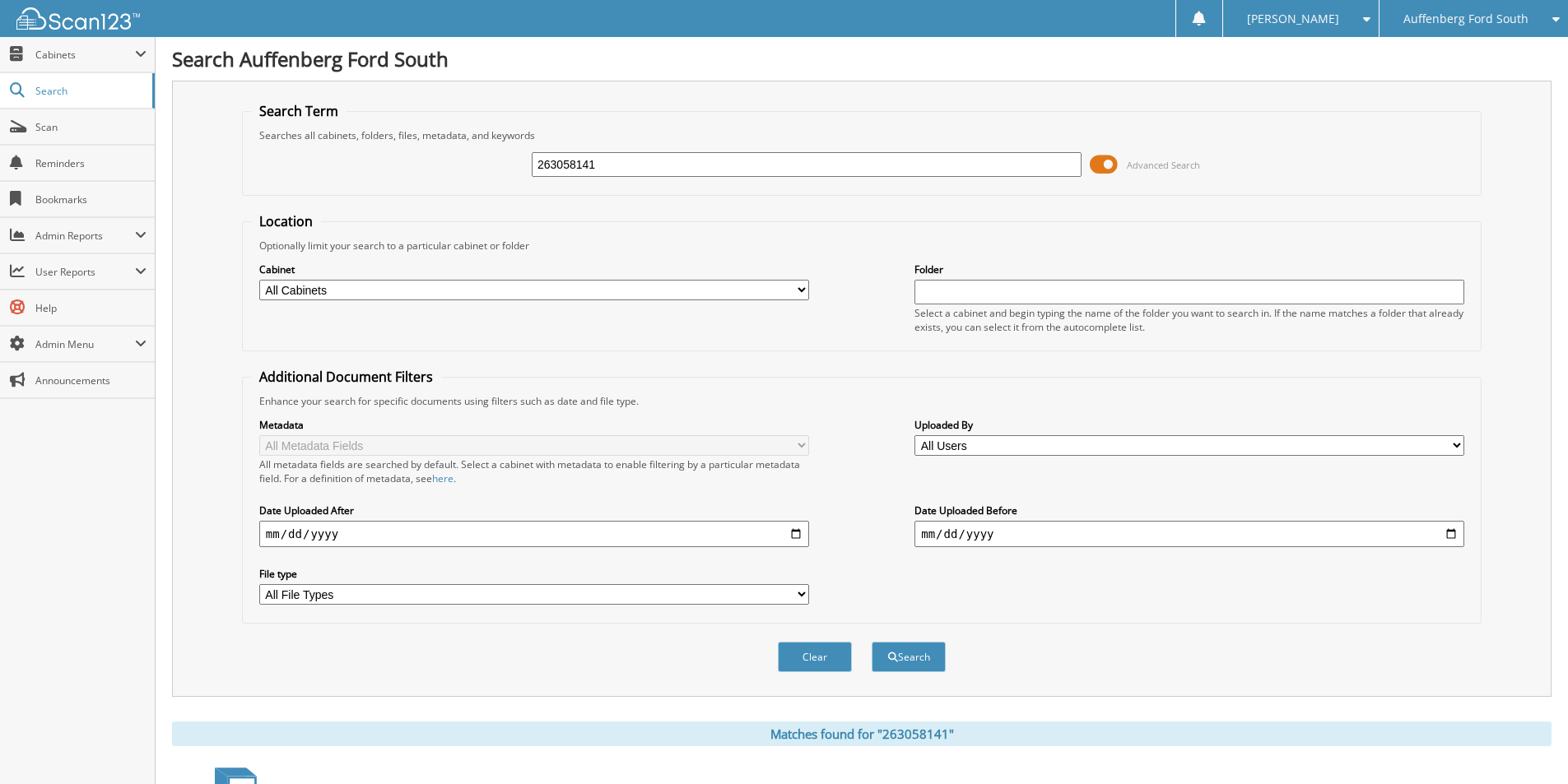
drag, startPoint x: 648, startPoint y: 164, endPoint x: -134, endPoint y: 272, distance: 789.4
click at [0, 272] on html "[PERSON_NAME] Settings Logout [GEOGRAPHIC_DATA] Auffenberg Chrysler [GEOGRAPHIC…" at bounding box center [784, 644] width 1568 height 1290
type input "263141384"
click at [872, 642] on button "Search" at bounding box center [909, 657] width 74 height 30
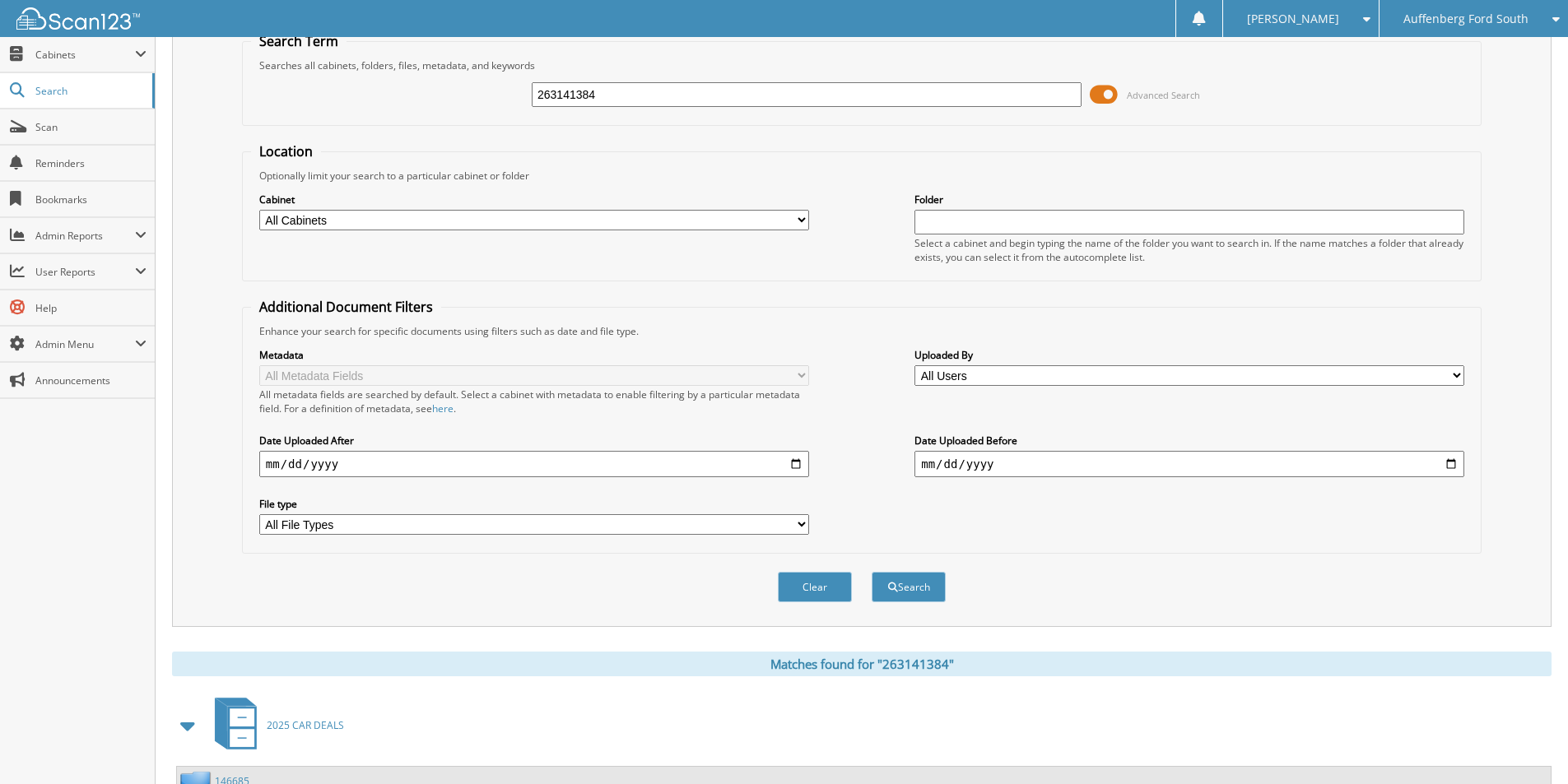
scroll to position [255, 0]
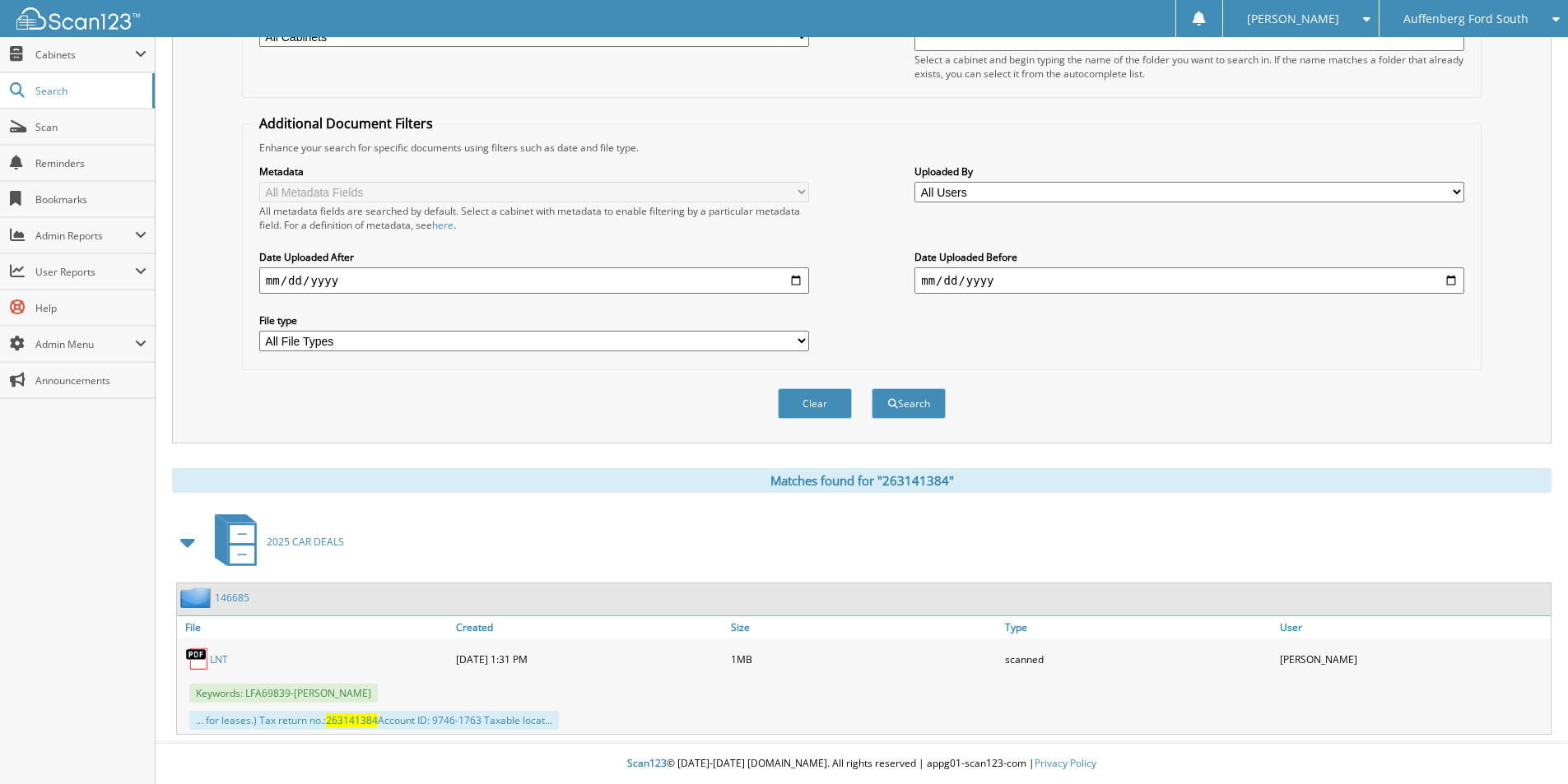
click at [220, 657] on link "LNT" at bounding box center [218, 659] width 18 height 14
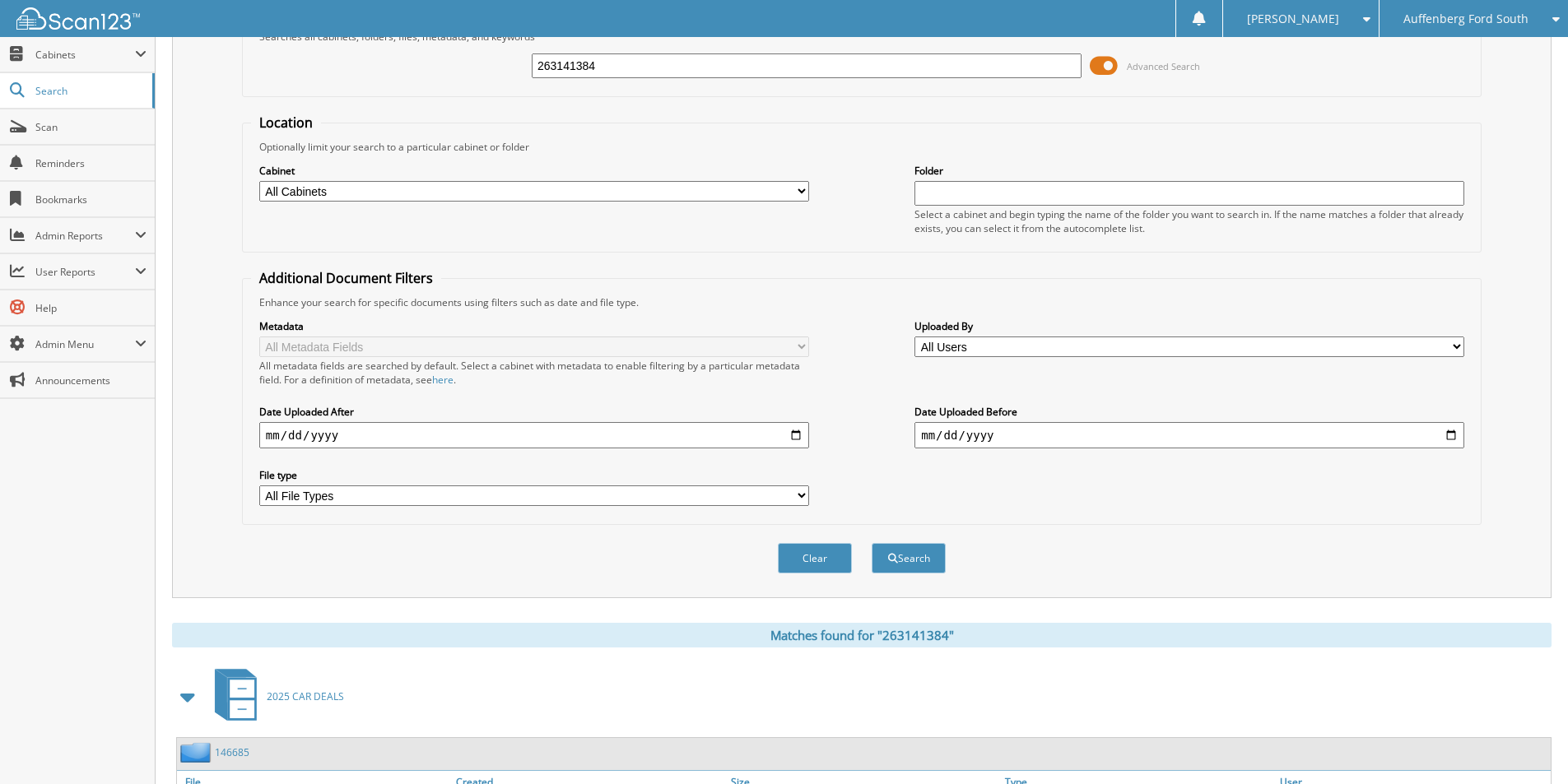
scroll to position [0, 0]
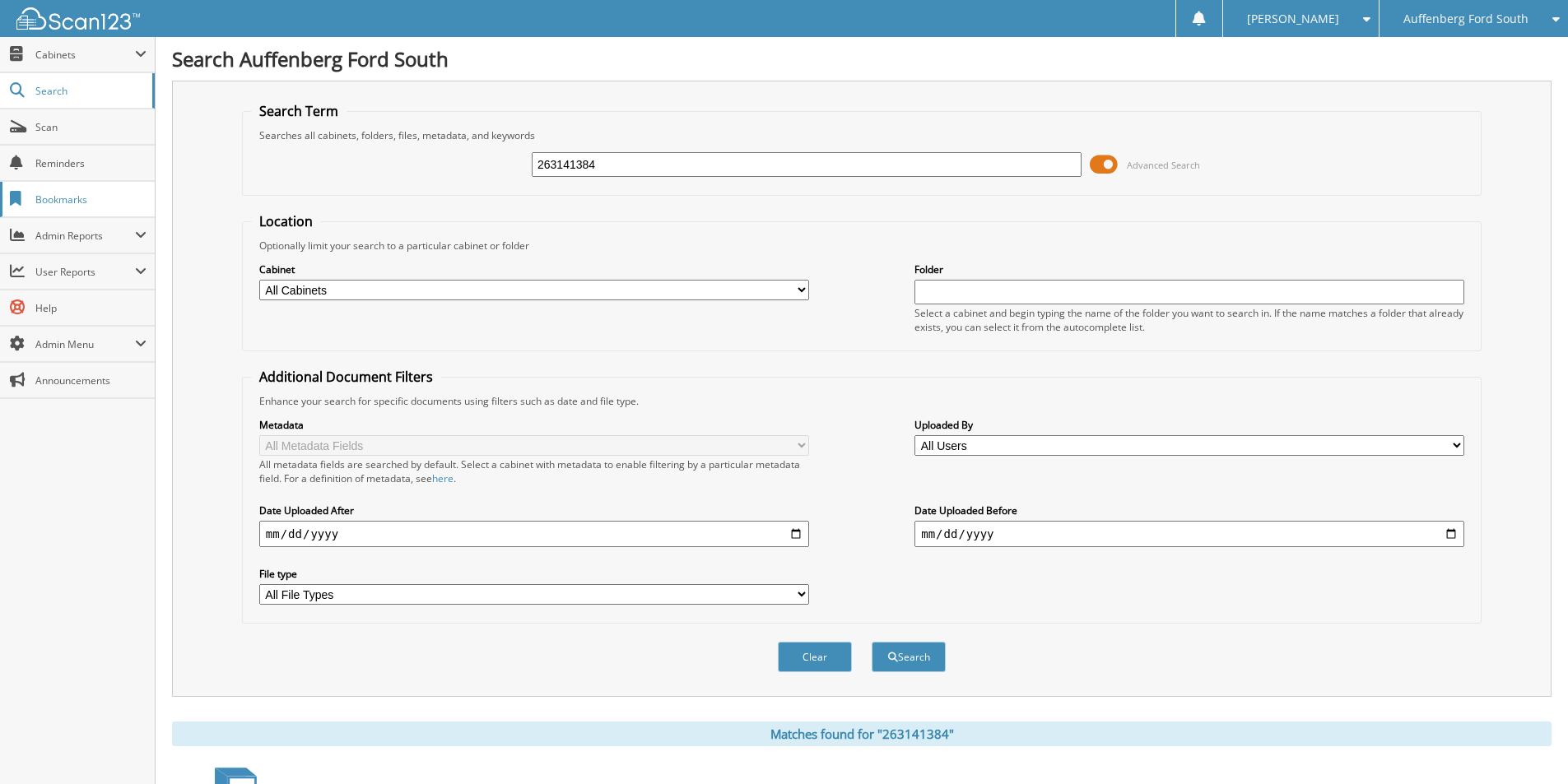
drag, startPoint x: 662, startPoint y: 167, endPoint x: 59, endPoint y: 182, distance: 603.2
click at [59, 182] on body "[PERSON_NAME] Settings Logout [GEOGRAPHIC_DATA] Auffenberg Chrysler [GEOGRAPHIC…" at bounding box center [784, 519] width 1568 height 1038
type input "263174401"
click at [872, 642] on button "Search" at bounding box center [909, 657] width 74 height 30
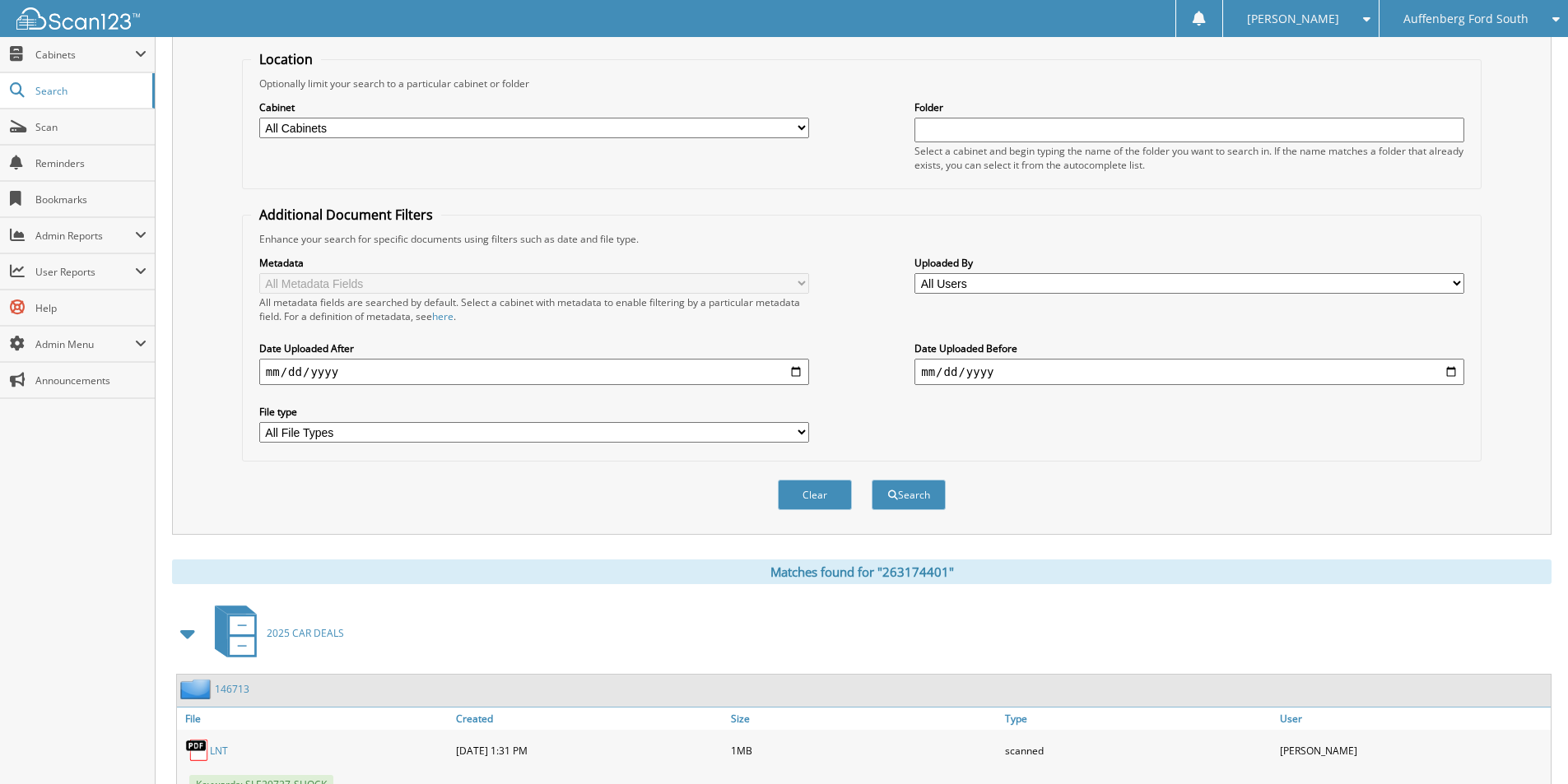
scroll to position [263, 0]
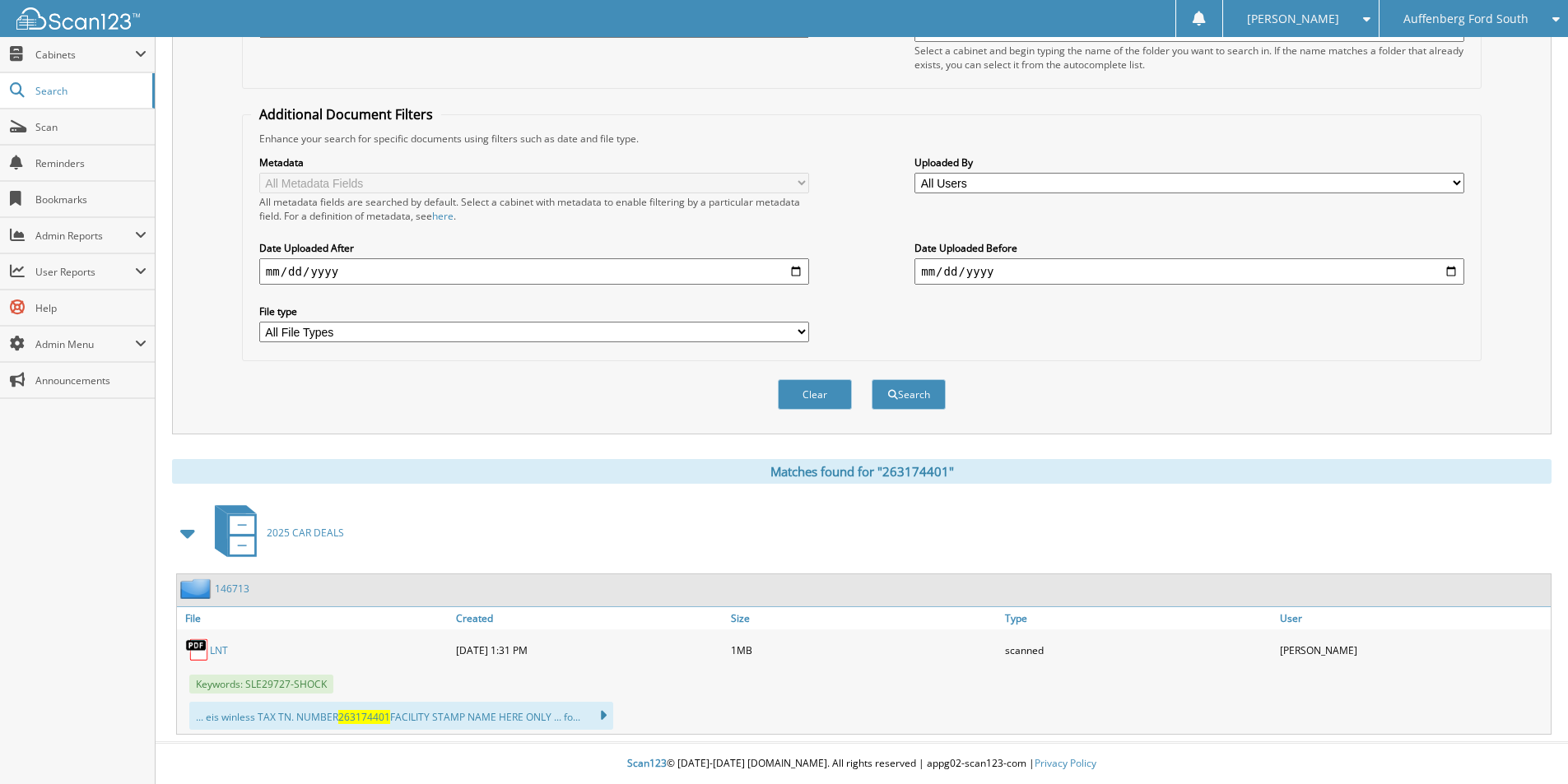
click at [221, 648] on link "LNT" at bounding box center [218, 651] width 18 height 14
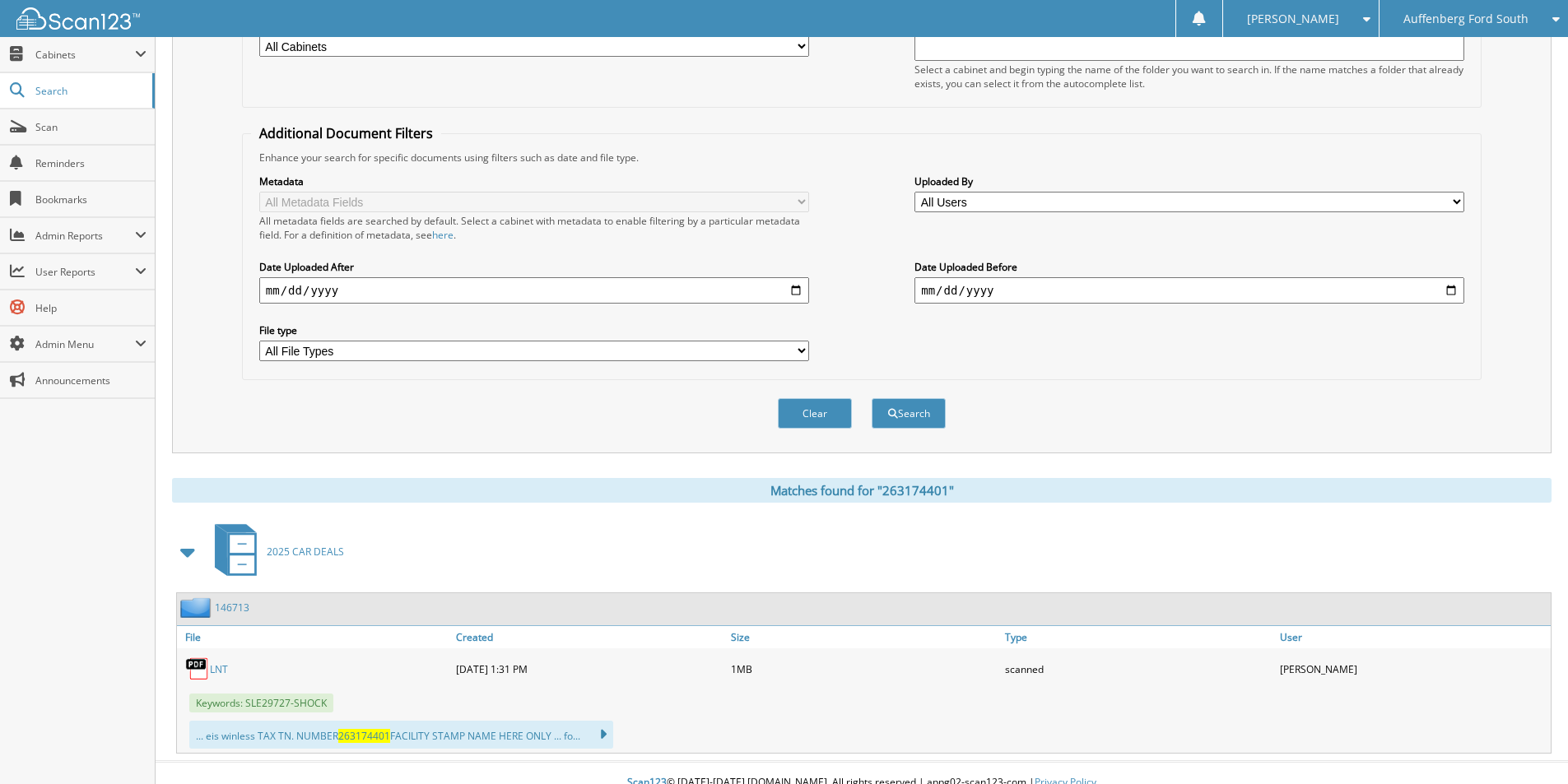
scroll to position [0, 0]
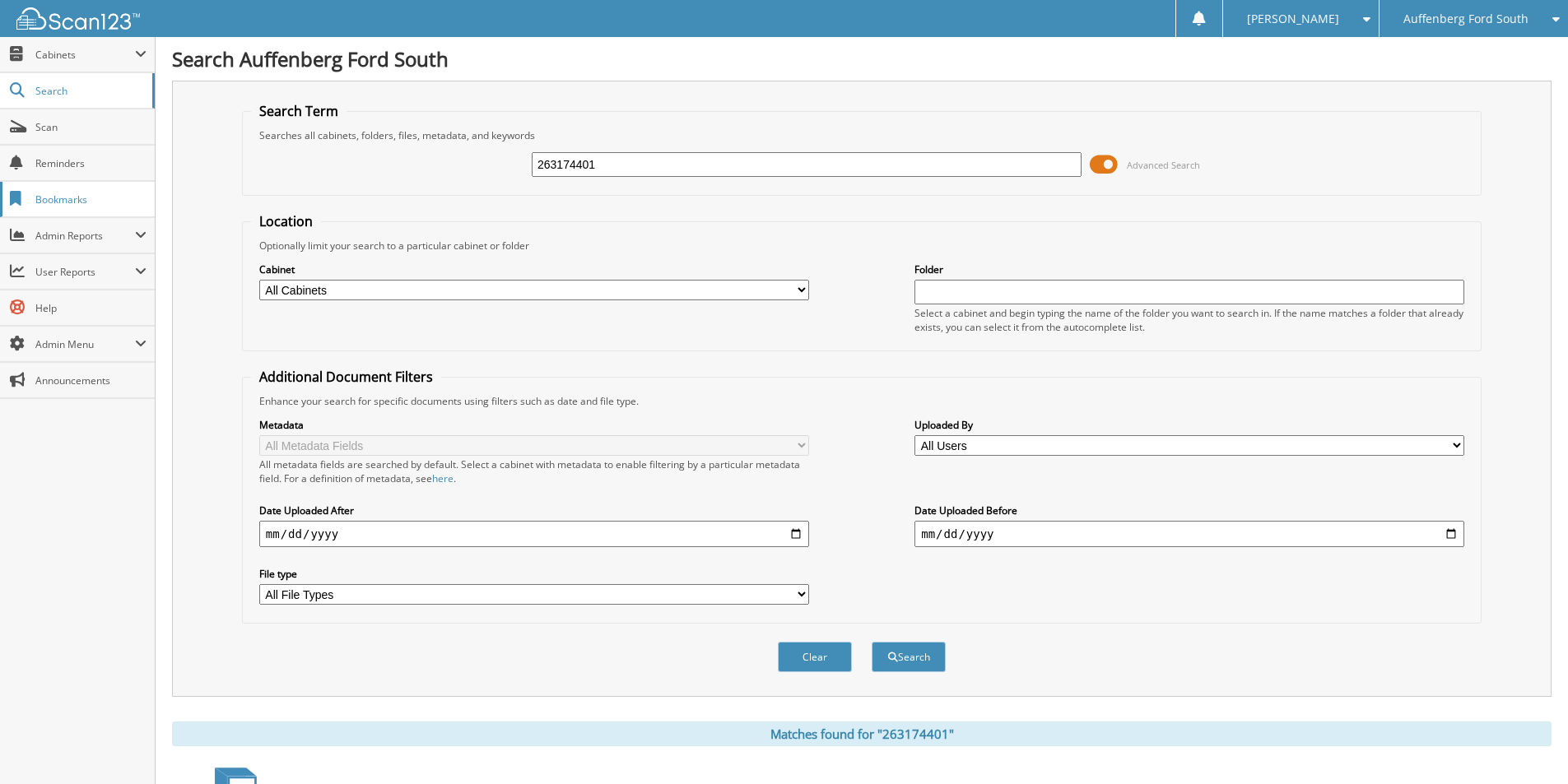
drag, startPoint x: 642, startPoint y: 167, endPoint x: 125, endPoint y: 202, distance: 518.2
click at [125, 202] on body "Cindy H. Settings Logout Auffenberg Ford South Auffenberg Chrysler Auffenberg F…" at bounding box center [784, 523] width 1568 height 1047
type input "263169351"
click at [872, 642] on button "Search" at bounding box center [909, 657] width 74 height 30
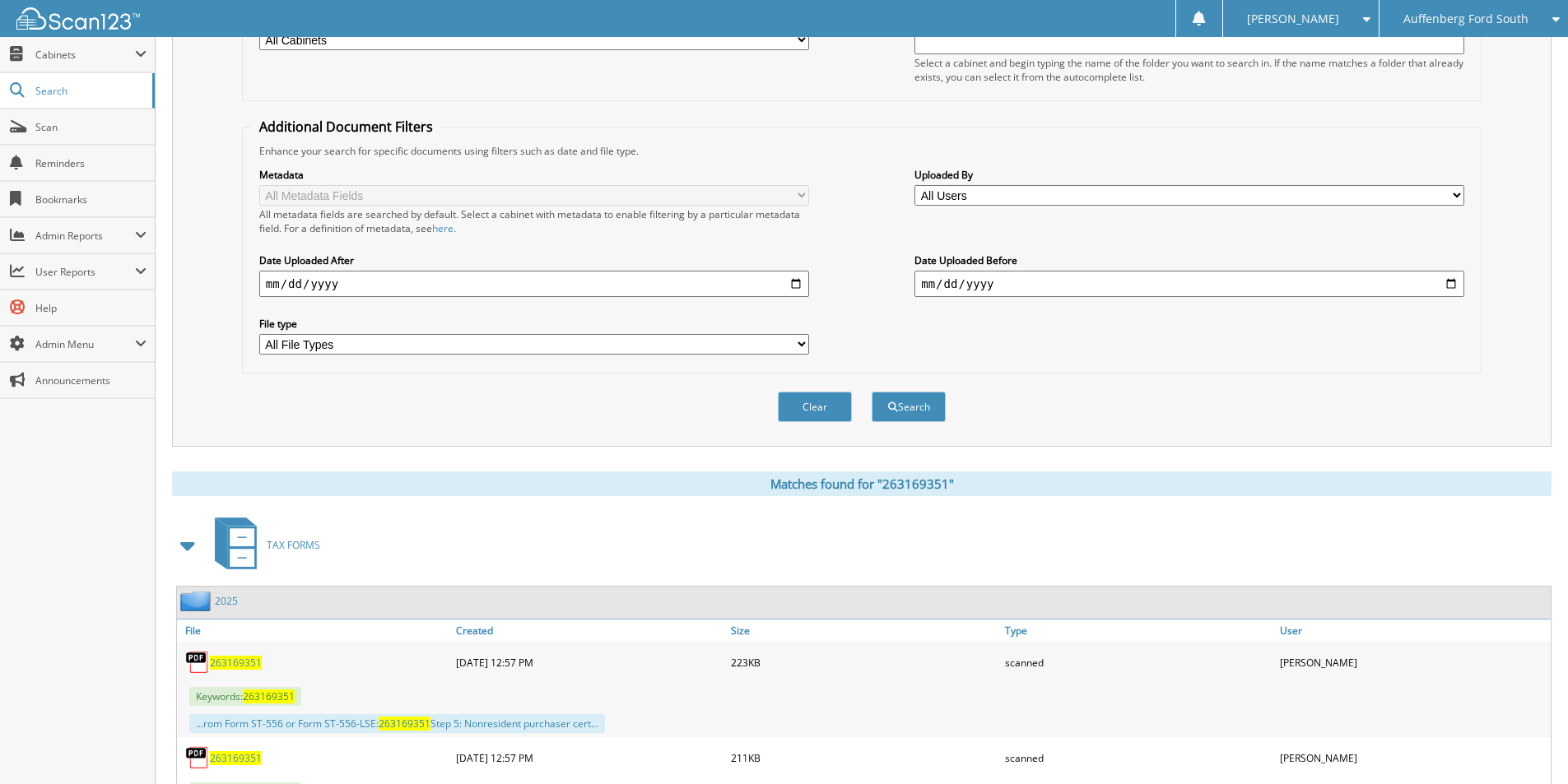
scroll to position [494, 0]
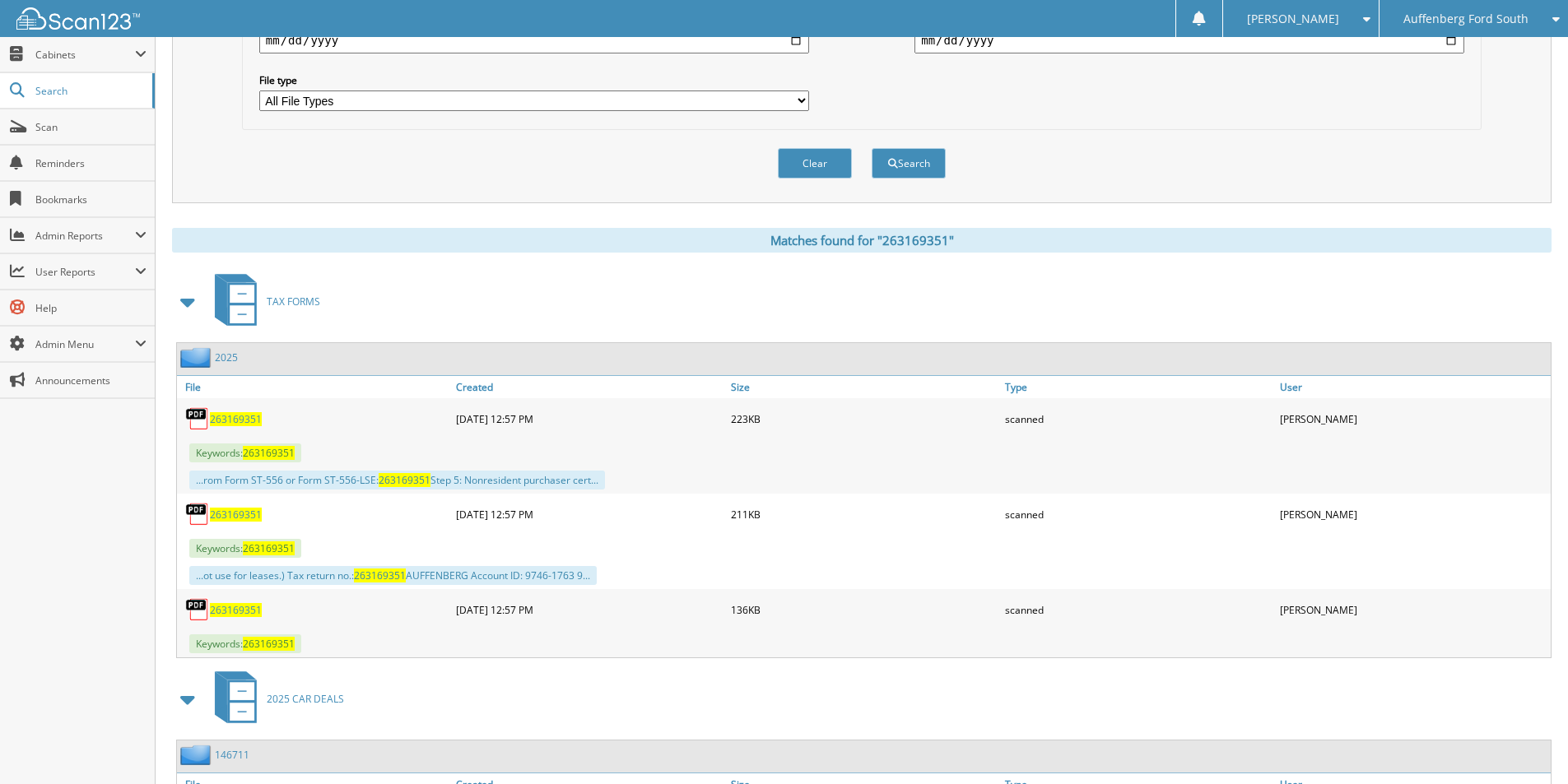
click at [227, 507] on link "263169351" at bounding box center [235, 514] width 52 height 14
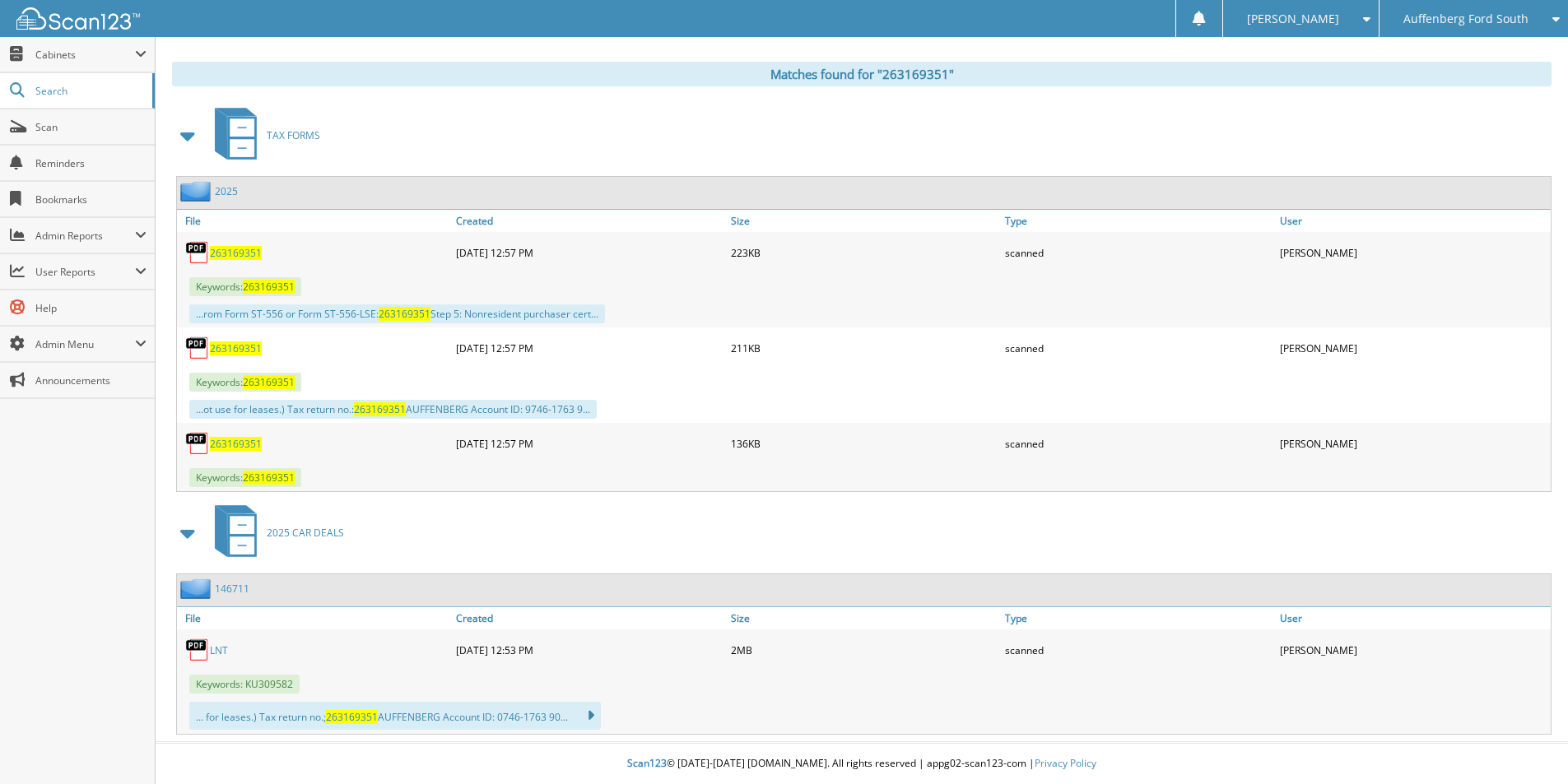
scroll to position [660, 0]
click at [219, 650] on link "LNT" at bounding box center [218, 651] width 18 height 14
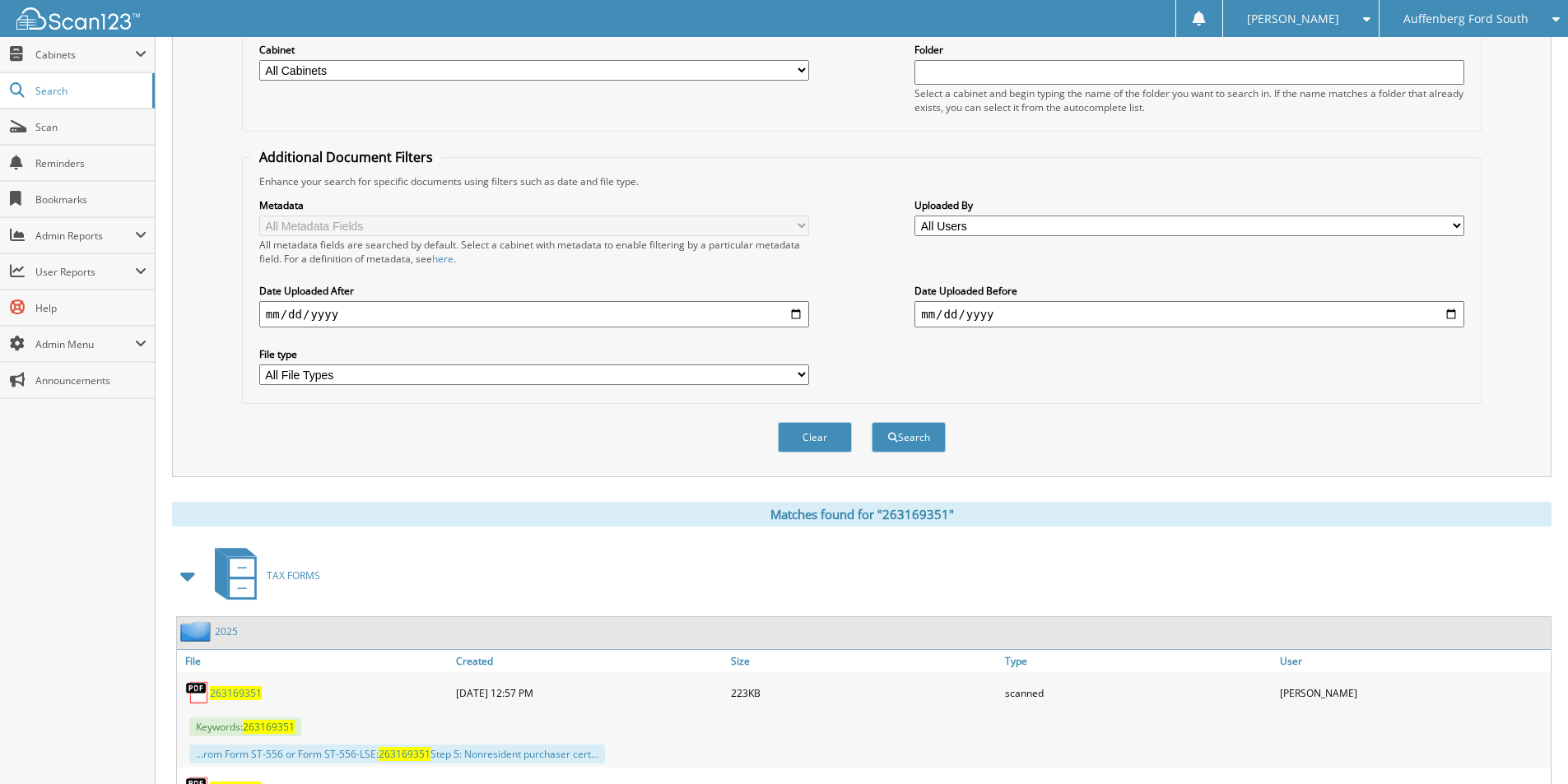
scroll to position [0, 0]
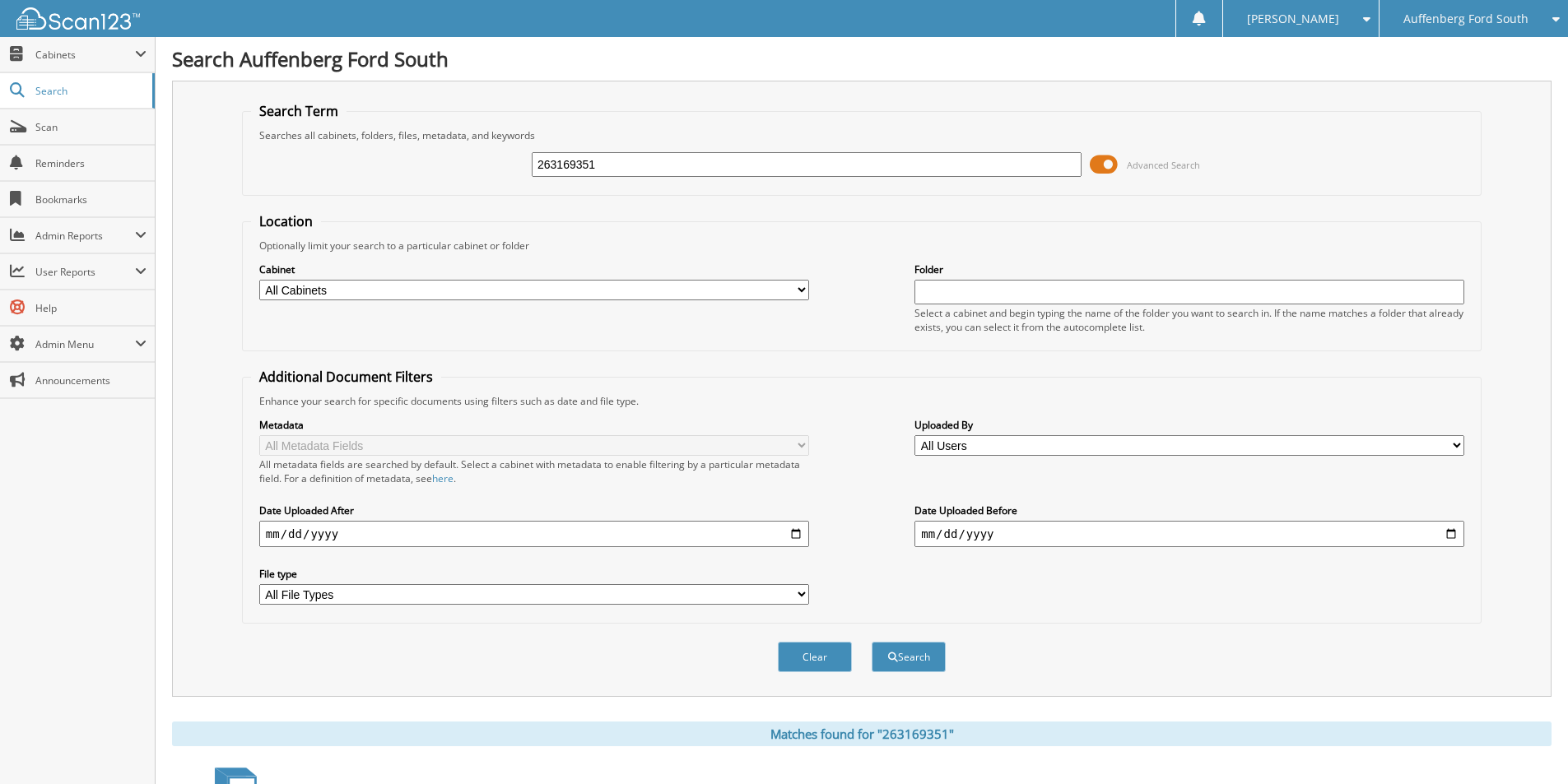
click at [593, 163] on input "263169351" at bounding box center [807, 164] width 550 height 25
click at [593, 163] on input "263169351" at bounding box center [807, 164] width 550 height 25
type input "263194524"
click at [872, 642] on button "Search" at bounding box center [909, 657] width 74 height 30
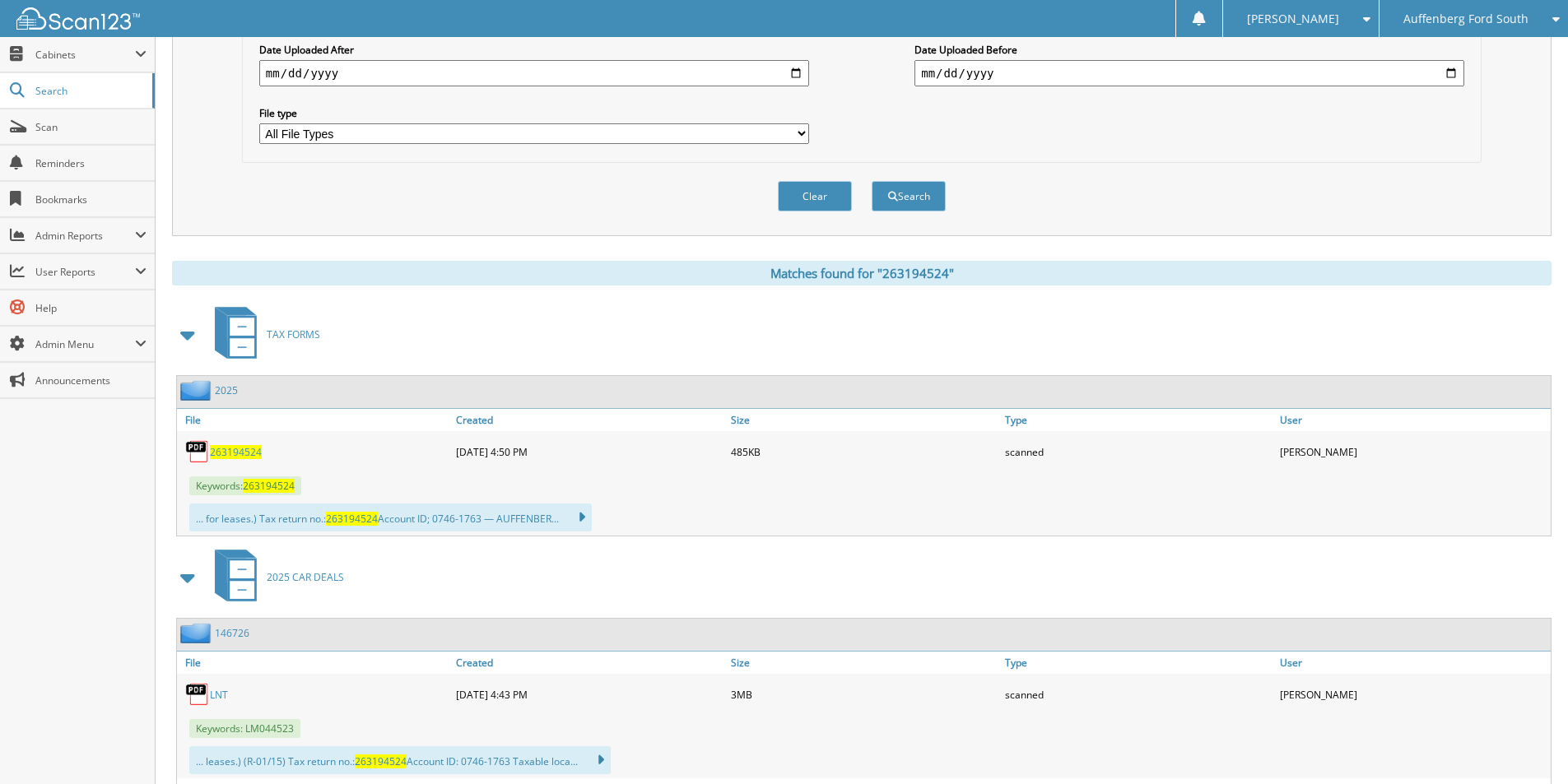
scroll to position [576, 0]
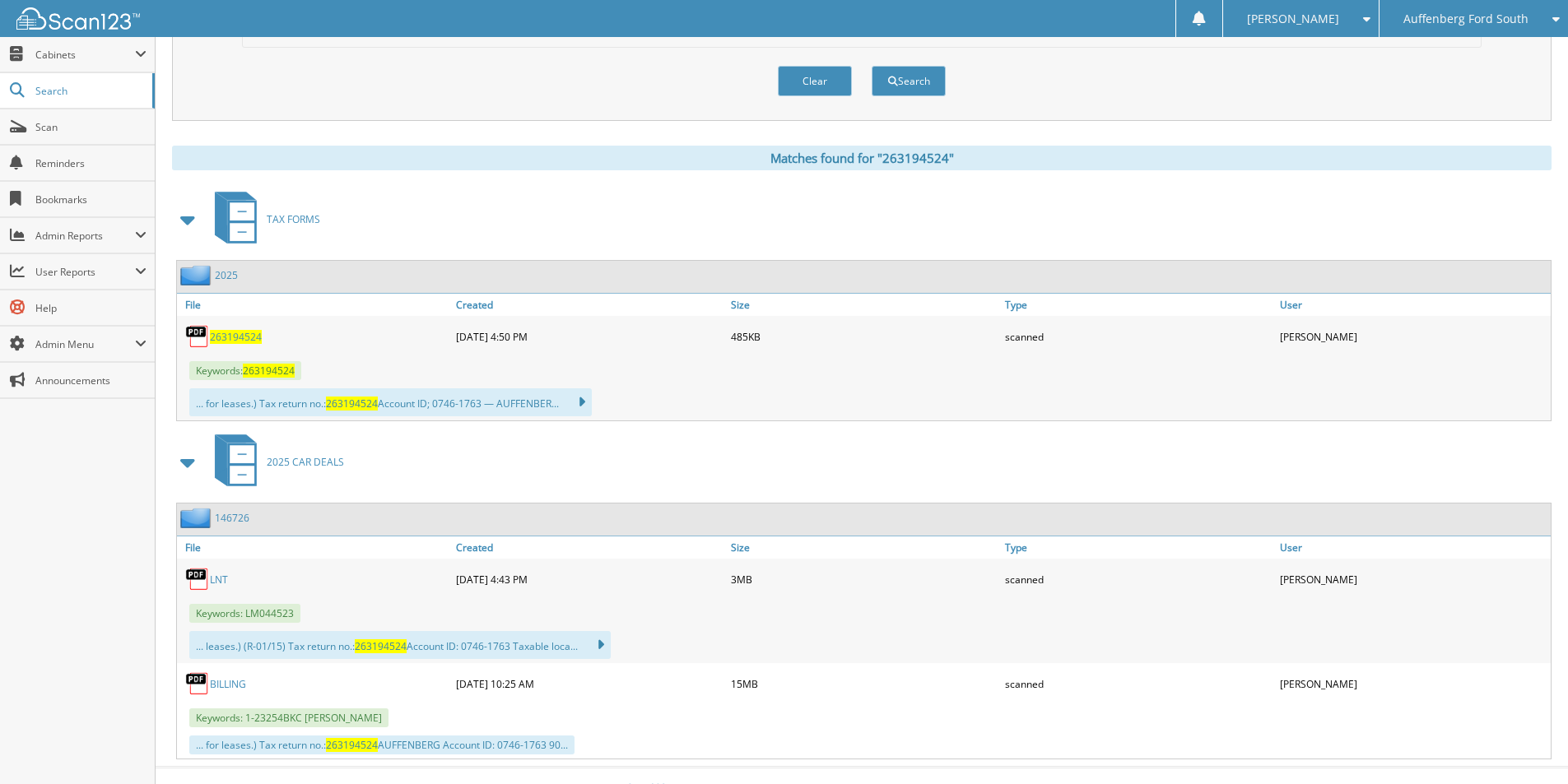
click at [249, 336] on span "263194524" at bounding box center [235, 337] width 52 height 14
click at [219, 579] on link "LNT" at bounding box center [218, 580] width 18 height 14
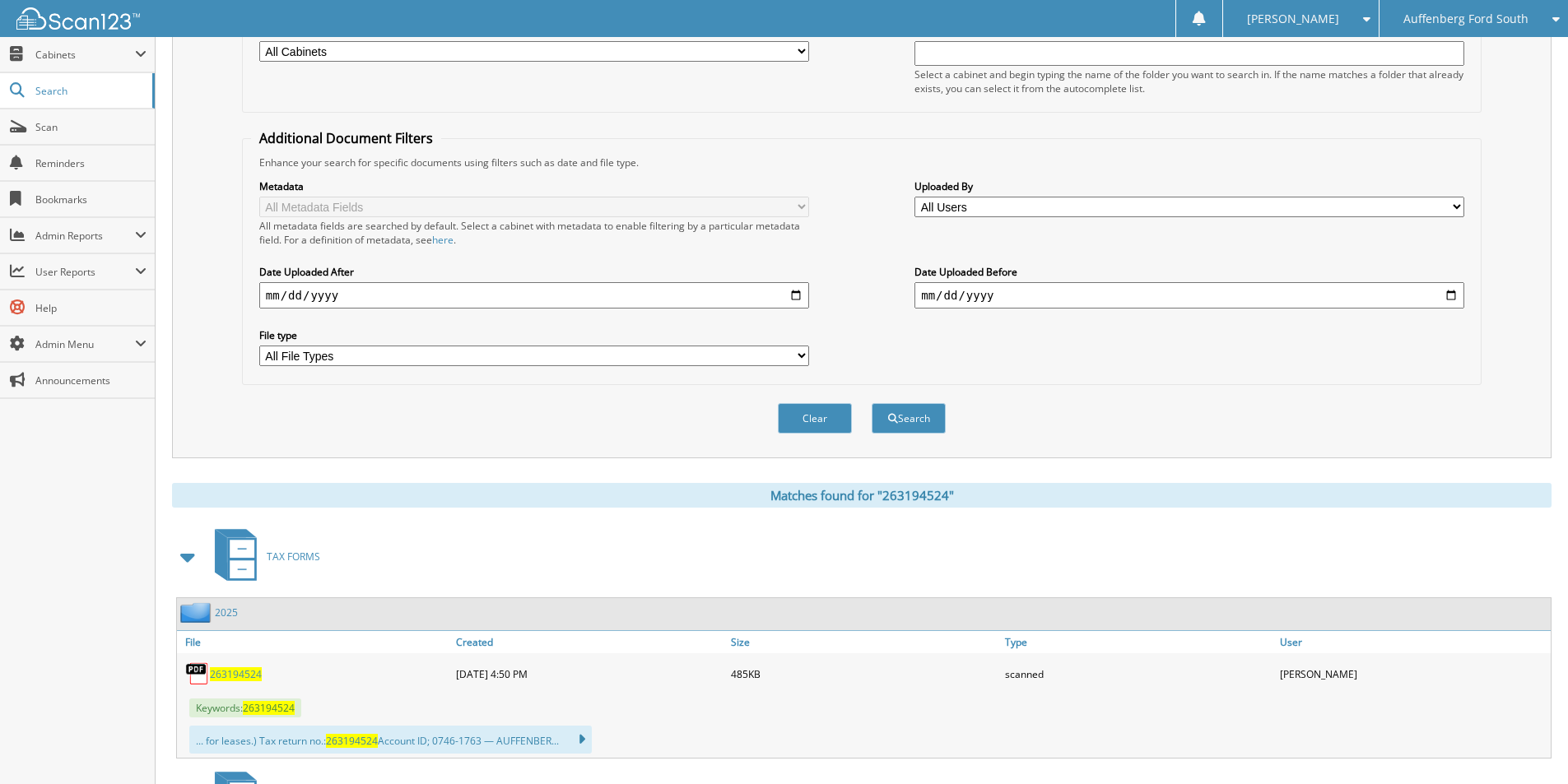
scroll to position [82, 0]
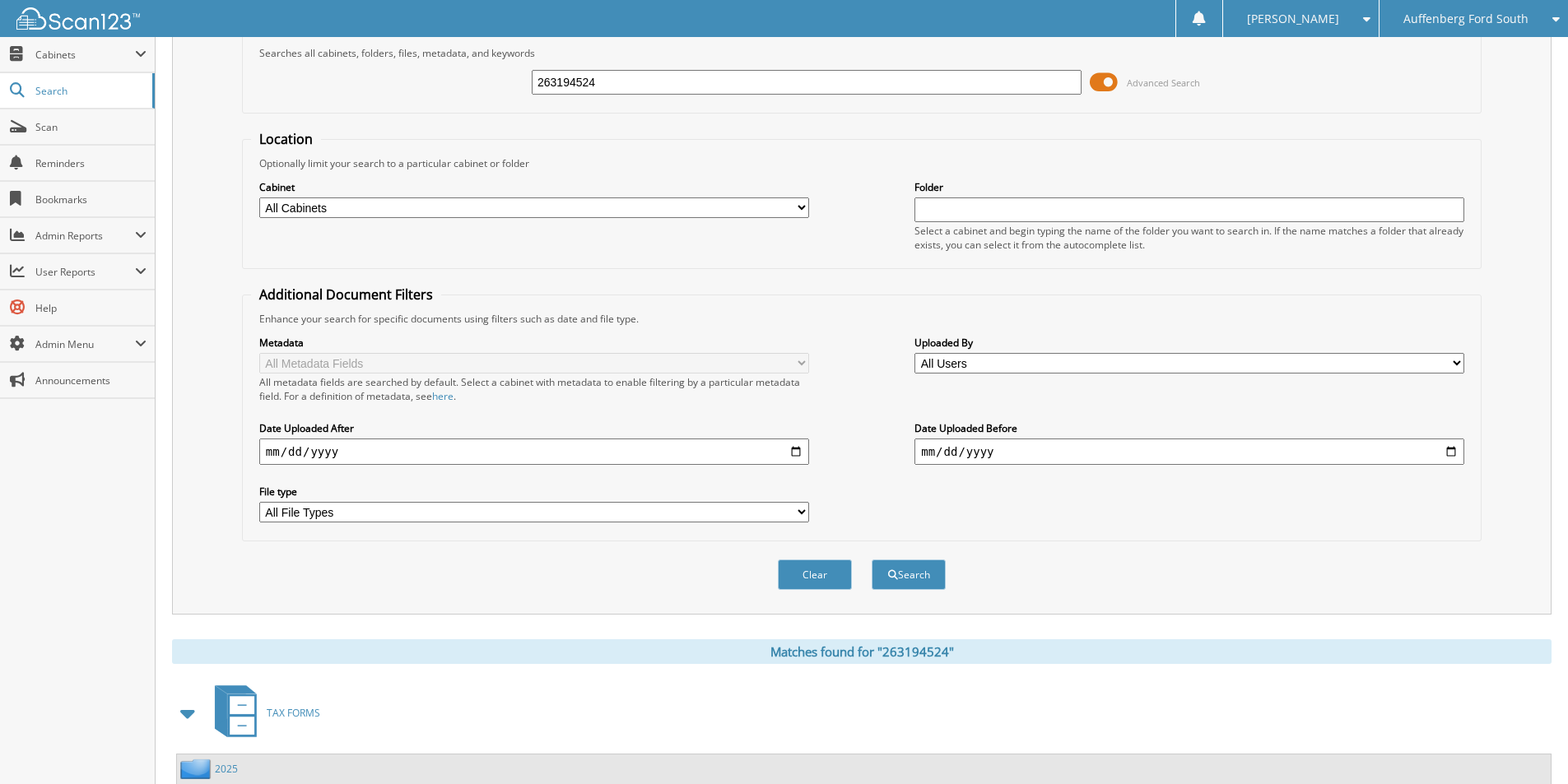
drag, startPoint x: 484, startPoint y: 78, endPoint x: -18, endPoint y: 148, distance: 506.9
click at [0, 148] on html "[PERSON_NAME] Settings Logout [GEOGRAPHIC_DATA] Auffenberg Chrysler [GEOGRAPHIC…" at bounding box center [784, 610] width 1568 height 1385
type input "263051443"
click at [872, 559] on button "Search" at bounding box center [909, 575] width 74 height 30
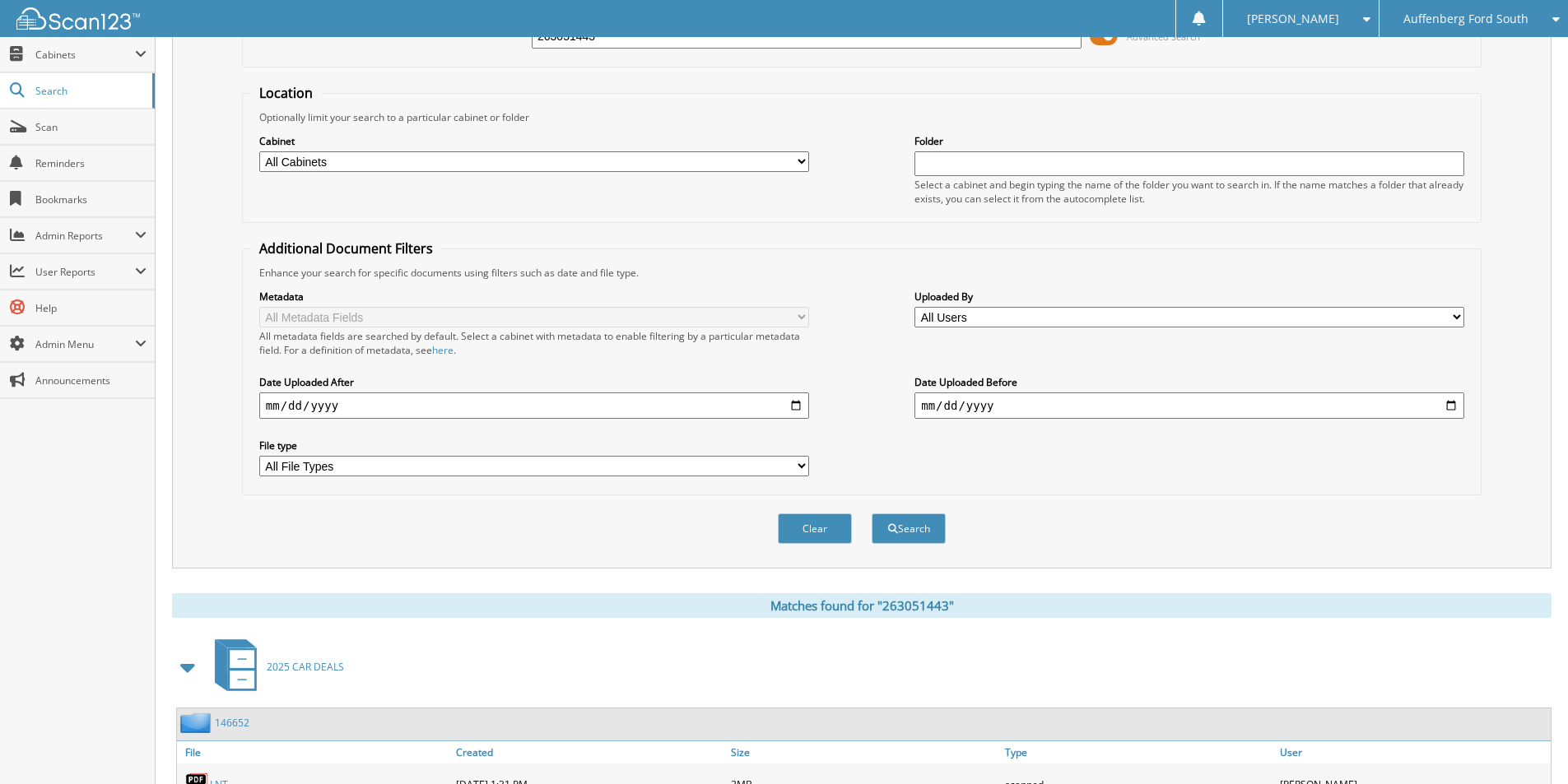
scroll to position [263, 0]
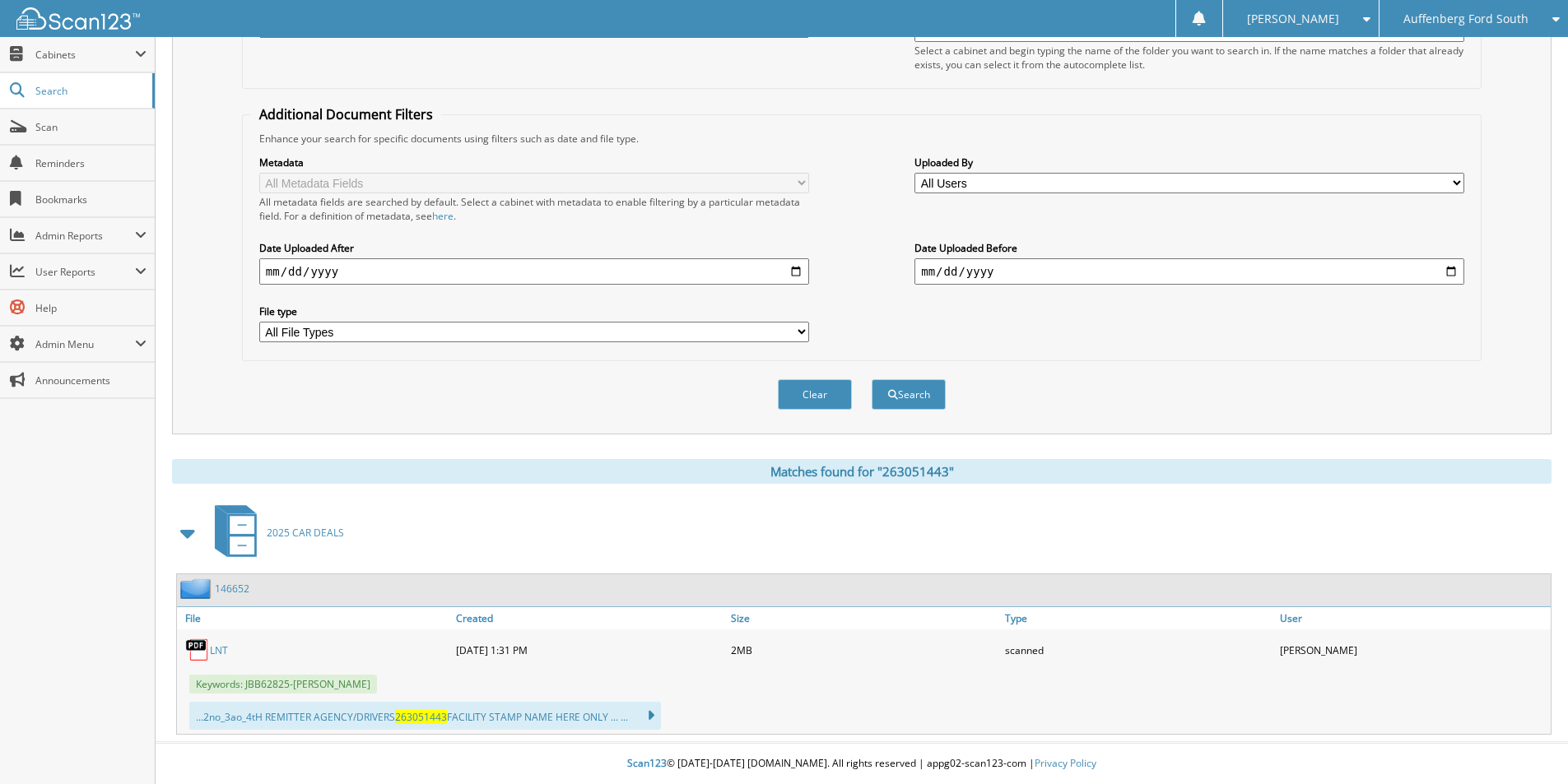
click at [220, 651] on link "LNT" at bounding box center [218, 651] width 18 height 14
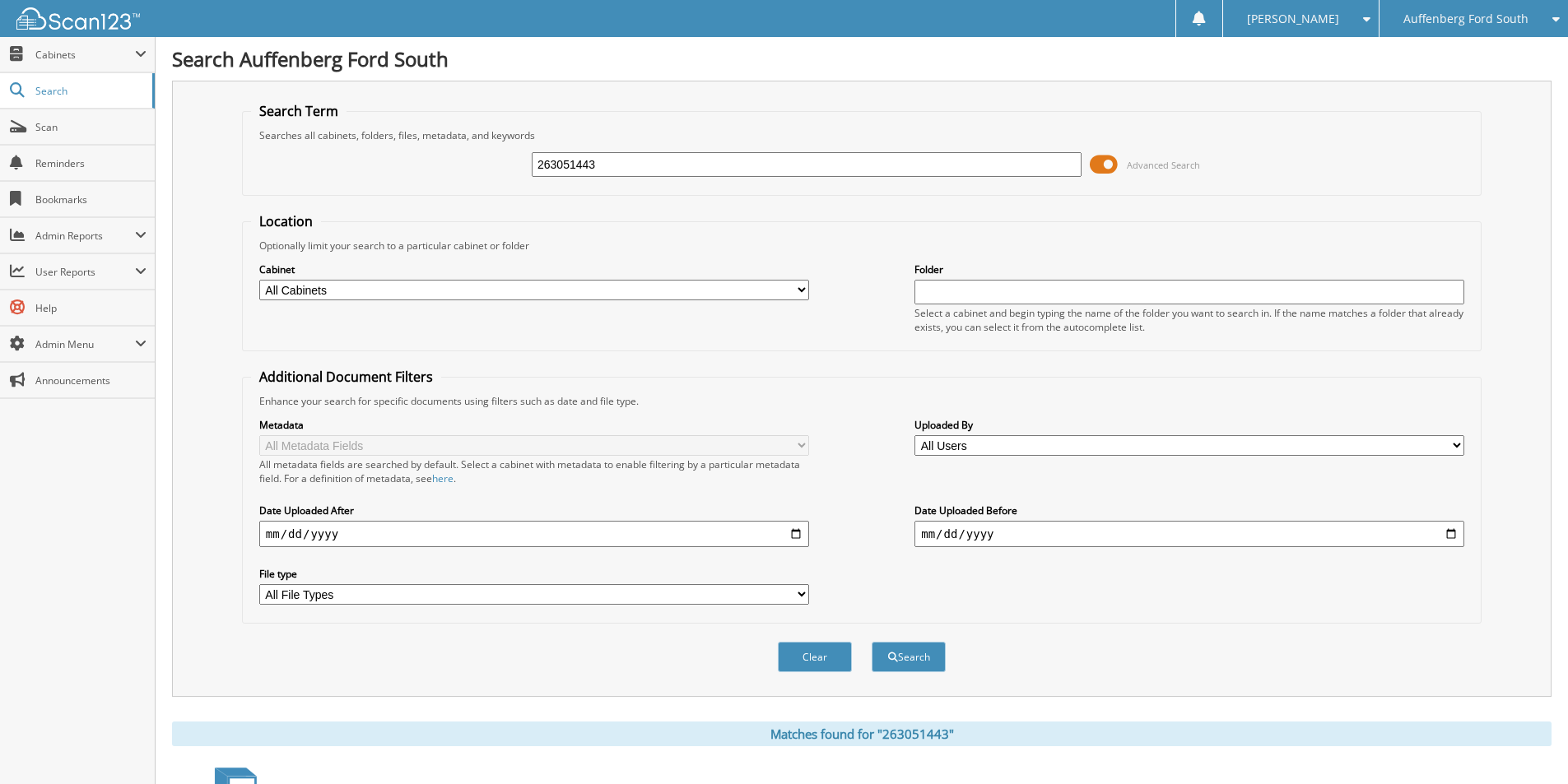
click at [624, 168] on input "263051443" at bounding box center [807, 164] width 550 height 25
click at [625, 168] on input "263051443" at bounding box center [807, 164] width 550 height 25
type input "263027492"
click at [872, 642] on button "Search" at bounding box center [909, 657] width 74 height 30
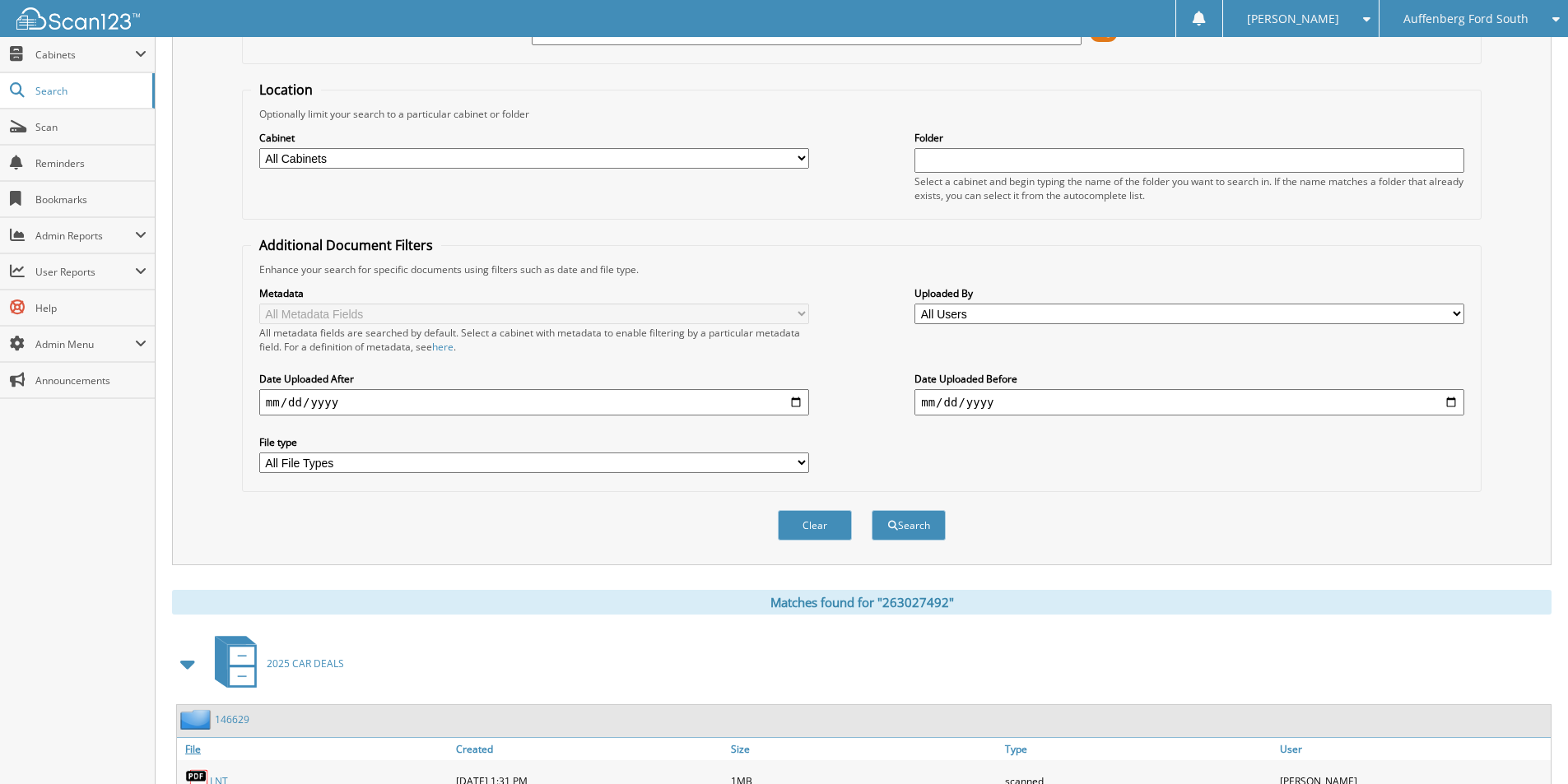
scroll to position [263, 0]
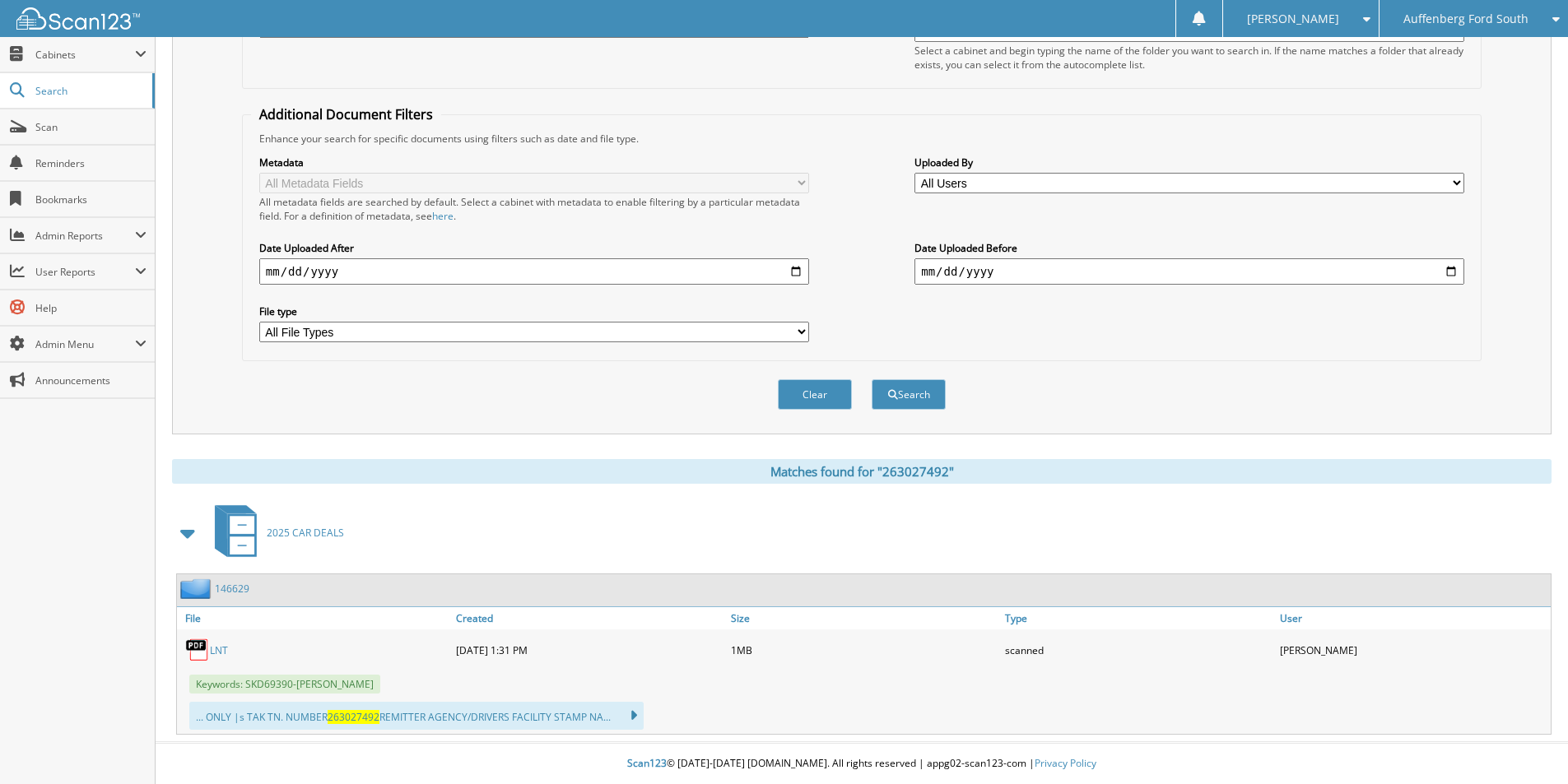
click at [215, 649] on link "LNT" at bounding box center [218, 651] width 18 height 14
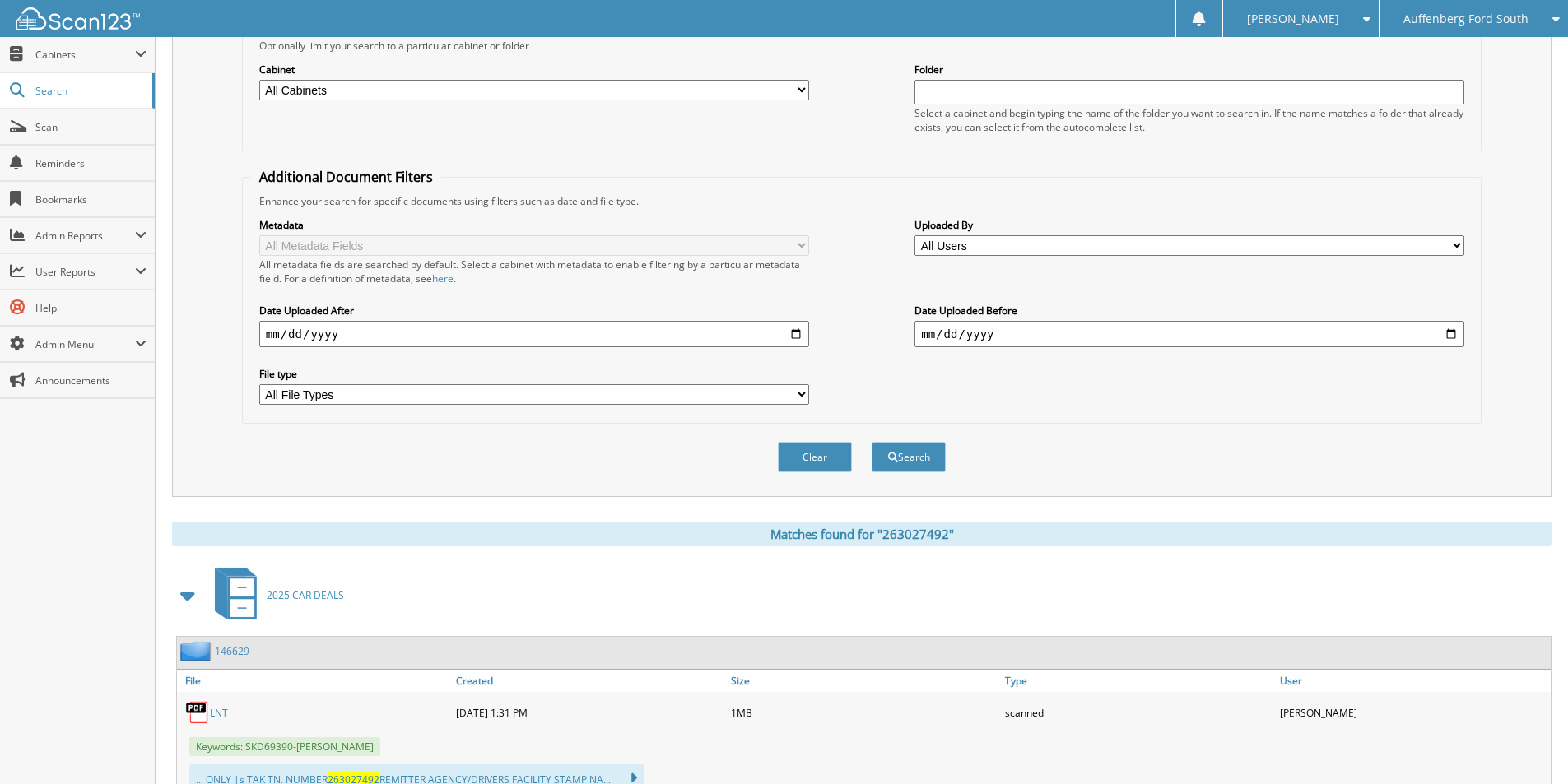
scroll to position [0, 0]
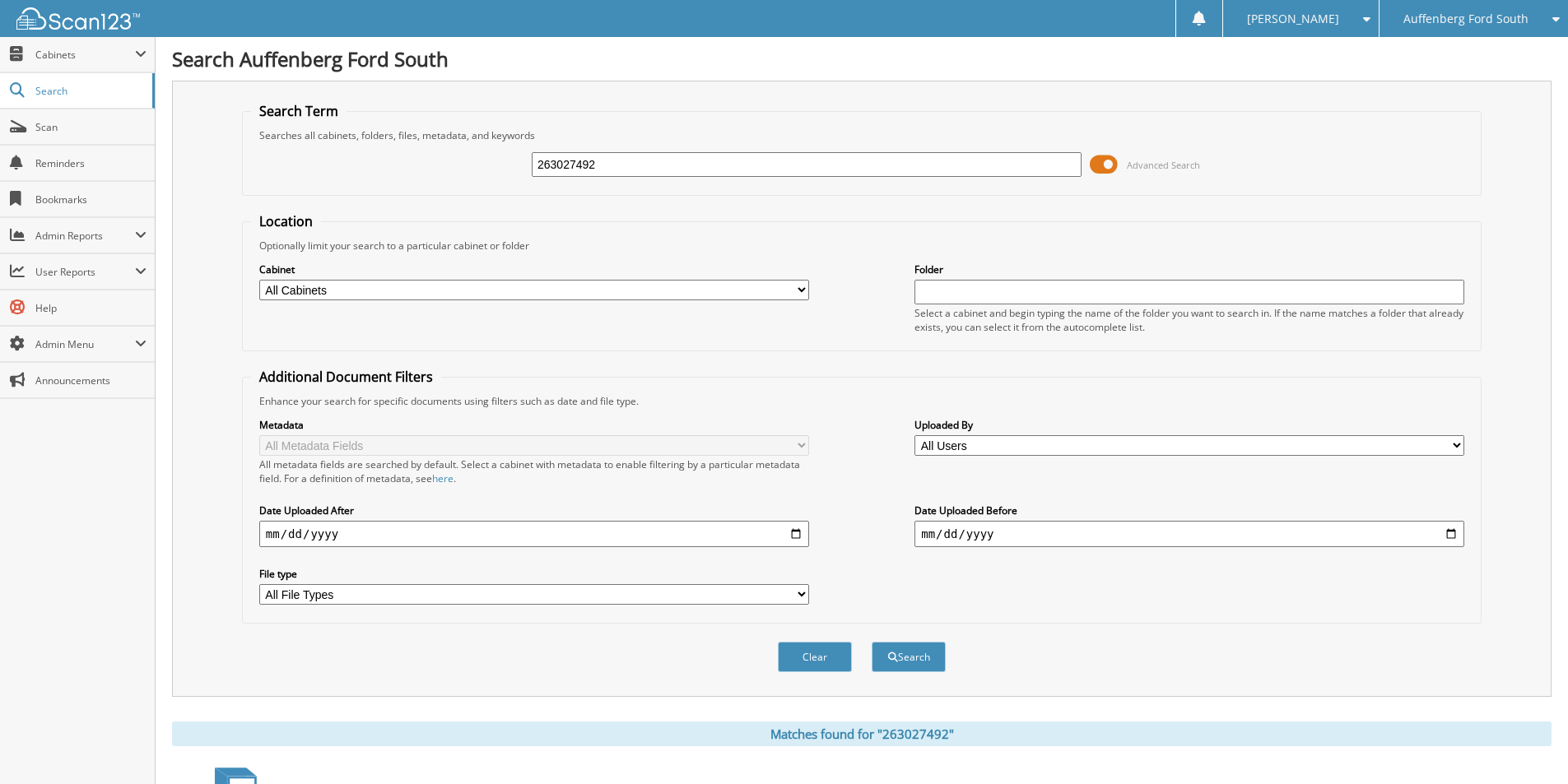
click at [690, 148] on div "263027492 Advanced Search" at bounding box center [861, 164] width 1221 height 44
click at [662, 165] on input "263027492" at bounding box center [807, 164] width 550 height 25
click at [684, 170] on input "263027492" at bounding box center [807, 164] width 550 height 25
click at [683, 171] on input "263027492" at bounding box center [807, 164] width 550 height 25
type input "263051740"
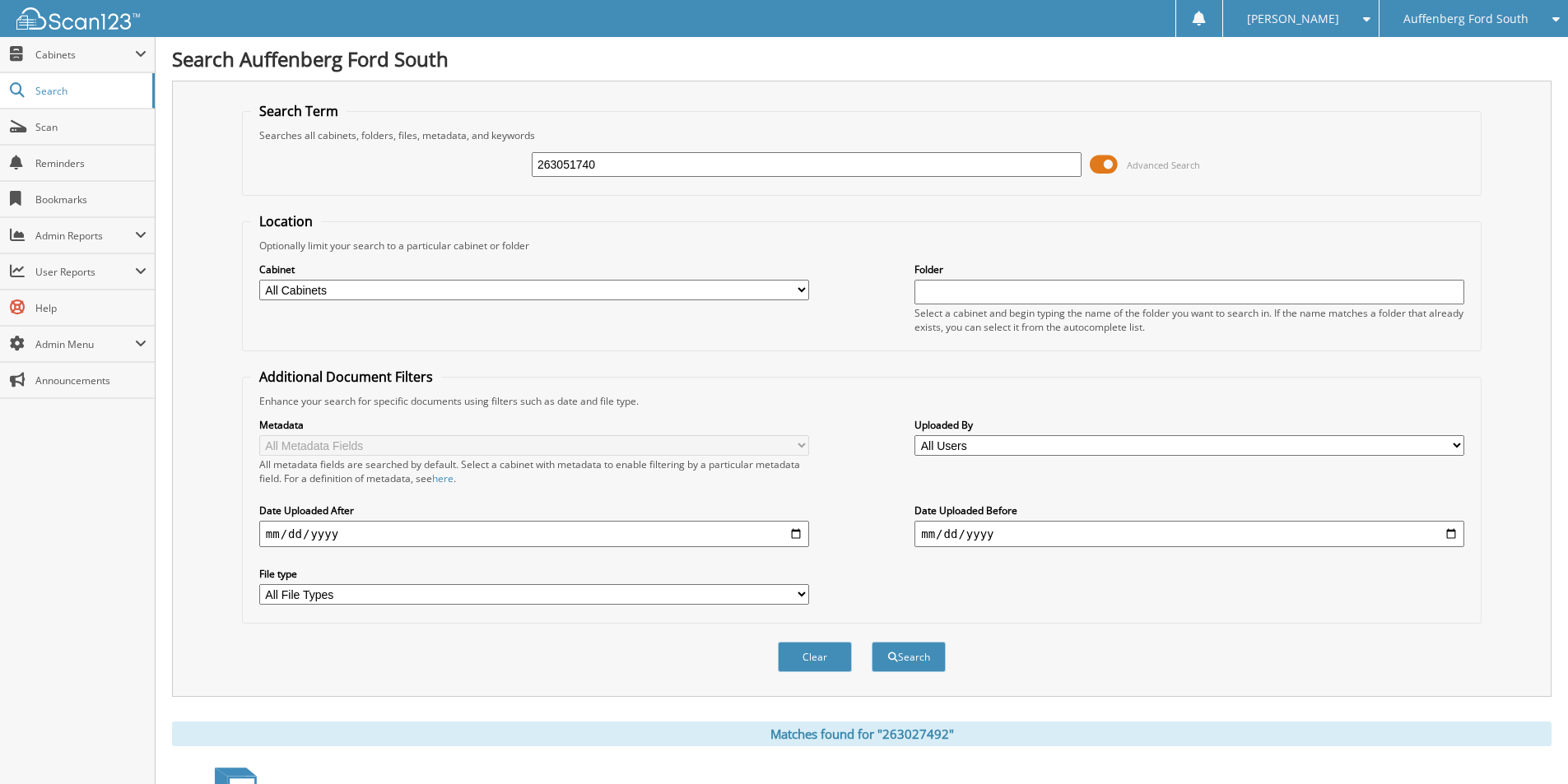
click at [872, 642] on button "Search" at bounding box center [909, 657] width 74 height 30
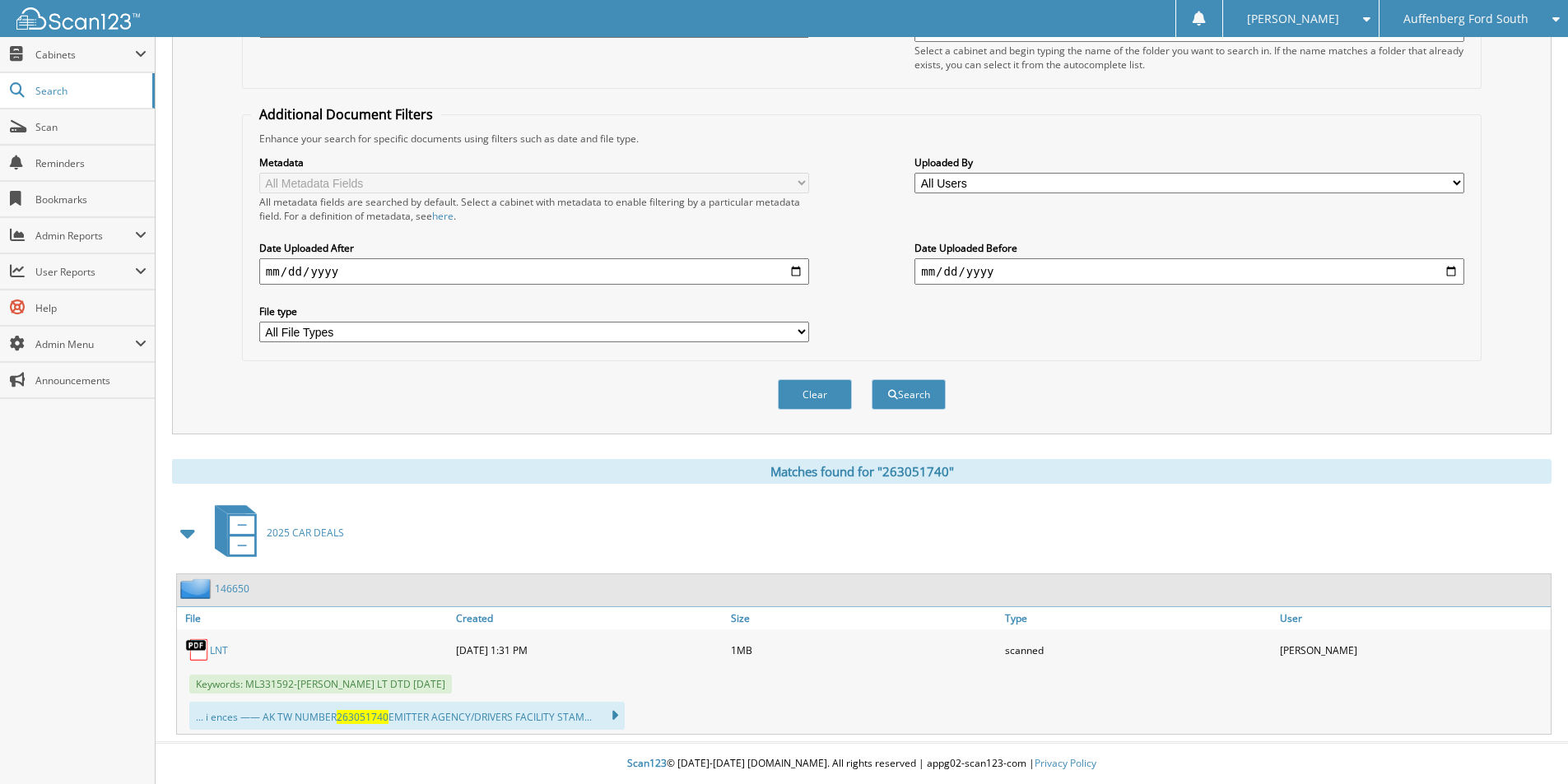
click at [221, 648] on link "LNT" at bounding box center [218, 651] width 18 height 14
click at [1469, 19] on span "Auffenberg Ford South" at bounding box center [1465, 19] width 125 height 10
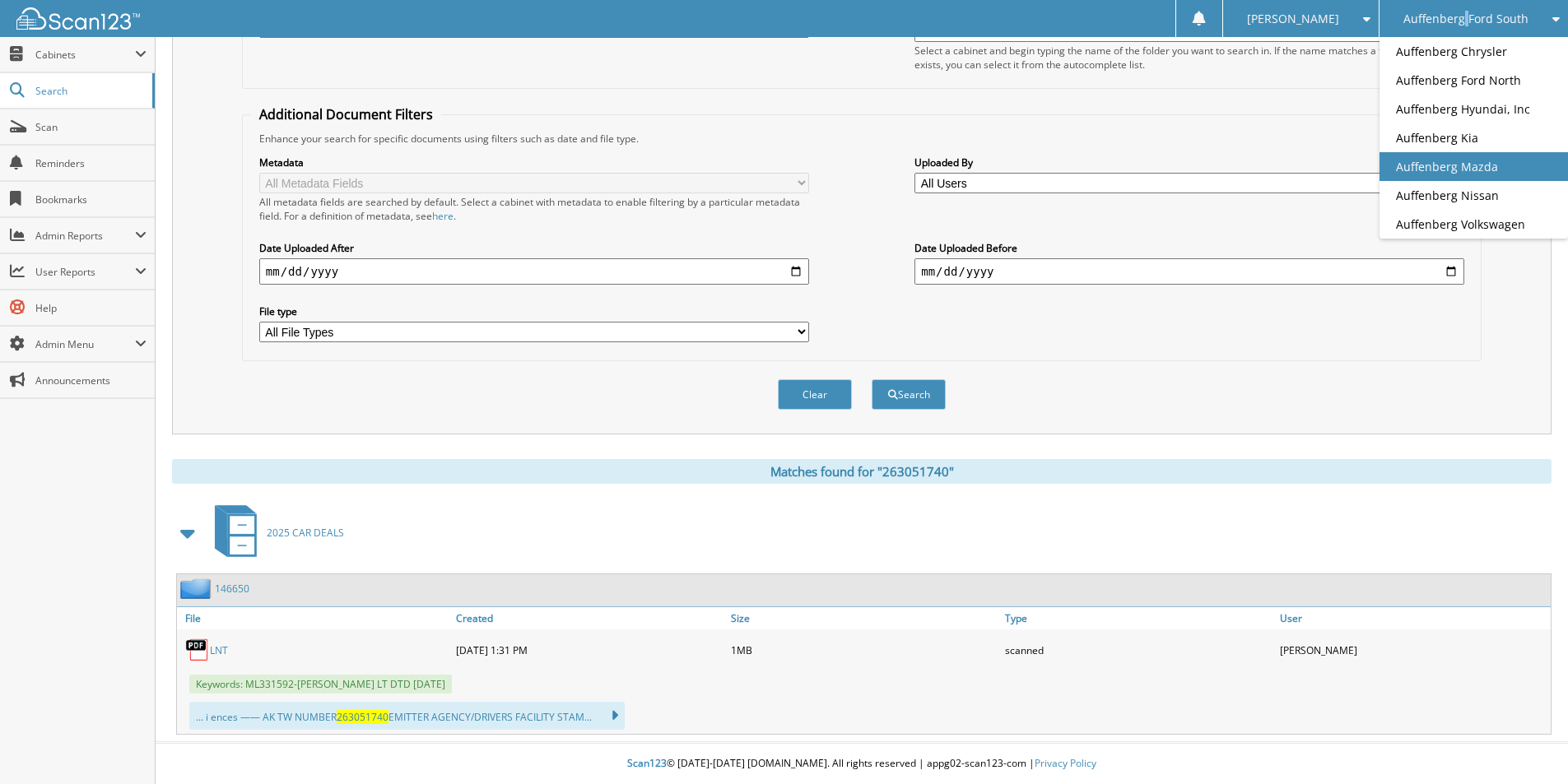
click at [1480, 171] on link "Auffenberg Mazda" at bounding box center [1473, 166] width 188 height 29
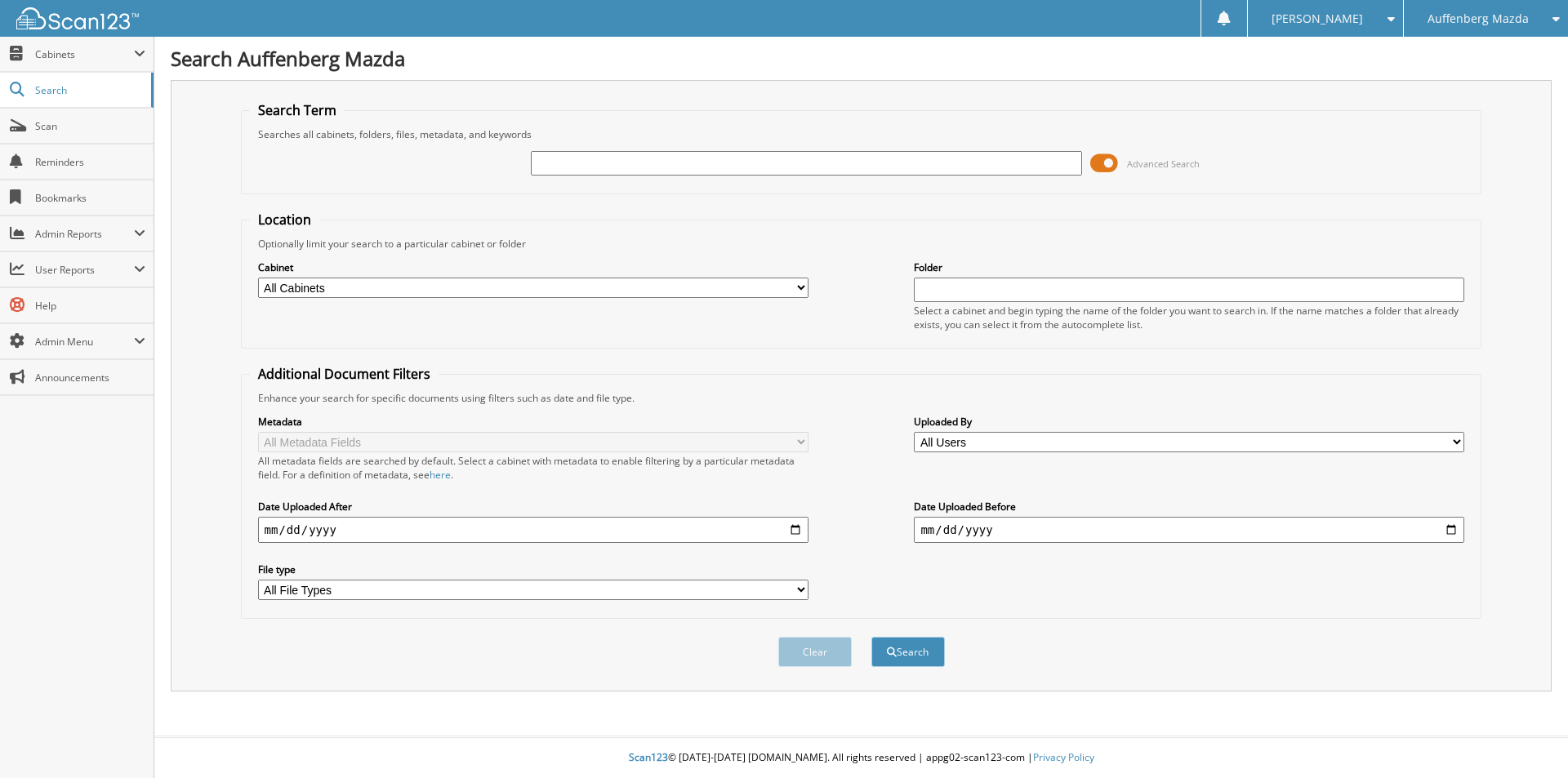
drag, startPoint x: 677, startPoint y: 165, endPoint x: 668, endPoint y: 154, distance: 14.2
click at [676, 165] on input "text" at bounding box center [805, 163] width 550 height 25
type input "1"
click at [1468, 14] on span "Auffenberg Mazda" at bounding box center [1478, 18] width 101 height 10
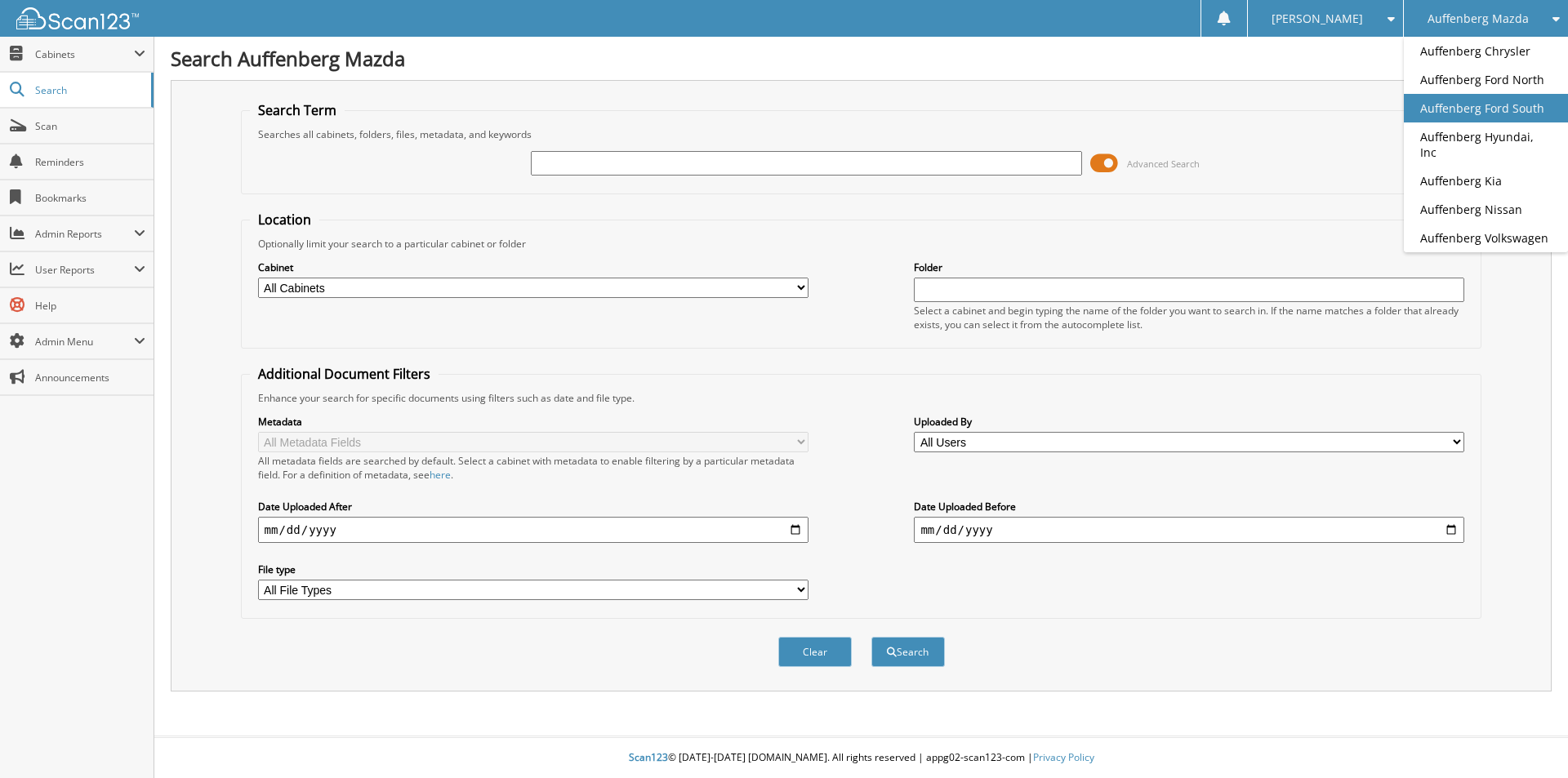
click at [1493, 115] on link "Auffenberg Ford South" at bounding box center [1486, 108] width 164 height 29
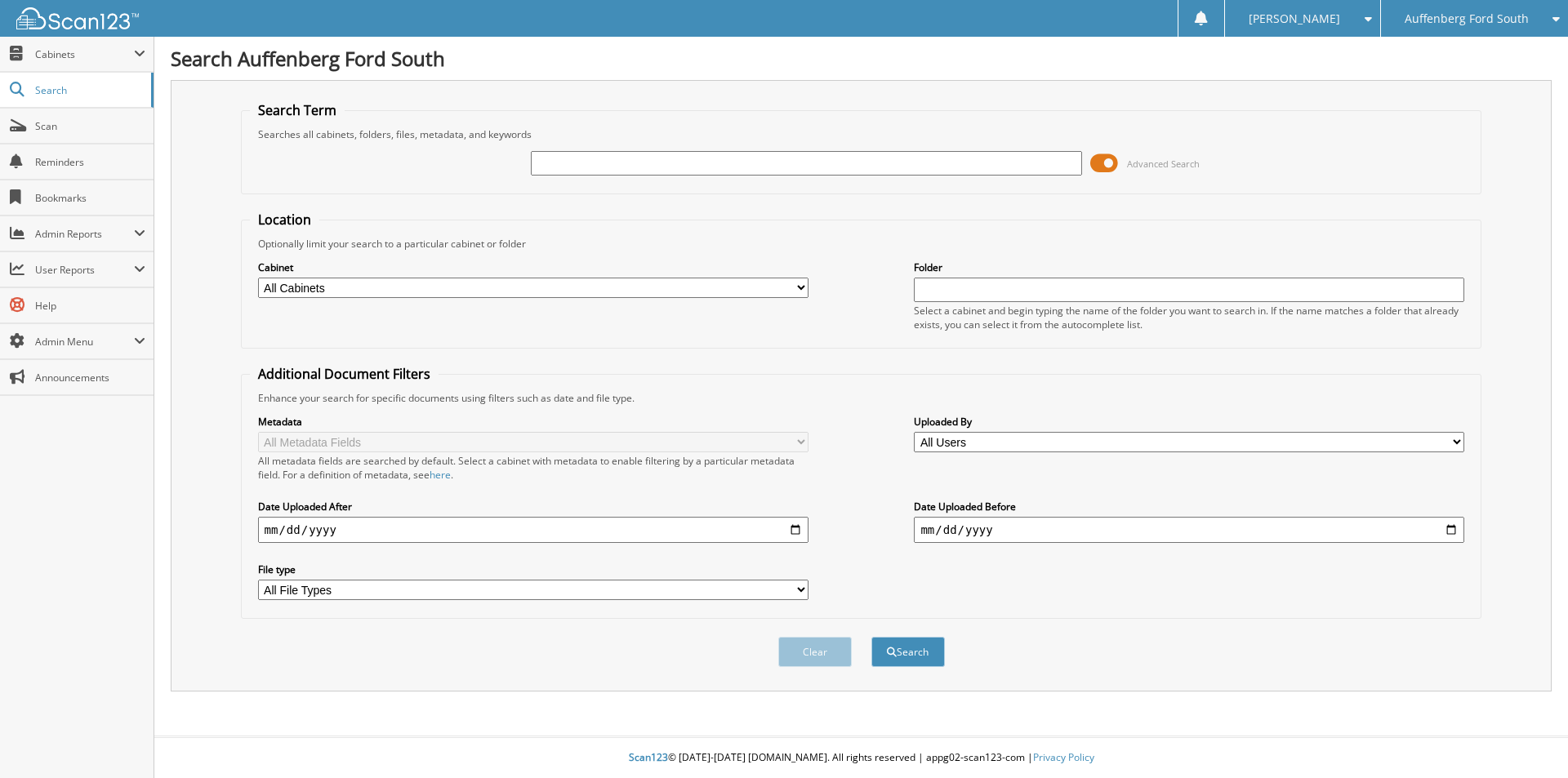
drag, startPoint x: 660, startPoint y: 159, endPoint x: 657, endPoint y: 175, distance: 16.3
click at [658, 159] on input "text" at bounding box center [805, 163] width 550 height 25
type input "263308231"
click at [871, 637] on button "Search" at bounding box center [908, 652] width 74 height 30
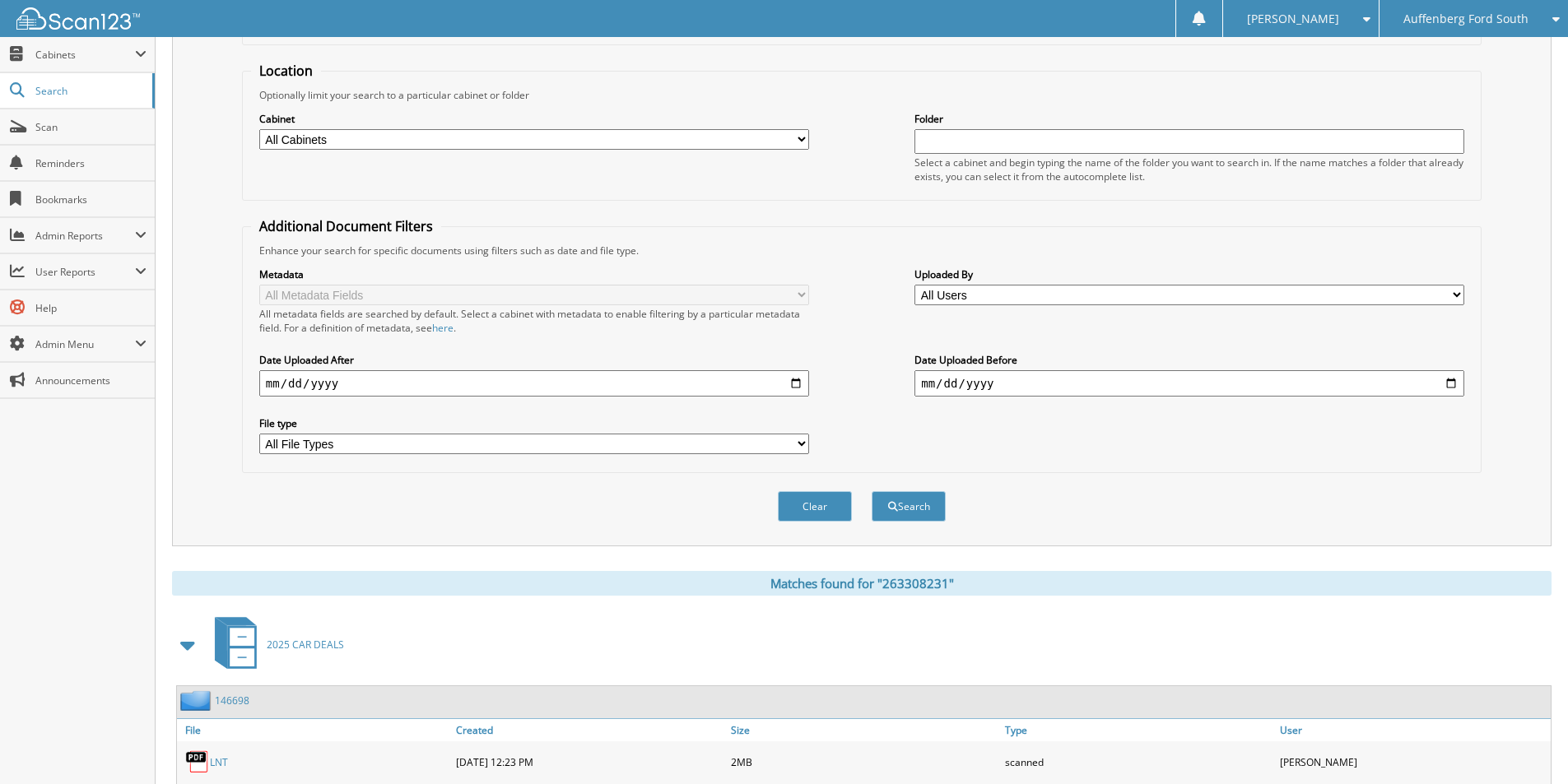
scroll to position [263, 0]
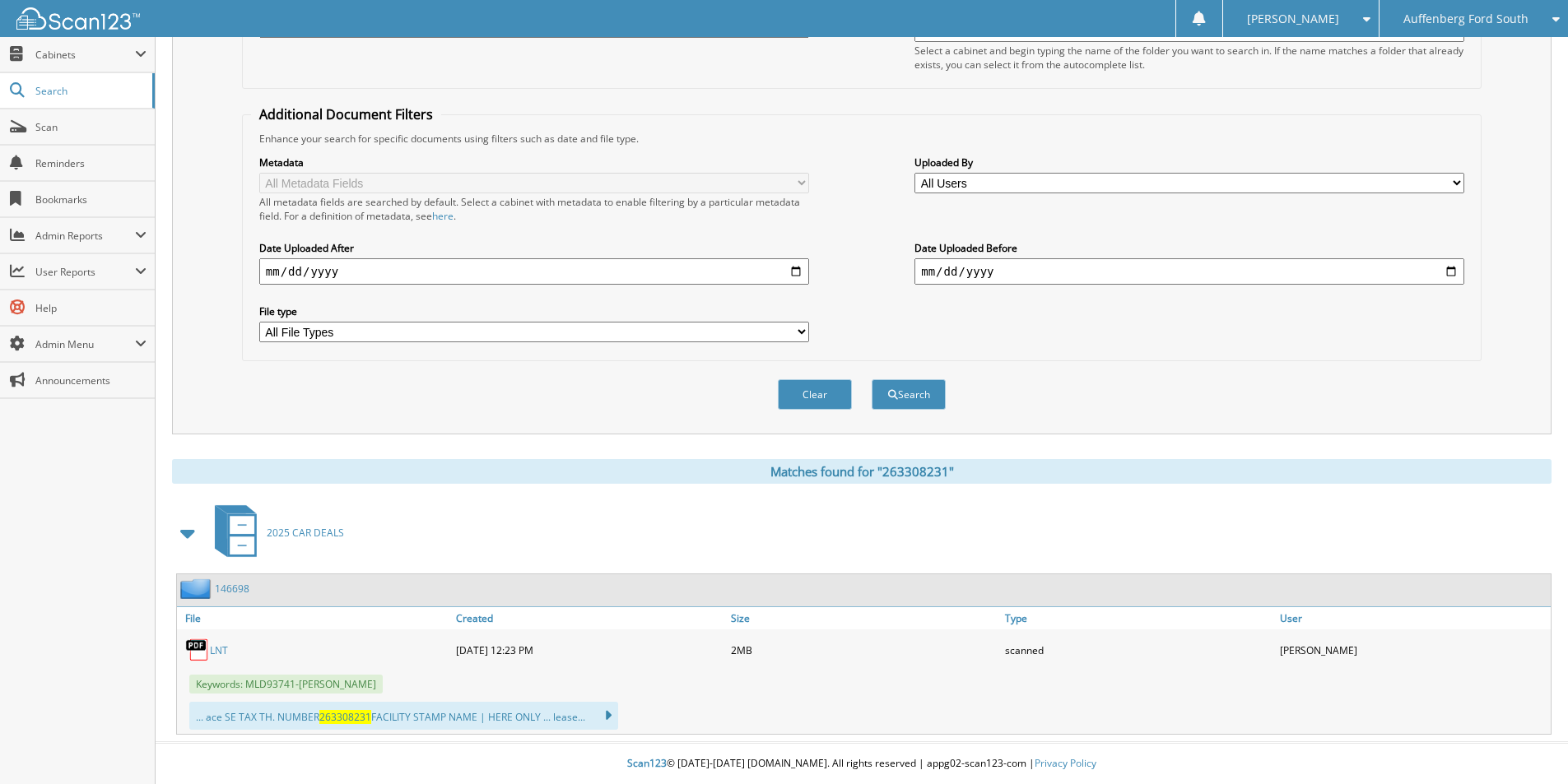
click at [220, 649] on link "LNT" at bounding box center [218, 651] width 18 height 14
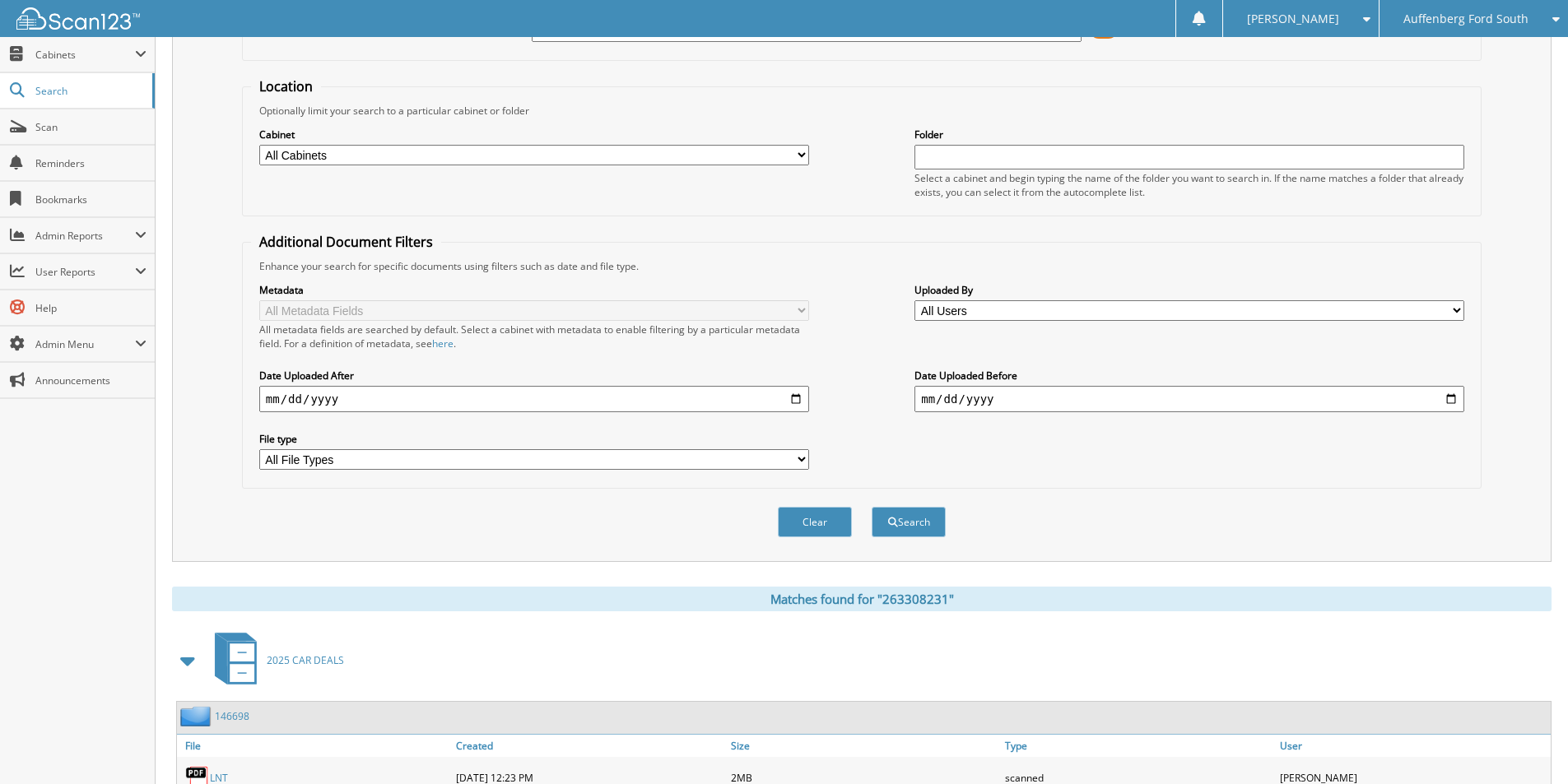
scroll to position [0, 0]
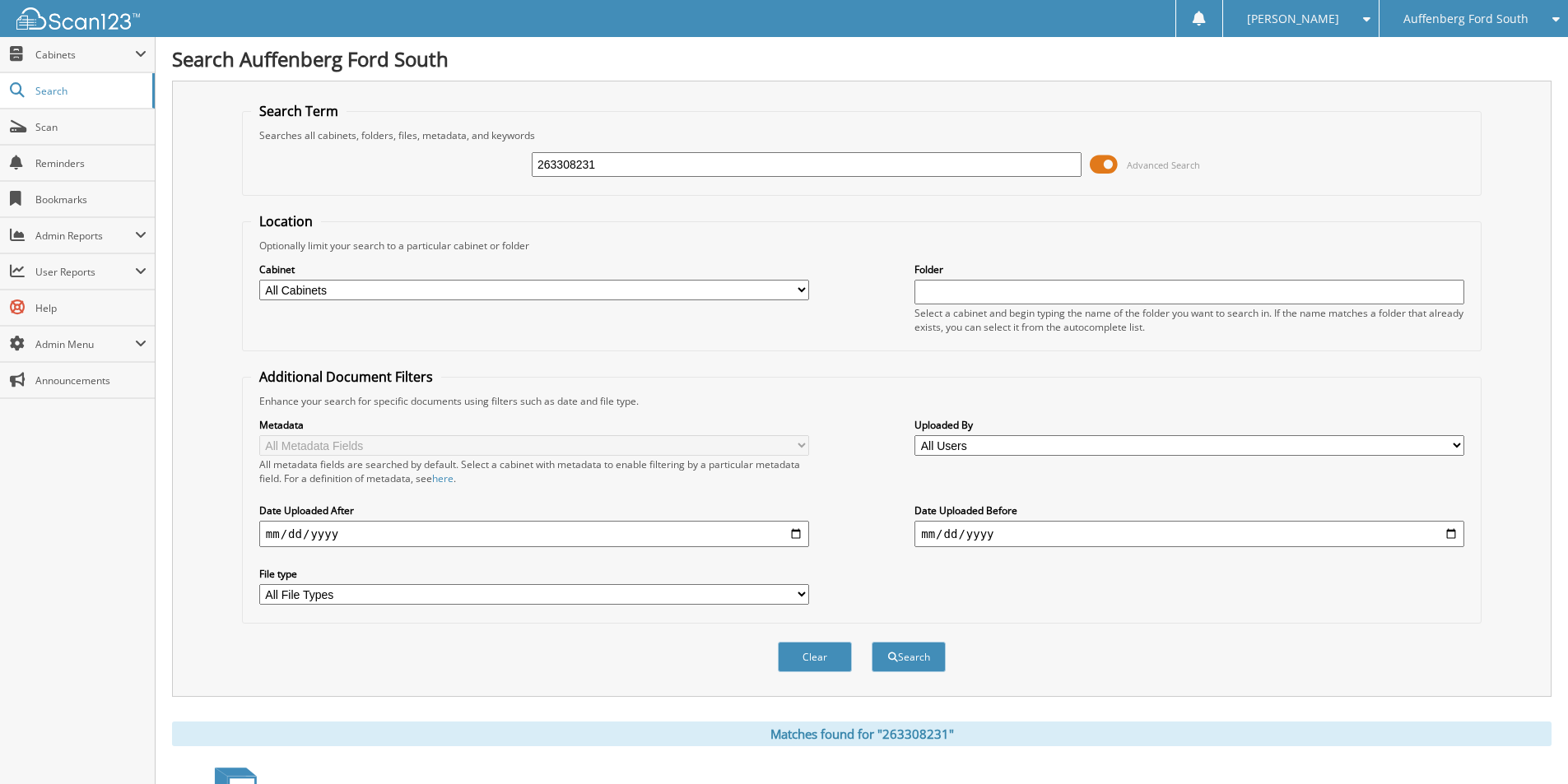
click at [624, 158] on input "263308231" at bounding box center [807, 164] width 550 height 25
click at [625, 158] on input "263308231" at bounding box center [807, 164] width 550 height 25
type input "263211021"
click at [872, 642] on button "Search" at bounding box center [909, 657] width 74 height 30
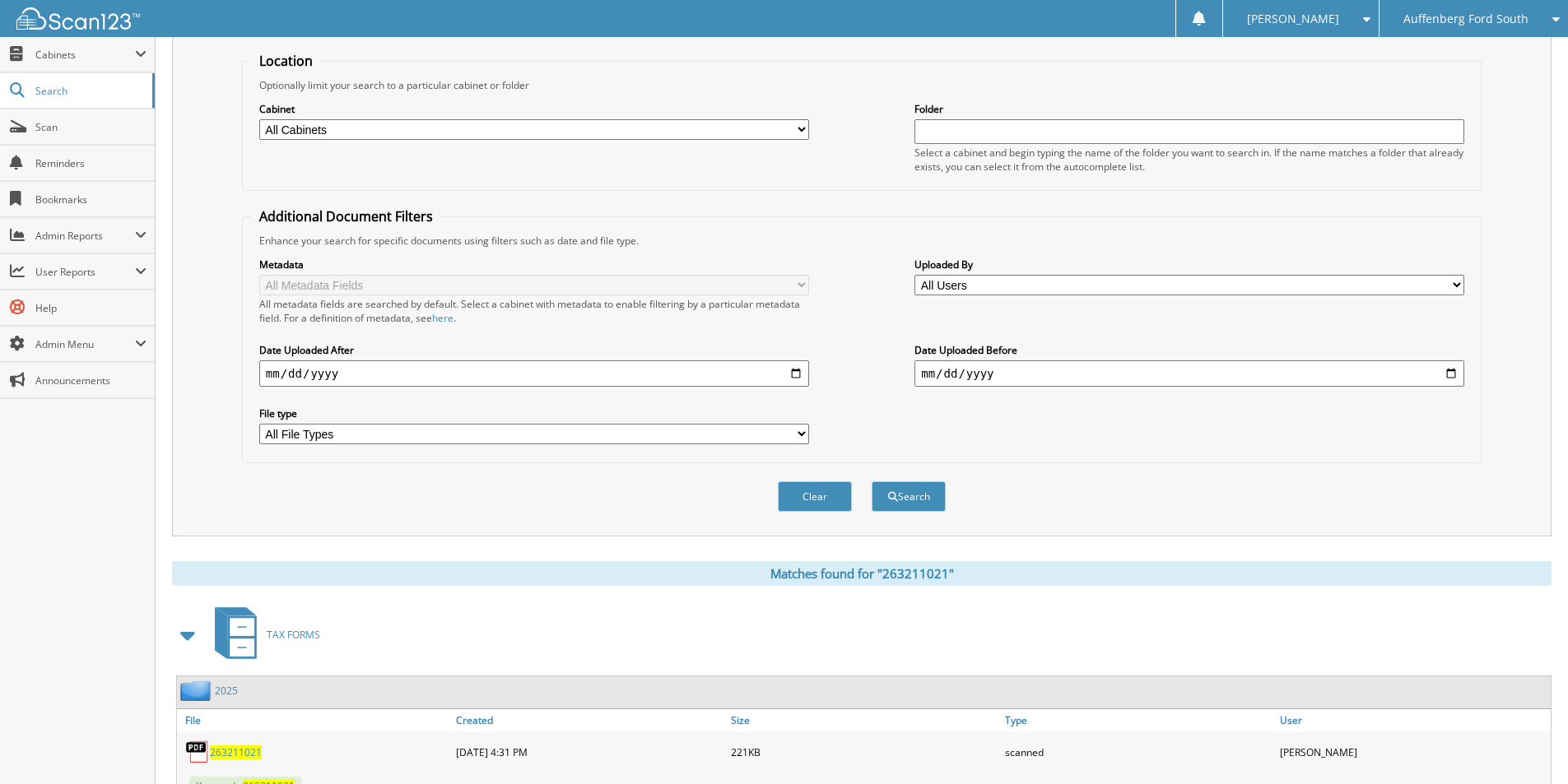
scroll to position [494, 0]
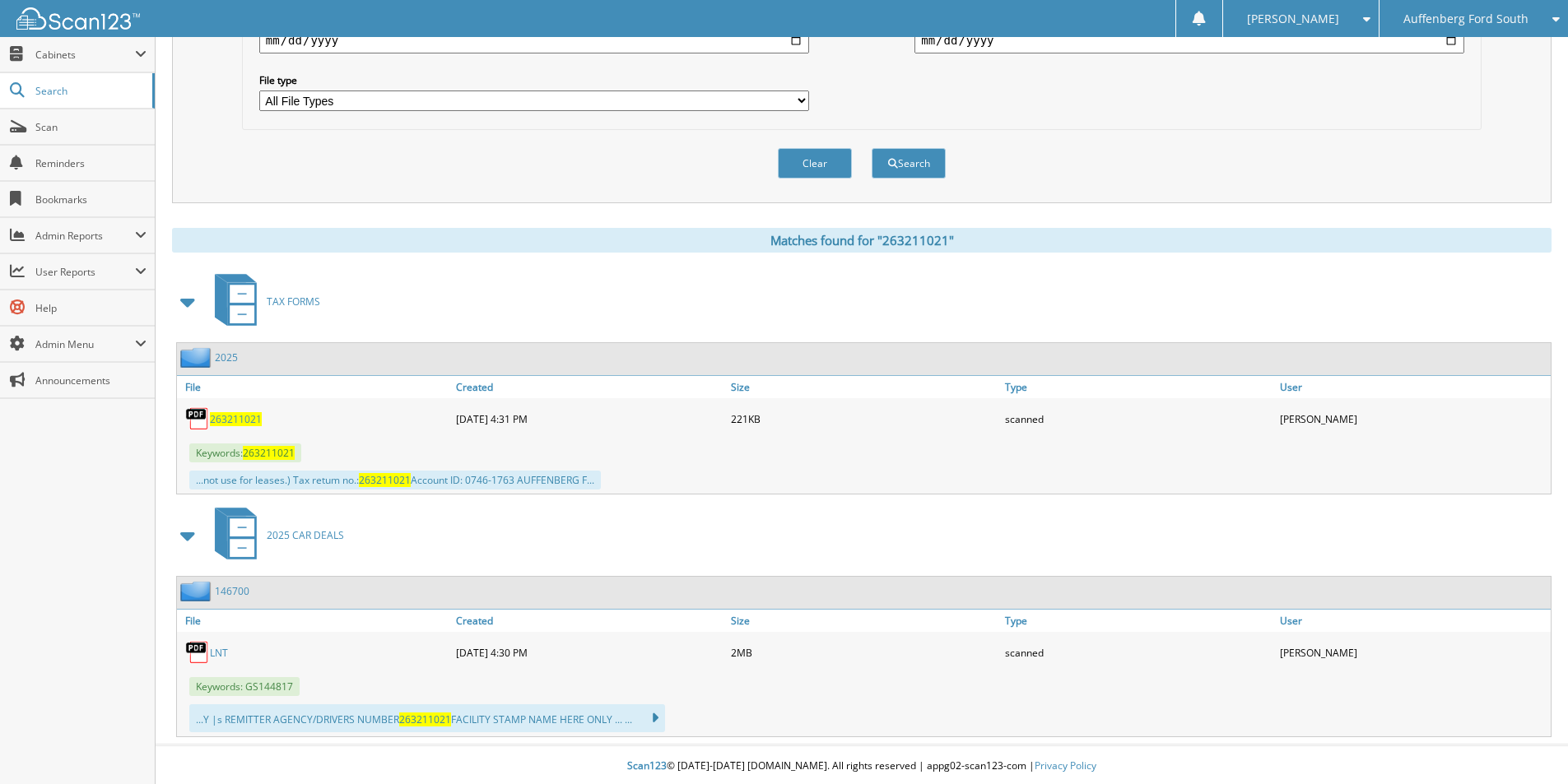
click at [224, 412] on link "263211021" at bounding box center [235, 419] width 52 height 14
click at [218, 653] on link "LNT" at bounding box center [218, 653] width 18 height 14
click at [218, 650] on link "LNT" at bounding box center [218, 653] width 18 height 14
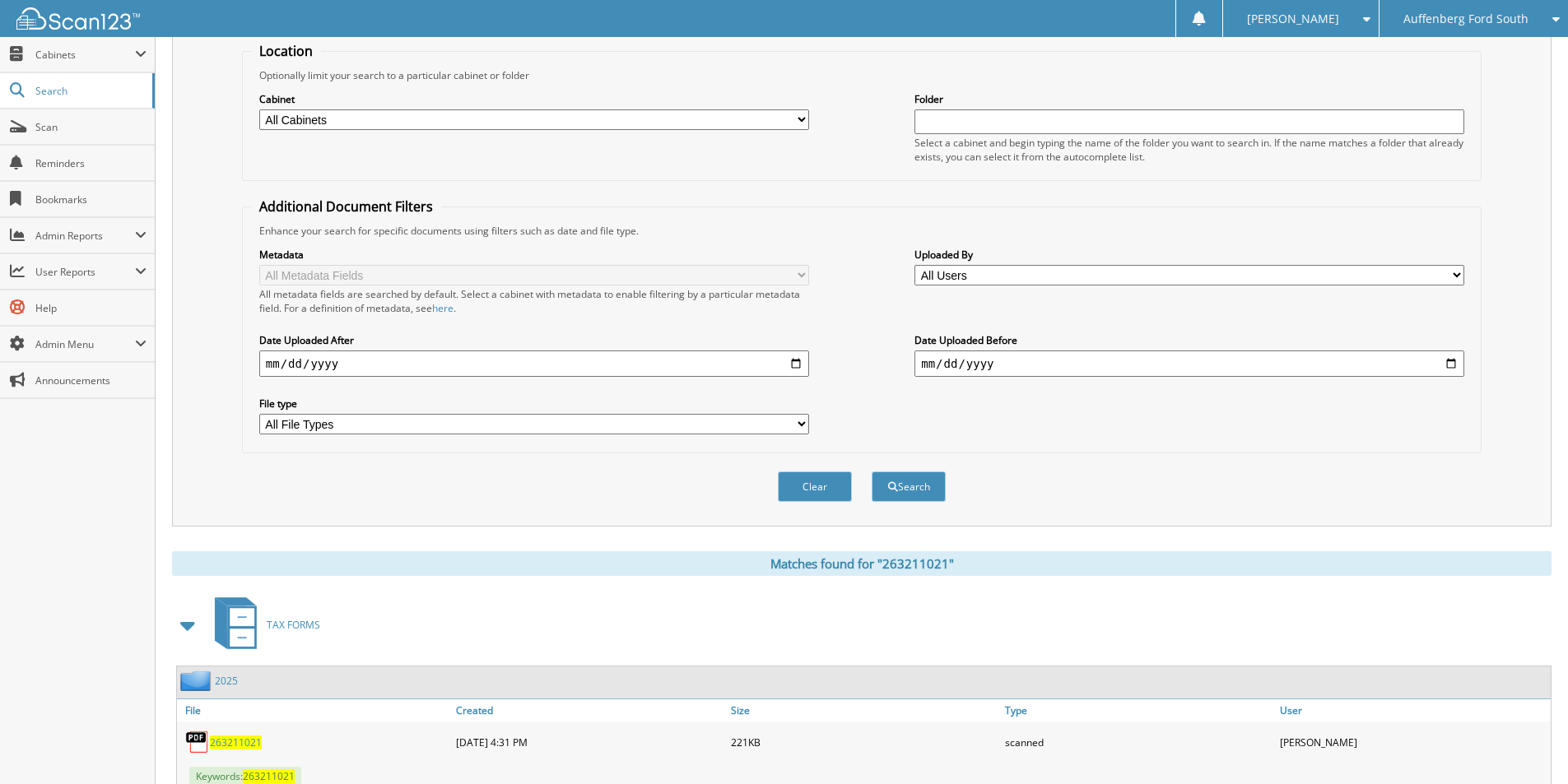
scroll to position [0, 0]
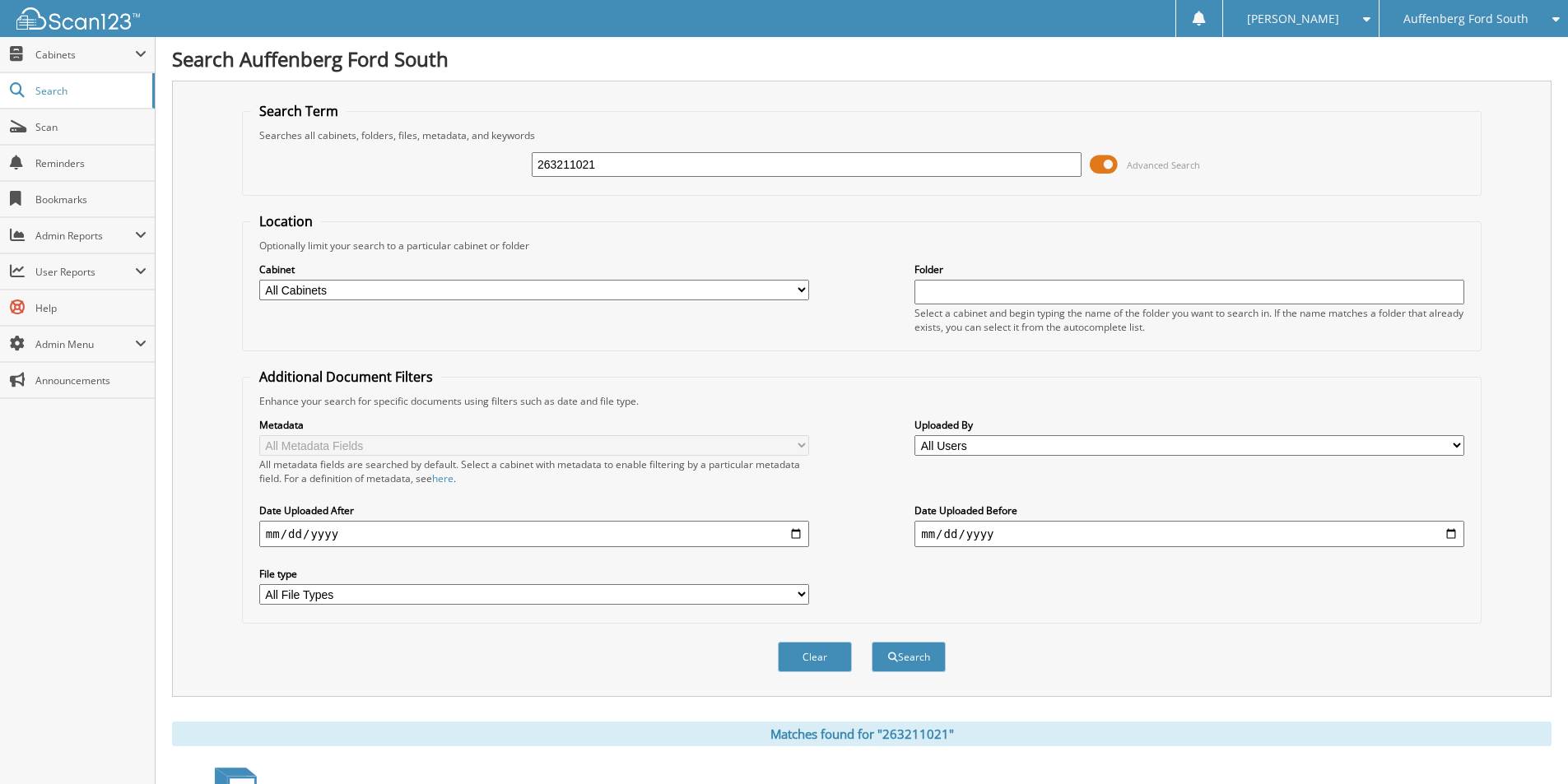
click at [636, 168] on input "263211021" at bounding box center [807, 164] width 550 height 25
click at [636, 167] on input "263211021" at bounding box center [807, 164] width 550 height 25
type input "262872955"
click at [872, 642] on button "Search" at bounding box center [909, 657] width 74 height 30
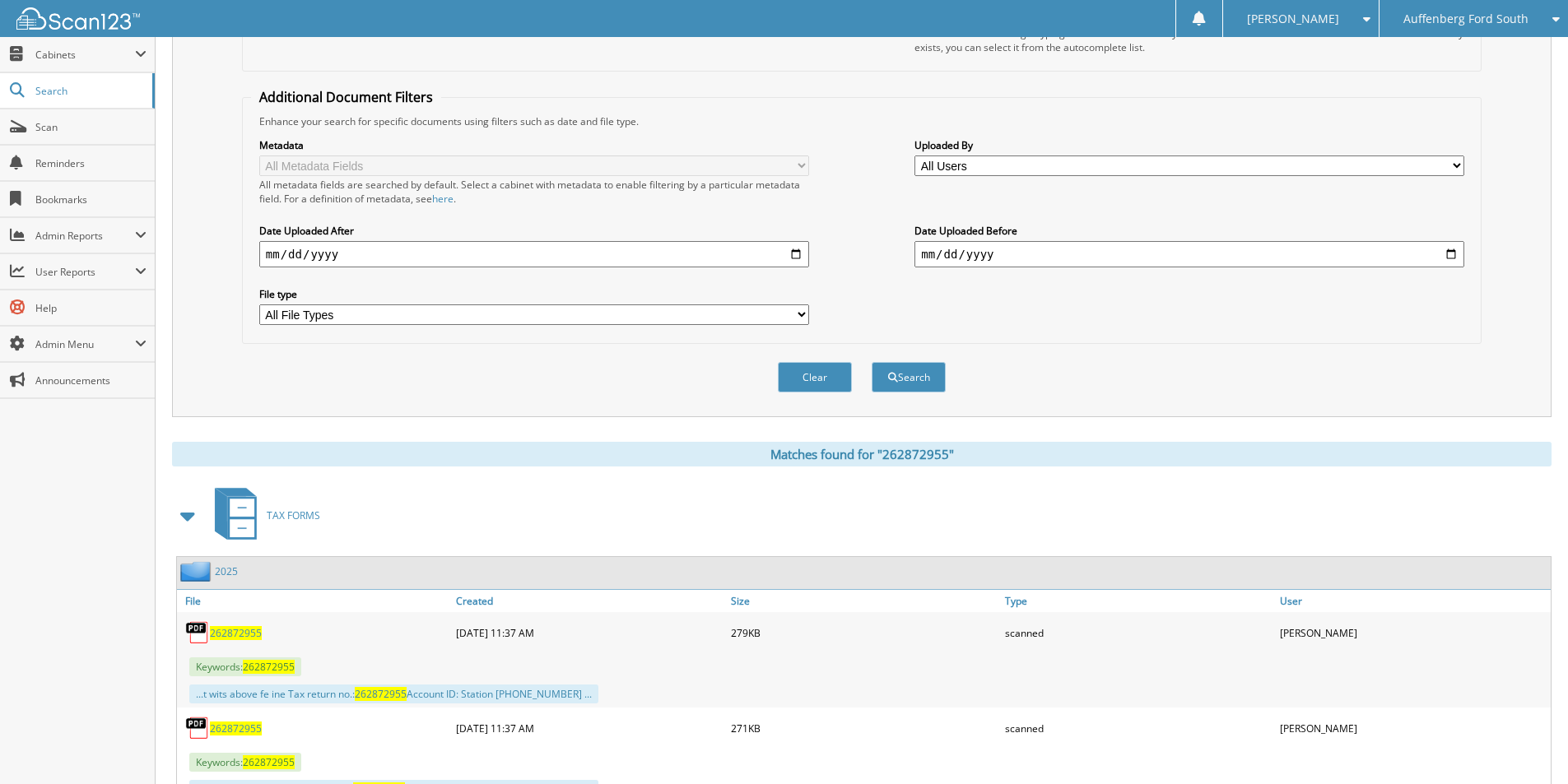
scroll to position [494, 0]
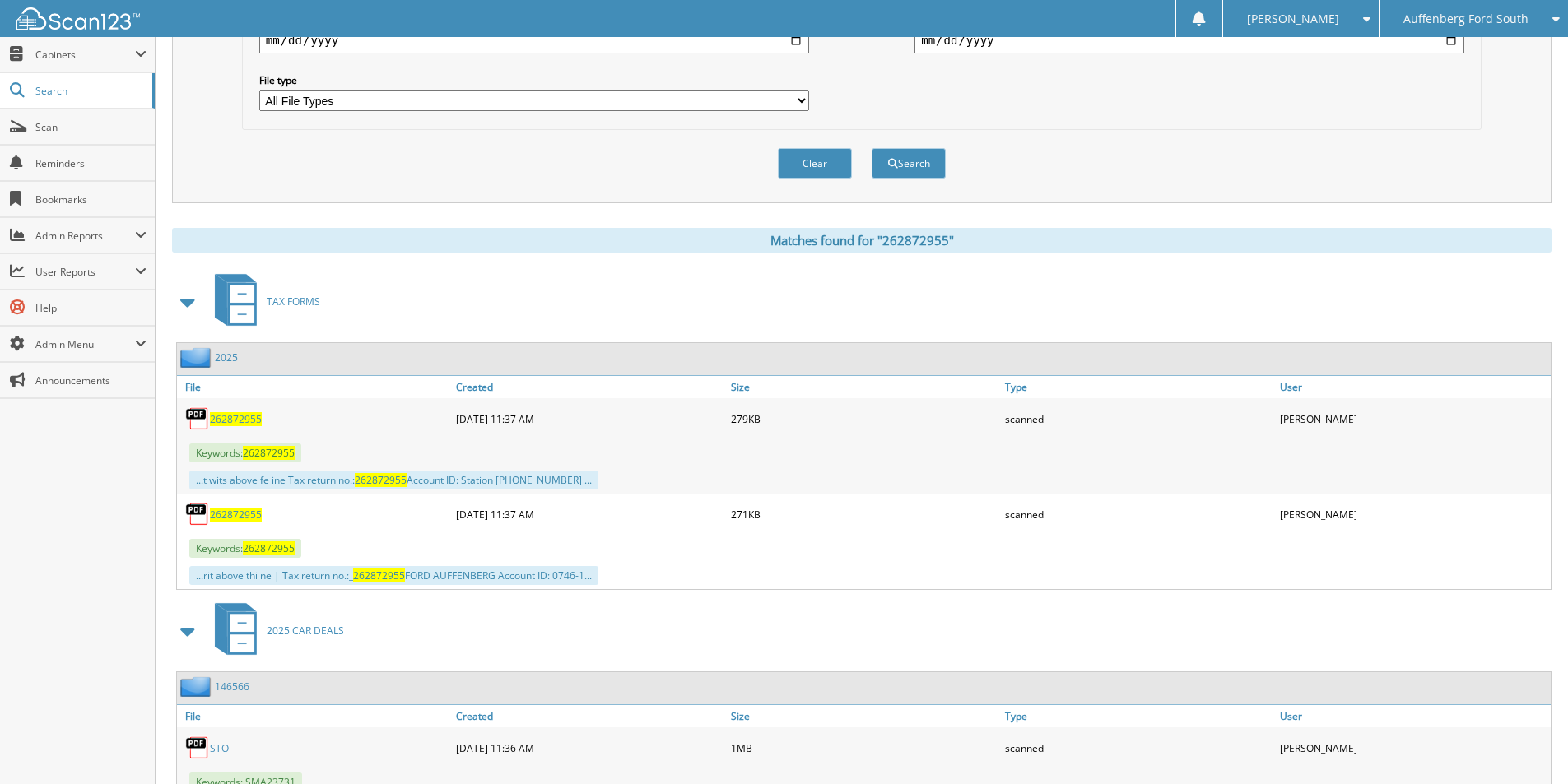
click at [233, 514] on span "262872955" at bounding box center [235, 514] width 52 height 14
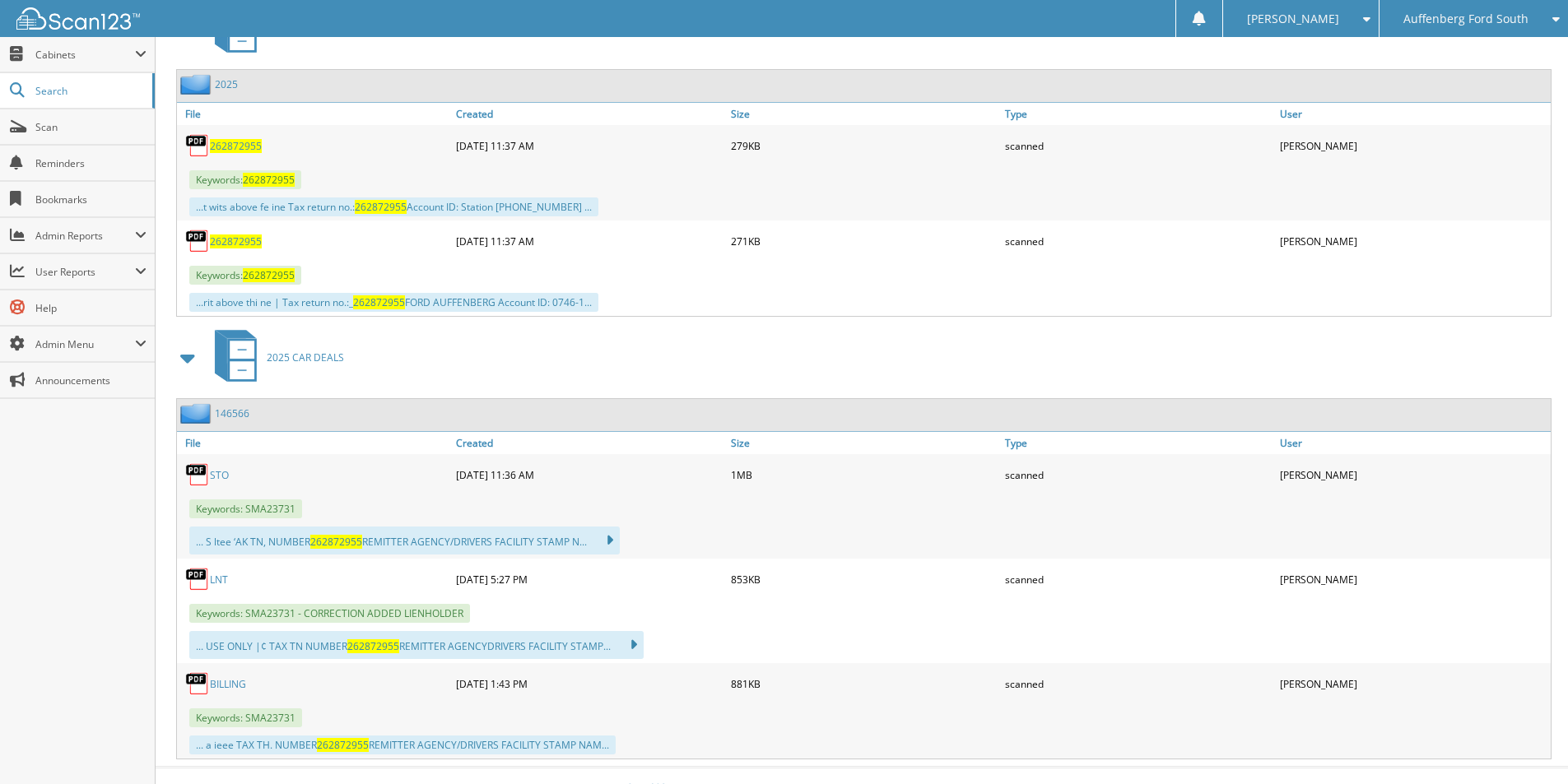
scroll to position [792, 0]
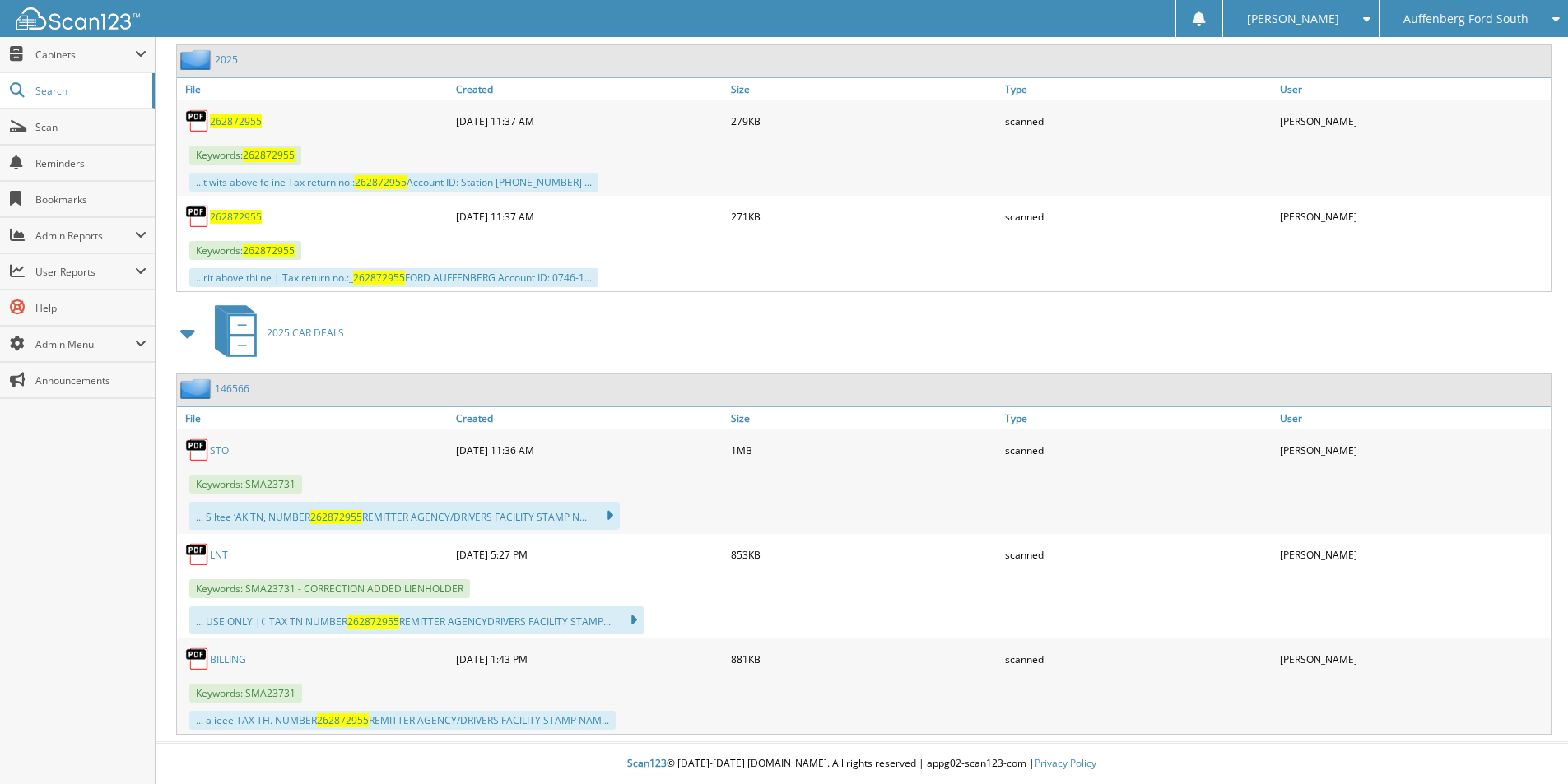
click at [220, 451] on link "STO" at bounding box center [218, 451] width 19 height 14
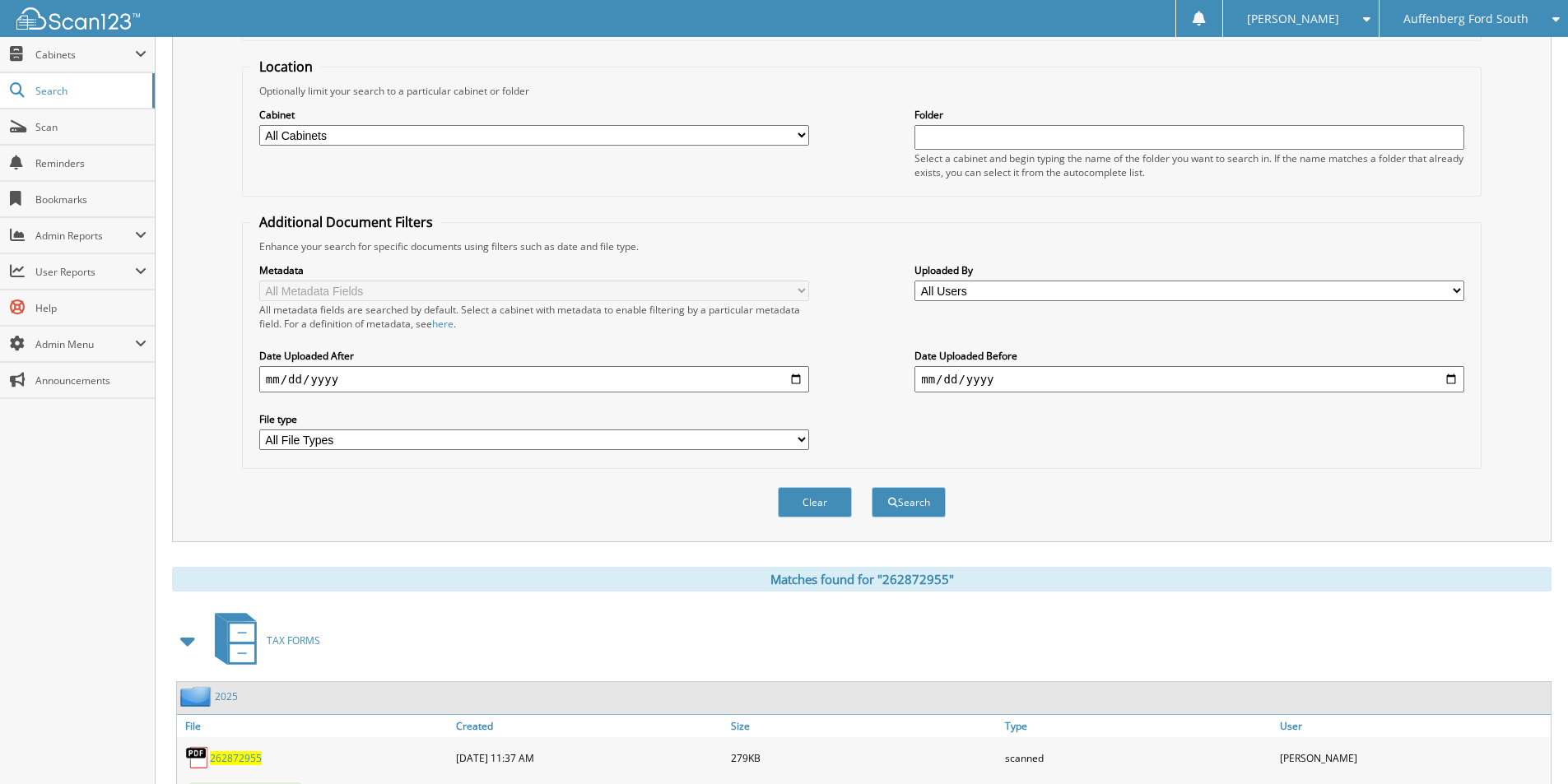
scroll to position [0, 0]
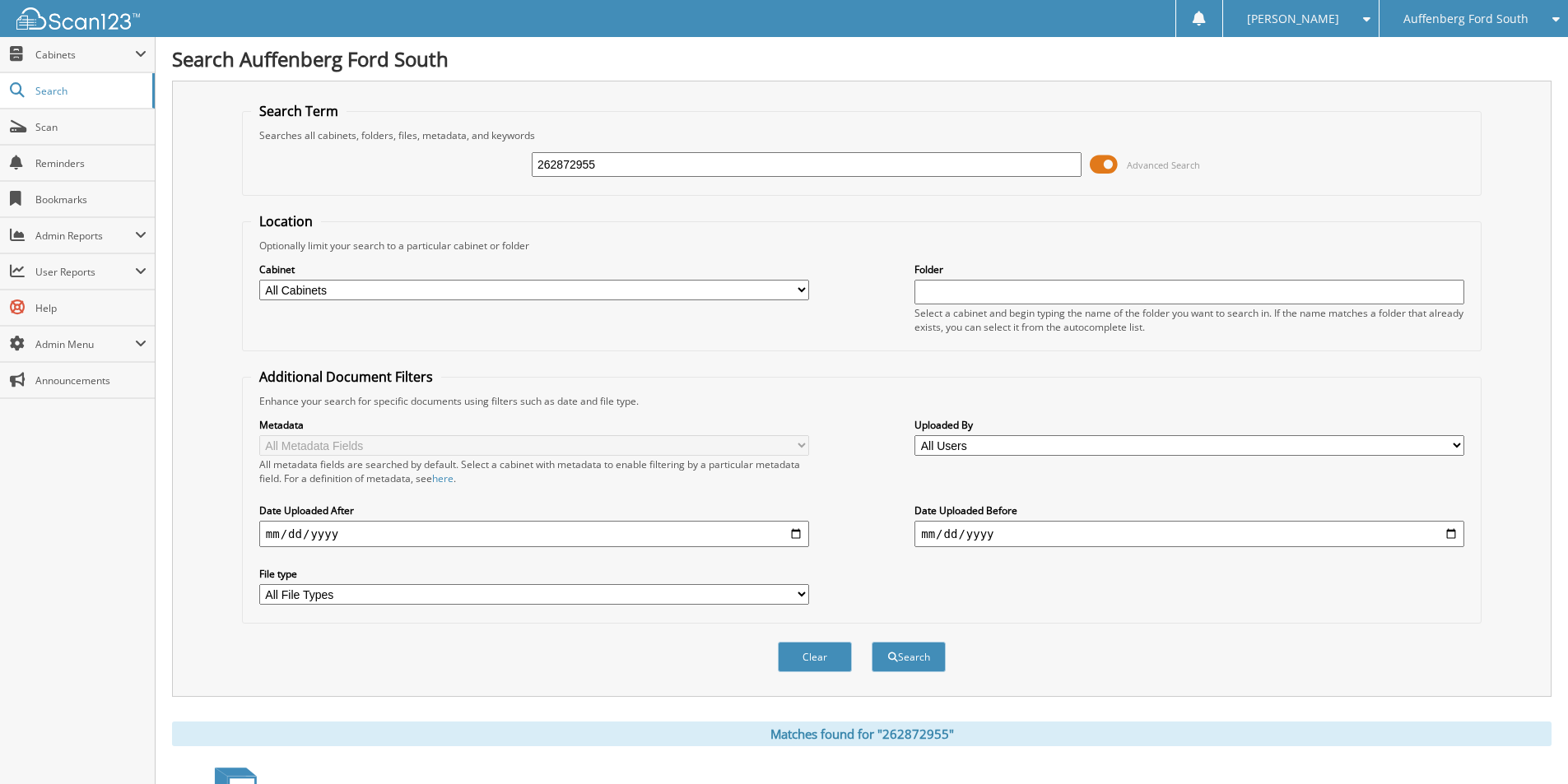
click at [613, 164] on input "262872955" at bounding box center [807, 164] width 550 height 25
type input "263327561"
click at [872, 642] on button "Search" at bounding box center [909, 657] width 74 height 30
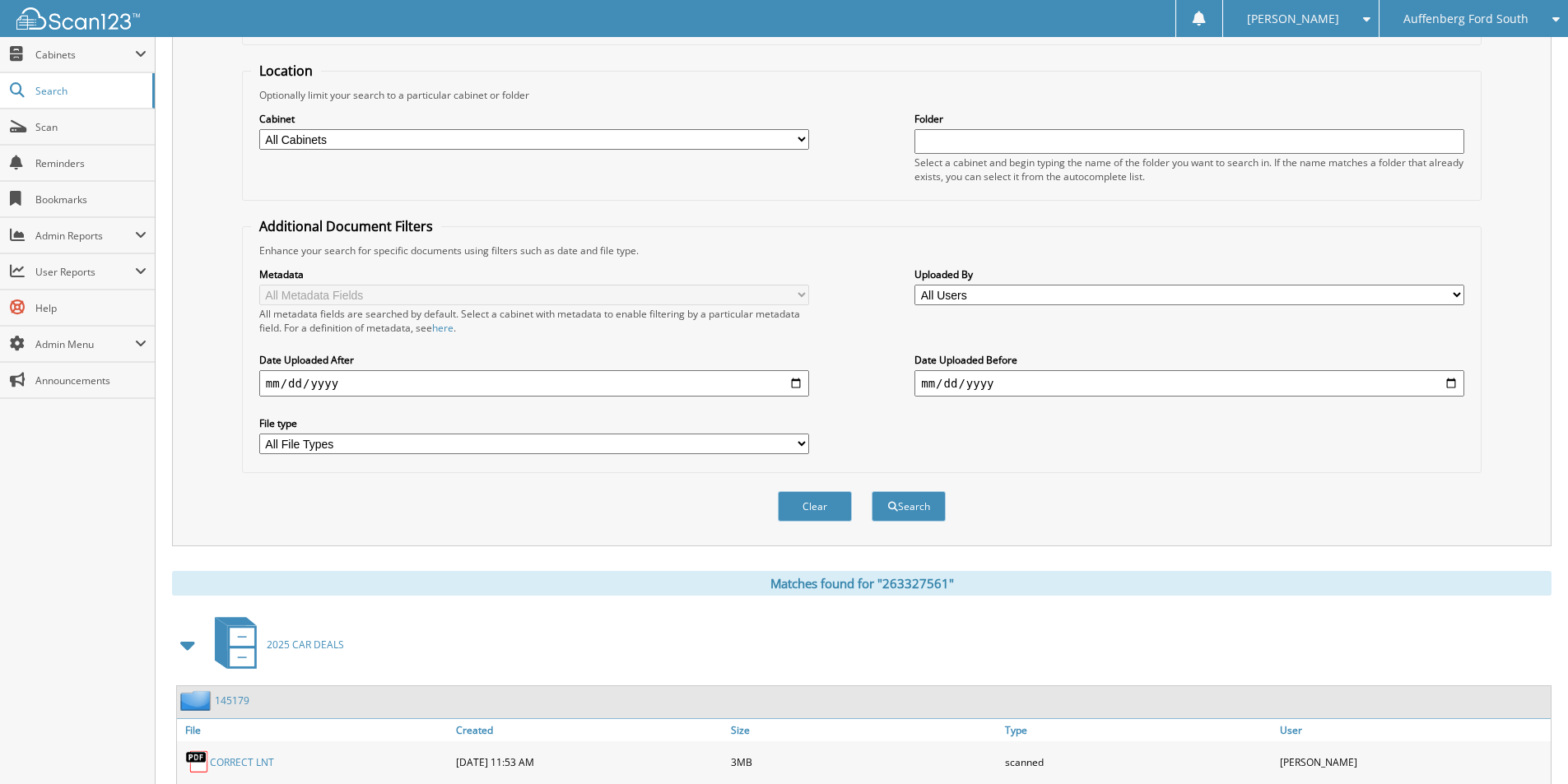
scroll to position [263, 0]
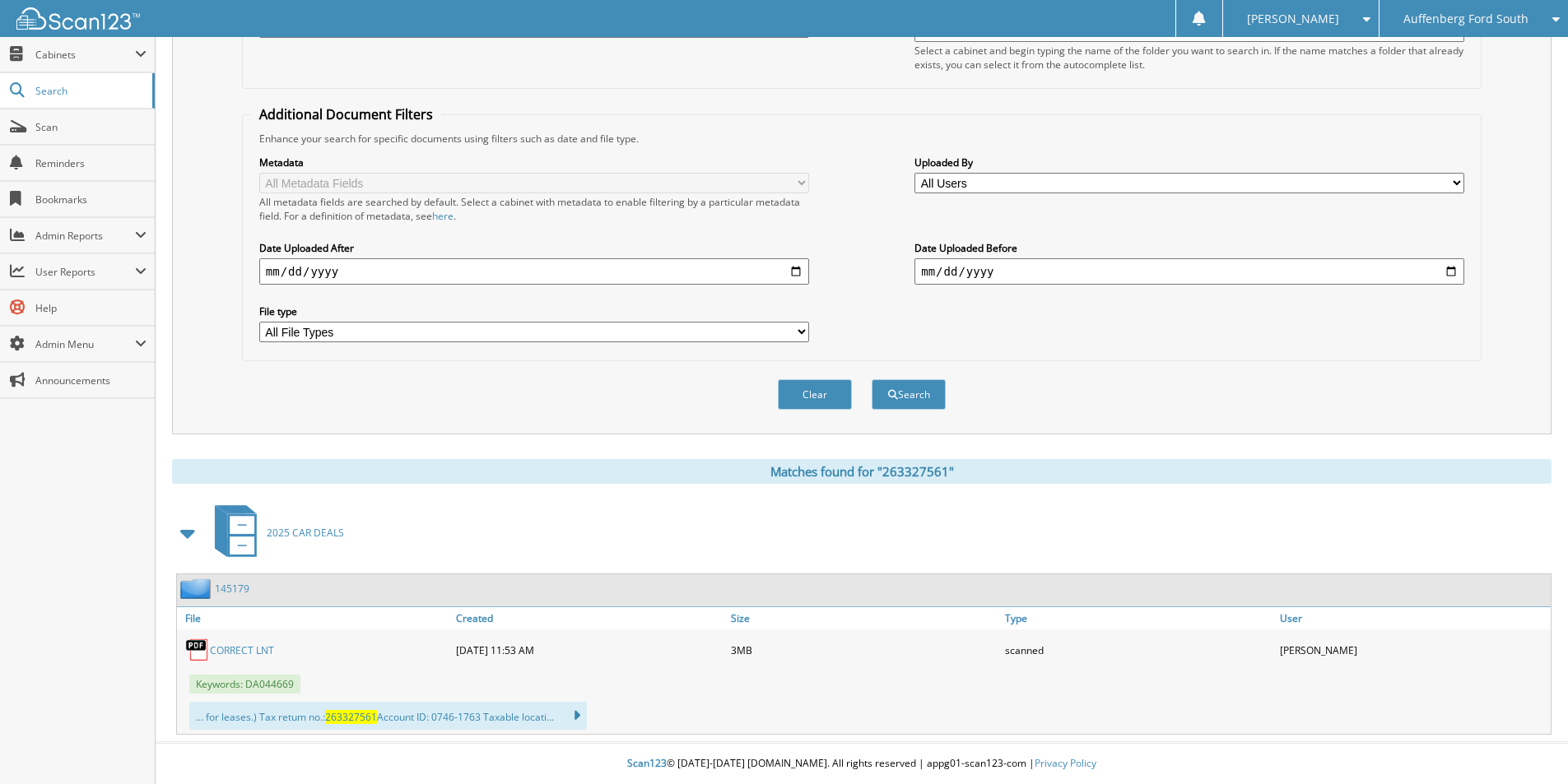
click at [242, 647] on link "CORRECT LNT" at bounding box center [241, 651] width 65 height 14
